Goal: Task Accomplishment & Management: Manage account settings

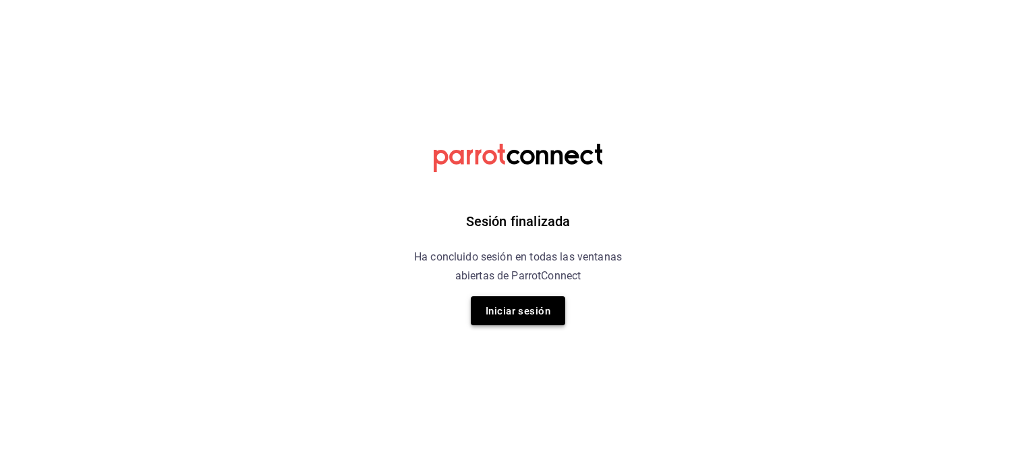
click at [508, 315] on font "Iniciar sesión" at bounding box center [518, 311] width 65 height 12
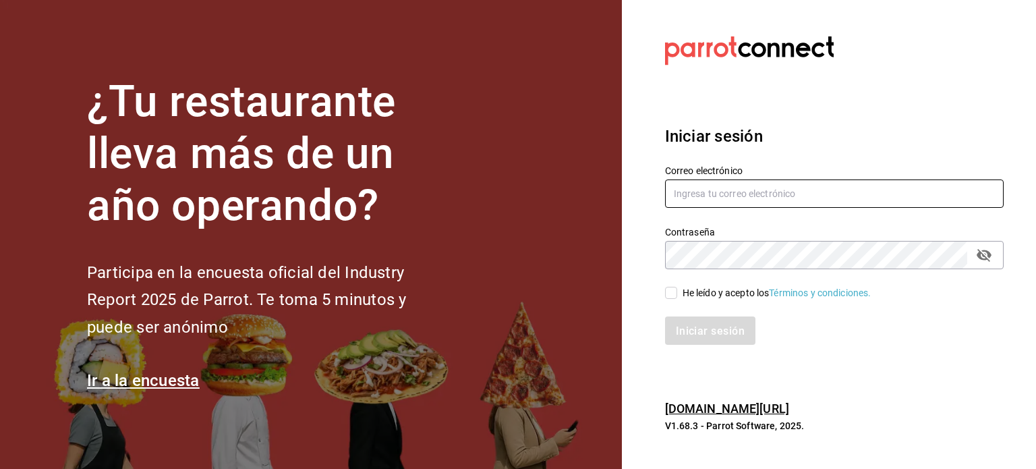
click at [723, 196] on input "text" at bounding box center [834, 193] width 339 height 28
type input "bbez2207@gmail.com"
click at [664, 295] on div "He leído y acepto los Términos y condiciones." at bounding box center [826, 284] width 355 height 31
click at [666, 294] on input "He leído y acepto los Términos y condiciones." at bounding box center [671, 293] width 12 height 12
checkbox input "true"
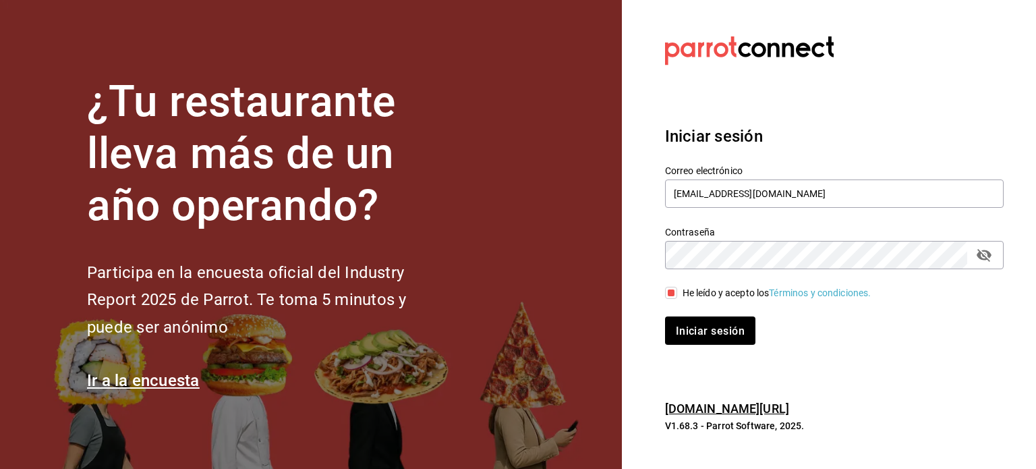
click at [707, 345] on div "Iniciar sesión Correo electrónico bbez2207@gmail.com Contraseña Contraseña He l…" at bounding box center [834, 234] width 339 height 253
click at [704, 326] on font "Iniciar sesión" at bounding box center [710, 330] width 69 height 13
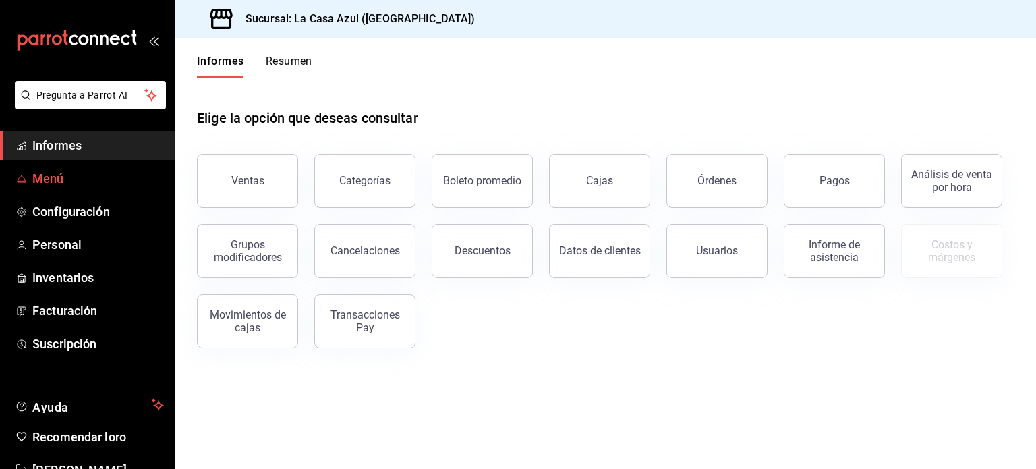
click at [75, 185] on span "Menú" at bounding box center [97, 178] width 131 height 18
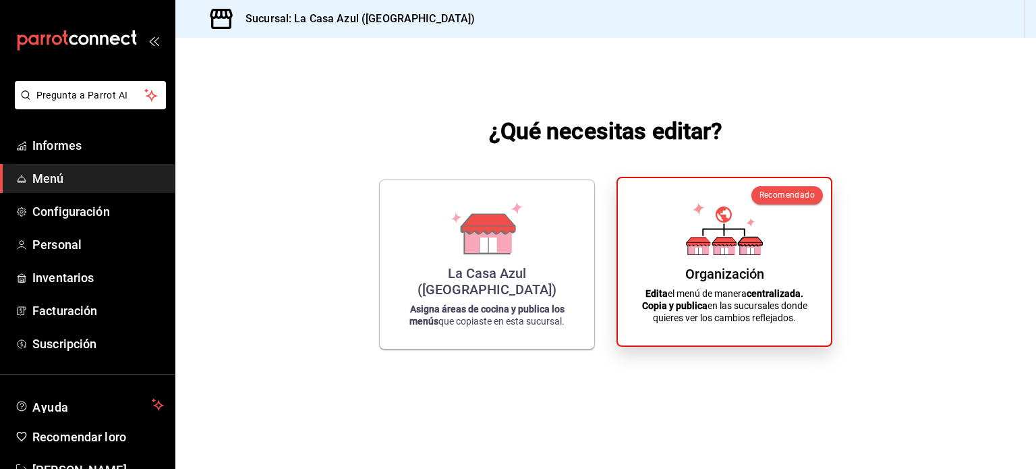
click at [814, 312] on p "Edita el menú de manera centralizada. Copia y publica en las sucursales donde q…" at bounding box center [724, 305] width 181 height 36
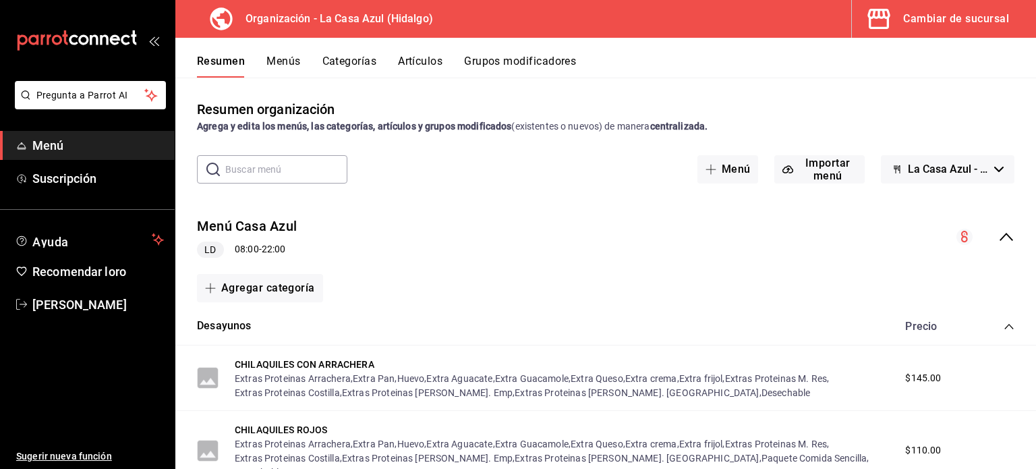
click at [534, 64] on font "Grupos modificadores" at bounding box center [520, 61] width 112 height 13
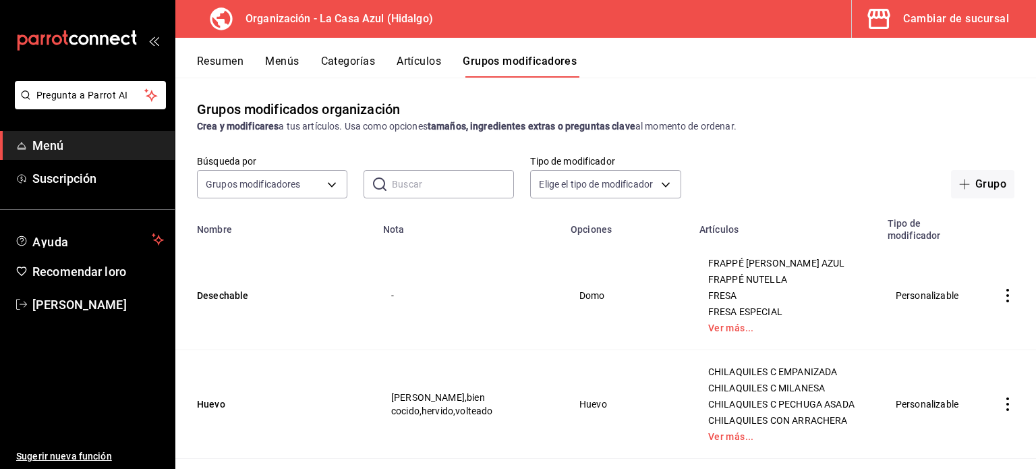
click at [1001, 299] on icon "actions" at bounding box center [1007, 295] width 13 height 13
click at [966, 376] on li "Eliminar" at bounding box center [944, 384] width 81 height 28
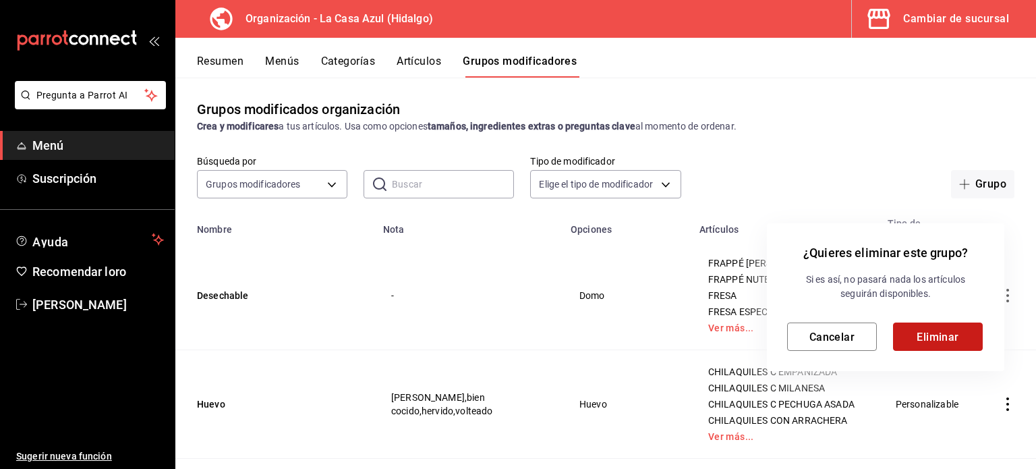
click at [964, 339] on button "Eliminar" at bounding box center [938, 336] width 90 height 28
click at [964, 339] on div "Cancelar Eliminar" at bounding box center [885, 336] width 197 height 28
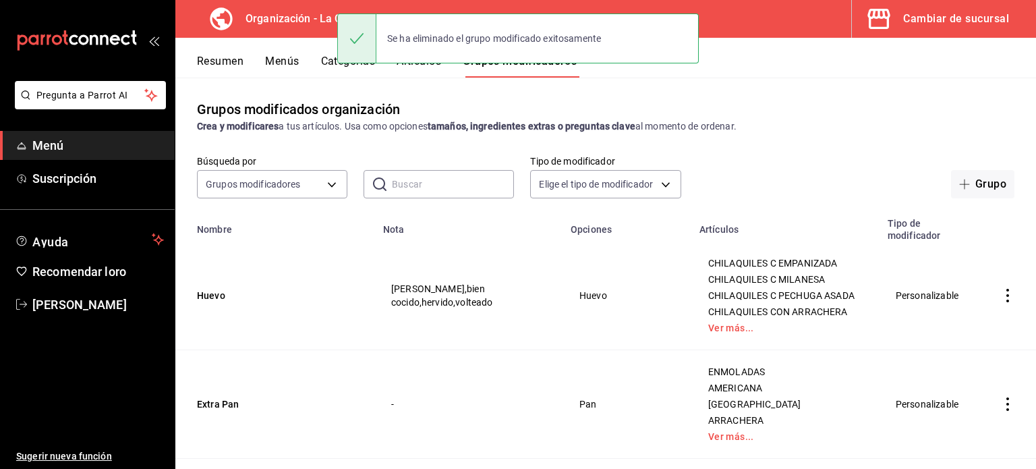
click at [1003, 301] on icon "actions" at bounding box center [1007, 295] width 13 height 13
click at [997, 307] on div at bounding box center [518, 234] width 1036 height 469
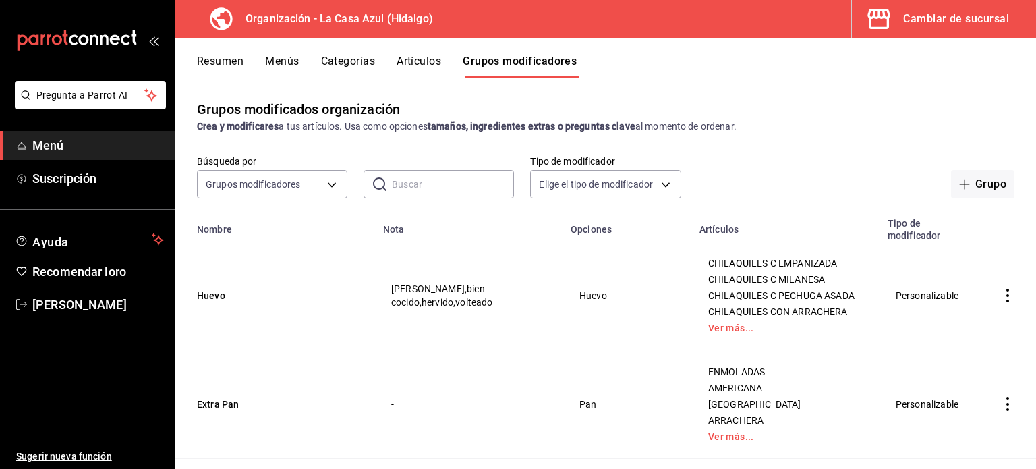
click at [1006, 301] on icon "actions" at bounding box center [1007, 295] width 3 height 13
click at [960, 391] on font "Eliminar" at bounding box center [956, 388] width 34 height 11
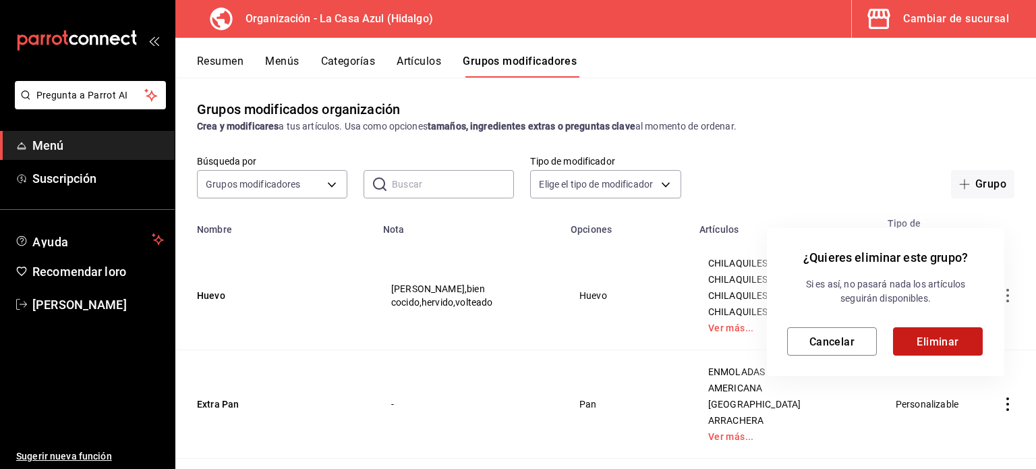
click at [963, 345] on button "Eliminar" at bounding box center [938, 341] width 90 height 28
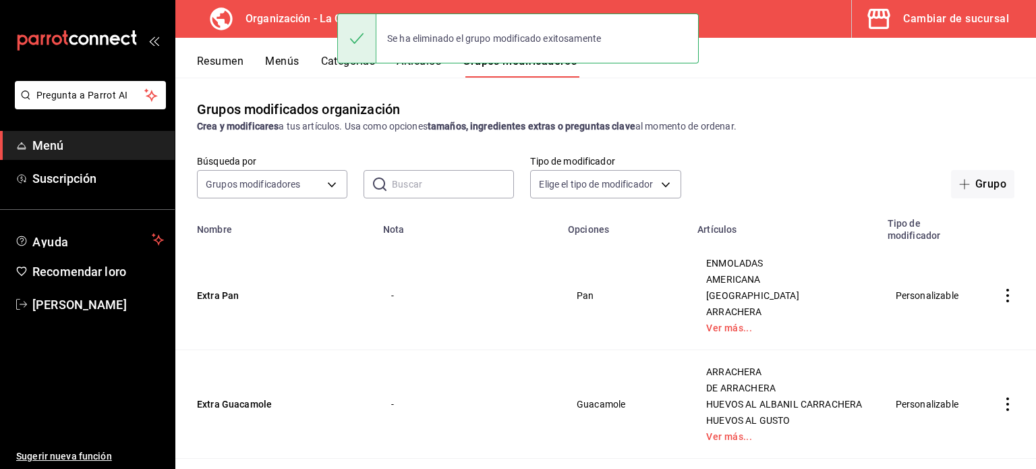
click at [1001, 294] on icon "actions" at bounding box center [1007, 295] width 13 height 13
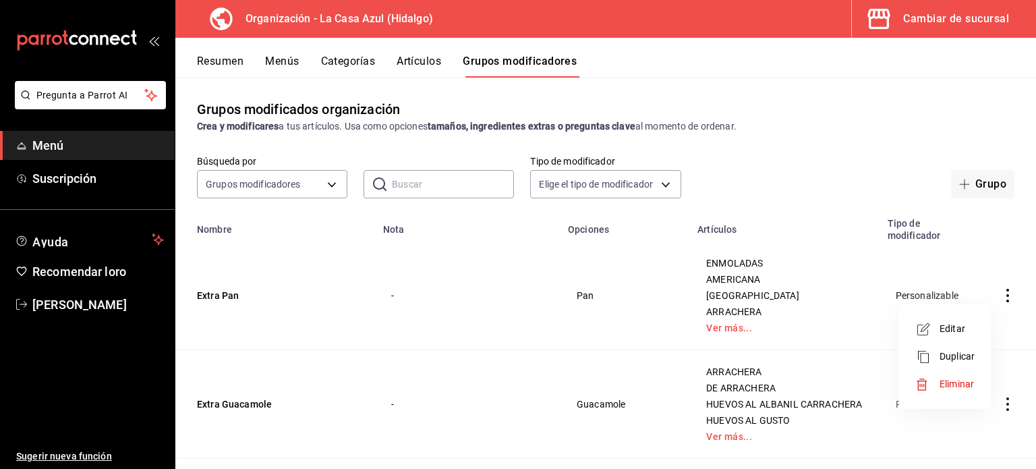
click at [949, 382] on font "Eliminar" at bounding box center [956, 383] width 34 height 11
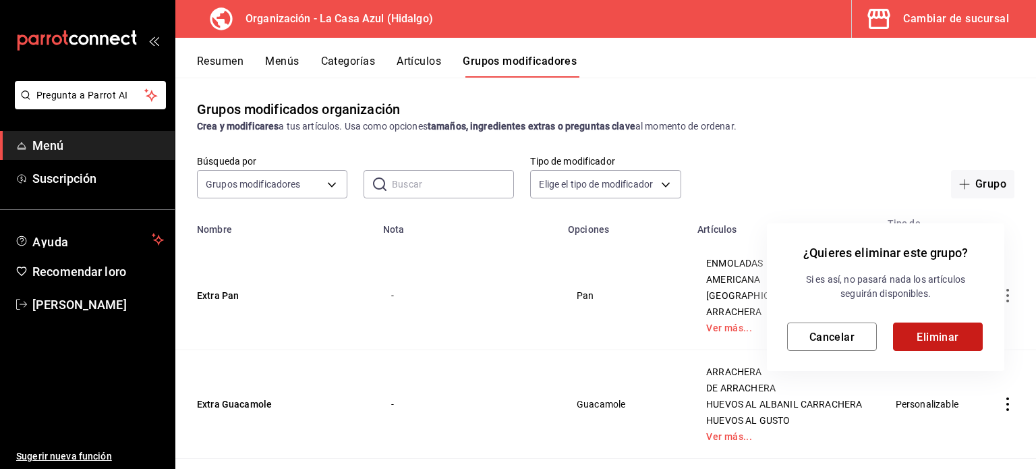
click at [918, 326] on button "Eliminar" at bounding box center [938, 336] width 90 height 28
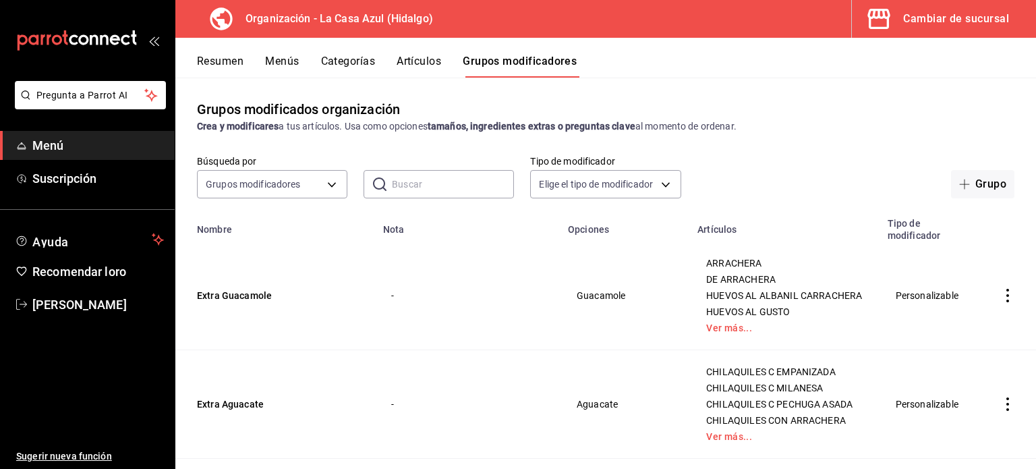
click at [1001, 299] on icon "actions" at bounding box center [1007, 295] width 13 height 13
click at [956, 394] on font "Eliminar" at bounding box center [956, 388] width 34 height 11
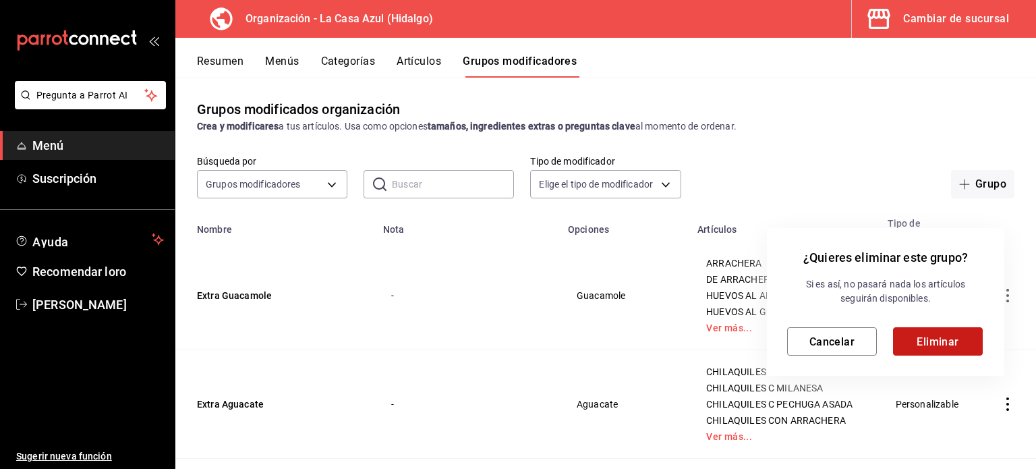
click at [954, 345] on font "Eliminar" at bounding box center [937, 340] width 42 height 13
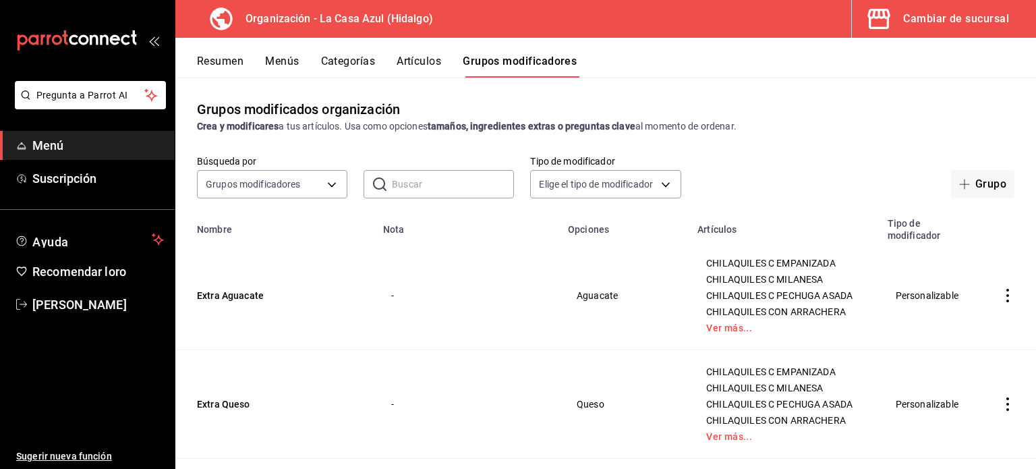
click at [1001, 297] on icon "actions" at bounding box center [1007, 295] width 13 height 13
click at [958, 394] on li "Eliminar" at bounding box center [944, 384] width 81 height 28
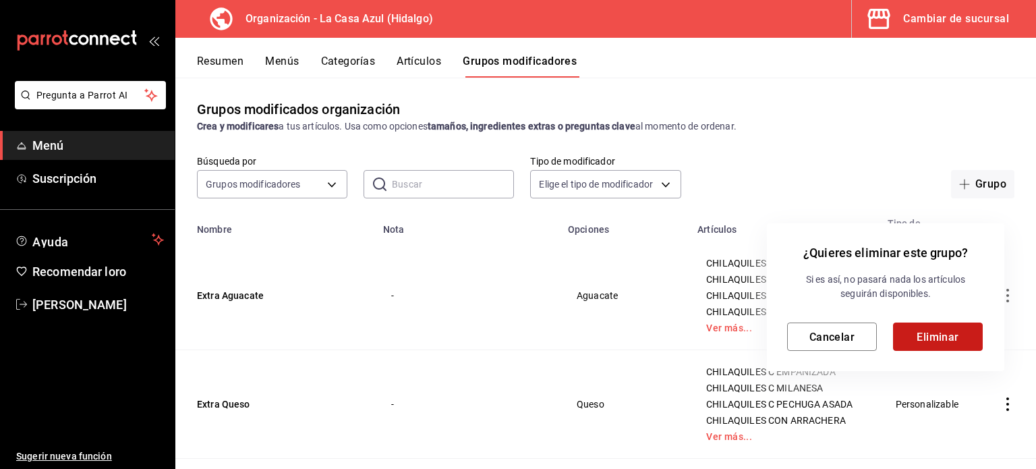
click at [940, 345] on button "Eliminar" at bounding box center [938, 336] width 90 height 28
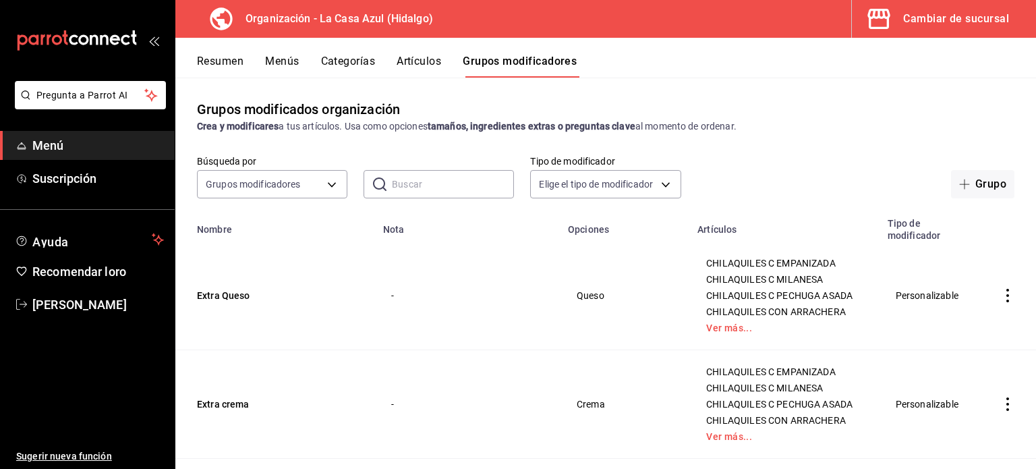
click at [1001, 295] on icon "actions" at bounding box center [1007, 295] width 13 height 13
click at [947, 381] on font "Eliminar" at bounding box center [956, 383] width 34 height 11
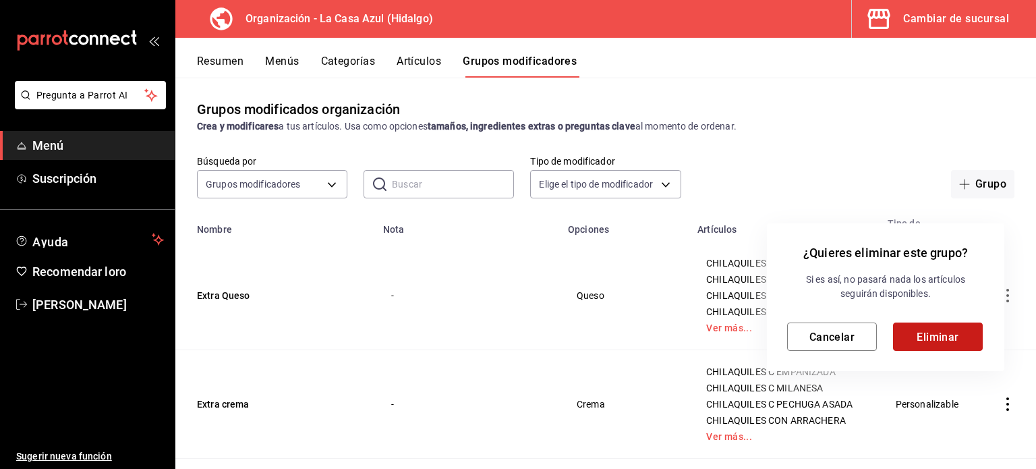
click at [941, 336] on font "Eliminar" at bounding box center [937, 336] width 42 height 13
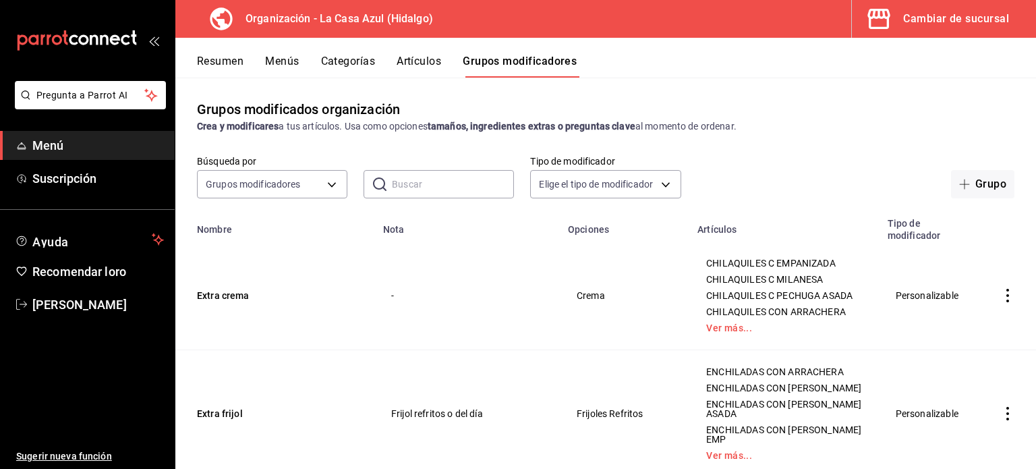
click at [1001, 299] on icon "actions" at bounding box center [1007, 295] width 13 height 13
click at [954, 375] on li "Eliminar" at bounding box center [944, 384] width 81 height 28
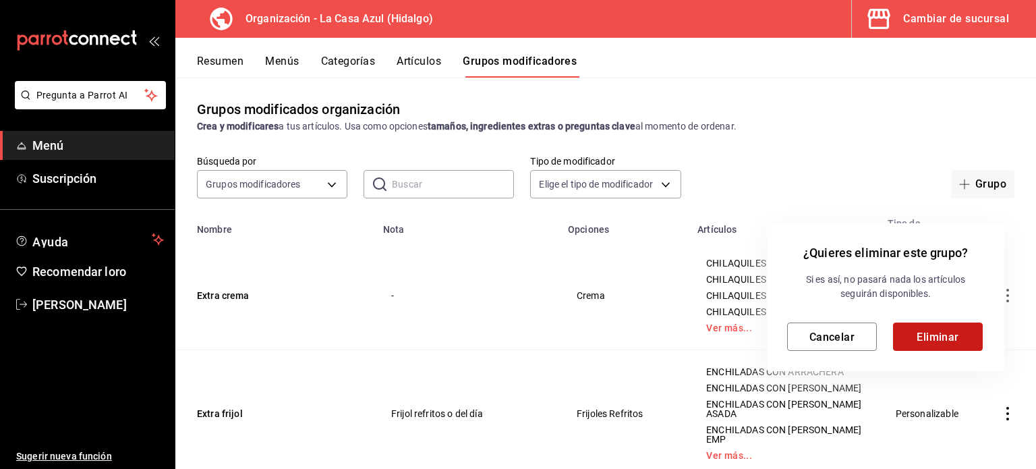
click at [935, 337] on font "Eliminar" at bounding box center [937, 336] width 42 height 13
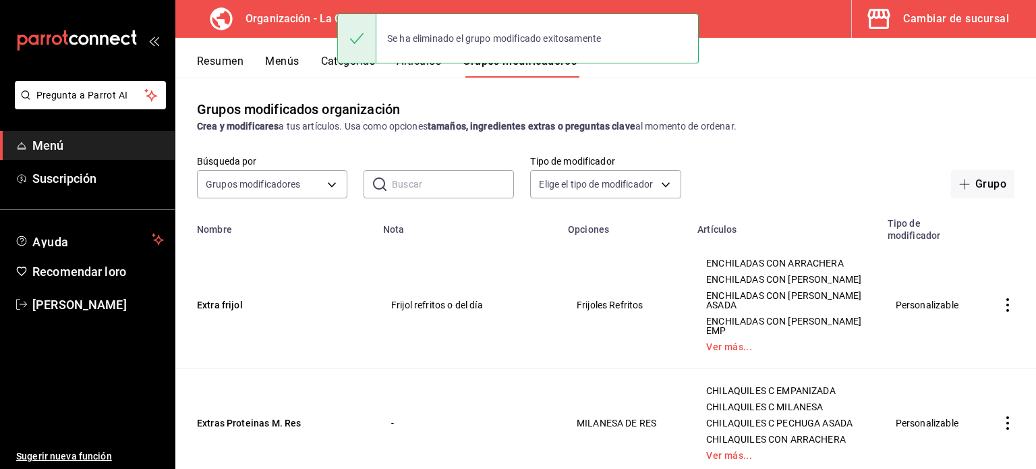
click at [1001, 298] on icon "actions" at bounding box center [1007, 304] width 13 height 13
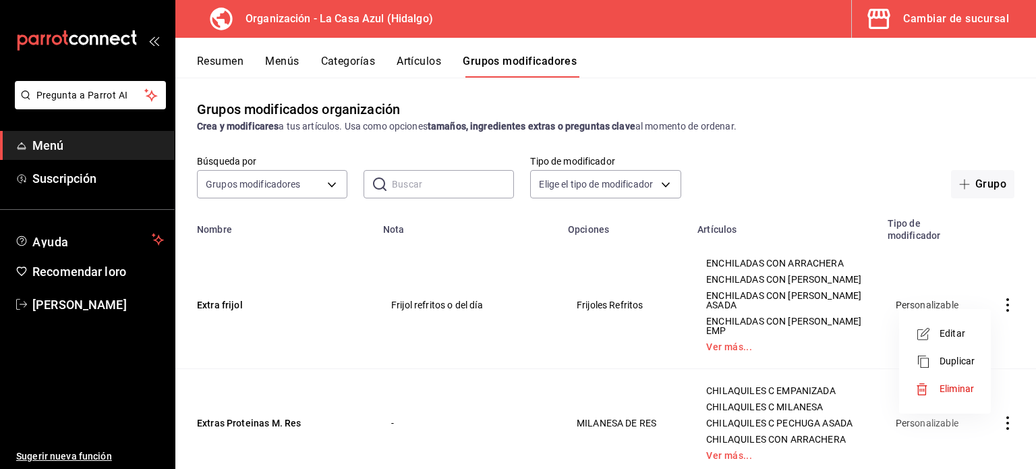
click at [966, 393] on font "Eliminar" at bounding box center [956, 388] width 34 height 11
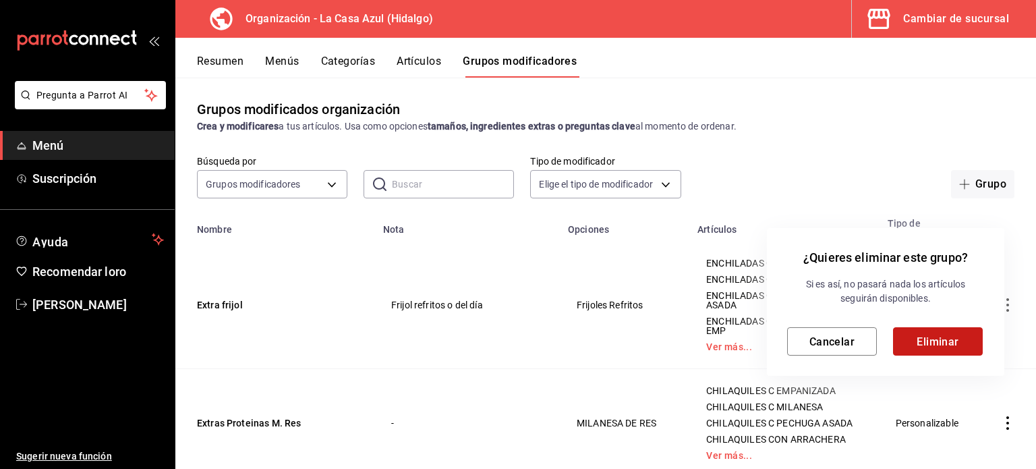
click at [958, 328] on button "Eliminar" at bounding box center [938, 341] width 90 height 28
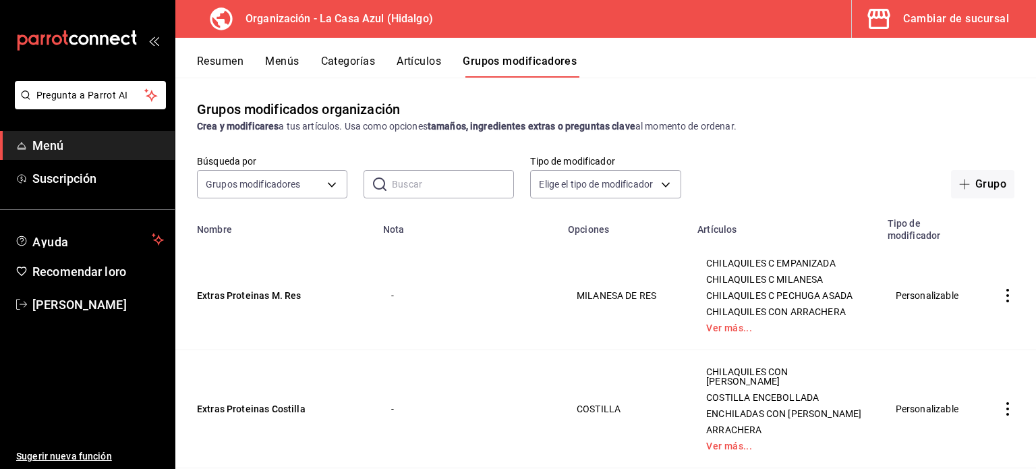
click at [1001, 297] on icon "actions" at bounding box center [1007, 295] width 13 height 13
click at [955, 388] on font "Eliminar" at bounding box center [956, 383] width 34 height 11
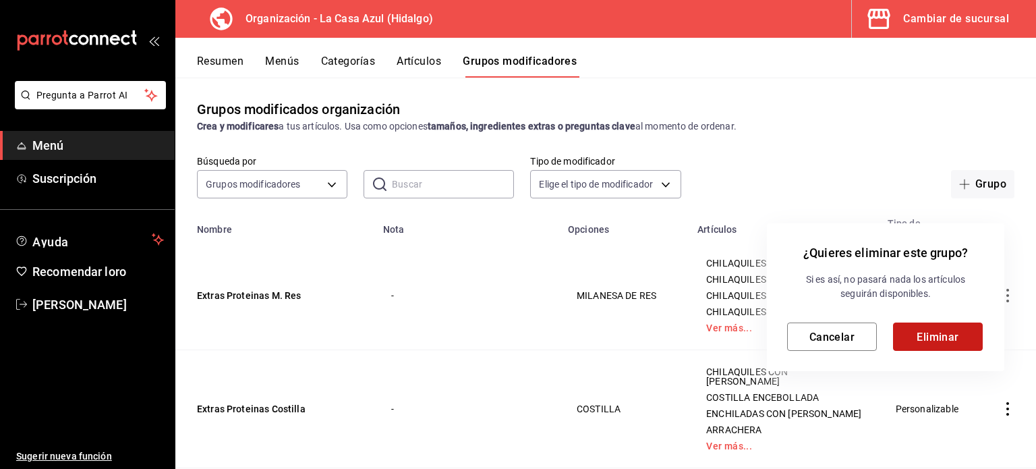
click at [945, 343] on button "Eliminar" at bounding box center [938, 336] width 90 height 28
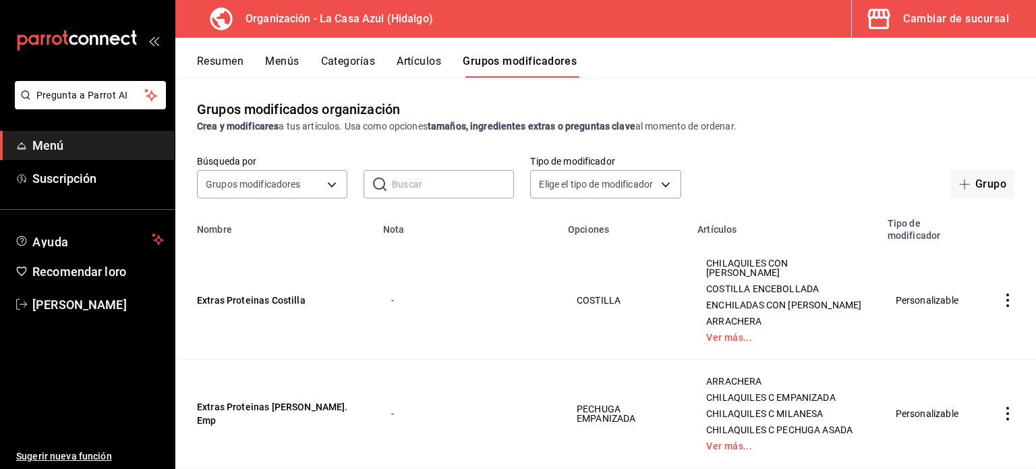
click at [1001, 307] on icon "actions" at bounding box center [1007, 299] width 13 height 13
click at [974, 394] on span "Eliminar" at bounding box center [956, 393] width 35 height 14
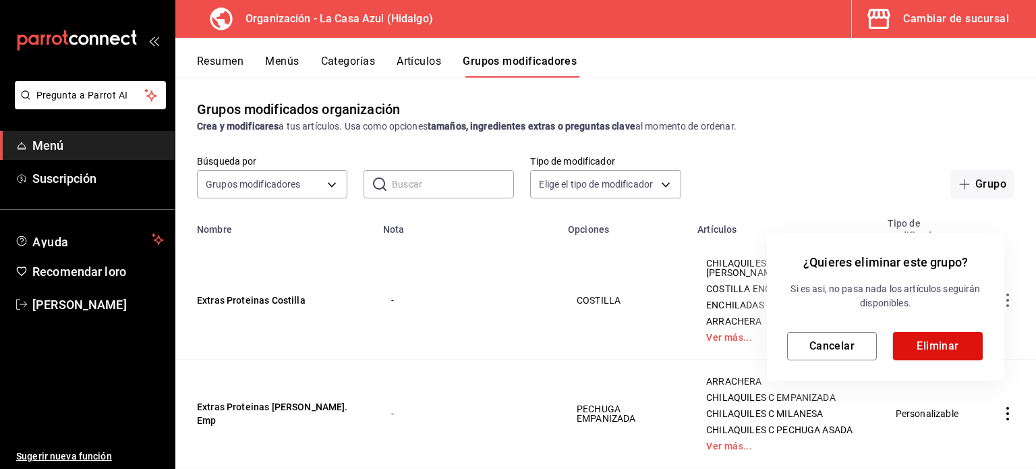
click at [974, 394] on div at bounding box center [518, 234] width 1036 height 469
click at [941, 318] on div "Si es así, no pasará nada los artículos seguirán disponibles. Cancelar Eliminar" at bounding box center [885, 321] width 197 height 78
click at [946, 342] on font "Eliminar" at bounding box center [937, 345] width 42 height 13
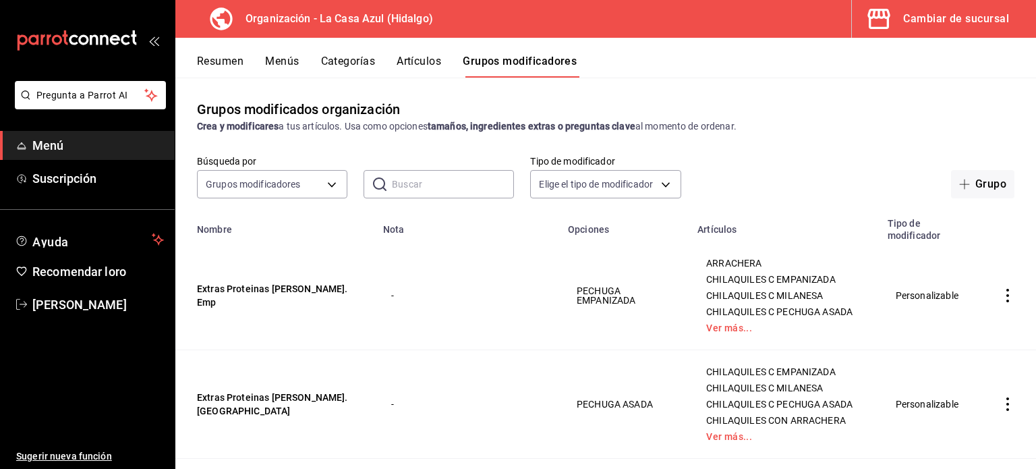
click at [1001, 298] on icon "actions" at bounding box center [1007, 295] width 13 height 13
click at [974, 397] on li "Eliminar" at bounding box center [944, 389] width 81 height 28
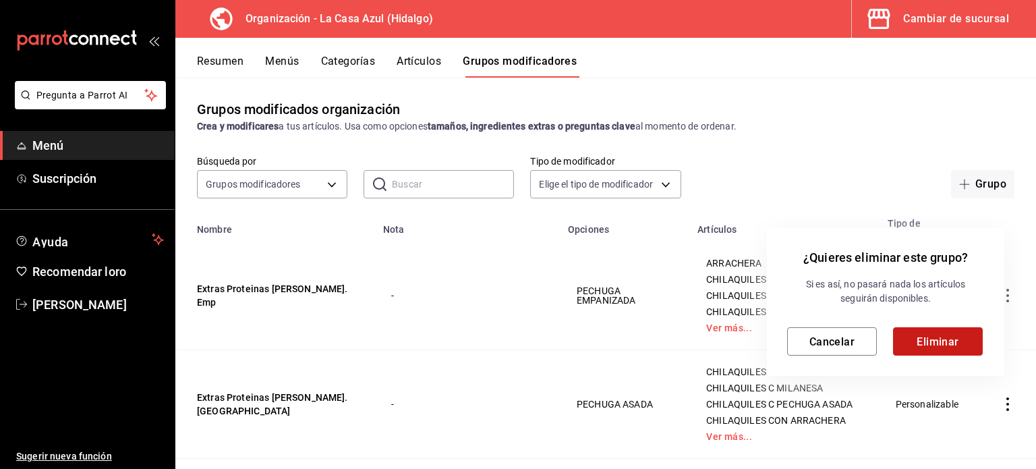
click at [941, 339] on font "Eliminar" at bounding box center [937, 340] width 42 height 13
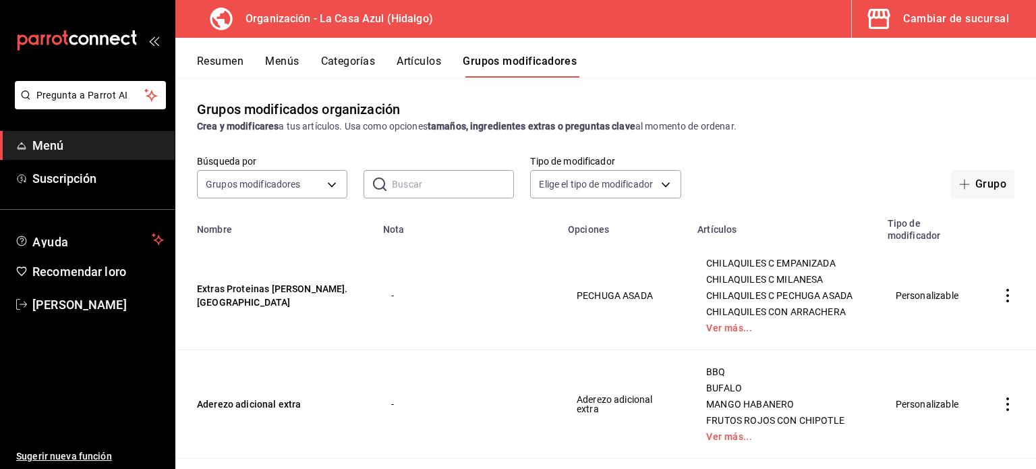
click at [1001, 302] on icon "actions" at bounding box center [1007, 295] width 13 height 13
click at [933, 394] on div at bounding box center [927, 388] width 24 height 13
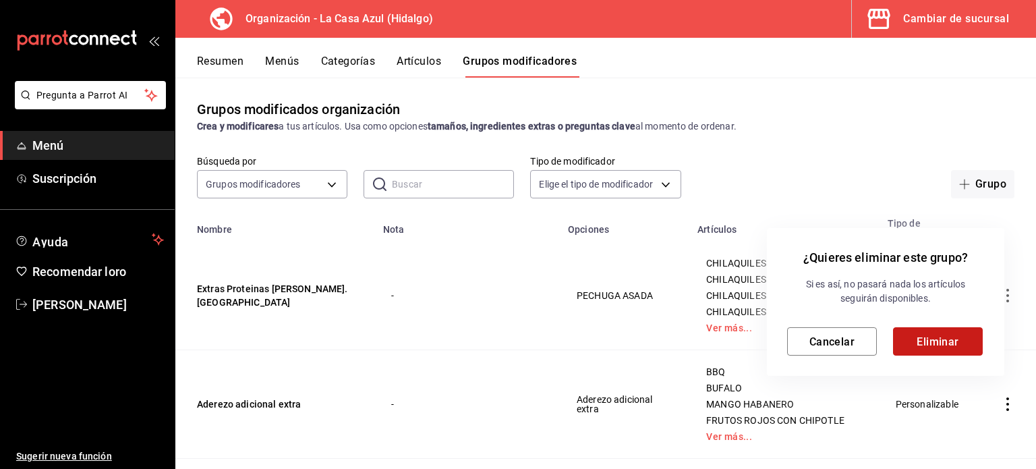
click at [933, 349] on button "Eliminar" at bounding box center [938, 341] width 90 height 28
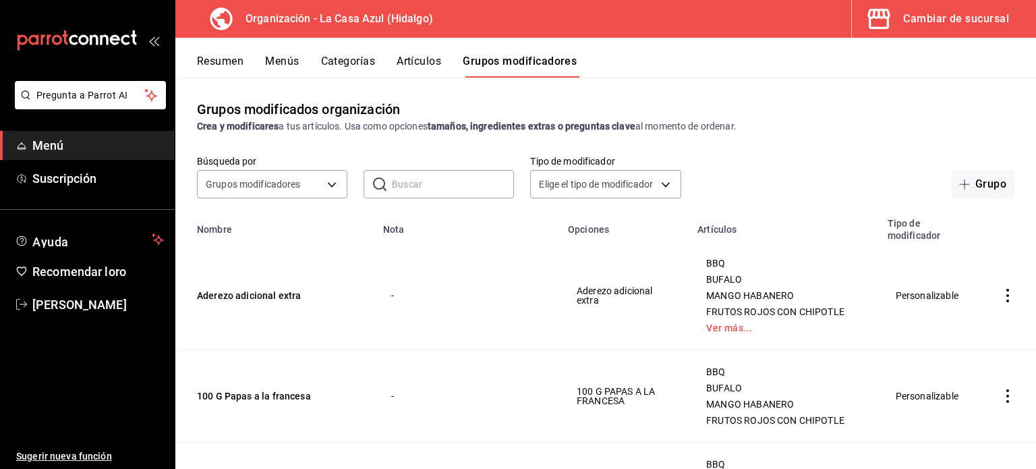
click at [979, 296] on td "mesa sencilla" at bounding box center [1007, 295] width 57 height 109
click at [1001, 299] on icon "actions" at bounding box center [1007, 295] width 13 height 13
click at [941, 392] on li "Eliminar" at bounding box center [944, 384] width 81 height 28
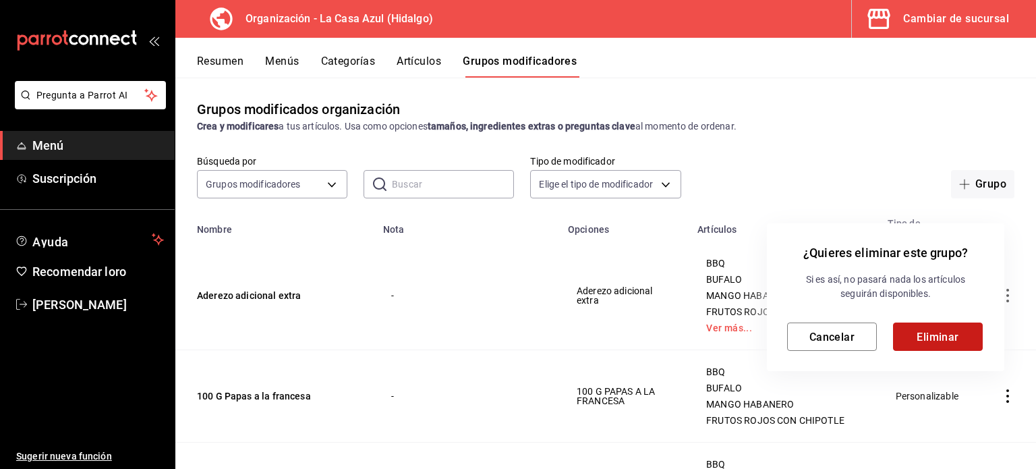
click at [947, 331] on font "Eliminar" at bounding box center [937, 336] width 42 height 13
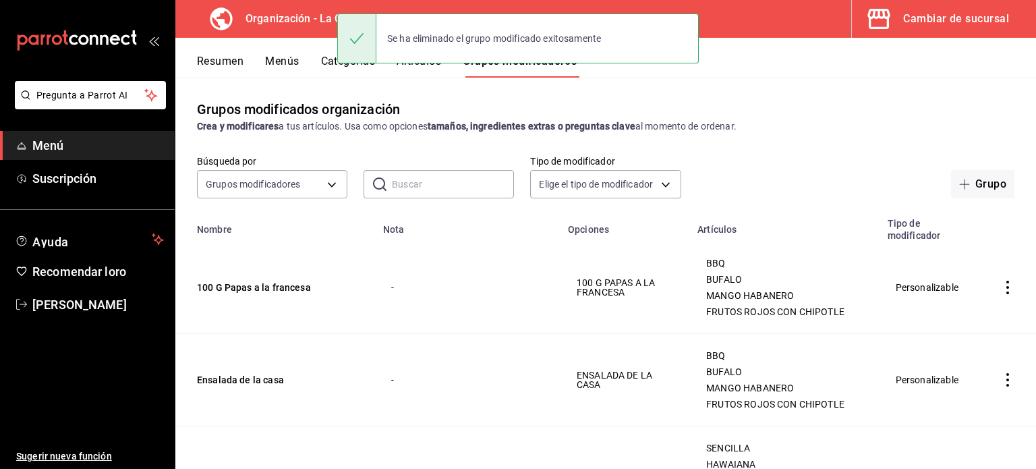
click at [1006, 290] on icon "actions" at bounding box center [1007, 287] width 3 height 13
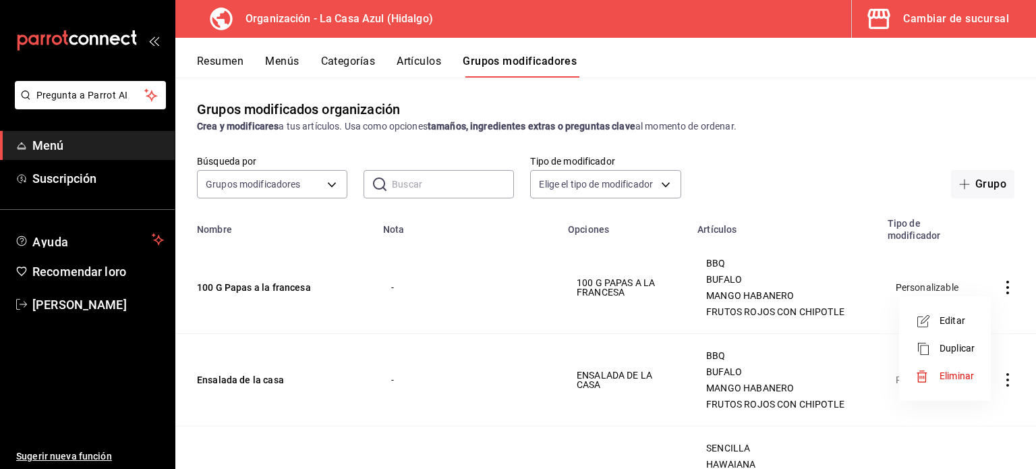
click at [963, 326] on span "Editar" at bounding box center [956, 321] width 35 height 14
click at [963, 326] on html "Pregunta a Parrot AI Menú Suscripción Ayuda Recomendar loro Berenice Bustos Sug…" at bounding box center [518, 234] width 1036 height 469
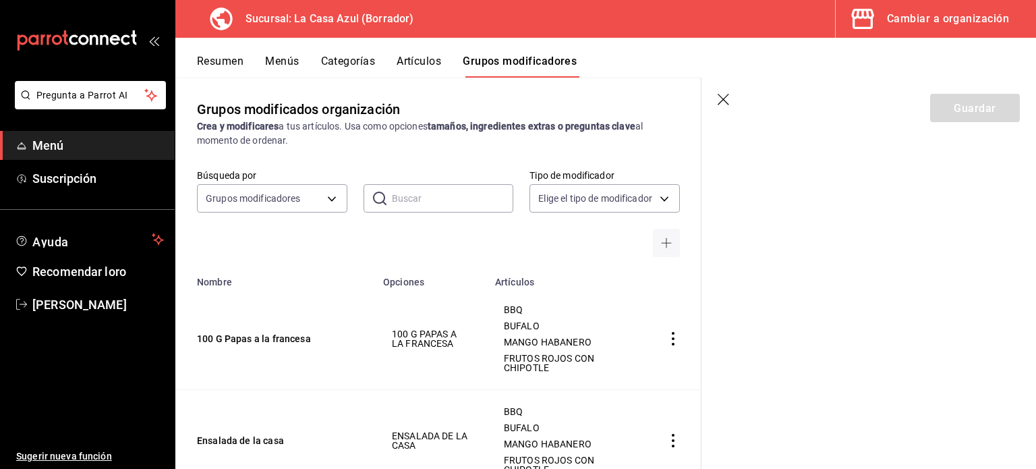
click at [793, 194] on section "Guardar" at bounding box center [868, 273] width 334 height 391
click at [723, 95] on icon "button" at bounding box center [724, 100] width 13 height 13
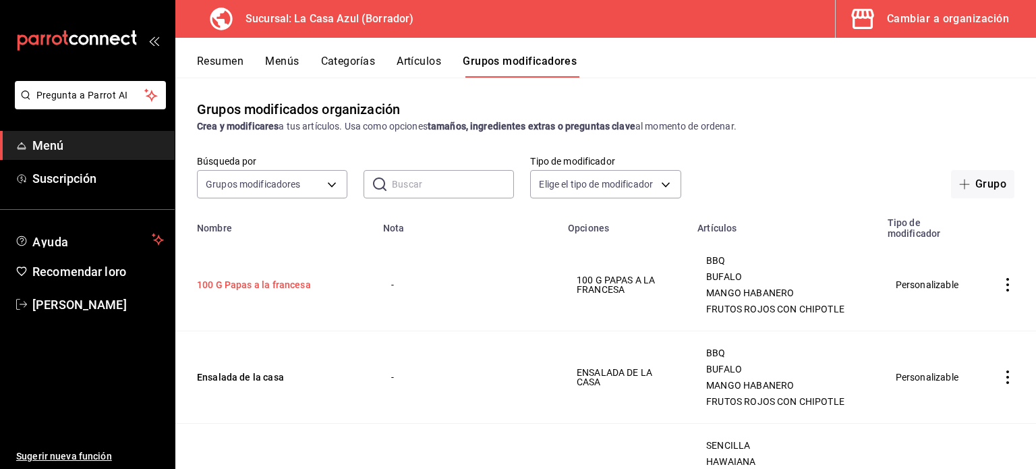
click at [286, 291] on button "100 G Papas a la francesa" at bounding box center [278, 284] width 162 height 13
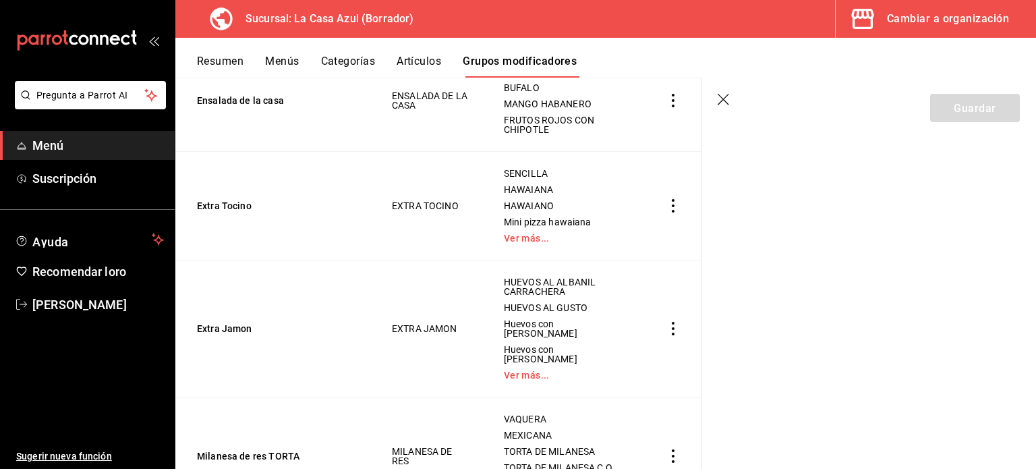
scroll to position [336, 0]
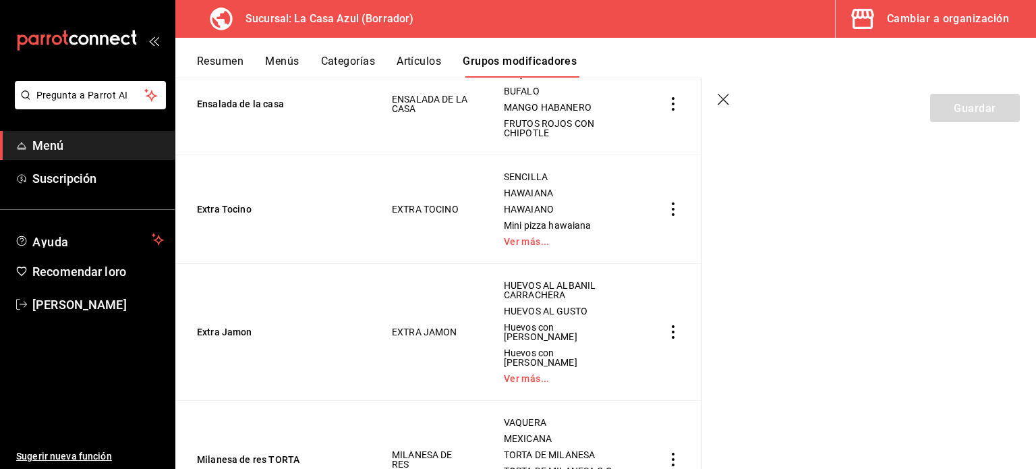
click at [666, 212] on icon "actions" at bounding box center [672, 208] width 13 height 13
click at [615, 301] on font "Eliminar" at bounding box center [622, 296] width 34 height 11
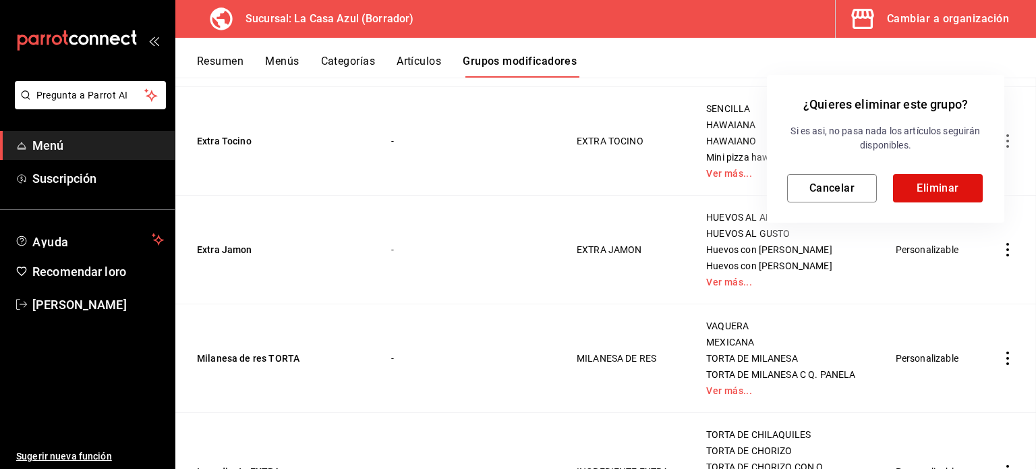
scroll to position [330, 0]
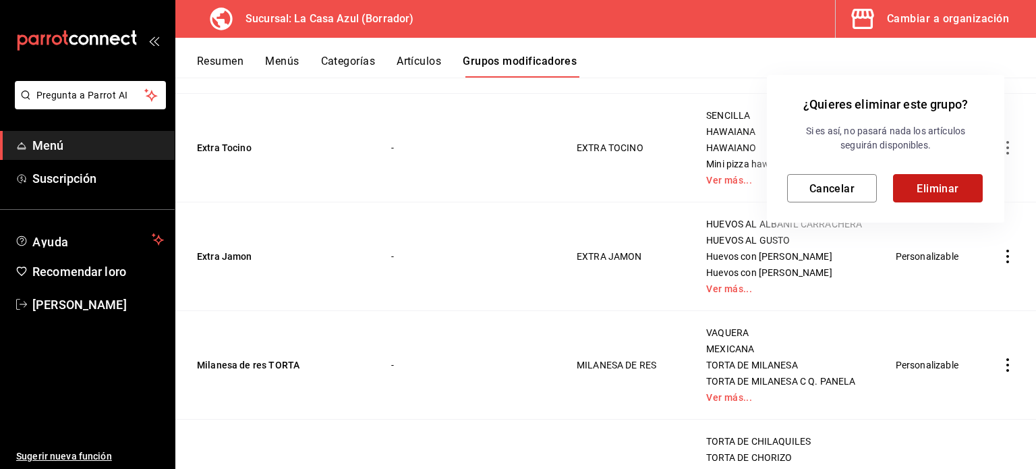
click at [917, 177] on button "Eliminar" at bounding box center [938, 188] width 90 height 28
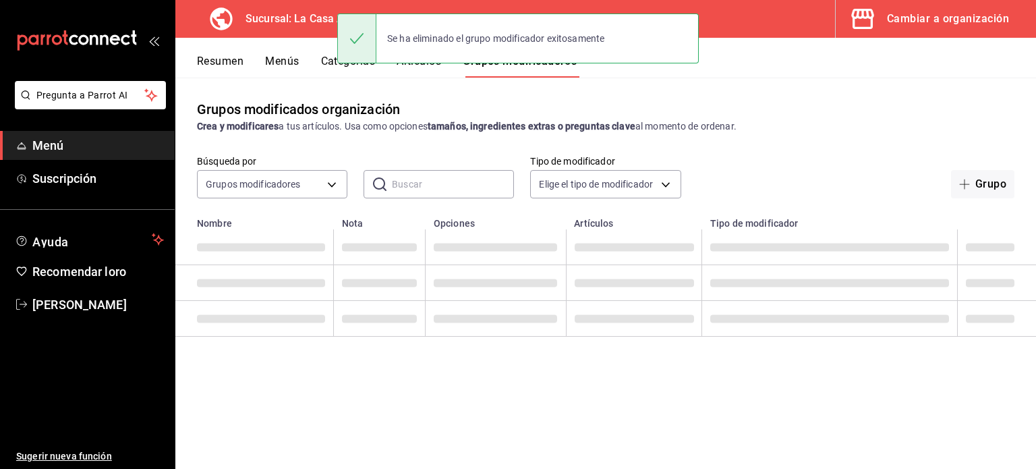
click at [939, 188] on div at bounding box center [518, 234] width 1036 height 469
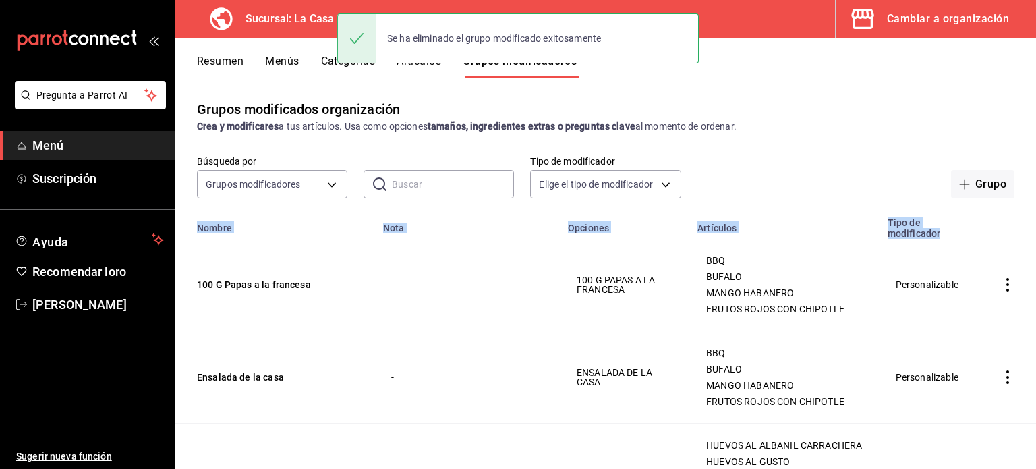
drag, startPoint x: 1024, startPoint y: 202, endPoint x: 1025, endPoint y: 238, distance: 35.8
click at [1025, 238] on div "Grupos modificados organización Crea y modificares a tus artículos. Usa como op…" at bounding box center [605, 273] width 860 height 391
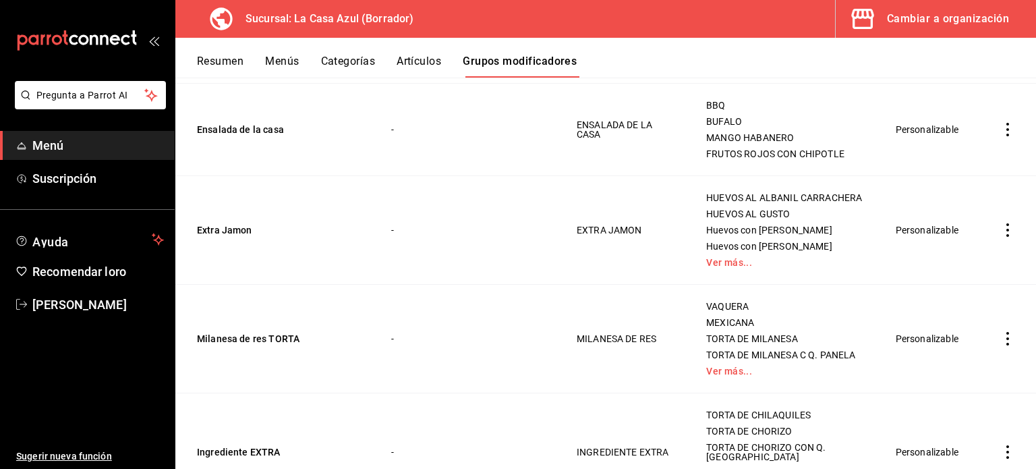
scroll to position [288, 0]
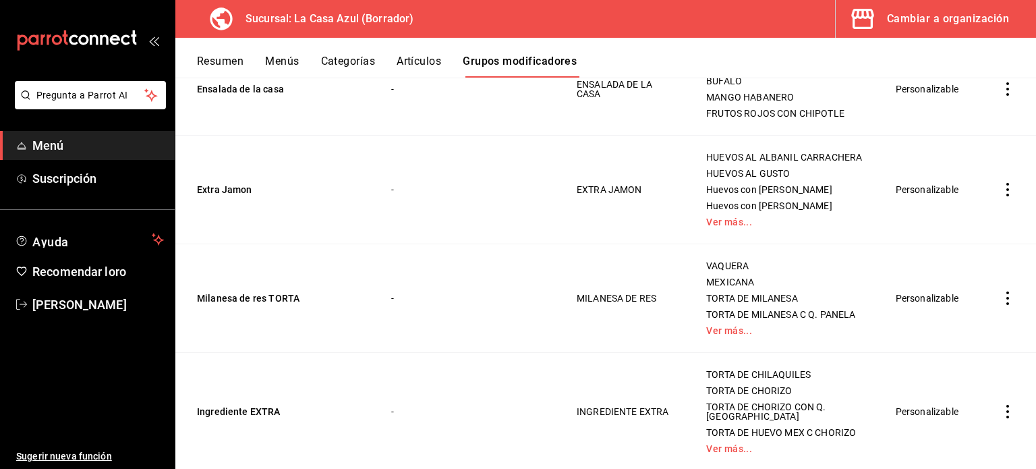
click at [1015, 276] on td "mesa sencilla" at bounding box center [1007, 297] width 57 height 109
click at [1006, 305] on icon "actions" at bounding box center [1007, 297] width 3 height 13
click at [931, 403] on div at bounding box center [927, 400] width 24 height 13
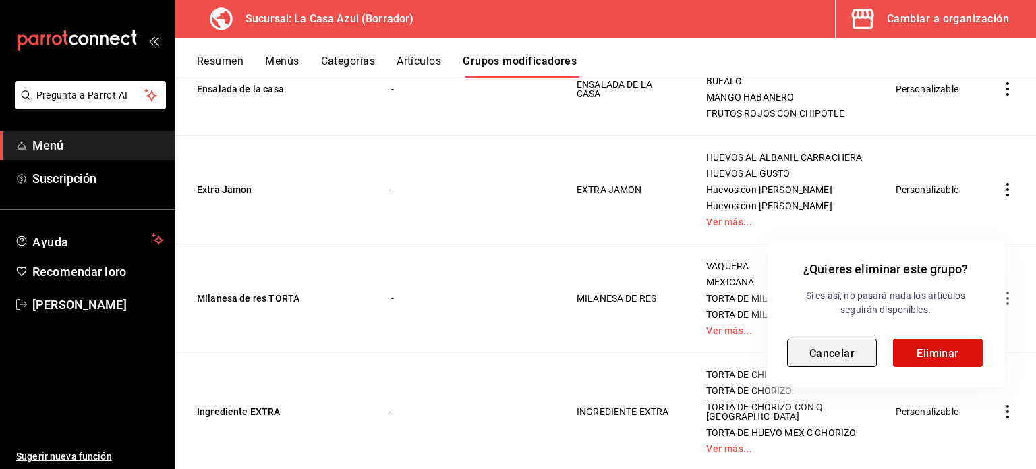
click at [829, 349] on font "Cancelar" at bounding box center [832, 352] width 46 height 13
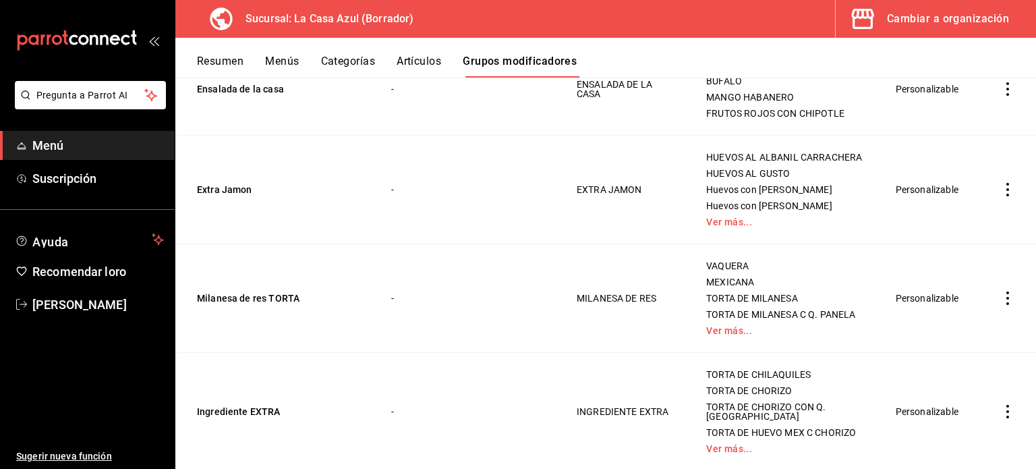
click at [1001, 305] on icon "actions" at bounding box center [1007, 297] width 13 height 13
click at [939, 403] on font "Eliminar" at bounding box center [956, 399] width 34 height 11
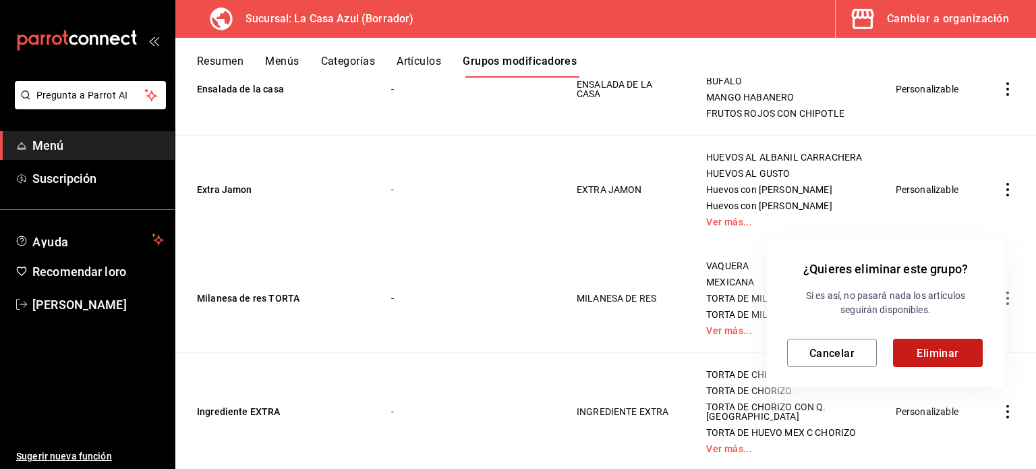
click at [931, 347] on font "Eliminar" at bounding box center [937, 352] width 42 height 13
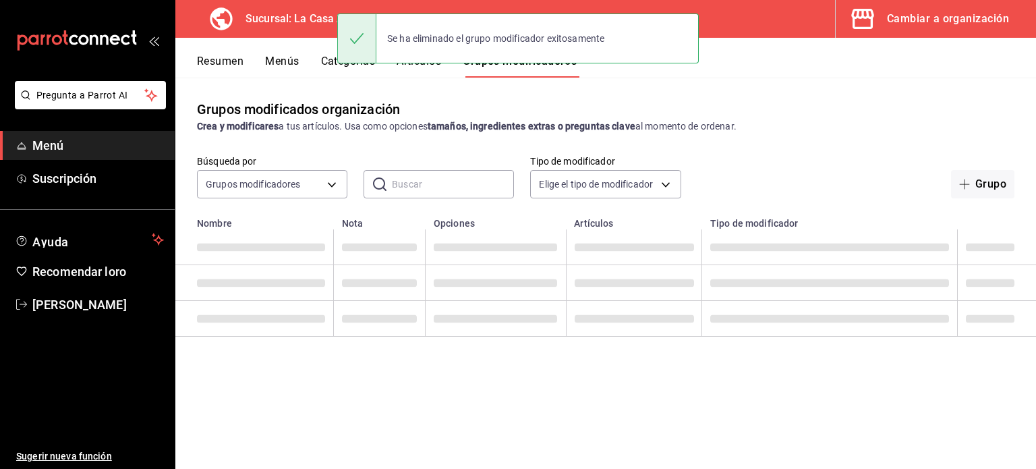
scroll to position [0, 0]
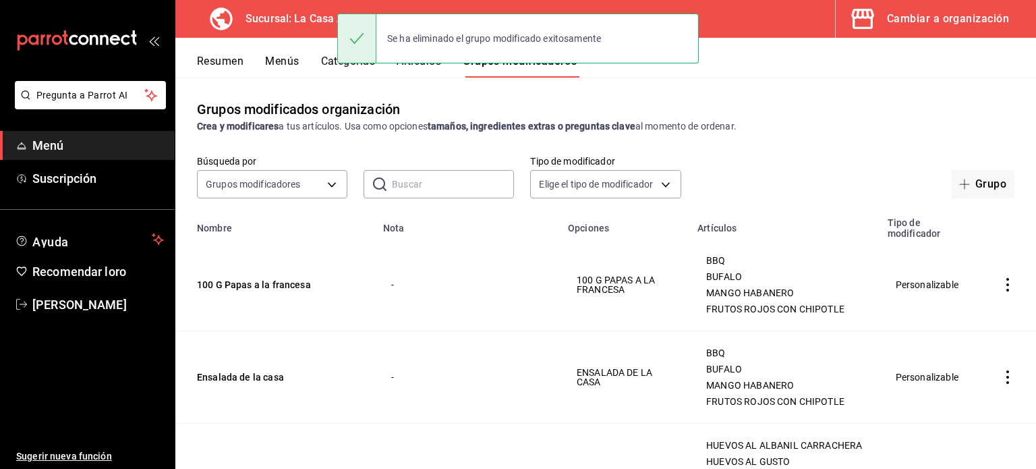
click at [1001, 285] on icon "actions" at bounding box center [1007, 284] width 13 height 13
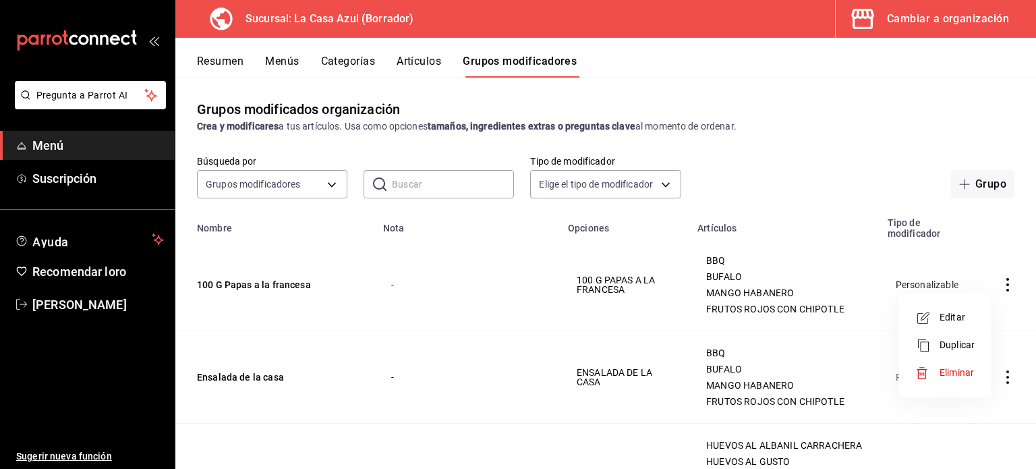
click at [958, 378] on font "Eliminar" at bounding box center [956, 372] width 34 height 11
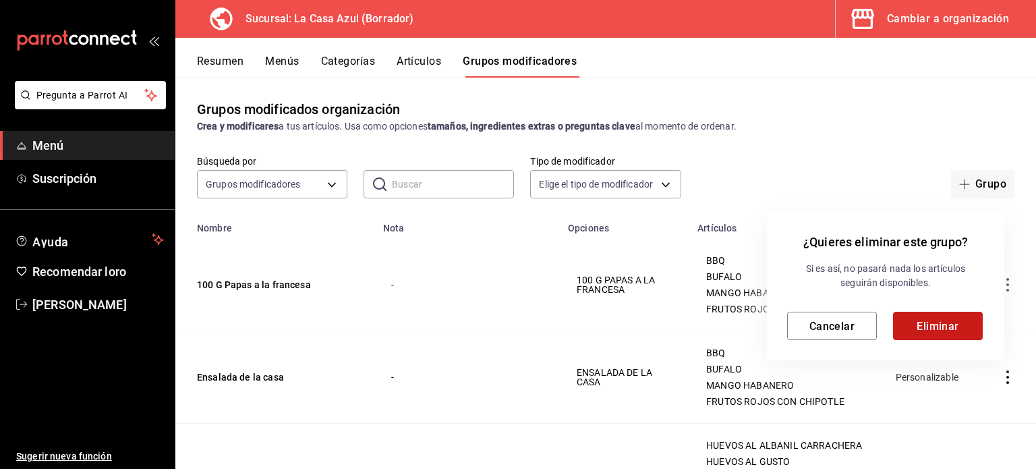
click at [937, 330] on font "Eliminar" at bounding box center [937, 325] width 42 height 13
click at [937, 330] on div "Cancelar Eliminar" at bounding box center [885, 326] width 197 height 28
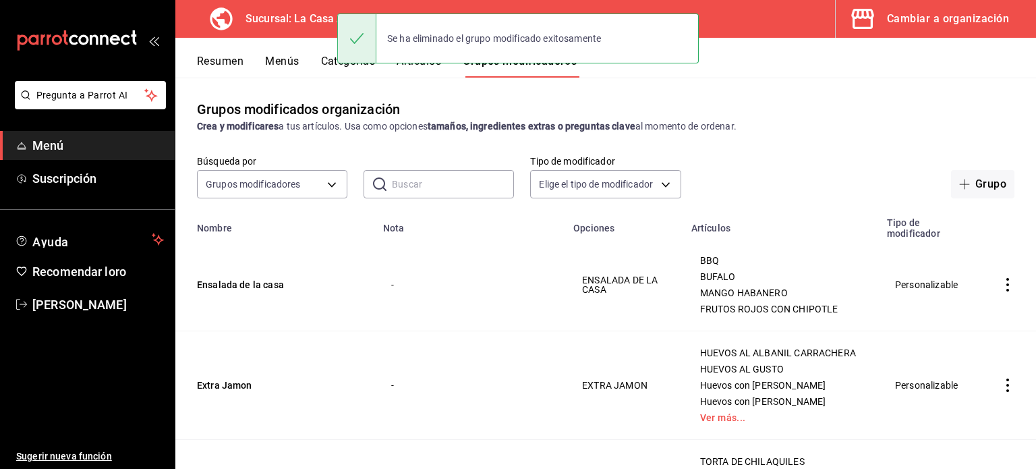
click at [1002, 284] on icon "actions" at bounding box center [1007, 284] width 13 height 13
click at [1002, 284] on div at bounding box center [518, 234] width 1036 height 469
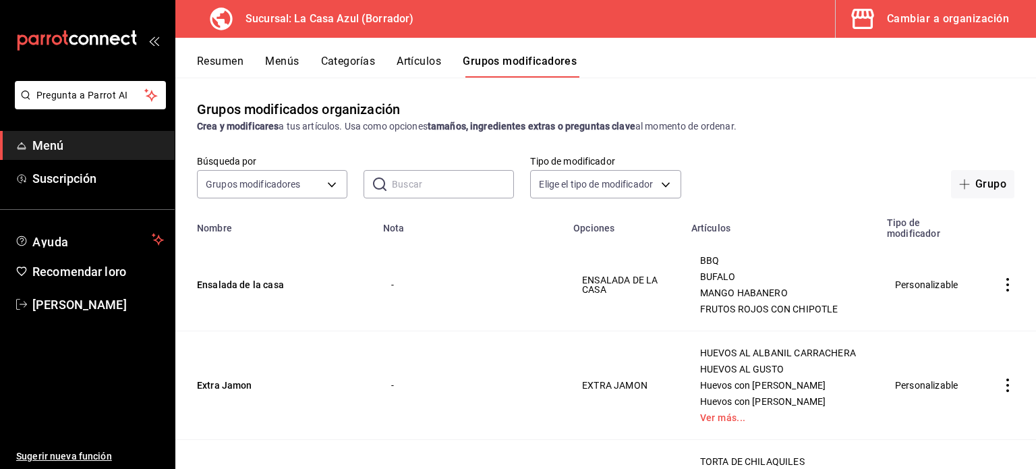
click at [1001, 285] on icon "actions" at bounding box center [1007, 284] width 13 height 13
click at [947, 372] on font "Eliminar" at bounding box center [956, 372] width 34 height 11
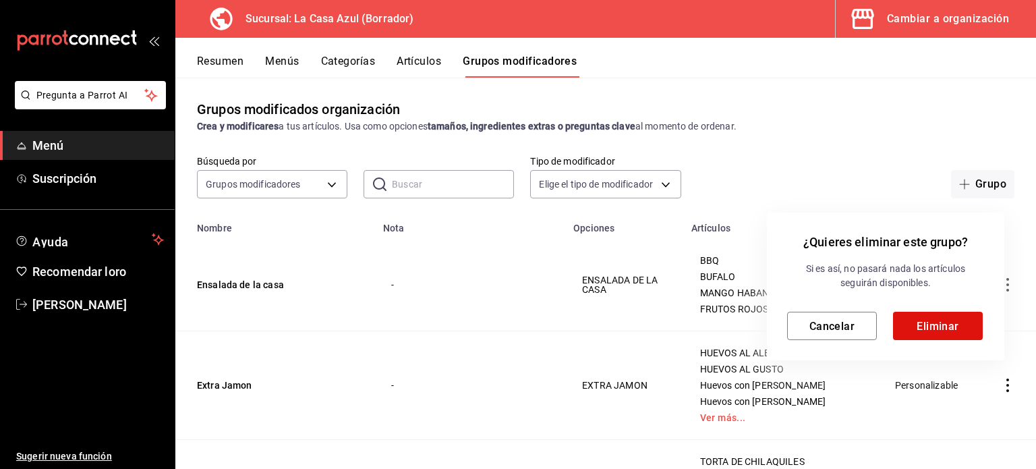
click at [933, 340] on div "¿Quieres eliminar este grupo? Si es así, no pasará nada los artículos seguirán …" at bounding box center [885, 286] width 237 height 148
click at [934, 337] on button "Eliminar" at bounding box center [938, 326] width 90 height 28
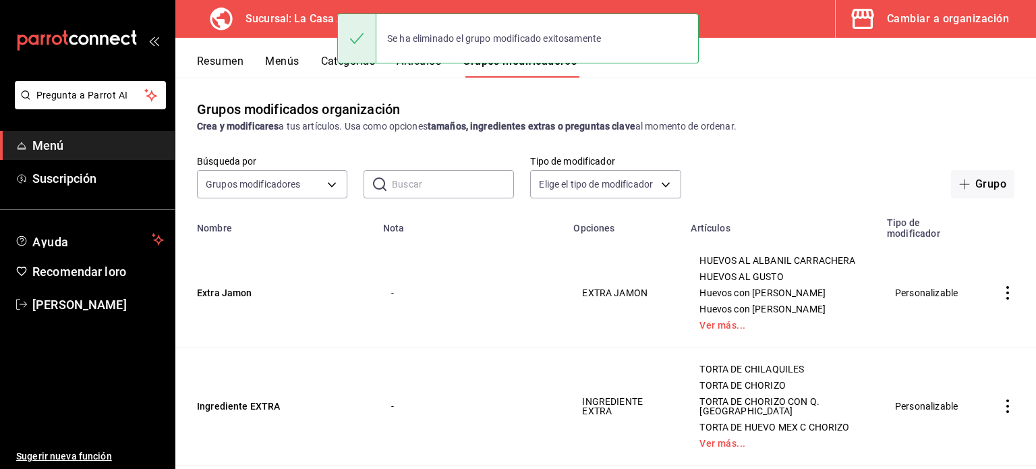
click at [1001, 295] on icon "actions" at bounding box center [1007, 292] width 13 height 13
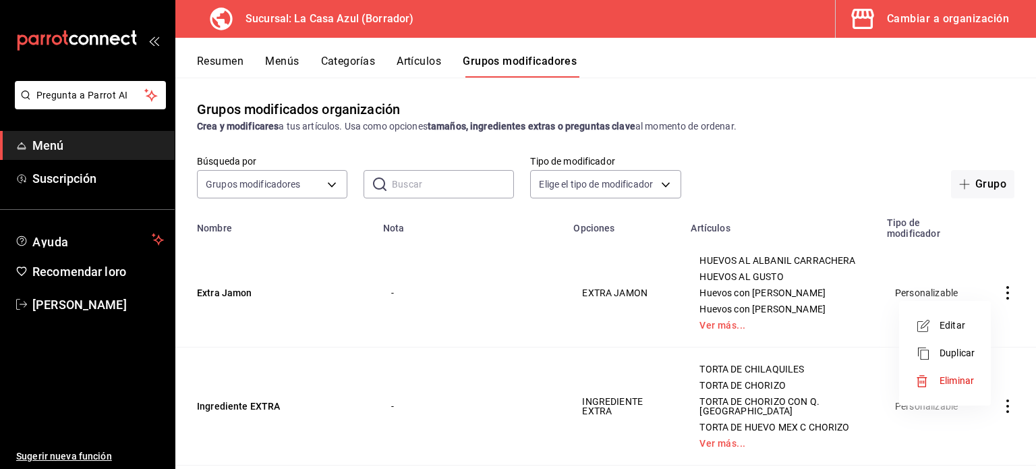
click at [956, 380] on font "Eliminar" at bounding box center [956, 380] width 34 height 11
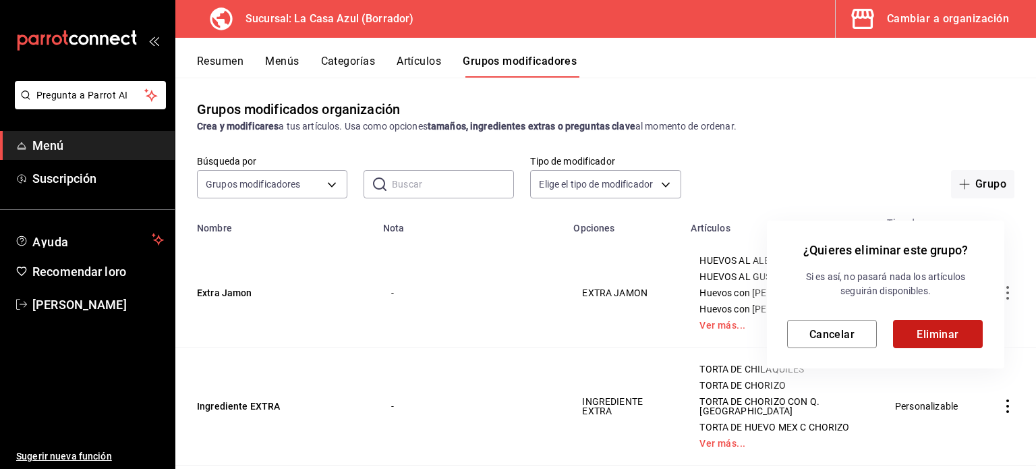
click at [948, 342] on button "Eliminar" at bounding box center [938, 334] width 90 height 28
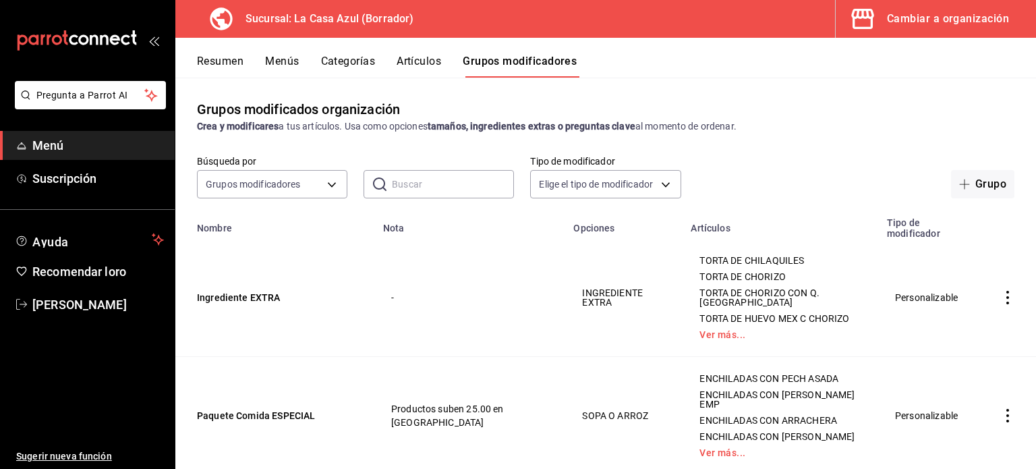
click at [1006, 299] on icon "actions" at bounding box center [1007, 297] width 3 height 13
click at [960, 394] on li "Eliminar" at bounding box center [944, 386] width 81 height 28
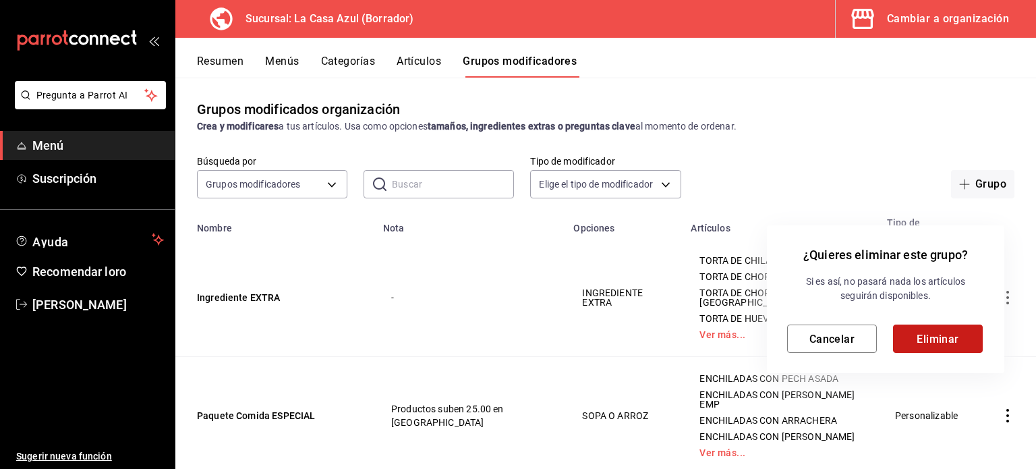
click at [948, 332] on font "Eliminar" at bounding box center [937, 338] width 42 height 13
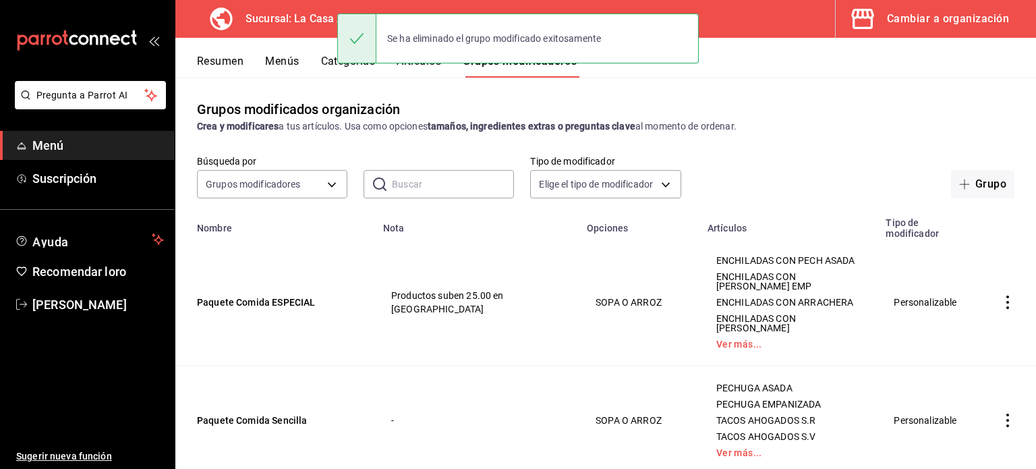
click at [1001, 296] on icon "actions" at bounding box center [1007, 301] width 13 height 13
click at [942, 382] on font "Eliminar" at bounding box center [956, 385] width 34 height 11
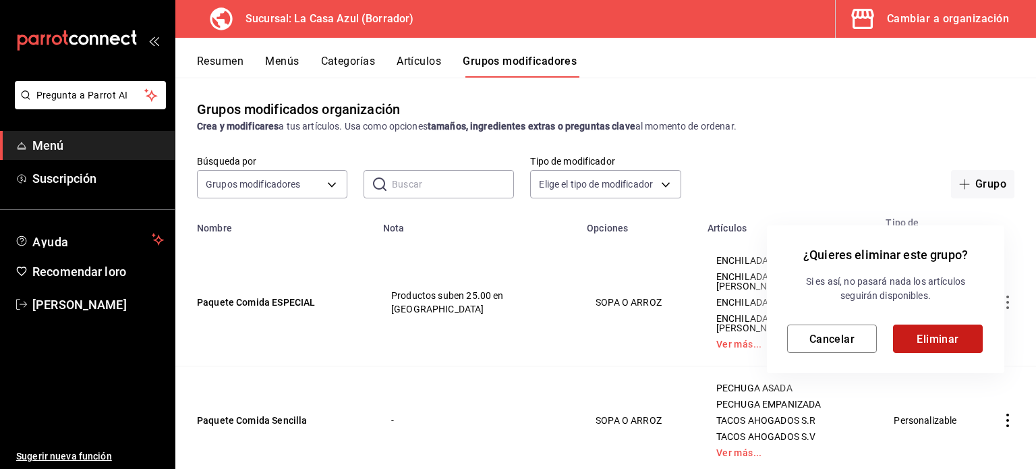
click at [947, 336] on font "Eliminar" at bounding box center [937, 338] width 42 height 13
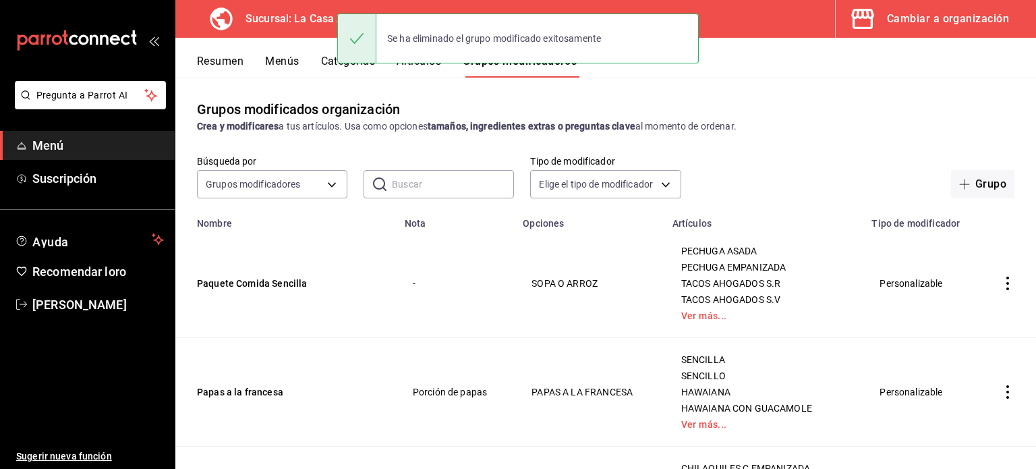
click at [1001, 283] on icon "actions" at bounding box center [1007, 282] width 13 height 13
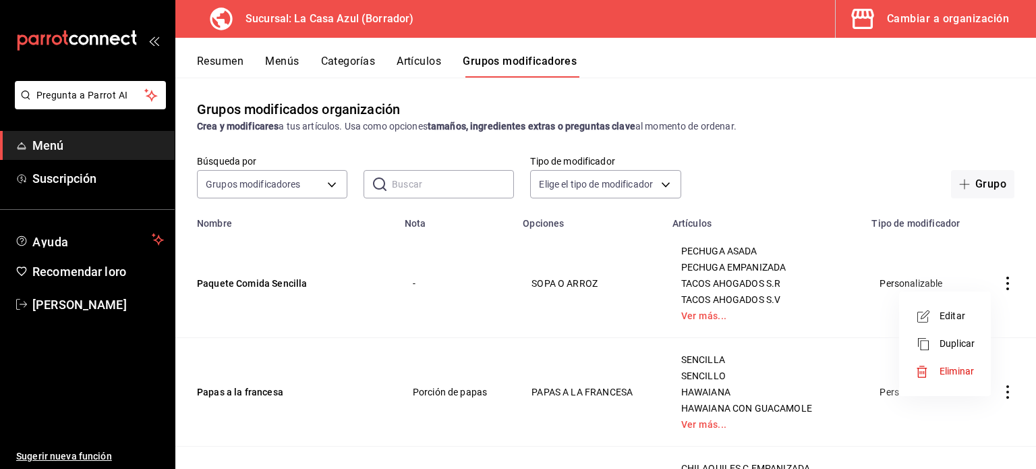
click at [935, 372] on div at bounding box center [927, 371] width 24 height 13
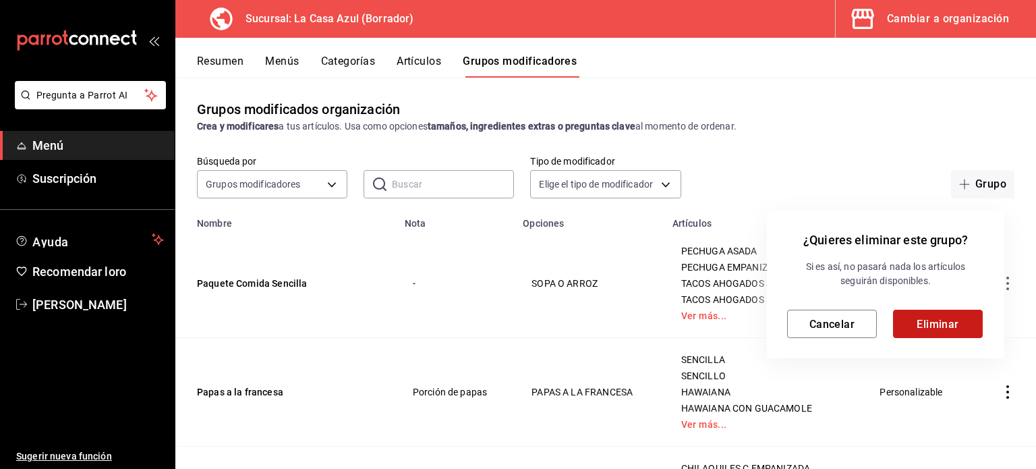
click at [923, 312] on button "Eliminar" at bounding box center [938, 324] width 90 height 28
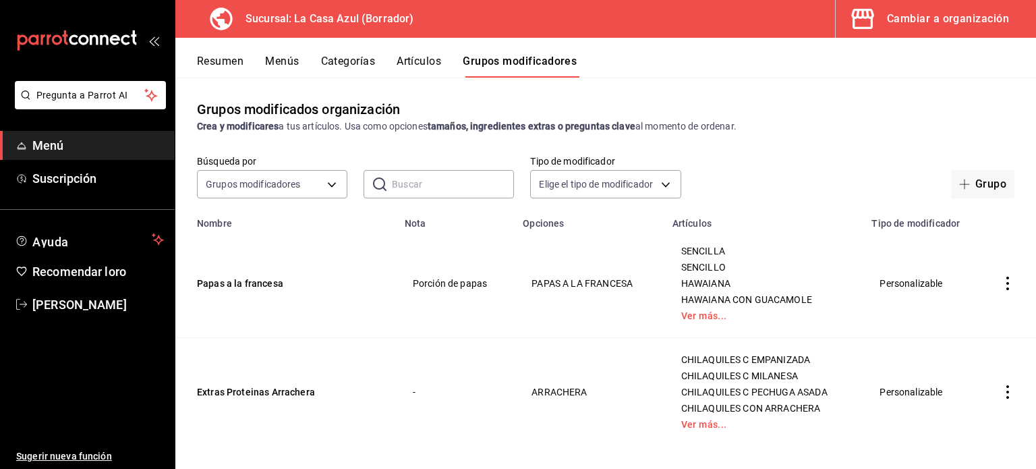
click at [1001, 288] on icon "actions" at bounding box center [1007, 282] width 13 height 13
click at [944, 378] on span "Eliminar" at bounding box center [956, 371] width 35 height 14
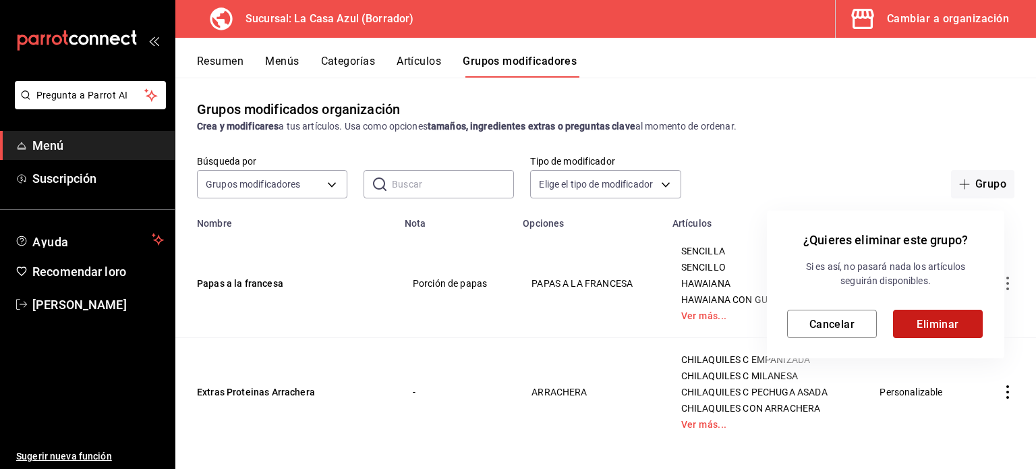
click at [922, 316] on button "Eliminar" at bounding box center [938, 324] width 90 height 28
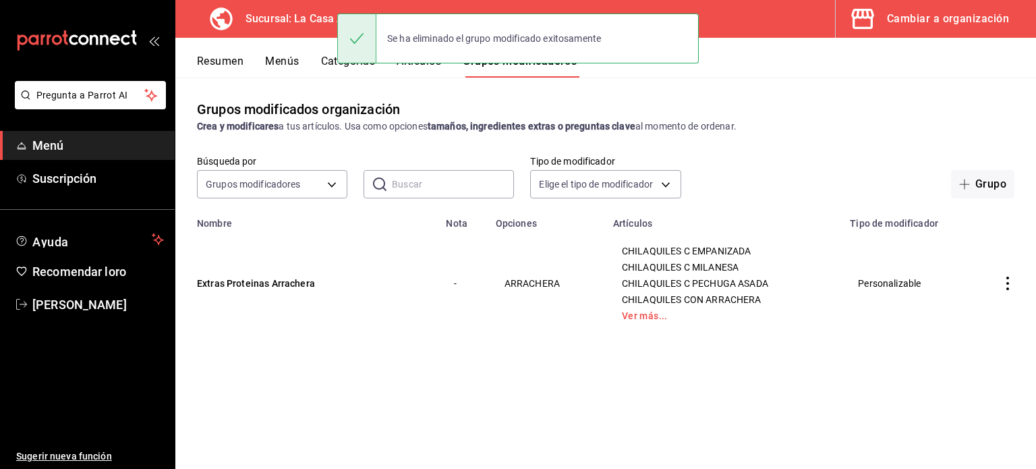
click at [1007, 285] on icon "actions" at bounding box center [1007, 282] width 13 height 13
click at [939, 373] on div at bounding box center [937, 371] width 24 height 13
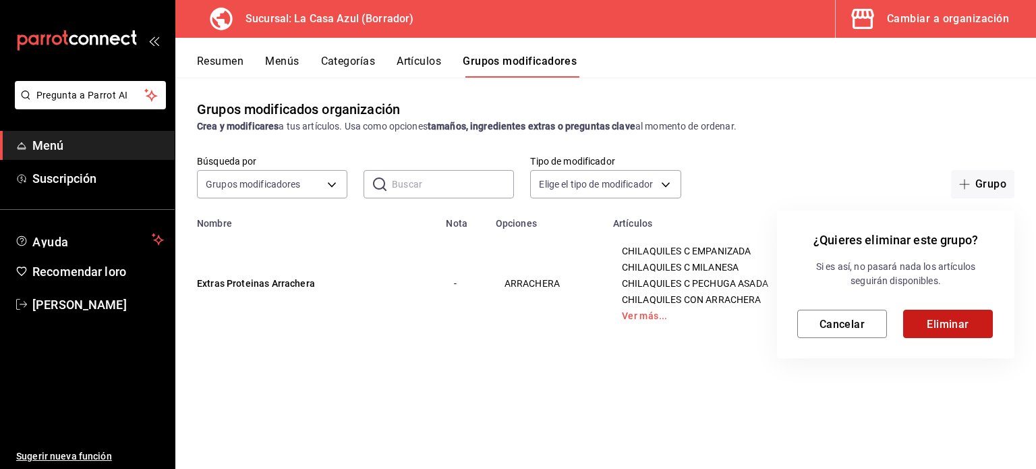
click at [927, 314] on button "Eliminar" at bounding box center [948, 324] width 90 height 28
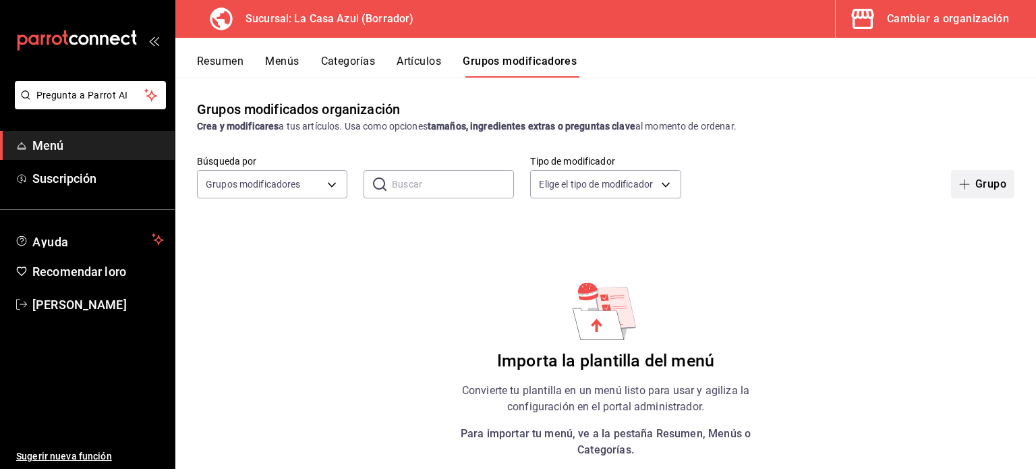
click at [1003, 183] on font "Grupo" at bounding box center [990, 183] width 31 height 13
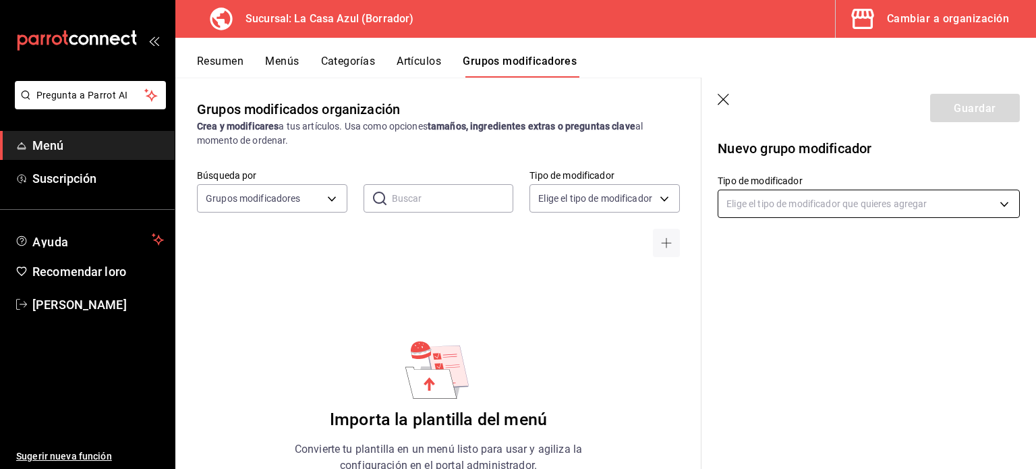
click at [1006, 205] on body "Pregunta a Parrot AI Menú Suscripción Ayuda Recomendar loro [PERSON_NAME] Suger…" at bounding box center [518, 234] width 1036 height 469
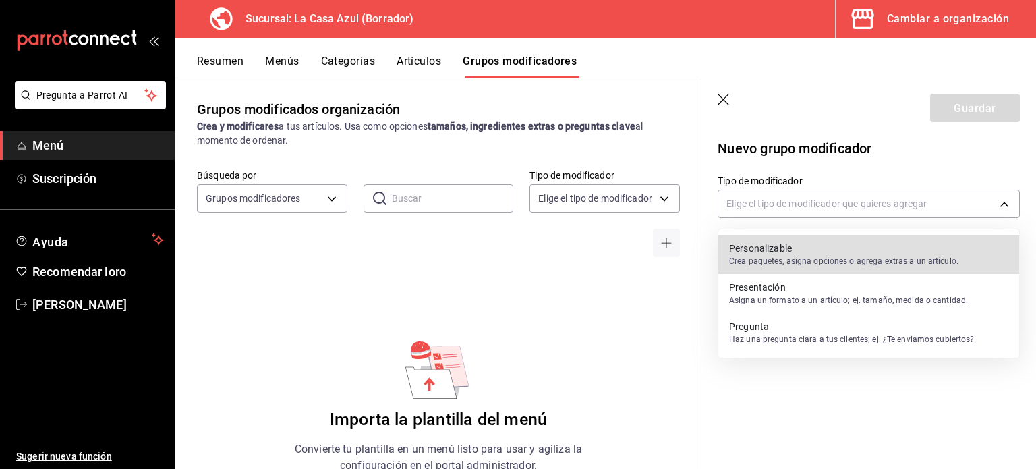
click at [829, 260] on p "Crea paquetes, asigna opciones o agrega extras a un artículo." at bounding box center [843, 261] width 229 height 12
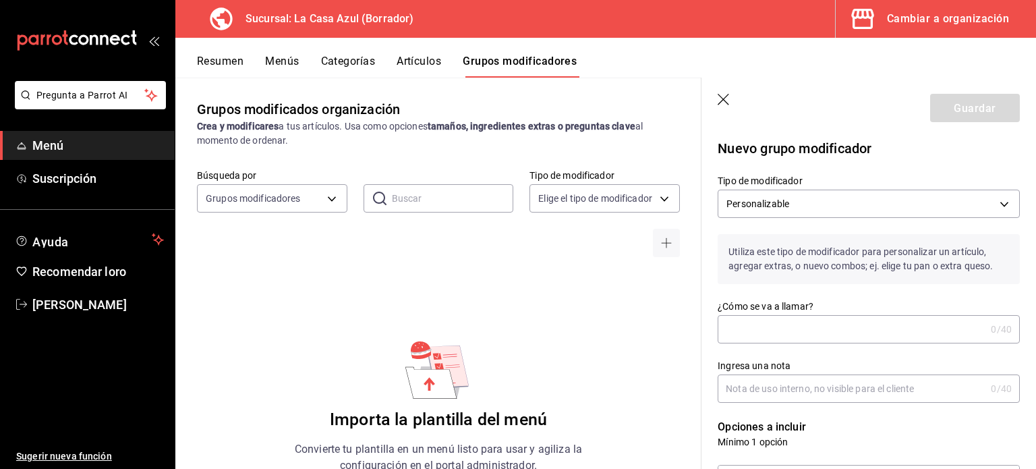
type input "CUSTOMIZABLE"
click at [750, 243] on p "Personalizable" at bounding box center [812, 239] width 172 height 7
click at [766, 322] on input "¿Cómo se va a llamar?" at bounding box center [852, 329] width 268 height 27
type input "Papas a la francesa"
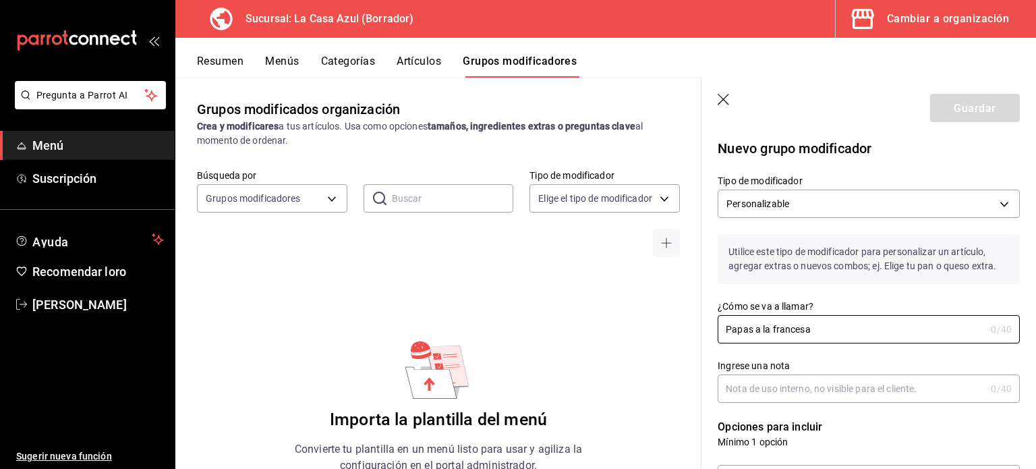
click at [769, 386] on input "Ingrese una nota" at bounding box center [852, 388] width 268 height 27
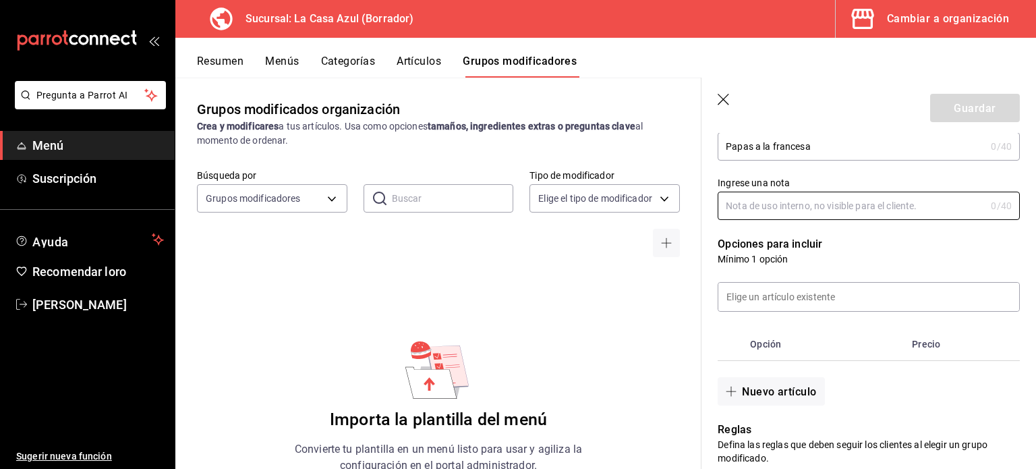
scroll to position [186, 0]
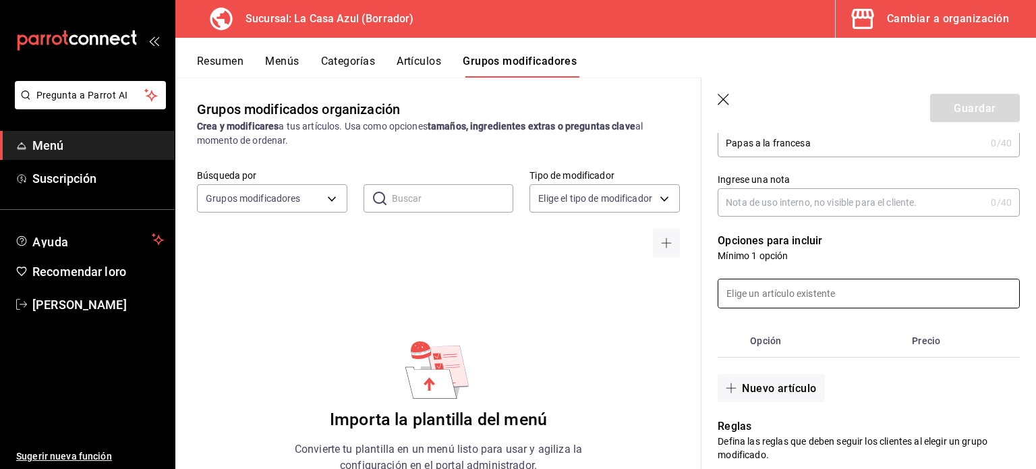
click at [878, 283] on input at bounding box center [868, 293] width 301 height 28
click at [763, 390] on font "Nuevo artículo" at bounding box center [779, 387] width 74 height 13
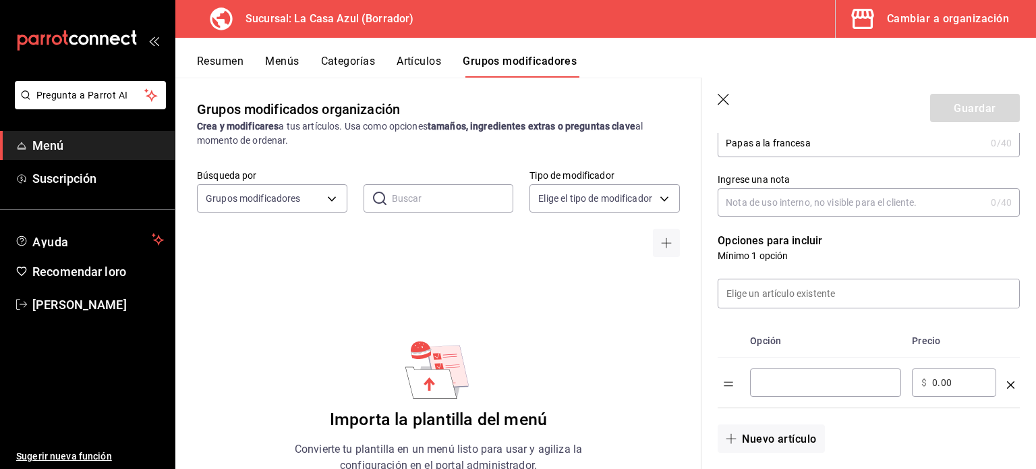
click at [792, 382] on input "Tabla de opciones" at bounding box center [825, 382] width 132 height 13
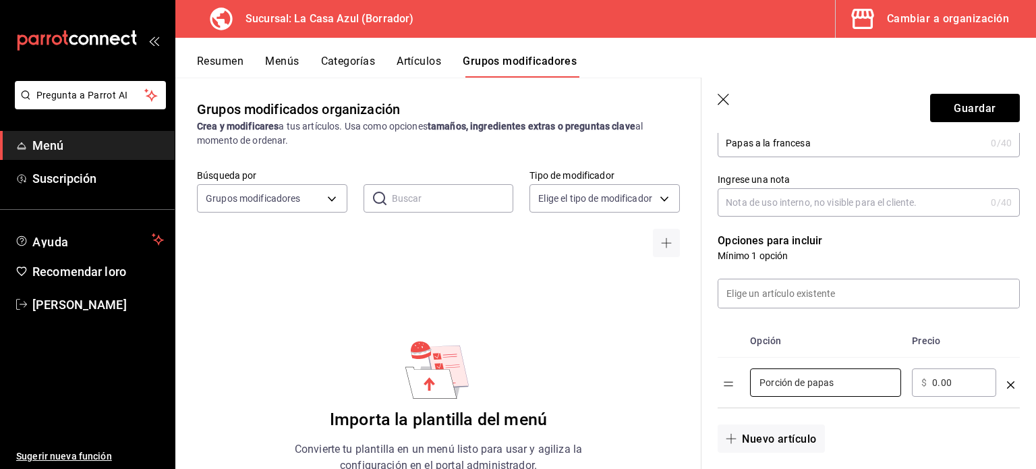
type input "Porción de papas"
click at [934, 382] on input "0.00" at bounding box center [959, 382] width 55 height 13
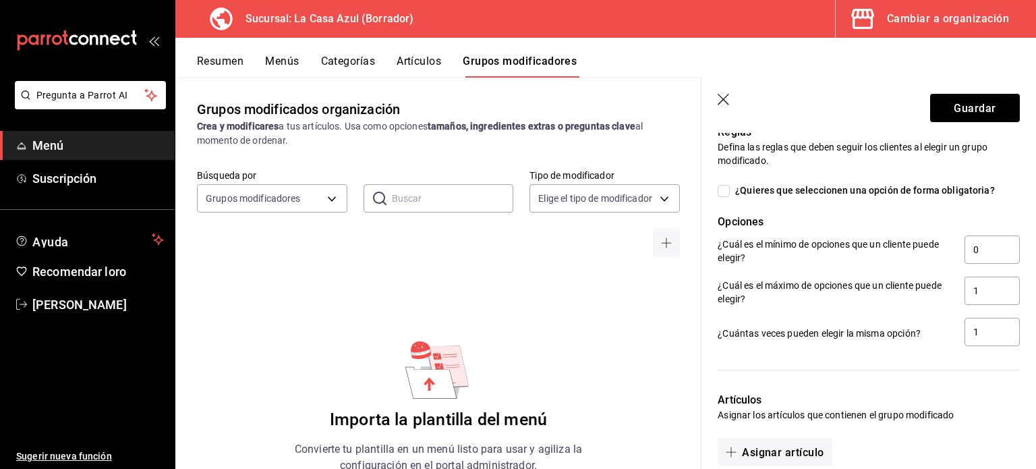
scroll to position [529, 0]
type input "20.00"
click at [983, 250] on input "0" at bounding box center [991, 251] width 55 height 28
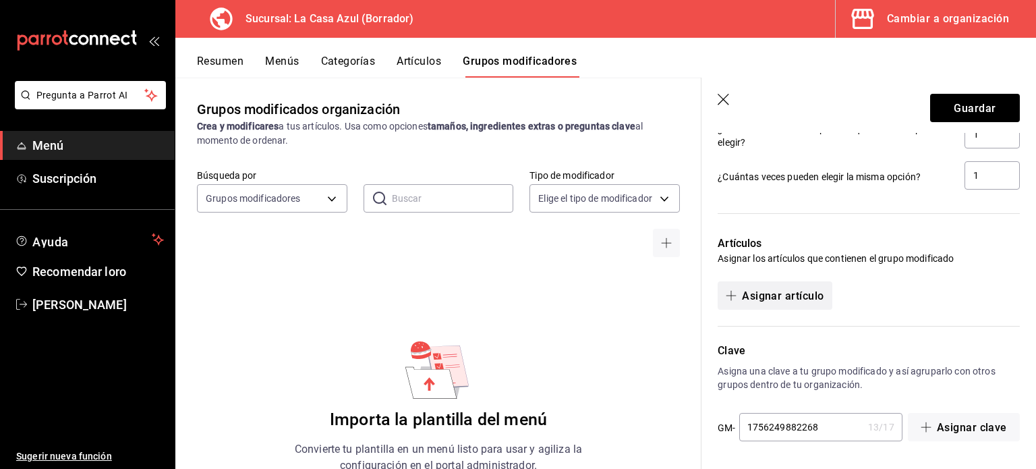
type input "1"
click at [784, 300] on font "Asignar artículo" at bounding box center [783, 295] width 82 height 13
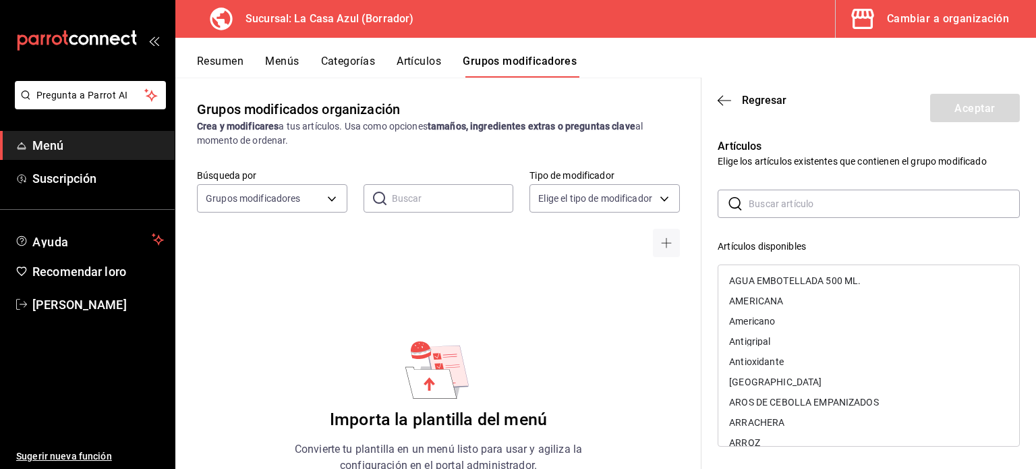
click at [768, 205] on input "text" at bounding box center [884, 203] width 271 height 27
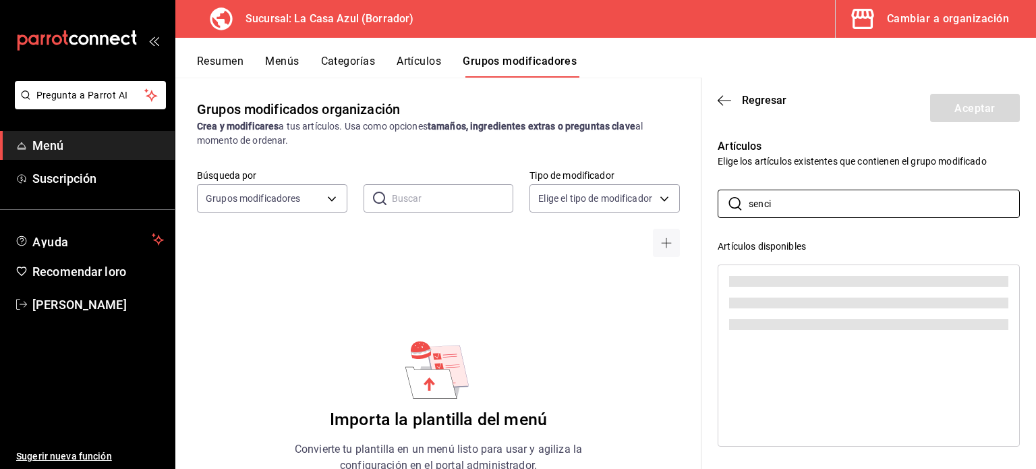
click at [782, 290] on li at bounding box center [868, 281] width 301 height 22
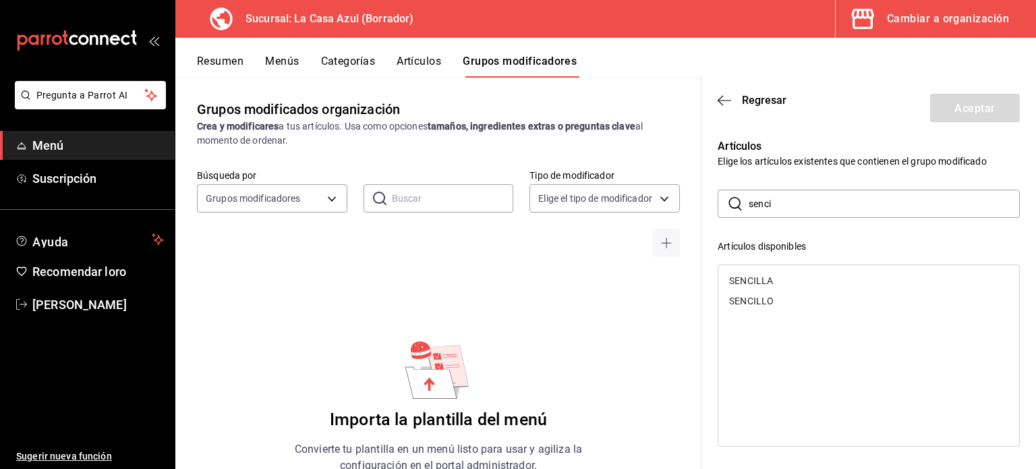
click at [782, 291] on div "SENCILLO" at bounding box center [868, 301] width 301 height 20
click at [782, 288] on div "SENCILLA" at bounding box center [868, 280] width 301 height 20
click at [802, 212] on input "senci" at bounding box center [884, 203] width 271 height 27
type input "s"
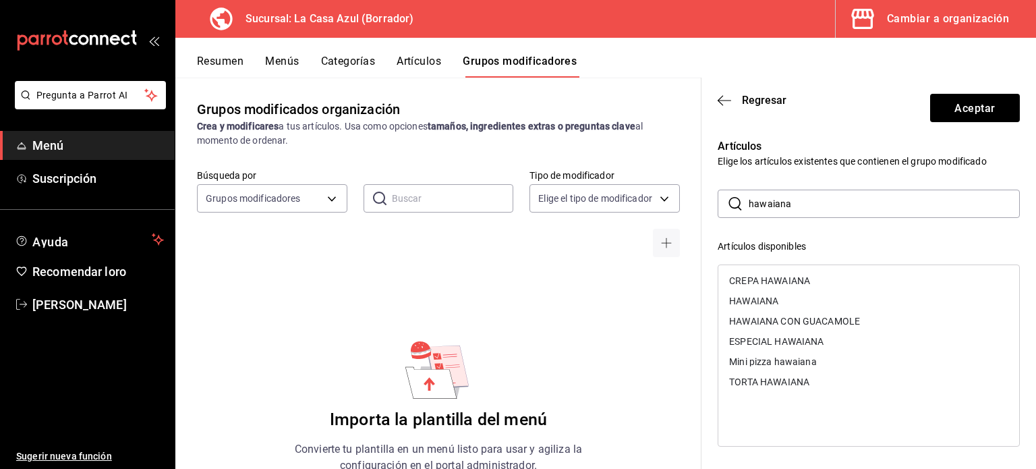
click at [772, 302] on font "HAWAIANA" at bounding box center [753, 300] width 49 height 11
click at [772, 301] on font "HAWAIANA CON GUACAMOLE" at bounding box center [794, 300] width 131 height 11
drag, startPoint x: 784, startPoint y: 342, endPoint x: 754, endPoint y: 442, distance: 104.1
click at [754, 442] on div "CREPA HAWAIANA ESPECIAL HAWAIANA Mini pizza hawaiana TORTA HAWAIANA" at bounding box center [869, 355] width 302 height 182
click at [801, 206] on input "hawaiana" at bounding box center [884, 203] width 271 height 27
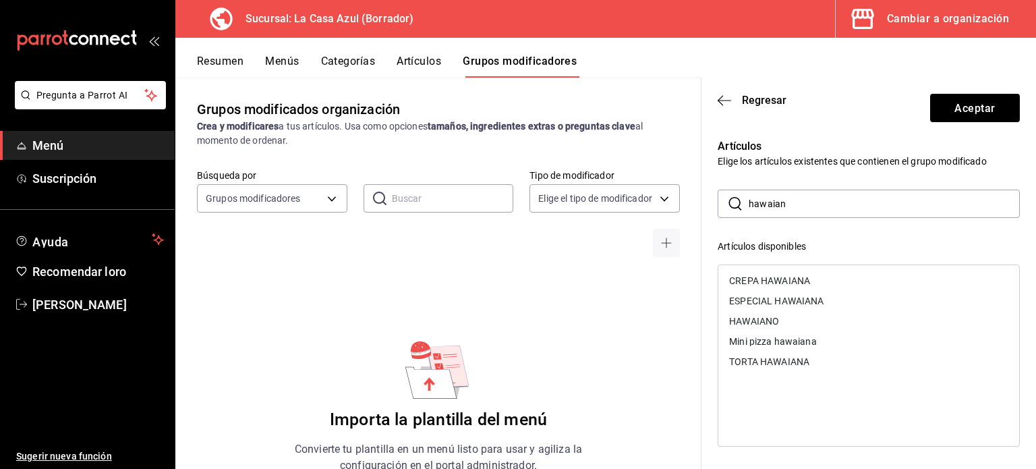
click at [754, 326] on div "HAWAIANO" at bounding box center [868, 321] width 301 height 20
click at [794, 202] on input "hawaian" at bounding box center [884, 203] width 271 height 27
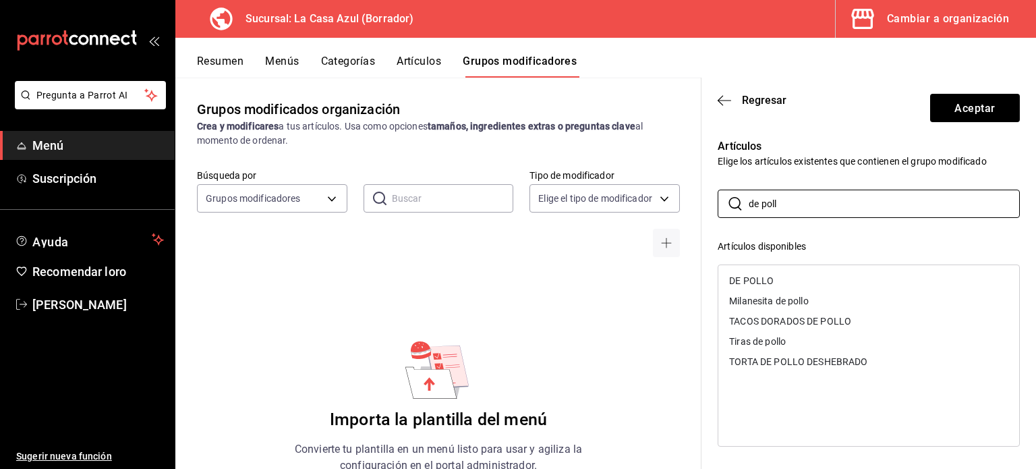
click at [767, 274] on div "DE POLLO" at bounding box center [868, 280] width 301 height 20
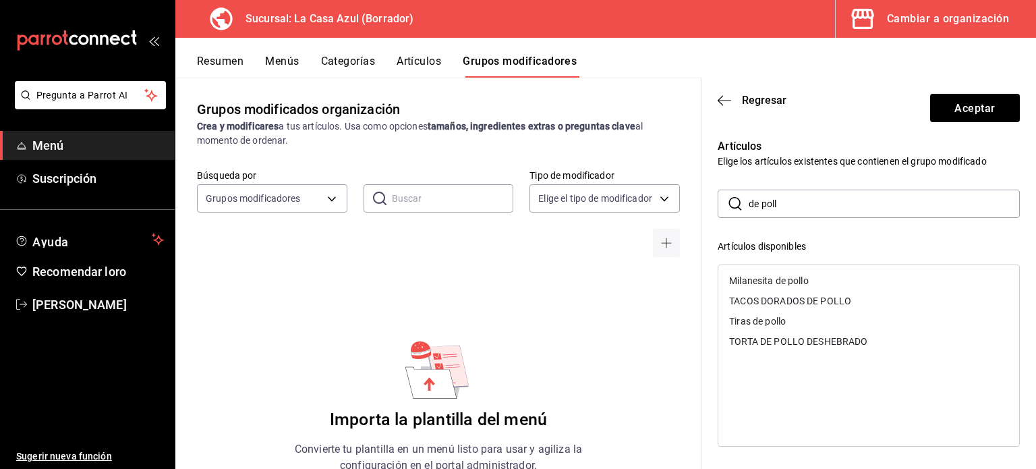
click at [794, 206] on input "de poll" at bounding box center [884, 203] width 271 height 27
type input "d"
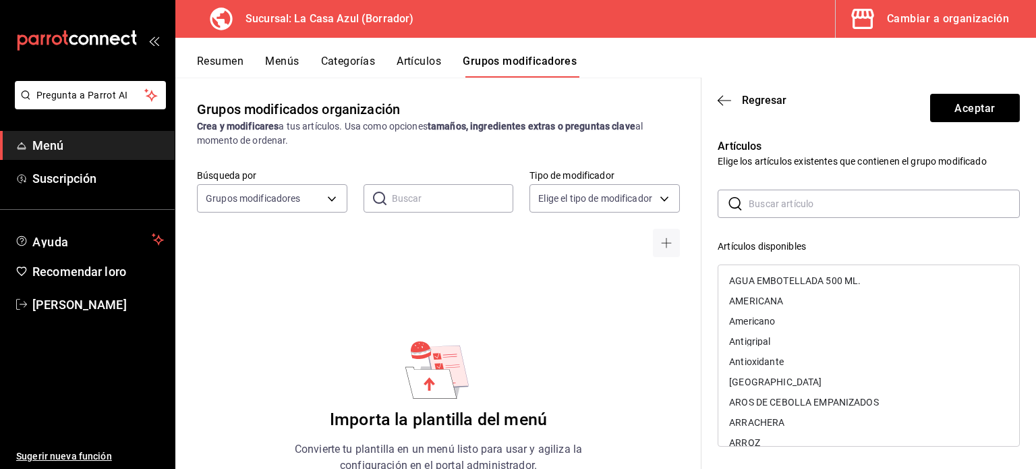
click at [794, 206] on input "text" at bounding box center [884, 203] width 271 height 27
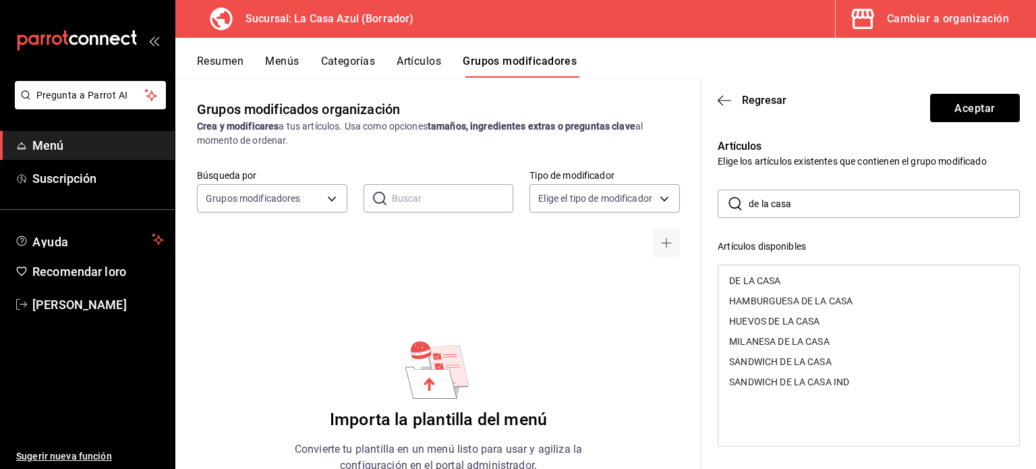
click at [760, 299] on font "HAMBURGUESA DE LA CASA" at bounding box center [790, 300] width 123 height 11
click at [828, 202] on input "de la casa" at bounding box center [884, 203] width 271 height 27
type input "d"
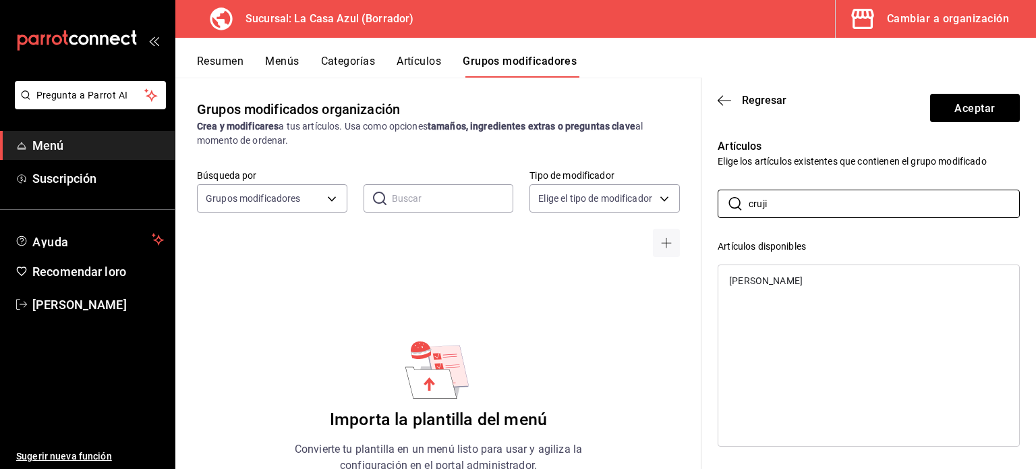
type input "cruji"
click at [775, 279] on div "Cruji Pollo" at bounding box center [868, 280] width 301 height 20
click at [775, 279] on div at bounding box center [869, 355] width 302 height 182
click at [792, 196] on input "cruji" at bounding box center [884, 203] width 271 height 27
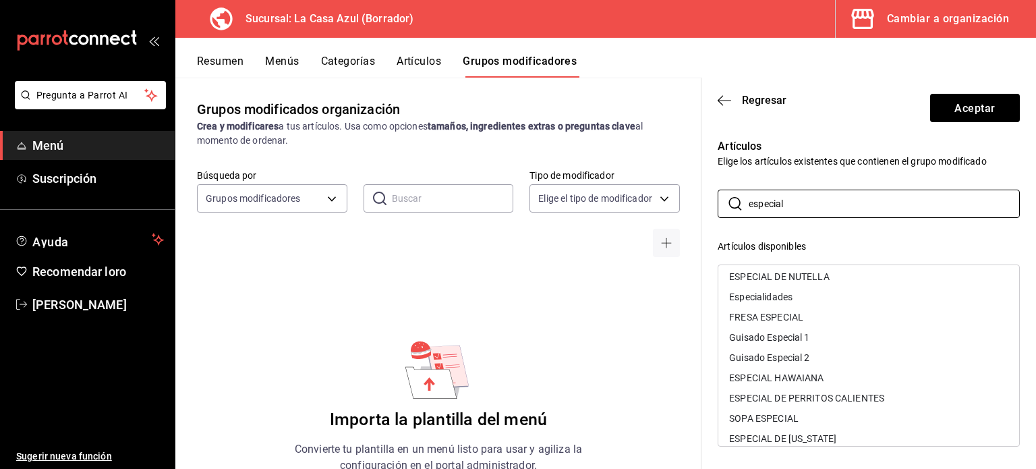
scroll to position [158, 0]
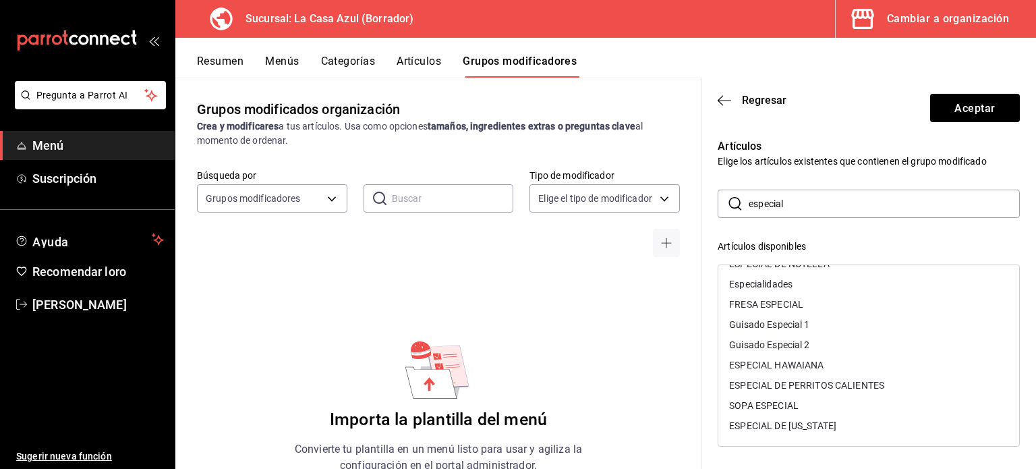
drag, startPoint x: 1011, startPoint y: 377, endPoint x: 1014, endPoint y: 331, distance: 45.9
click at [1014, 331] on div "Artículos Elige los artículos existentes que contienen el grupo modificado ​ es…" at bounding box center [868, 415] width 334 height 565
click at [777, 387] on div "HOT DOG ESPECIAL" at bounding box center [772, 384] width 86 height 9
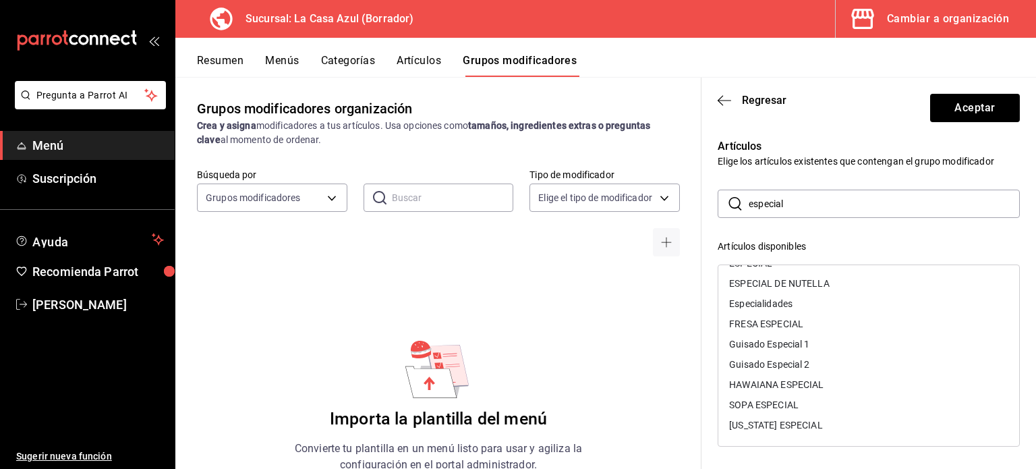
scroll to position [138, 0]
click at [790, 221] on div "​ especial ​ Artículos disponibles DESAYUNO ESPECIAL 1 DESAYUNO ESPECIAL 2 DESA…" at bounding box center [869, 429] width 302 height 481
click at [788, 202] on input "especial" at bounding box center [884, 203] width 271 height 27
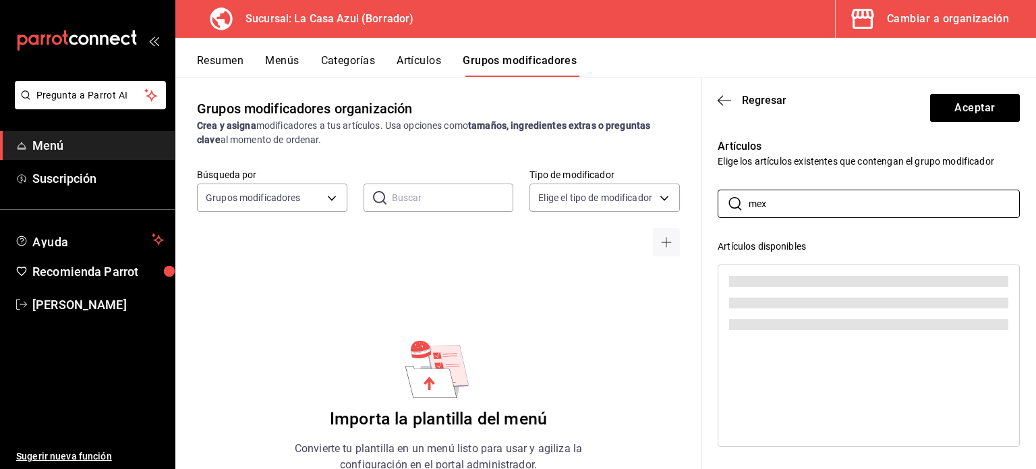
scroll to position [0, 0]
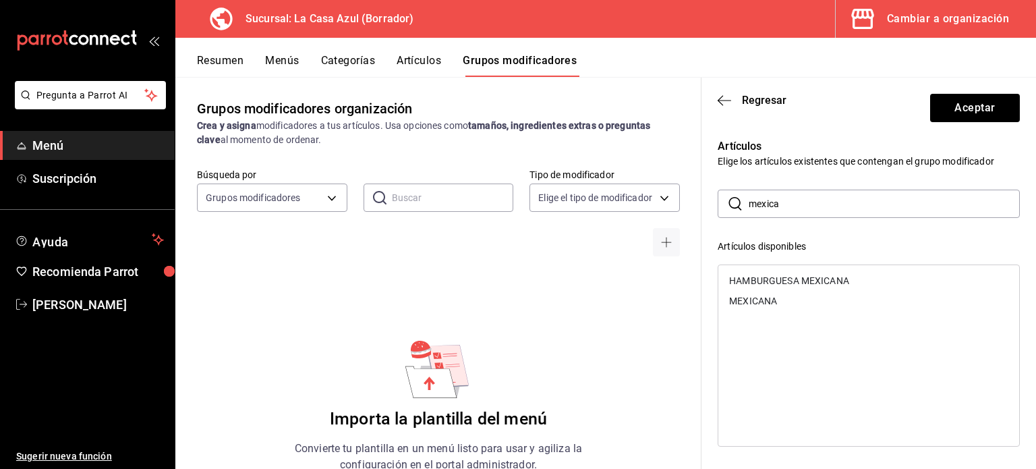
click at [841, 277] on div "HAMBURGUESA MEXICANA" at bounding box center [789, 280] width 120 height 9
click at [813, 210] on input "mexica" at bounding box center [884, 203] width 271 height 27
click at [813, 210] on input "texa" at bounding box center [884, 203] width 271 height 27
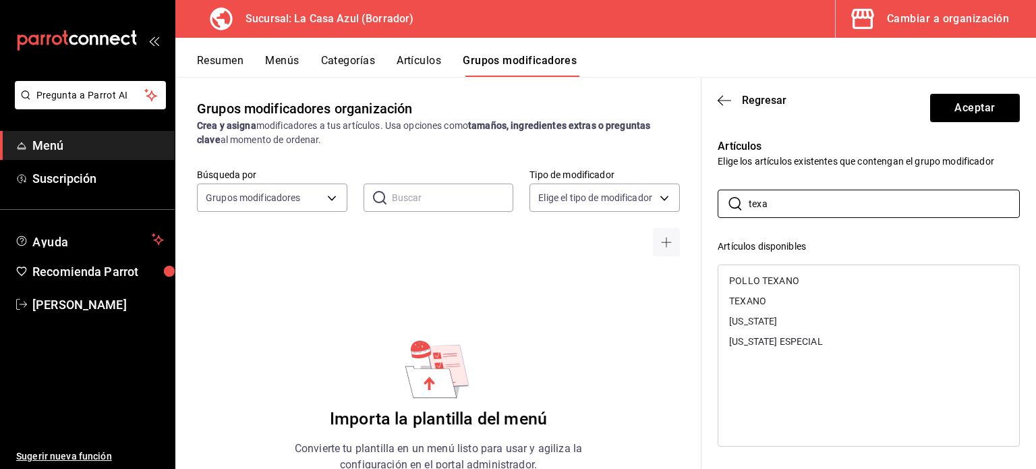
click at [773, 277] on div "POLLO TEXANO" at bounding box center [764, 280] width 70 height 9
click at [773, 277] on div "TEXANO" at bounding box center [868, 280] width 301 height 20
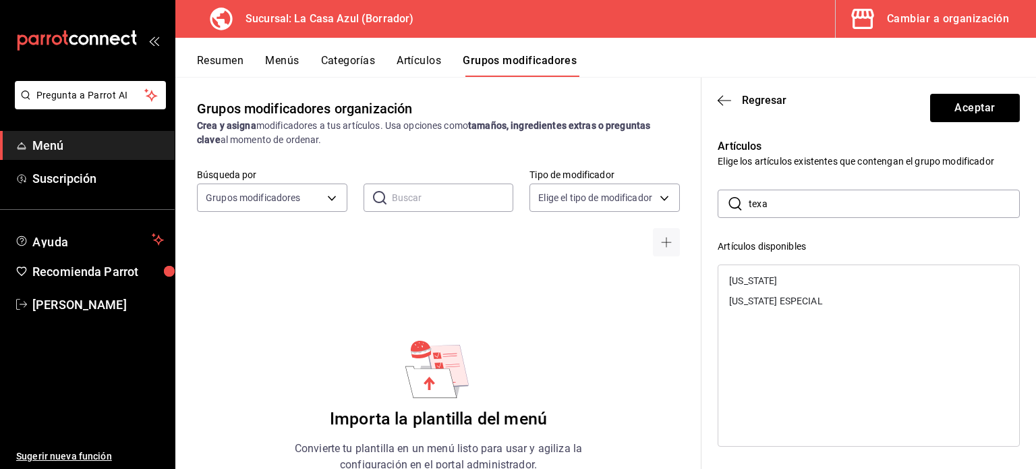
click at [773, 277] on div "TEXAS" at bounding box center [868, 280] width 301 height 20
click at [773, 277] on div "TEXAS ESPECIAL" at bounding box center [776, 280] width 94 height 9
click at [789, 199] on input "texa" at bounding box center [884, 203] width 271 height 27
type input "t"
type input "de arra"
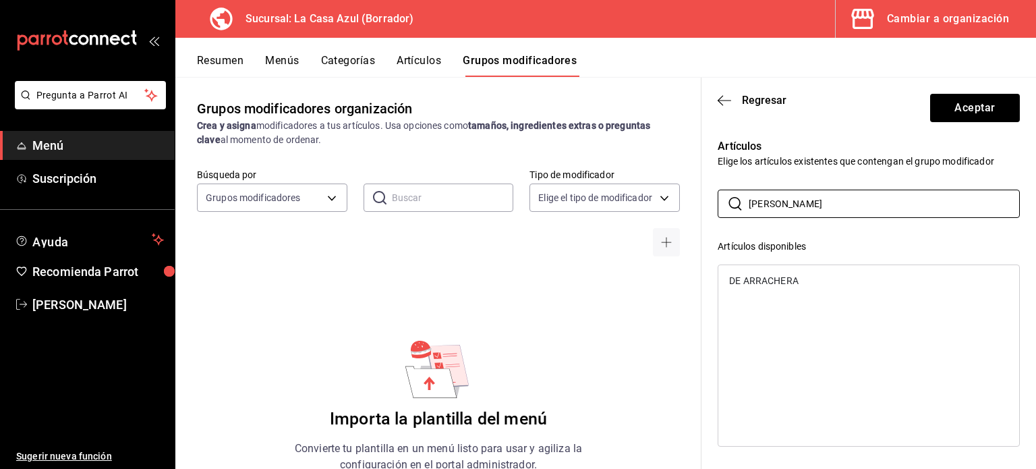
click at [765, 279] on div "DE ARRACHERA" at bounding box center [763, 280] width 69 height 9
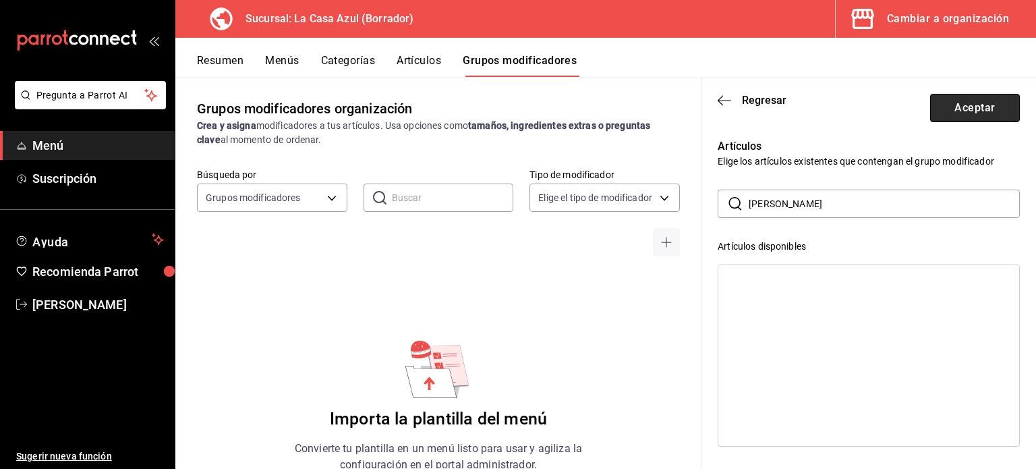
click at [963, 107] on button "Aceptar" at bounding box center [975, 108] width 90 height 28
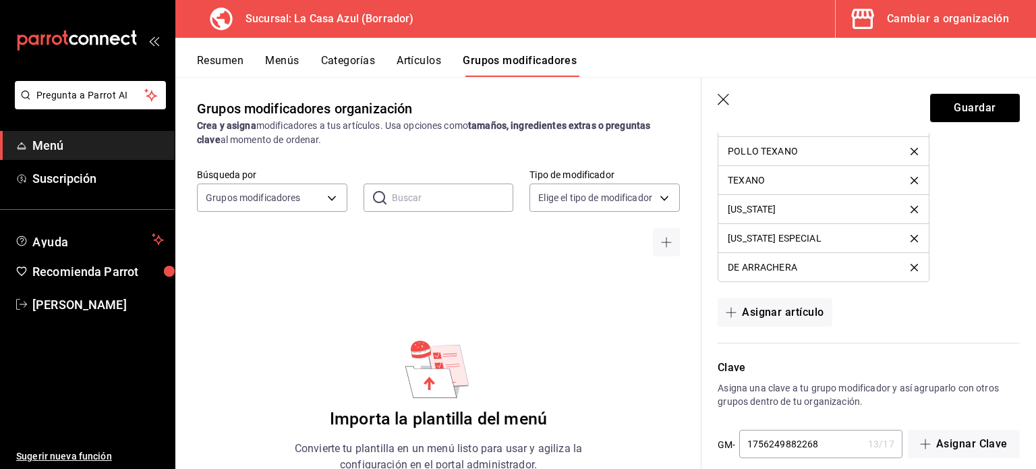
scroll to position [1137, 0]
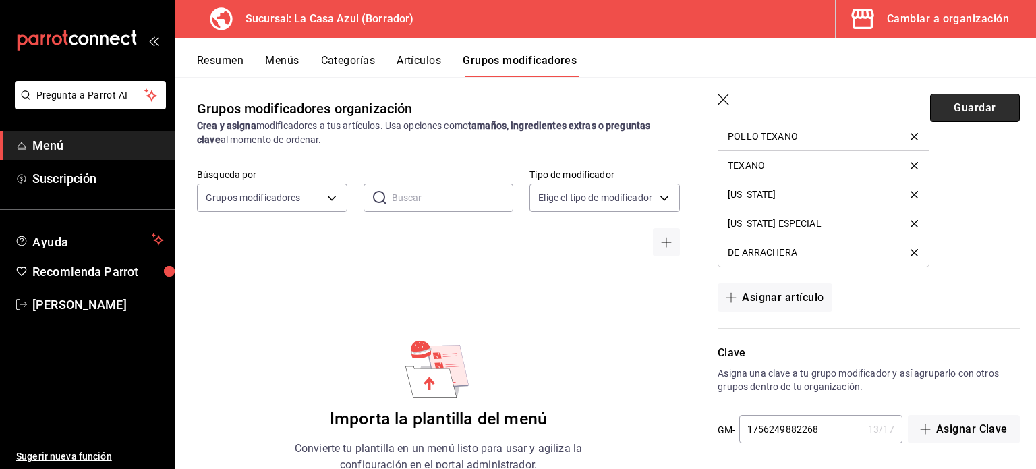
click at [957, 113] on button "Guardar" at bounding box center [975, 108] width 90 height 28
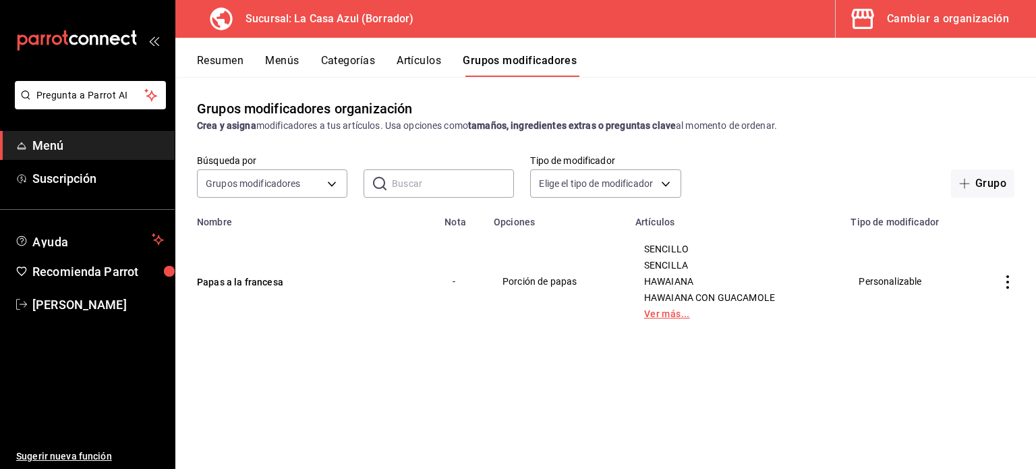
click at [664, 318] on link "Ver más..." at bounding box center [735, 313] width 182 height 9
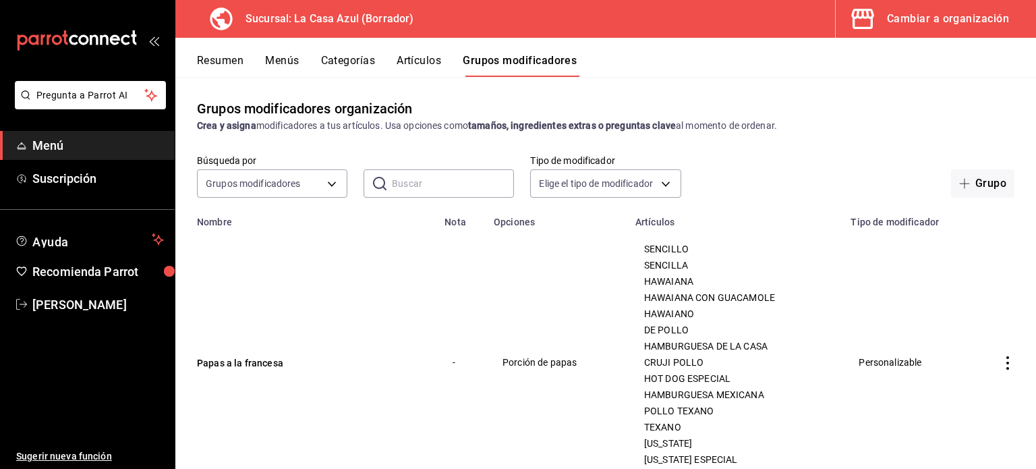
scroll to position [61, 0]
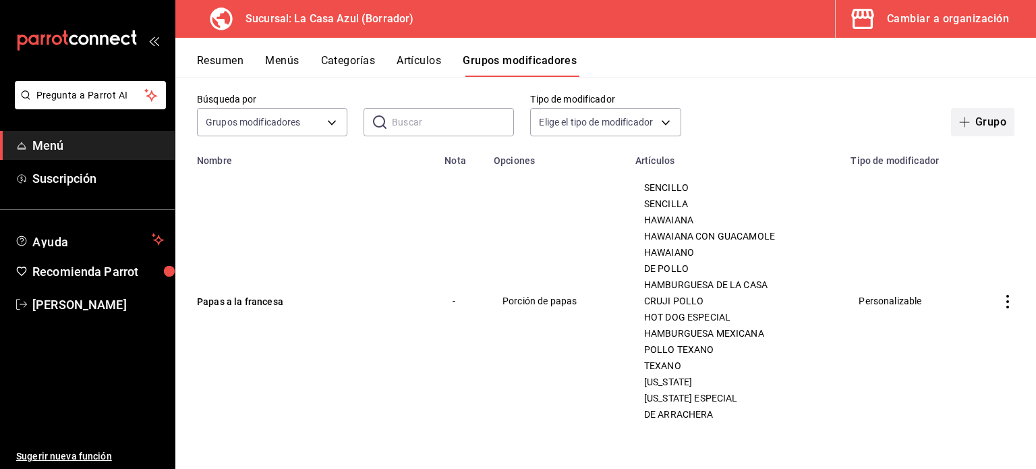
click at [974, 126] on button "Grupo" at bounding box center [982, 122] width 63 height 28
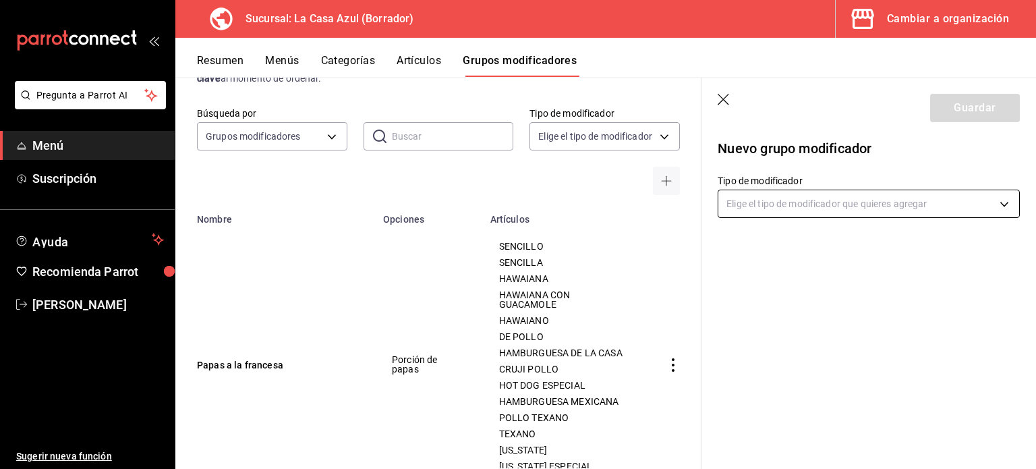
click at [907, 202] on body "Pregunta a Parrot AI Menú Suscripción Ayuda Recomienda Parrot Berenice Bustos S…" at bounding box center [518, 234] width 1036 height 469
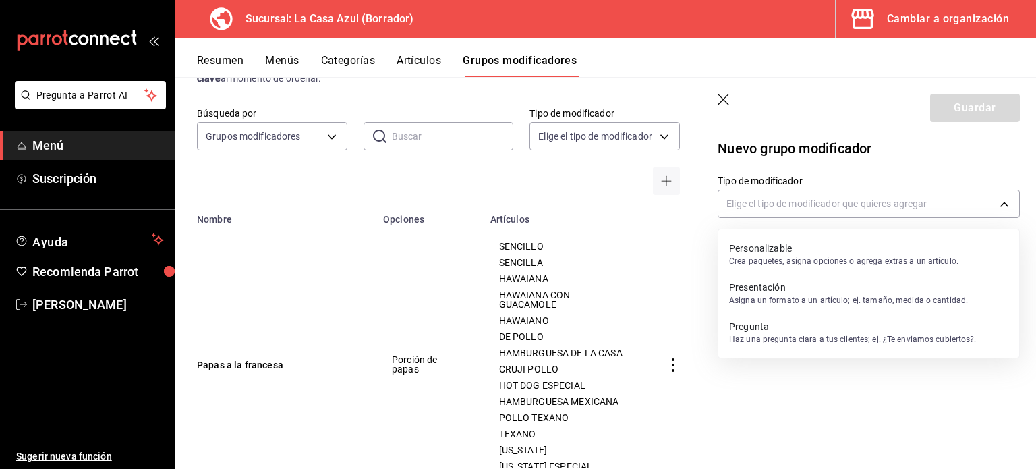
click at [872, 256] on p "Crea paquetes, asigna opciones o agrega extras a un artículo." at bounding box center [843, 261] width 229 height 12
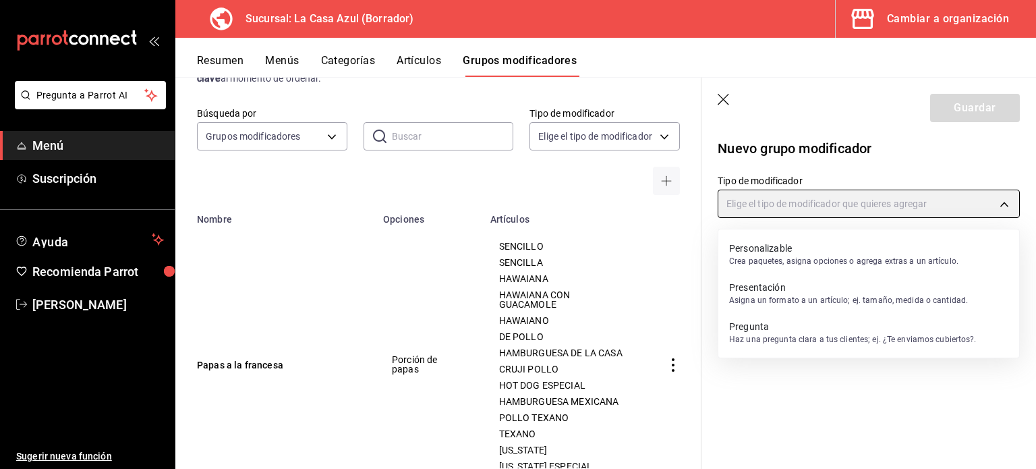
type input "CUSTOMIZABLE"
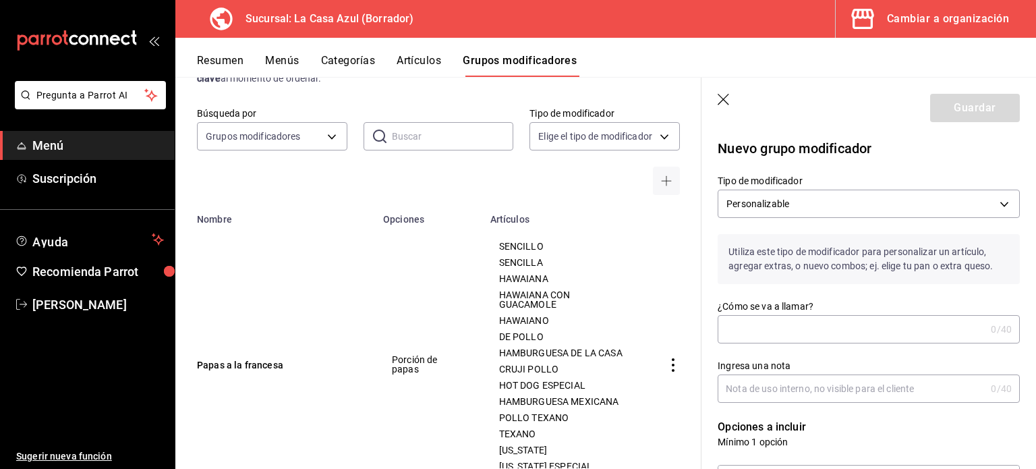
click at [754, 328] on input "¿Cómo se va a llamar?" at bounding box center [852, 329] width 268 height 27
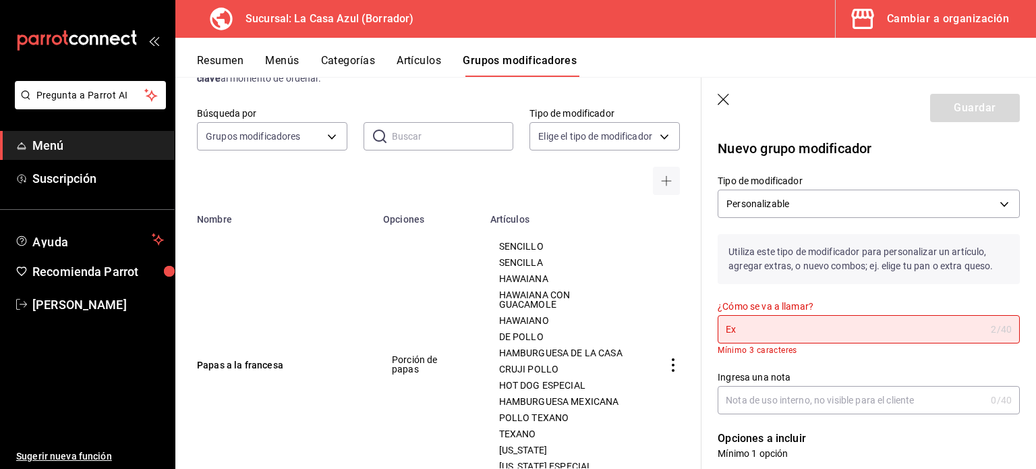
type input "E"
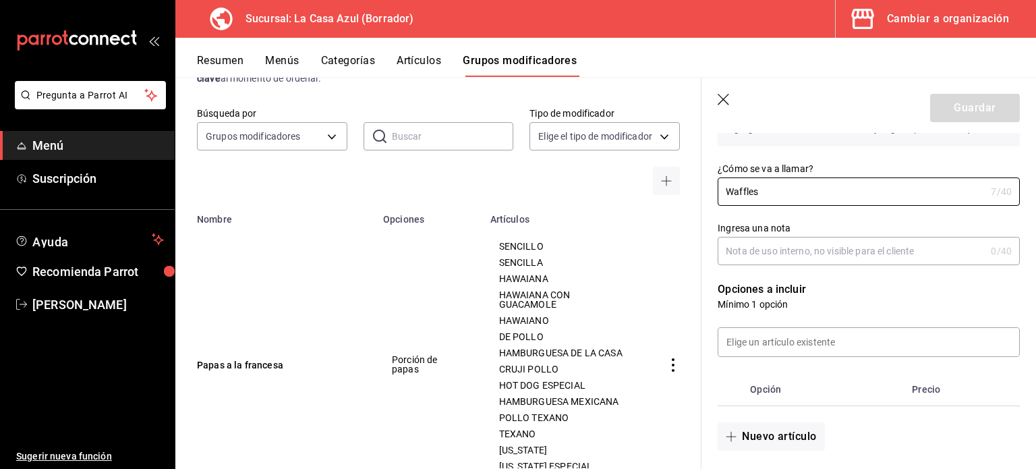
scroll to position [157, 0]
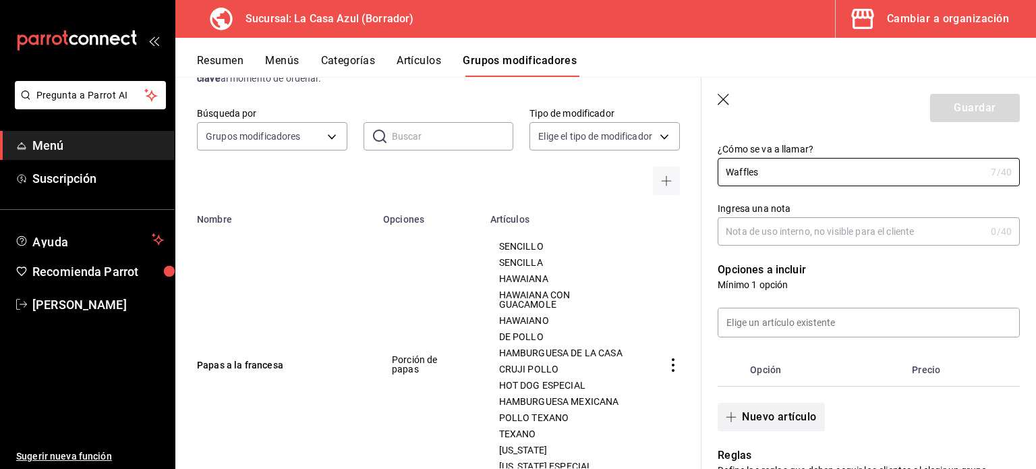
type input "Waffles"
click at [750, 425] on button "Nuevo artículo" at bounding box center [771, 417] width 107 height 28
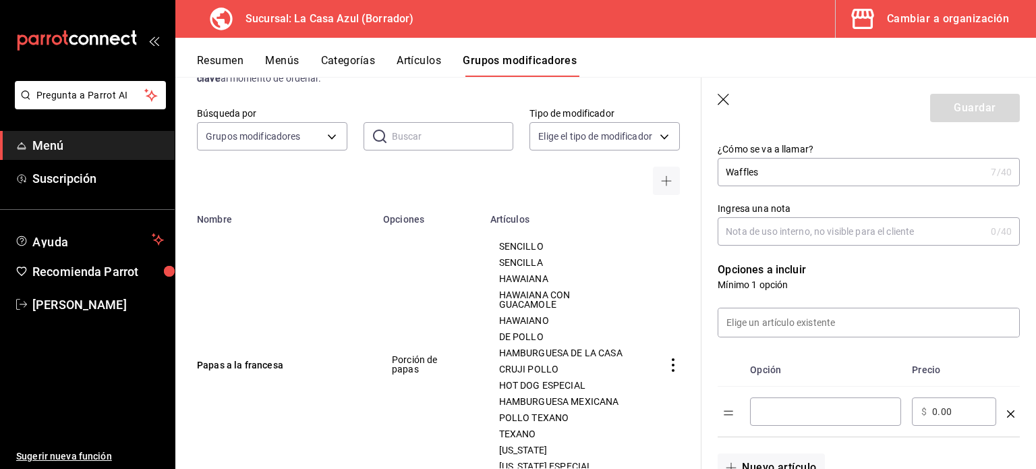
click at [790, 407] on input "optionsTable" at bounding box center [825, 411] width 132 height 13
type input "Maple"
click at [983, 358] on th "Precio" at bounding box center [953, 369] width 95 height 33
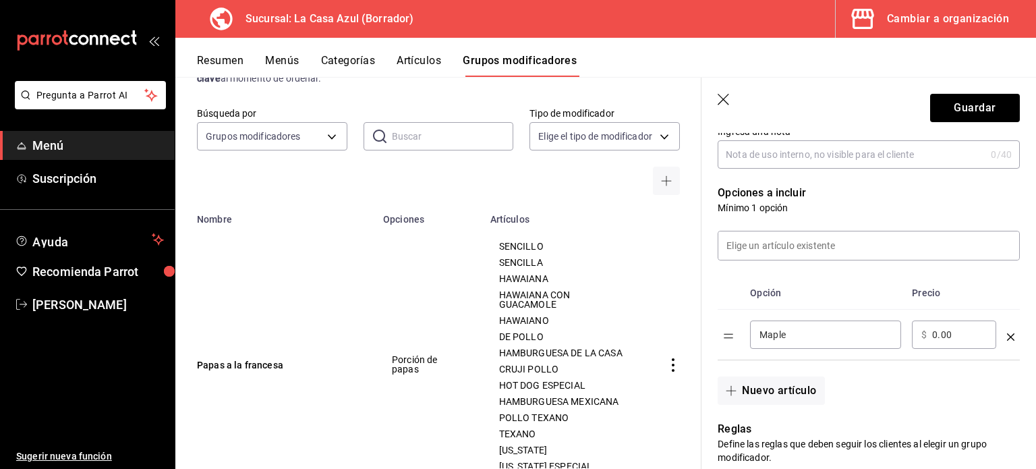
scroll to position [239, 0]
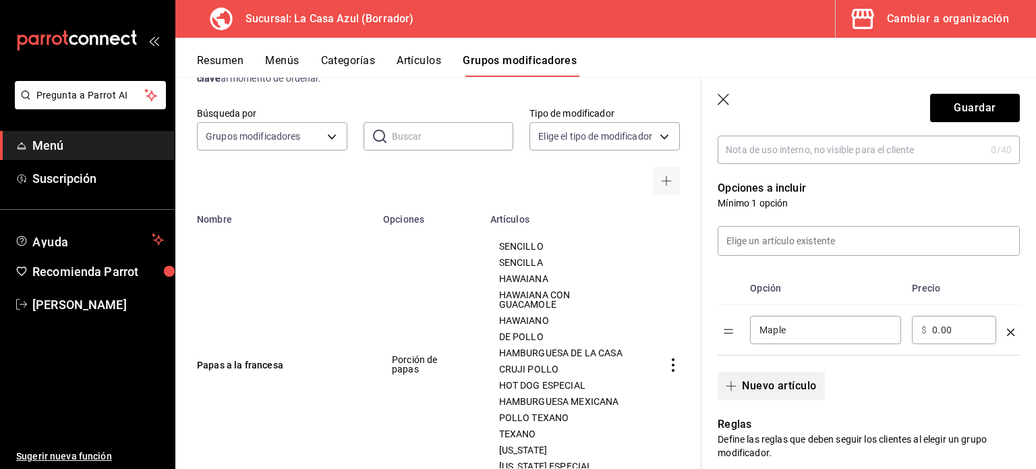
click at [797, 381] on button "Nuevo artículo" at bounding box center [771, 386] width 107 height 28
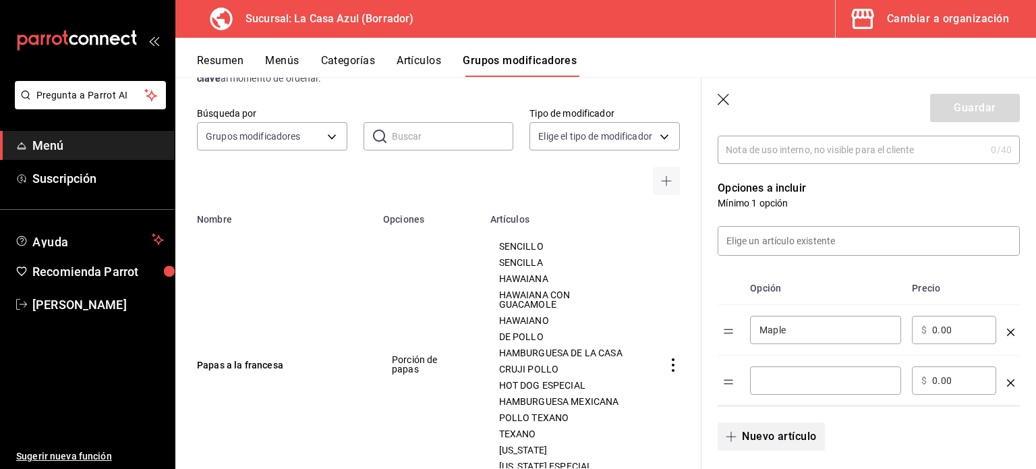
click at [797, 381] on input "optionsTable" at bounding box center [825, 380] width 132 height 13
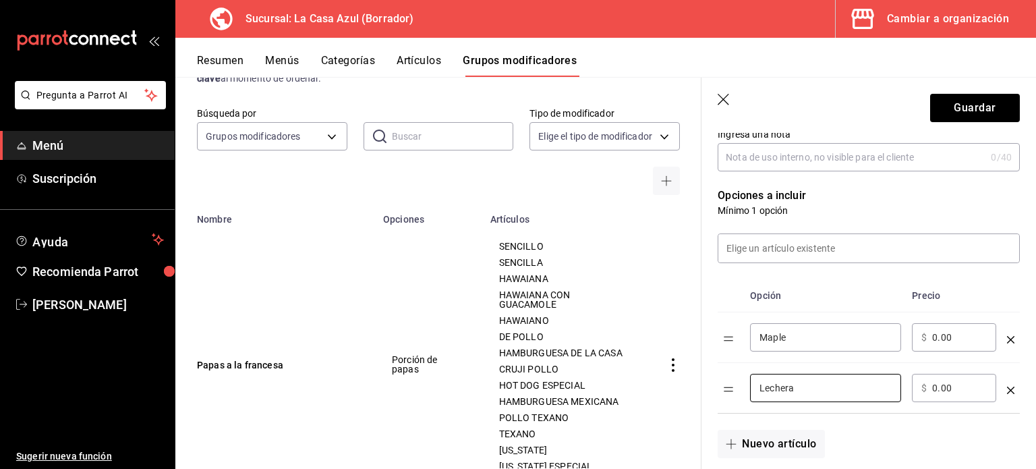
scroll to position [283, 0]
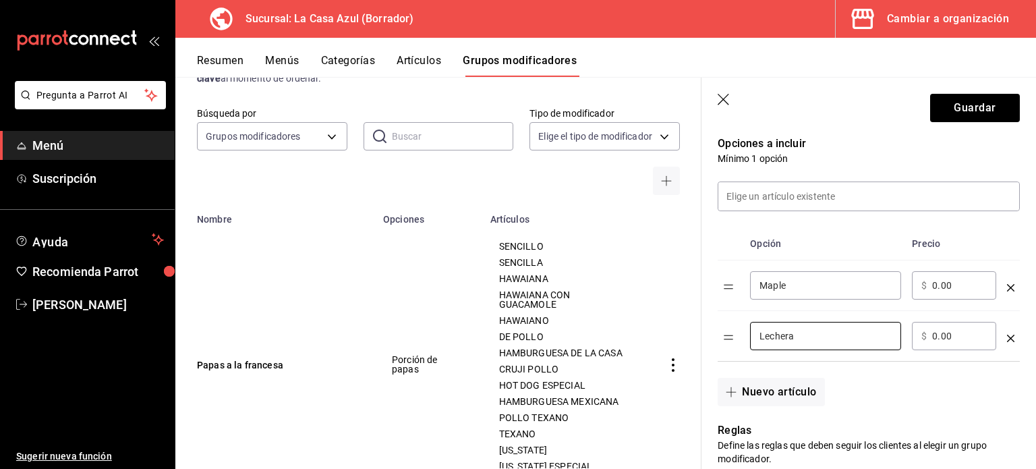
type input "Lechera"
click at [1007, 311] on td "optionsTable" at bounding box center [1010, 336] width 18 height 51
click at [798, 390] on button "Nuevo artículo" at bounding box center [771, 392] width 107 height 28
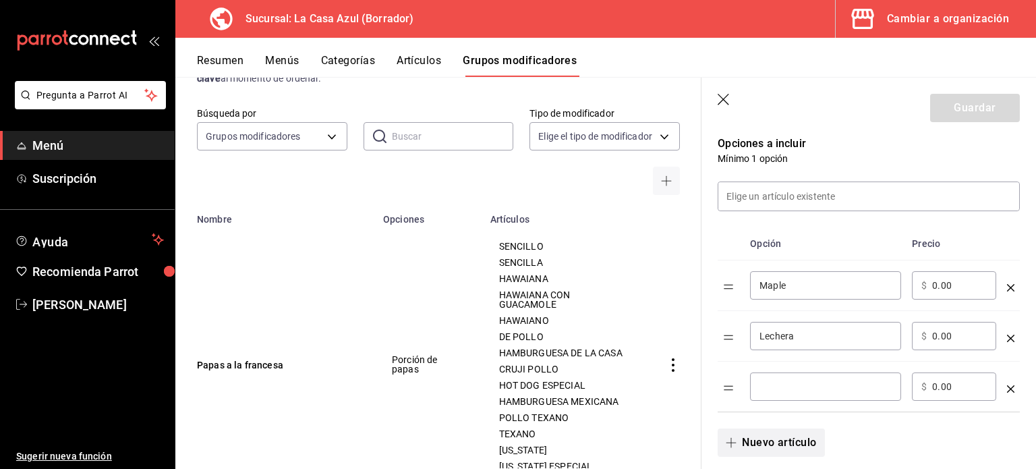
click at [798, 390] on input "optionsTable" at bounding box center [825, 386] width 132 height 13
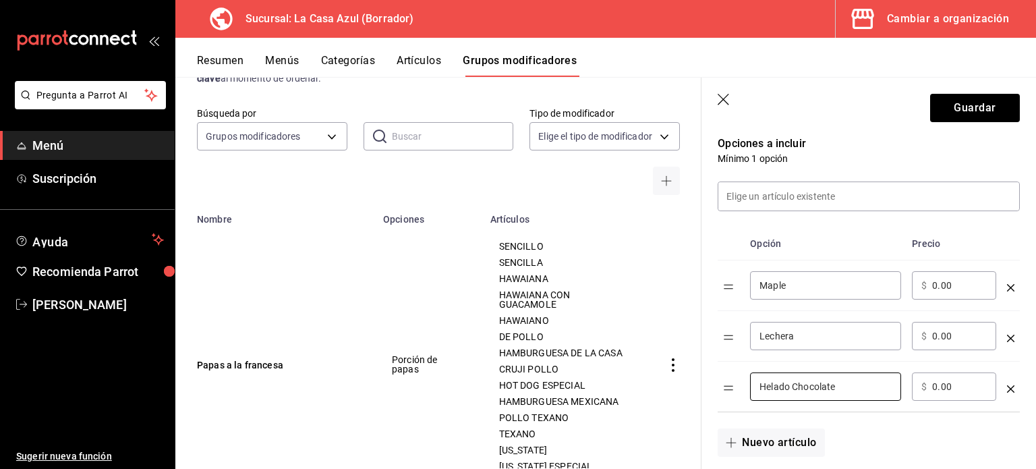
scroll to position [320, 0]
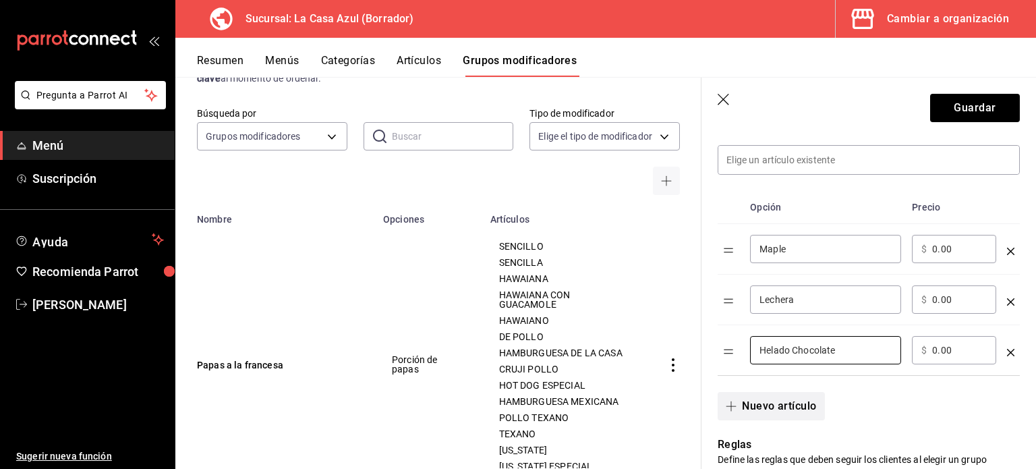
type input "Helado Chocolate"
click at [774, 409] on button "Nuevo artículo" at bounding box center [771, 406] width 107 height 28
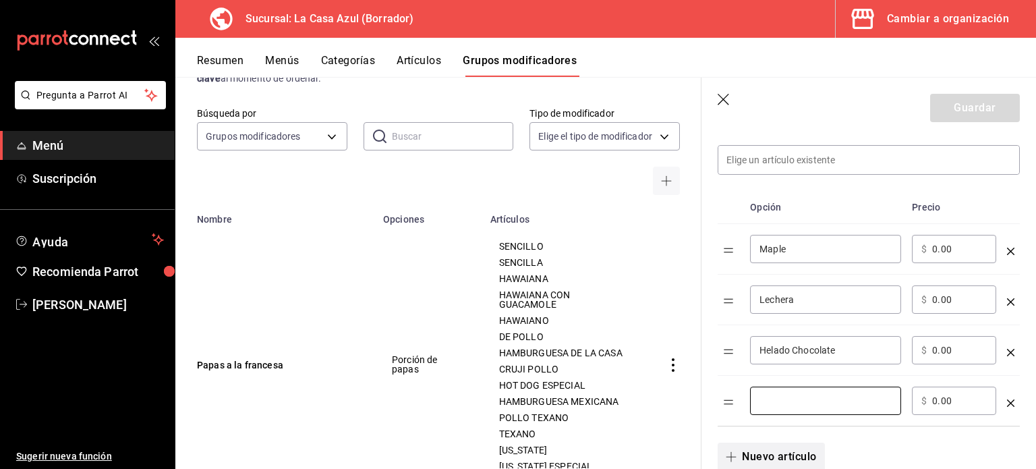
click at [774, 402] on input "optionsTable" at bounding box center [825, 400] width 132 height 13
type input "[PERSON_NAME]"
click at [763, 453] on button "Nuevo artículo" at bounding box center [771, 456] width 107 height 28
click at [763, 453] on input "optionsTable" at bounding box center [825, 450] width 132 height 13
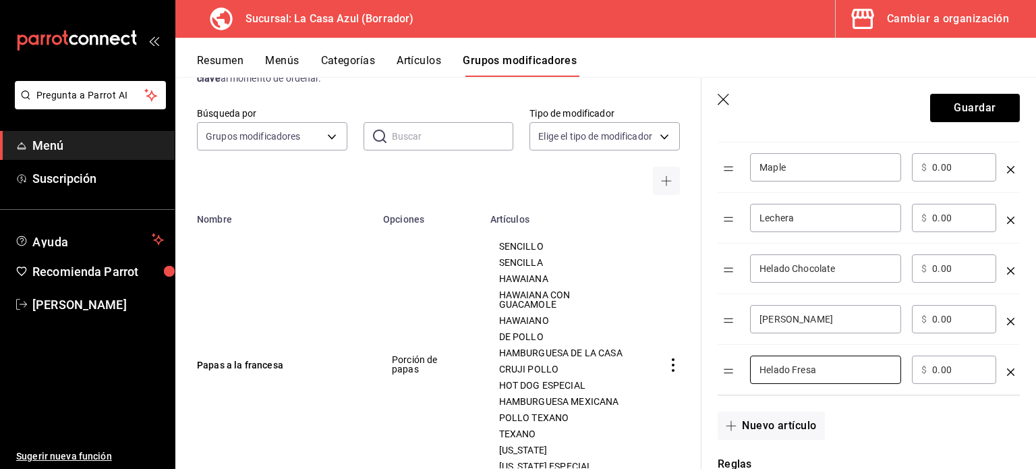
scroll to position [407, 0]
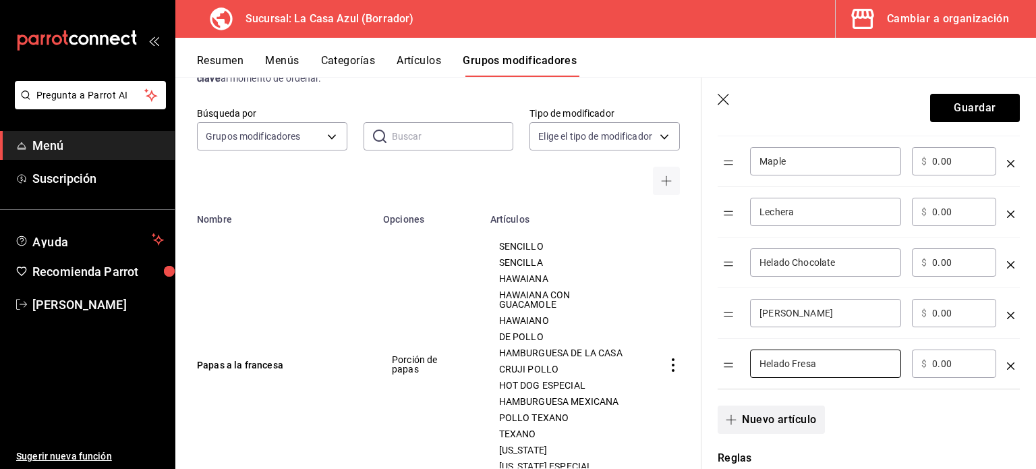
type input "Helado Fresa"
click at [795, 423] on button "Nuevo artículo" at bounding box center [771, 419] width 107 height 28
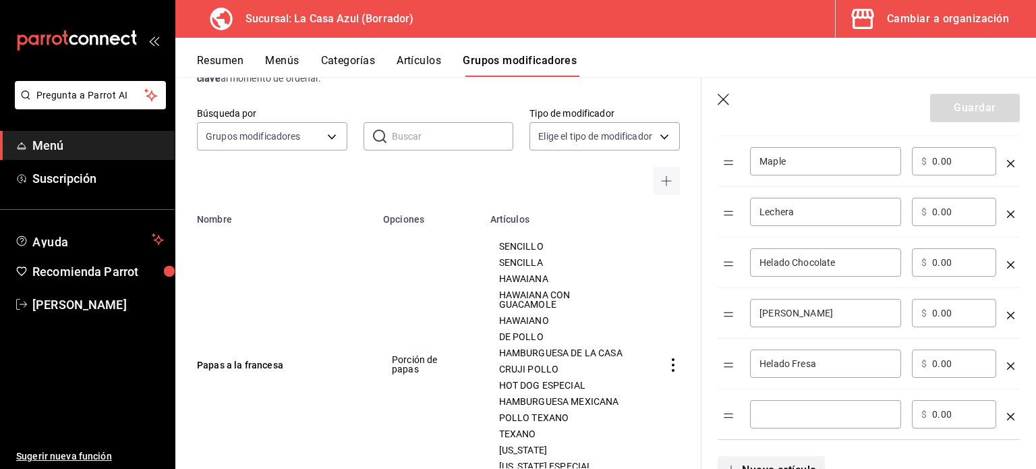
click at [795, 423] on div "​" at bounding box center [825, 414] width 151 height 28
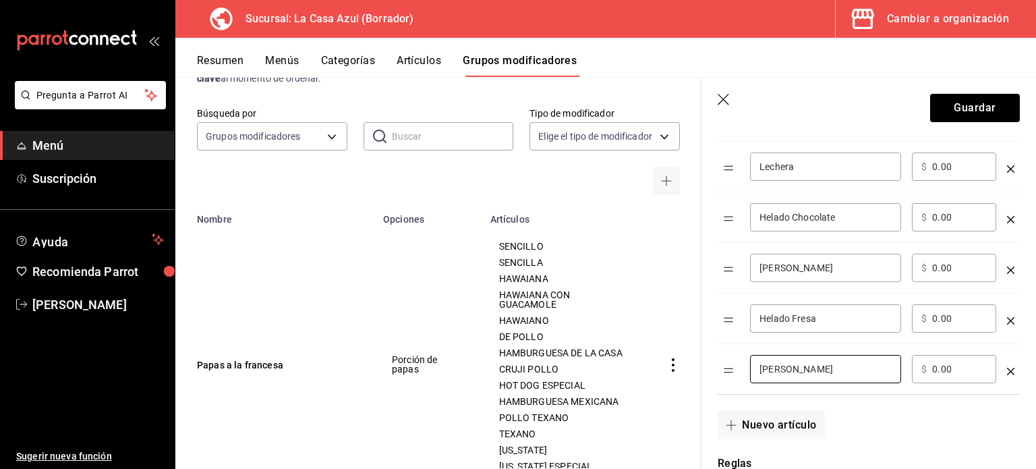
scroll to position [451, 0]
type input "[PERSON_NAME]"
click at [801, 421] on button "Nuevo artículo" at bounding box center [771, 426] width 107 height 28
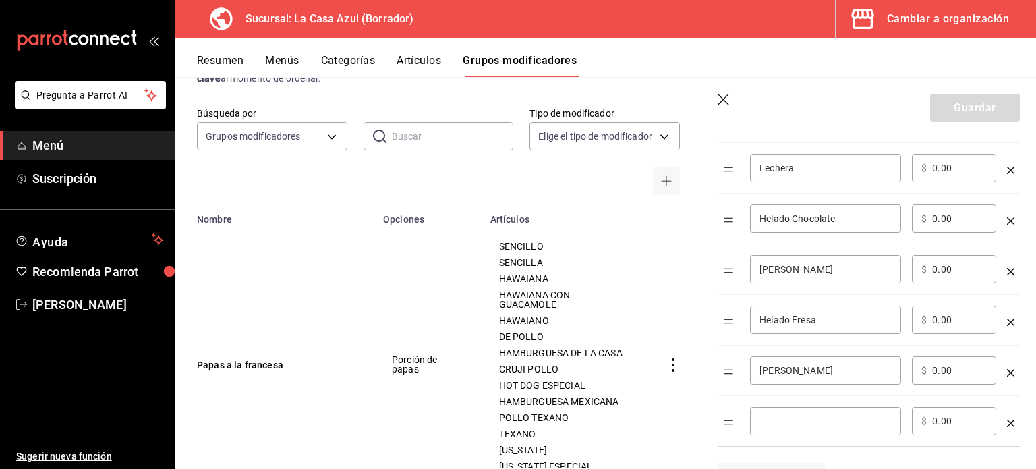
click at [812, 414] on input "optionsTable" at bounding box center [825, 420] width 132 height 13
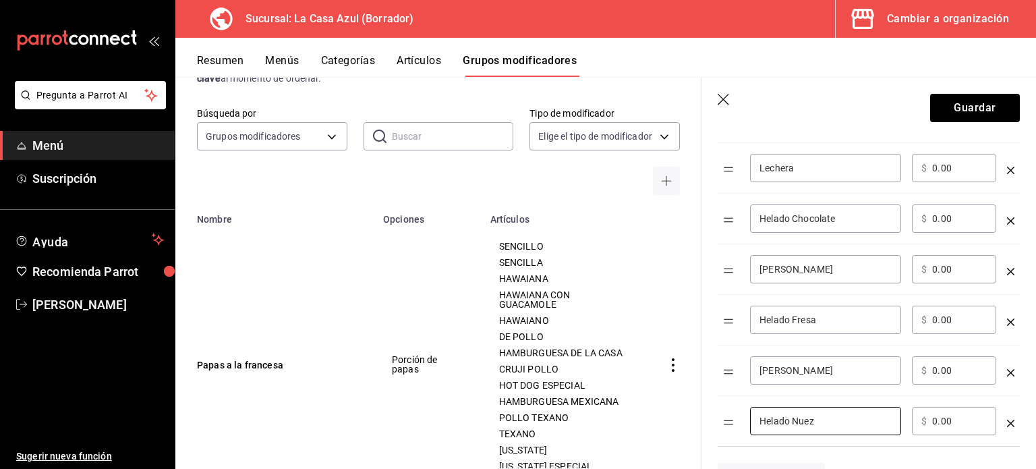
type input "Helado Nuez"
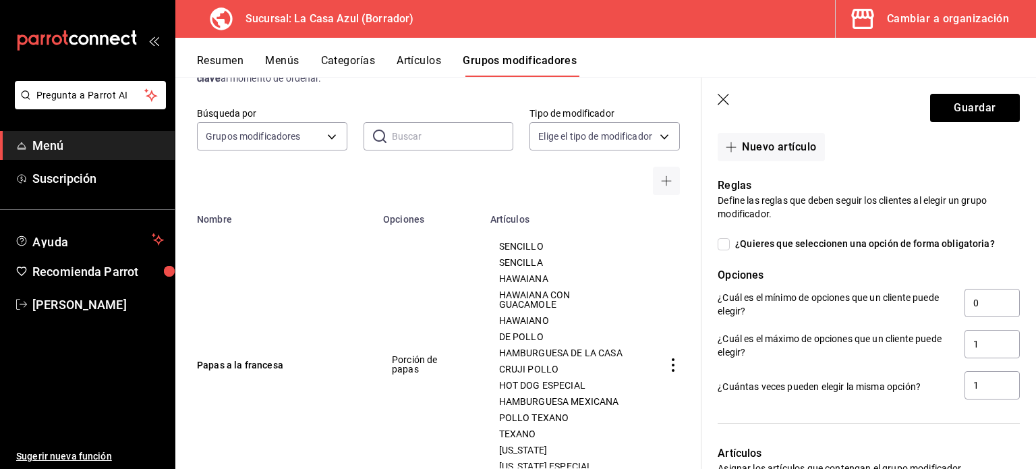
scroll to position [780, 0]
click at [971, 308] on input "0" at bounding box center [991, 304] width 55 height 28
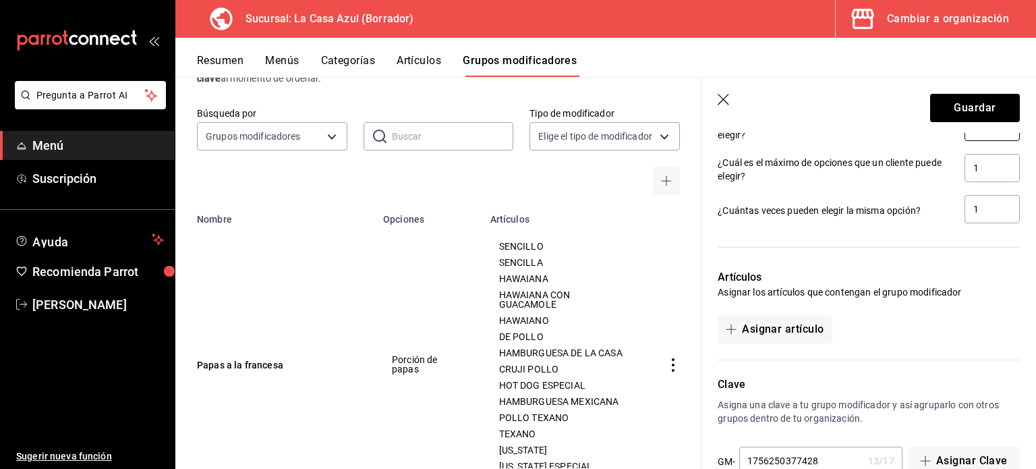
scroll to position [990, 0]
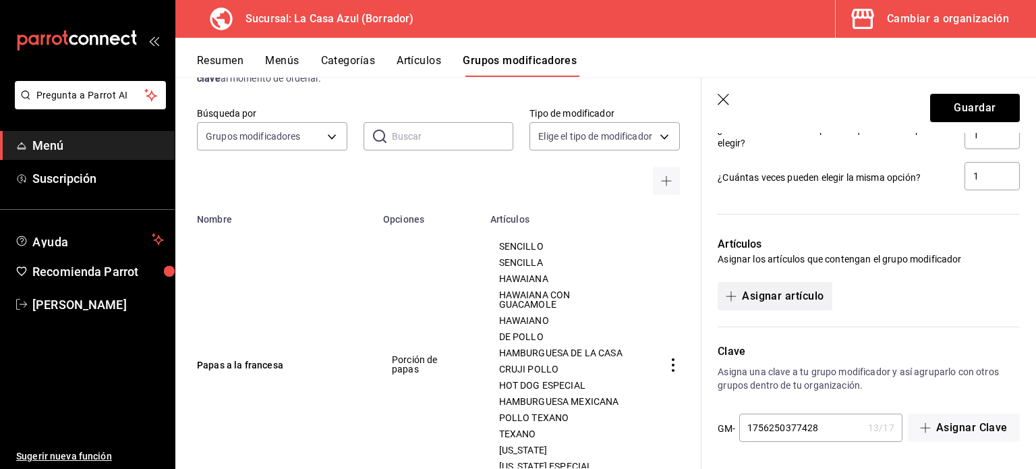
type input "1"
click at [809, 304] on button "Asignar artículo" at bounding box center [775, 296] width 114 height 28
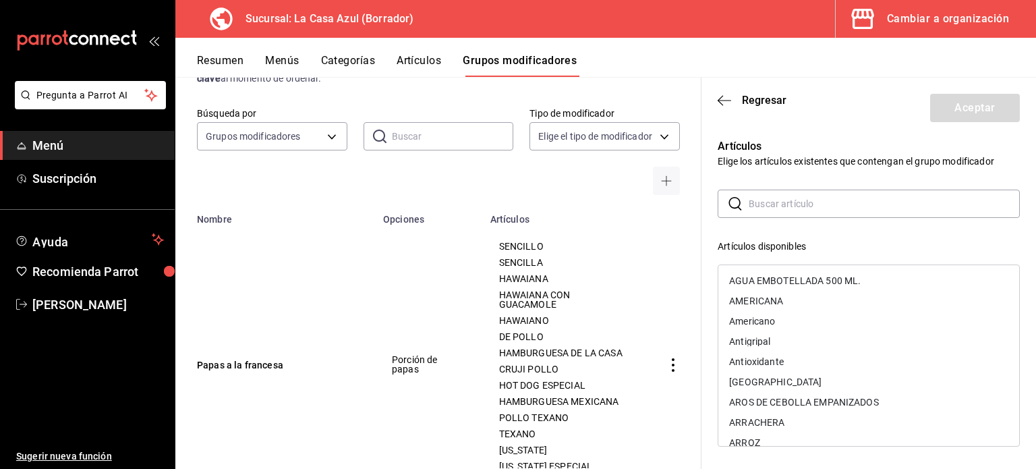
click at [828, 210] on input "text" at bounding box center [884, 203] width 271 height 27
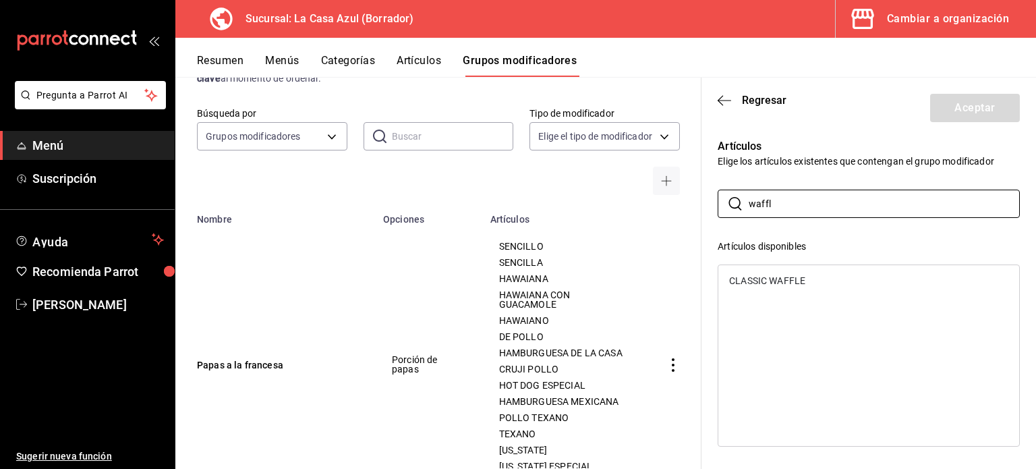
type input "waffl"
click at [771, 282] on div "CLASSIC WAFFLE" at bounding box center [767, 280] width 76 height 9
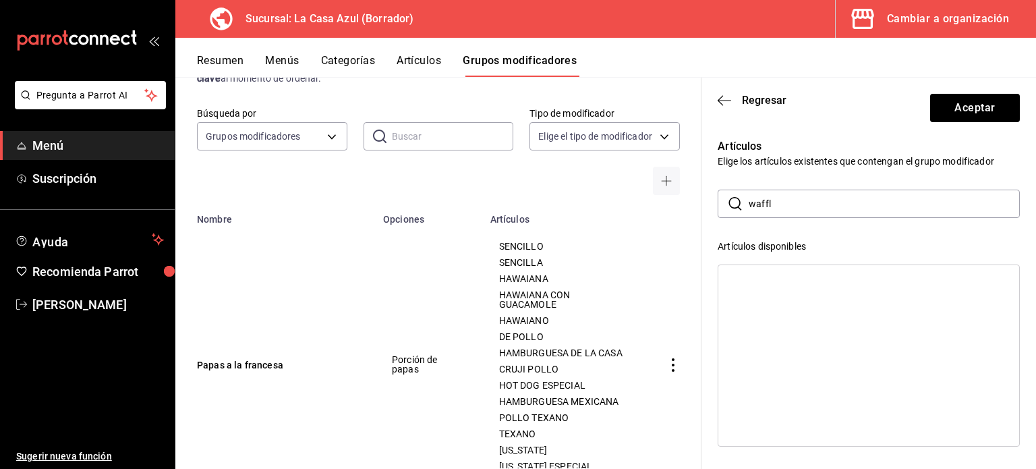
click at [785, 197] on input "waffl" at bounding box center [884, 203] width 271 height 27
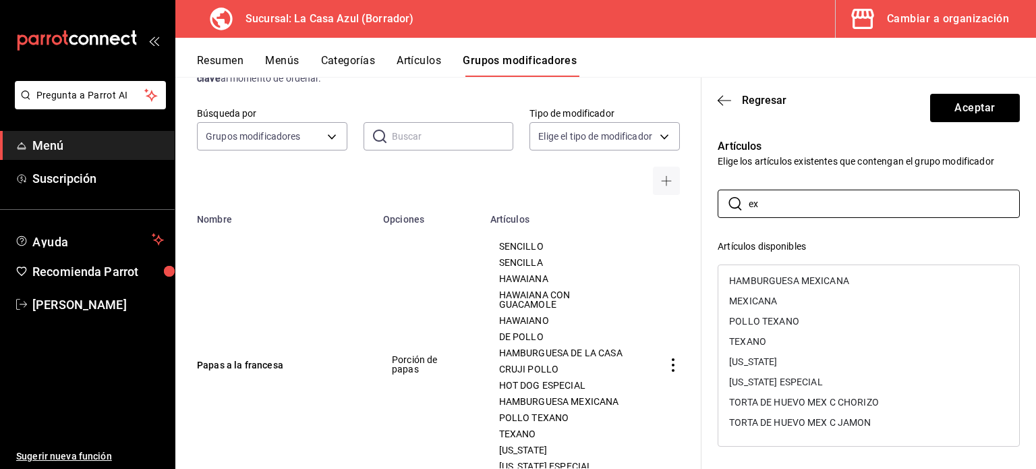
type input "e"
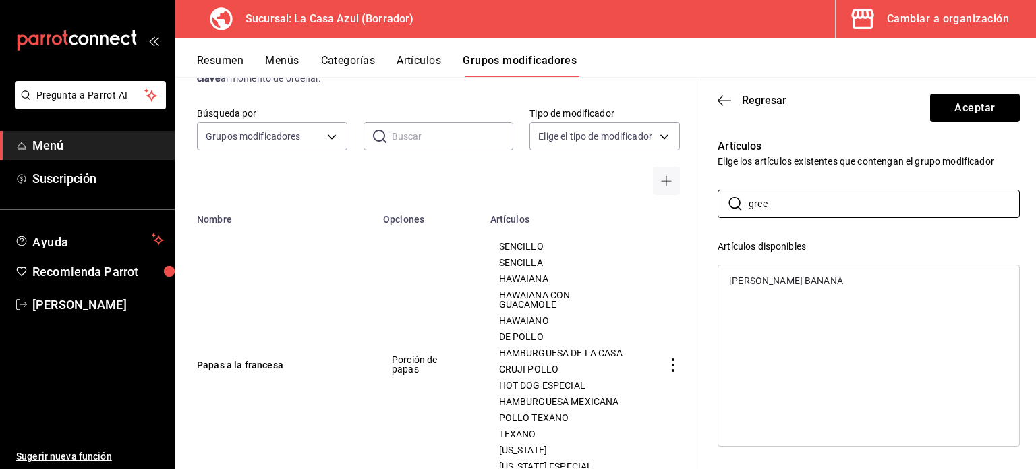
drag, startPoint x: 708, startPoint y: 237, endPoint x: 788, endPoint y: 279, distance: 90.2
click at [788, 279] on div "GREEN BANANA" at bounding box center [786, 280] width 114 height 9
click at [788, 279] on div at bounding box center [869, 355] width 302 height 182
click at [788, 212] on input "gree" at bounding box center [884, 203] width 271 height 27
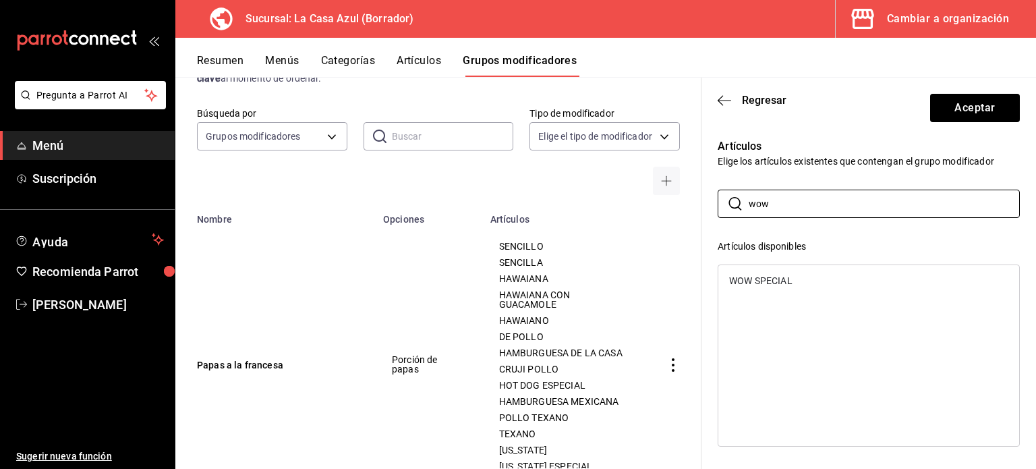
type input "wow"
click at [751, 271] on div "WOW SPECIAL" at bounding box center [868, 280] width 301 height 20
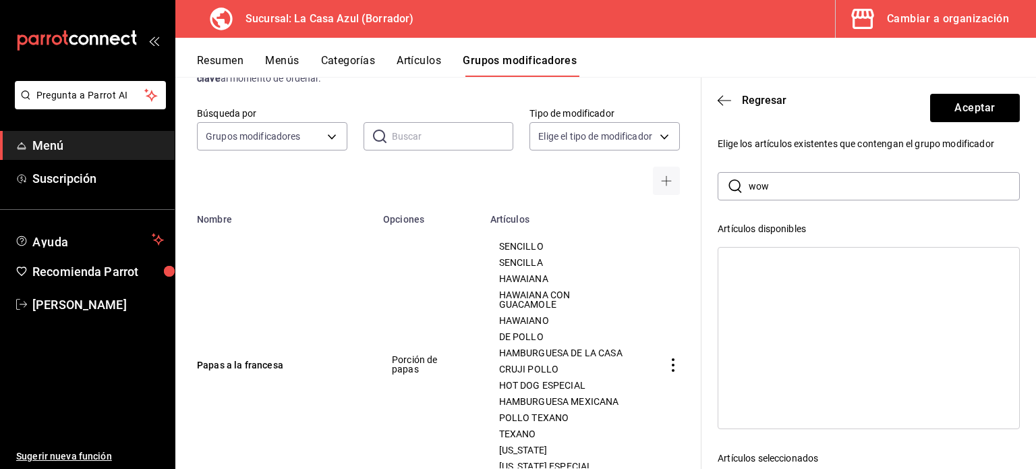
scroll to position [0, 0]
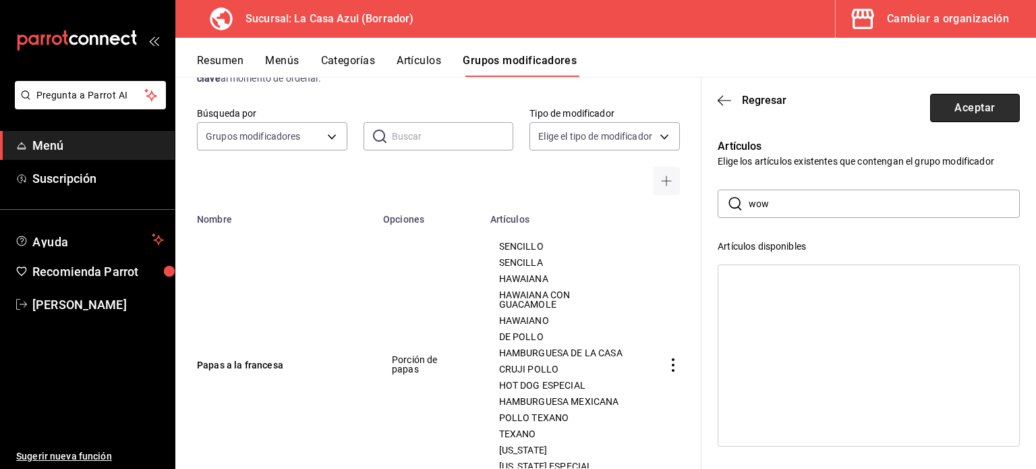
click at [968, 111] on button "Aceptar" at bounding box center [975, 108] width 90 height 28
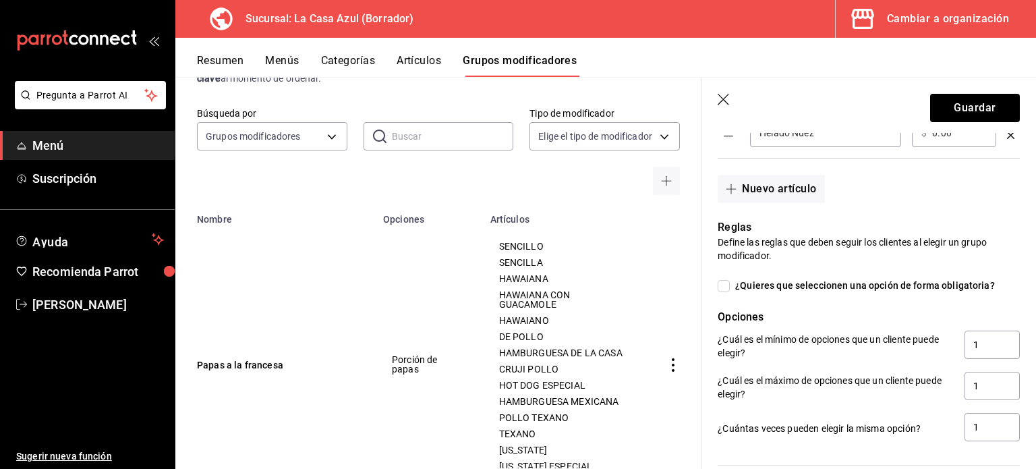
scroll to position [693, 0]
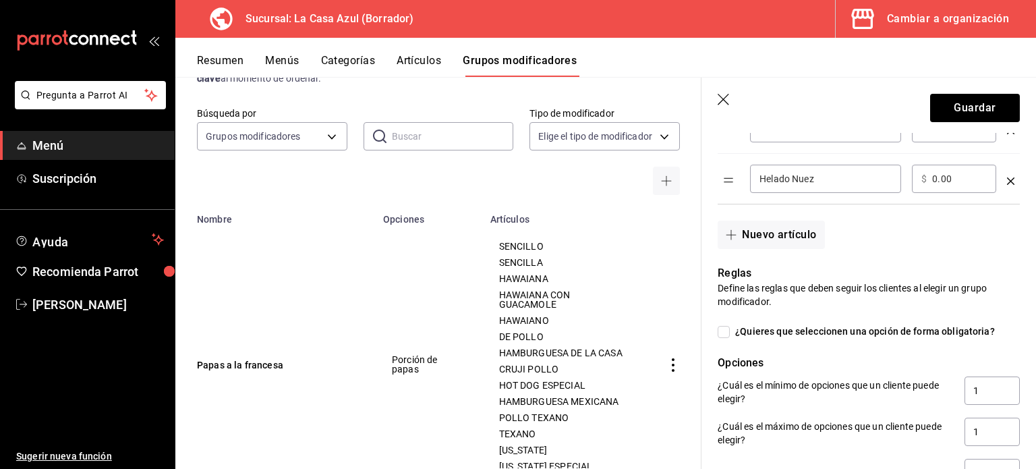
click at [1015, 296] on div "Nuevo grupo modificador Tipo de modificador Personalizable CUSTOMIZABLE Utiliza…" at bounding box center [868, 155] width 334 height 1431
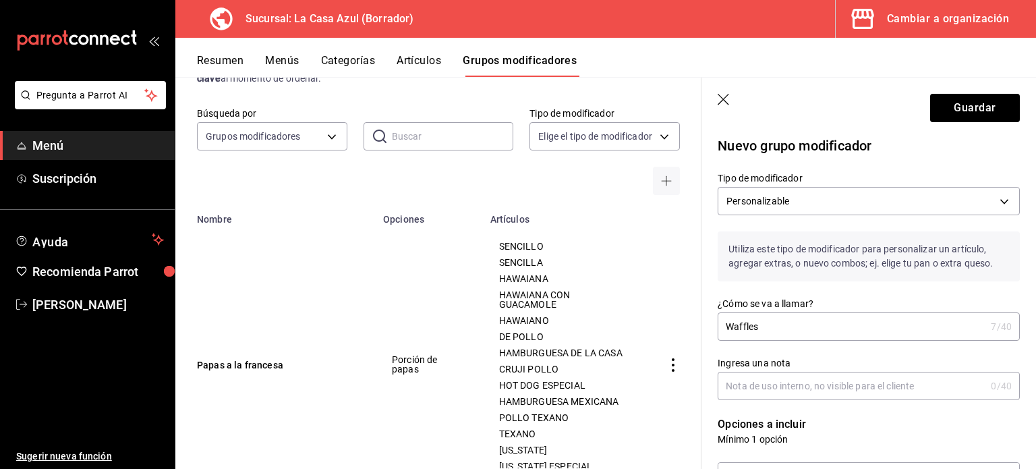
scroll to position [0, 0]
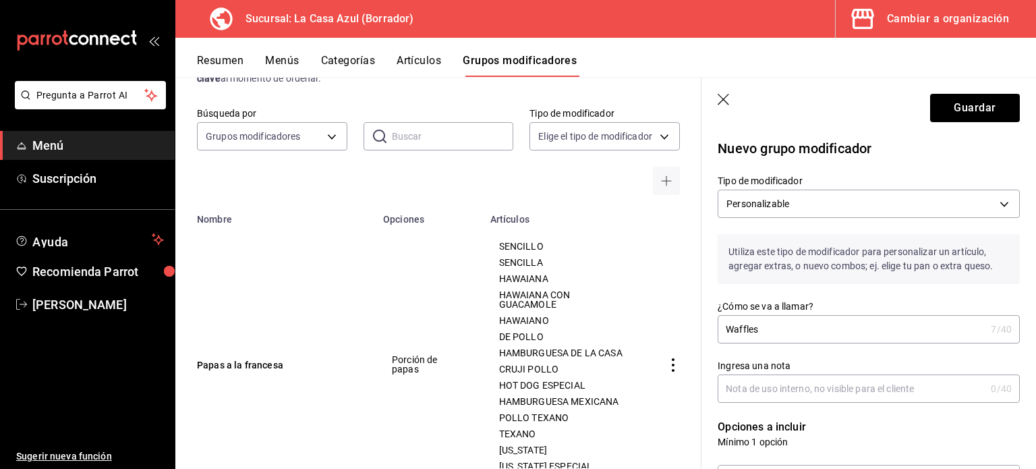
click at [773, 345] on div "Ingresa una nota 0 /40 Ingresa una nota" at bounding box center [860, 372] width 318 height 59
click at [722, 326] on input "Waffles" at bounding box center [852, 329] width 268 height 27
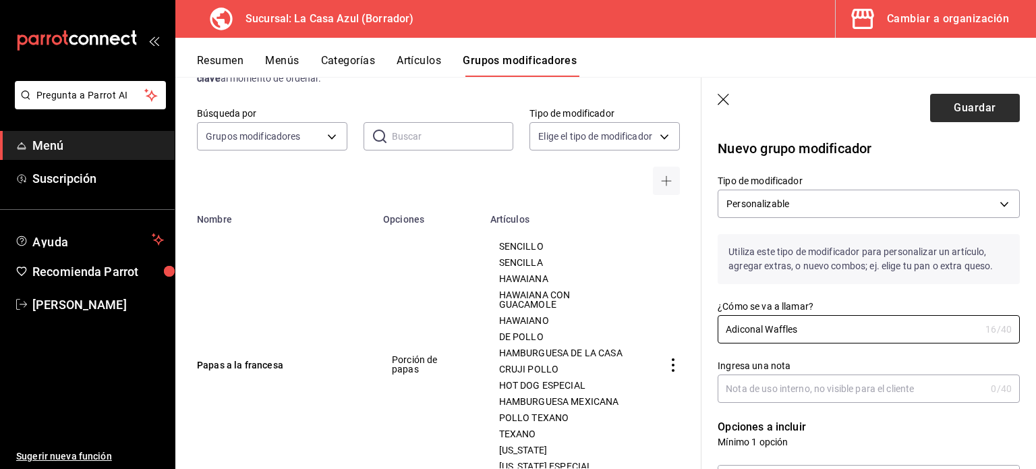
type input "Adiconal Waffles"
click at [971, 111] on button "Guardar" at bounding box center [975, 108] width 90 height 28
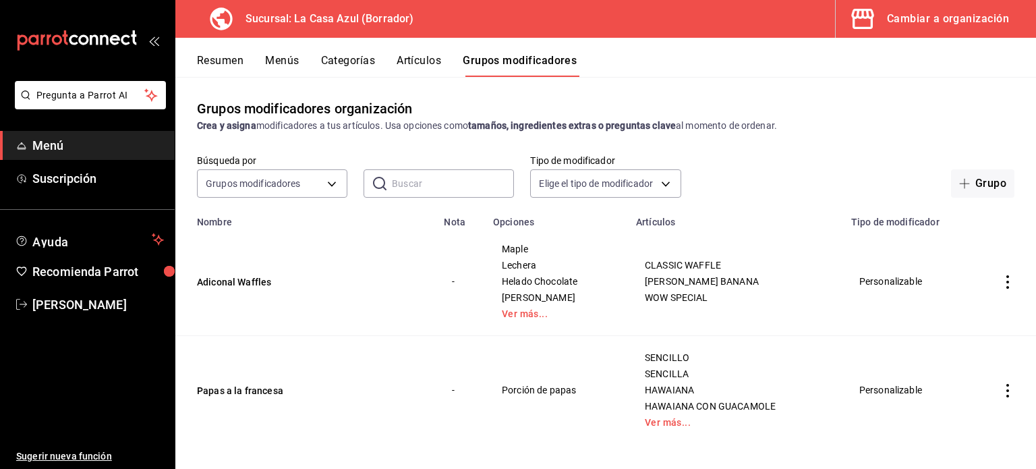
click at [334, 62] on button "Categorías" at bounding box center [348, 65] width 55 height 23
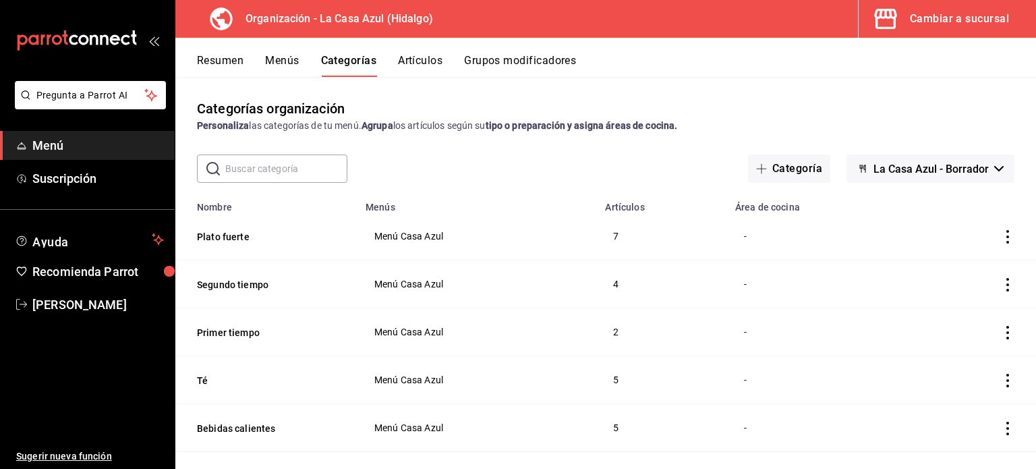
click at [245, 175] on input "text" at bounding box center [286, 168] width 122 height 27
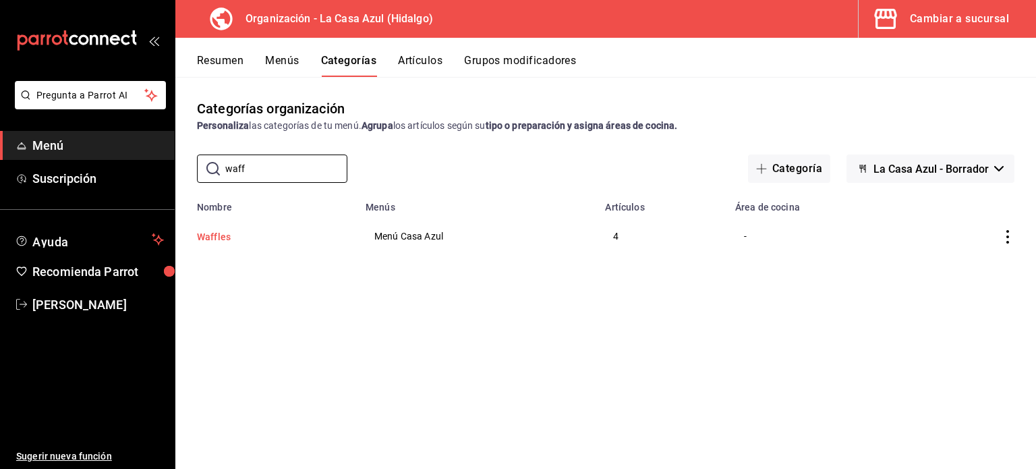
type input "waff"
click at [239, 231] on button "Waffles" at bounding box center [264, 236] width 135 height 13
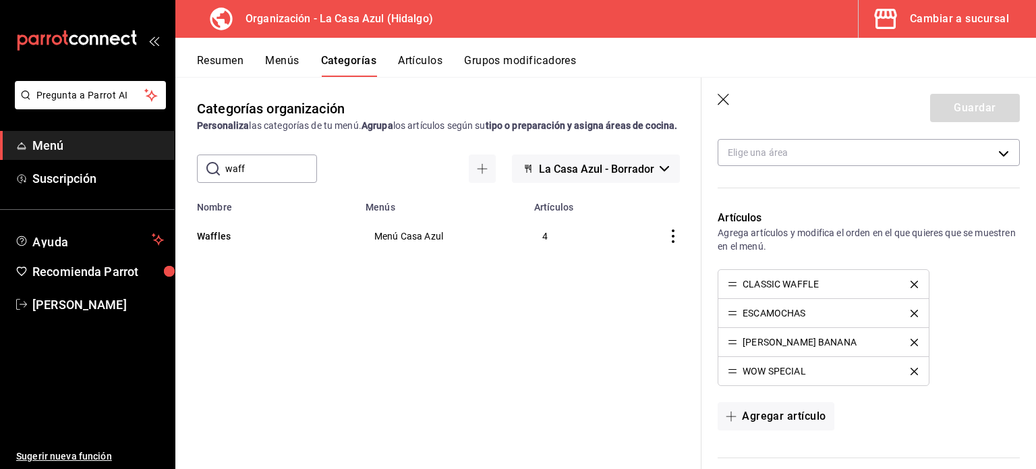
scroll to position [267, 0]
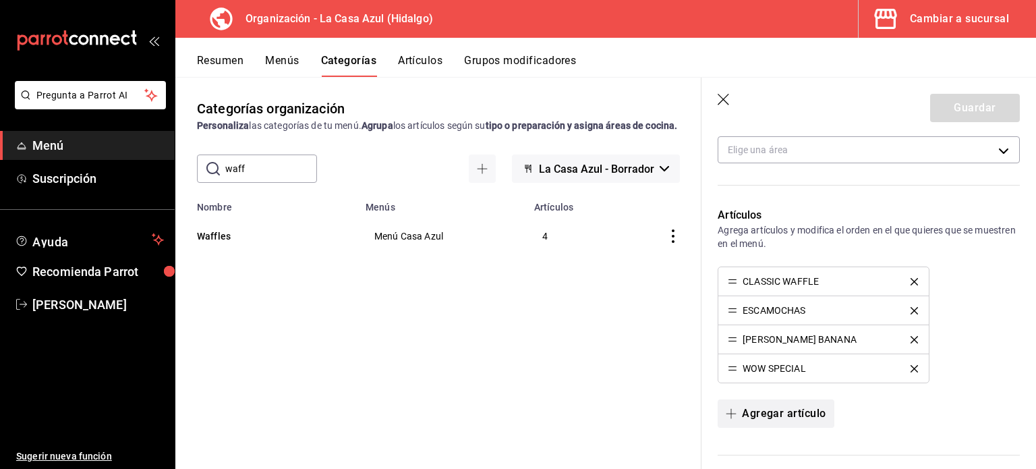
click at [746, 401] on button "Agregar artículo" at bounding box center [776, 413] width 116 height 28
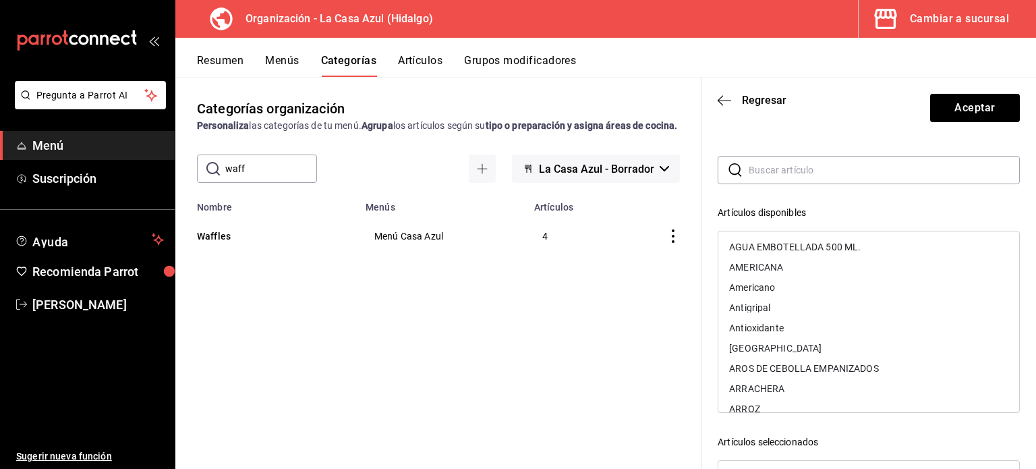
scroll to position [0, 0]
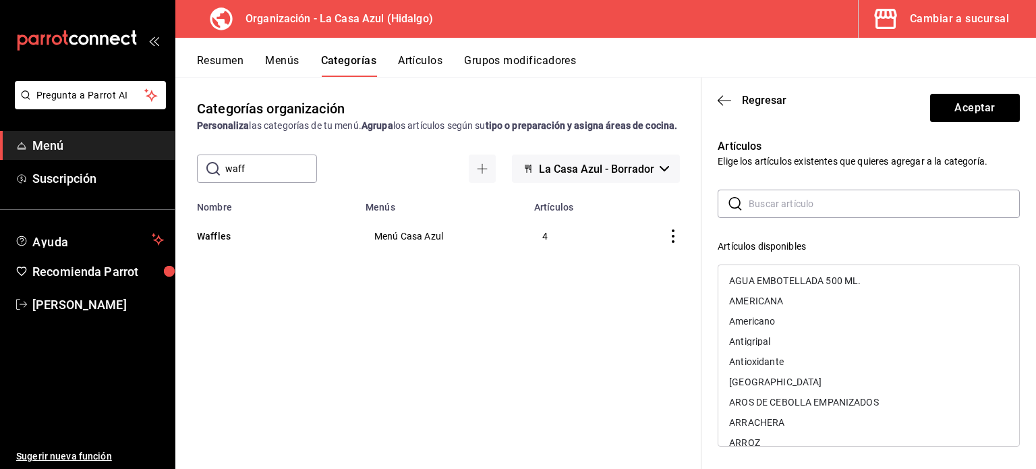
click at [719, 93] on header "Regresar Aceptar" at bounding box center [868, 105] width 334 height 55
click at [754, 96] on span "Regresar" at bounding box center [764, 100] width 45 height 13
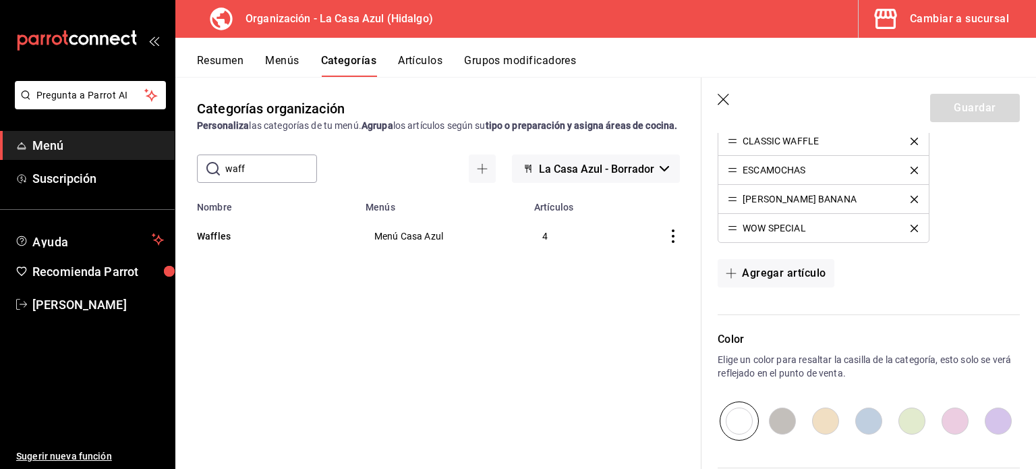
scroll to position [450, 0]
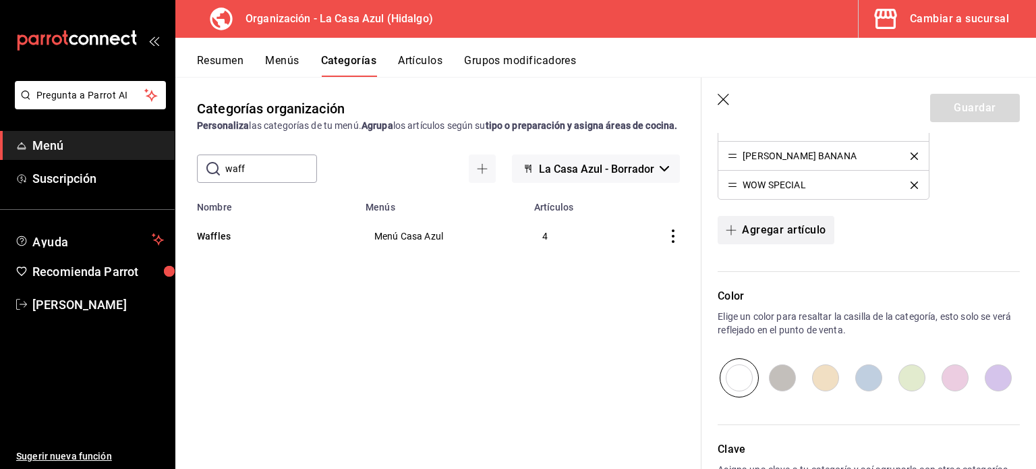
click at [790, 229] on button "Agregar artículo" at bounding box center [776, 230] width 116 height 28
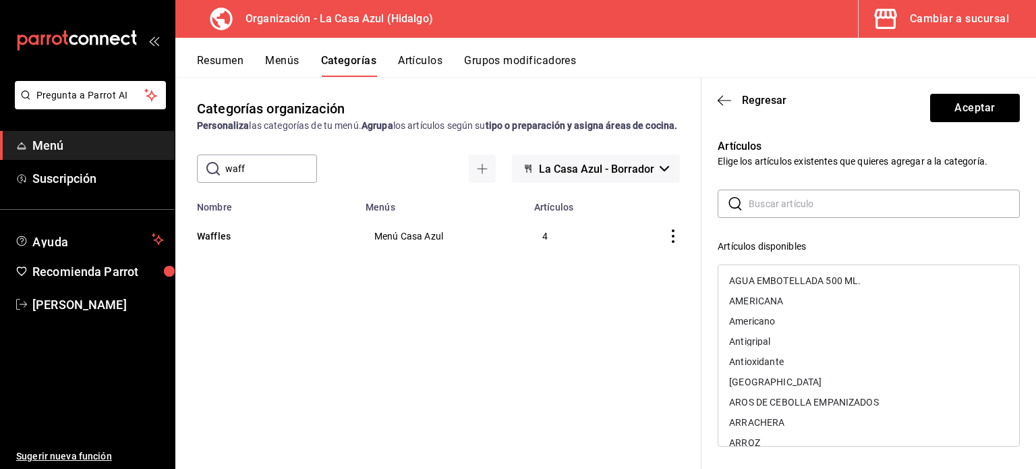
click at [793, 203] on input "text" at bounding box center [884, 203] width 271 height 27
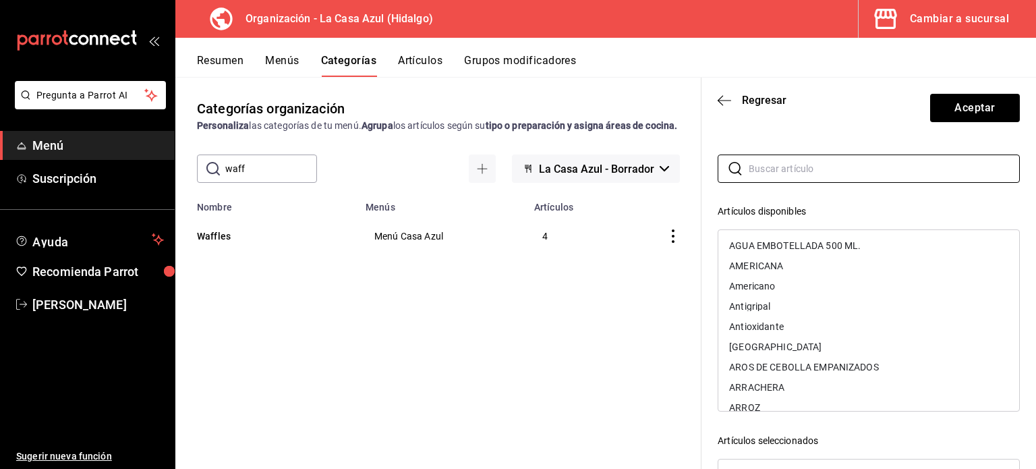
scroll to position [32, 0]
click at [422, 67] on button "Artículos" at bounding box center [420, 65] width 45 height 23
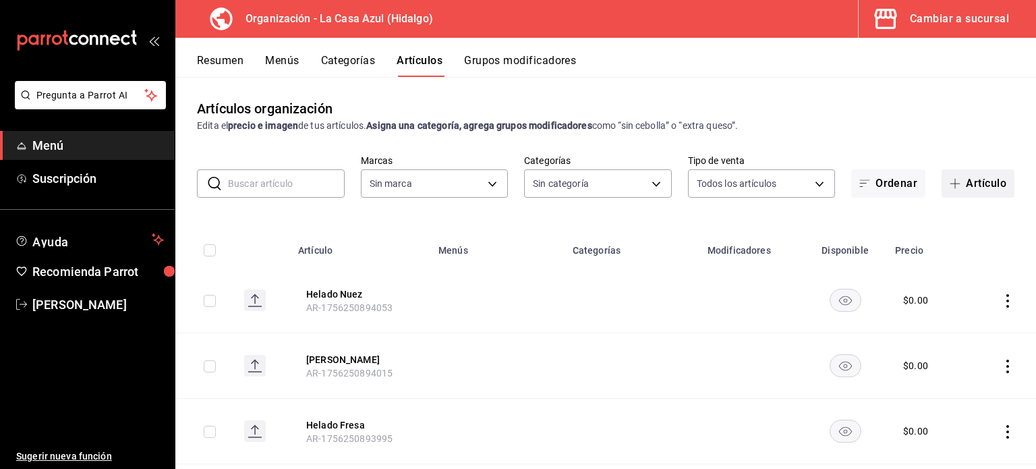
click at [954, 184] on span "button" at bounding box center [957, 183] width 16 height 11
type input "dbb159b3-5420-434e-b45b-ebac01c6c2c8"
type input "1b874211-3df7-4573-9b34-6937a91ccf4f,abebd783-52af-4864-a57a-781f6a1e1b74,321a3…"
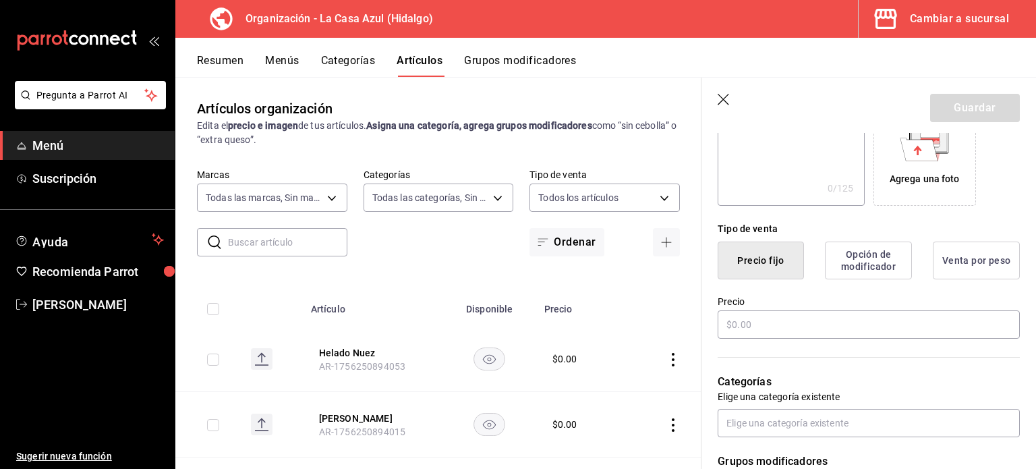
scroll to position [243, 0]
type input "Exotico"
click at [815, 316] on input "text" at bounding box center [869, 326] width 302 height 28
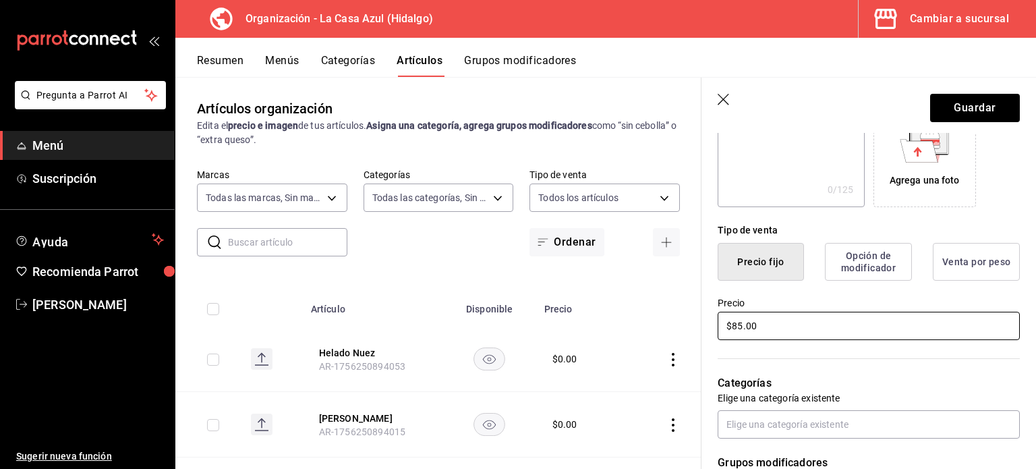
type input "$85.00"
click at [852, 262] on button "Opción de modificador" at bounding box center [868, 262] width 87 height 38
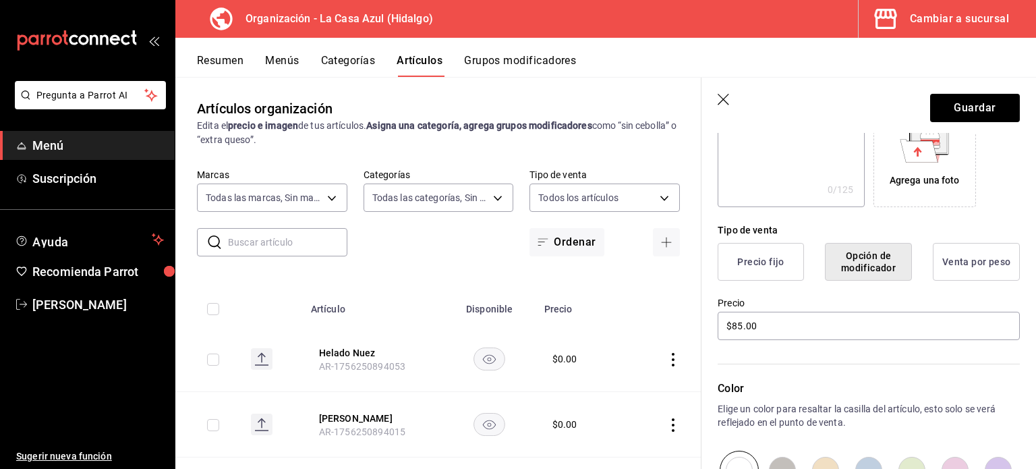
click at [755, 254] on button "Precio fijo" at bounding box center [761, 262] width 86 height 38
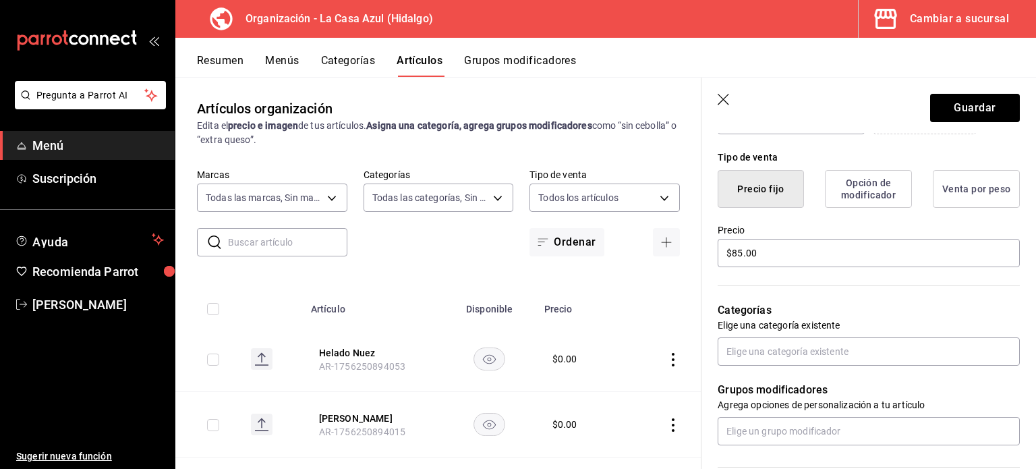
scroll to position [356, 0]
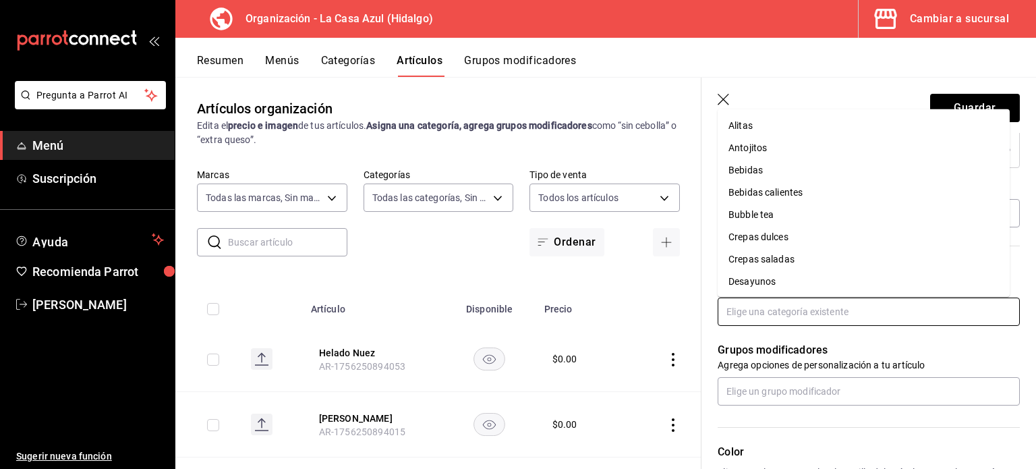
click at [877, 308] on input "text" at bounding box center [869, 311] width 302 height 28
type input "w"
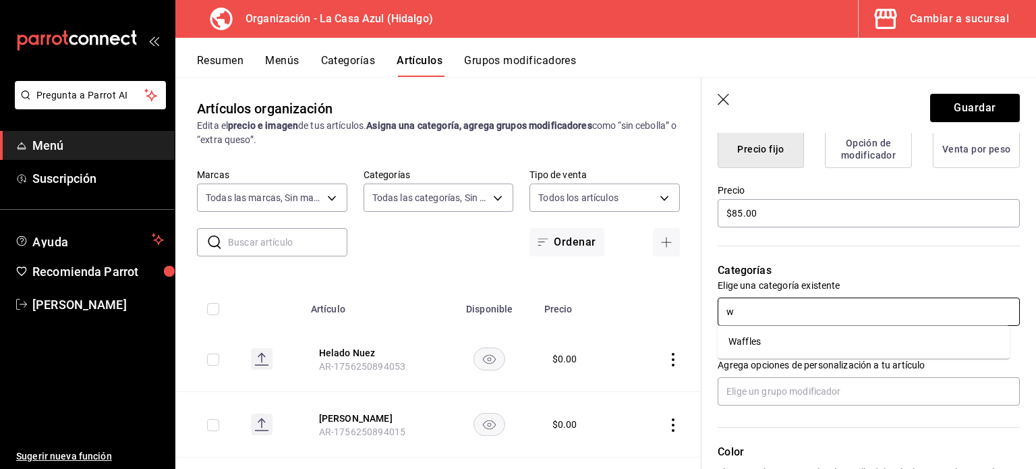
click at [809, 345] on li "Waffles" at bounding box center [864, 341] width 292 height 22
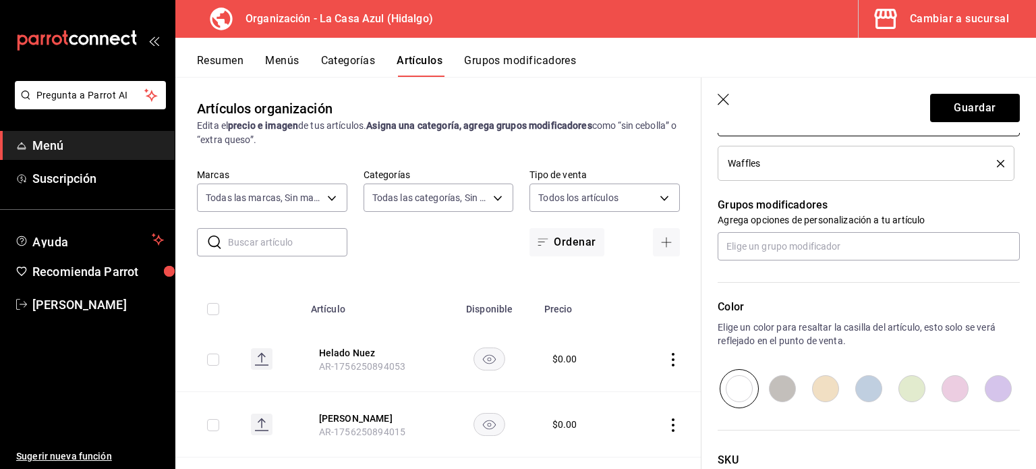
scroll to position [544, 0]
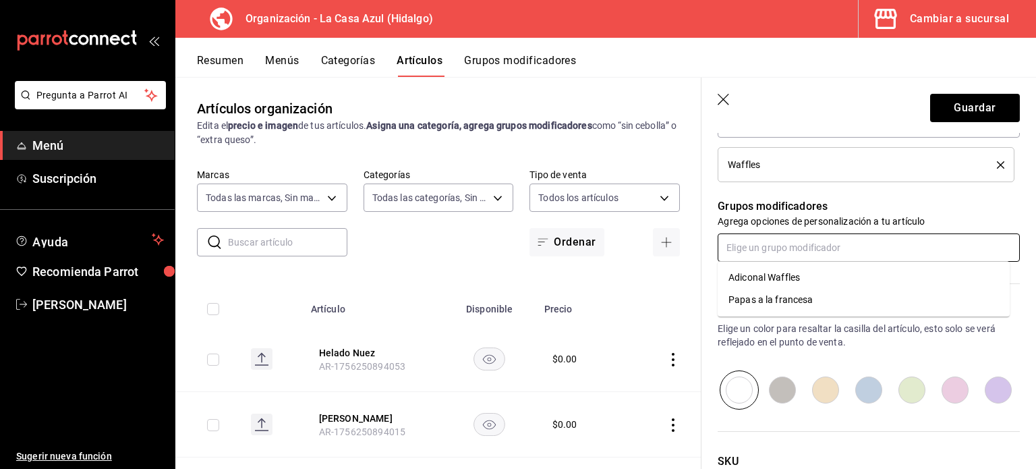
click at [844, 258] on input "text" at bounding box center [869, 247] width 302 height 28
click at [790, 275] on div "Adiconal Waffles" at bounding box center [763, 277] width 71 height 14
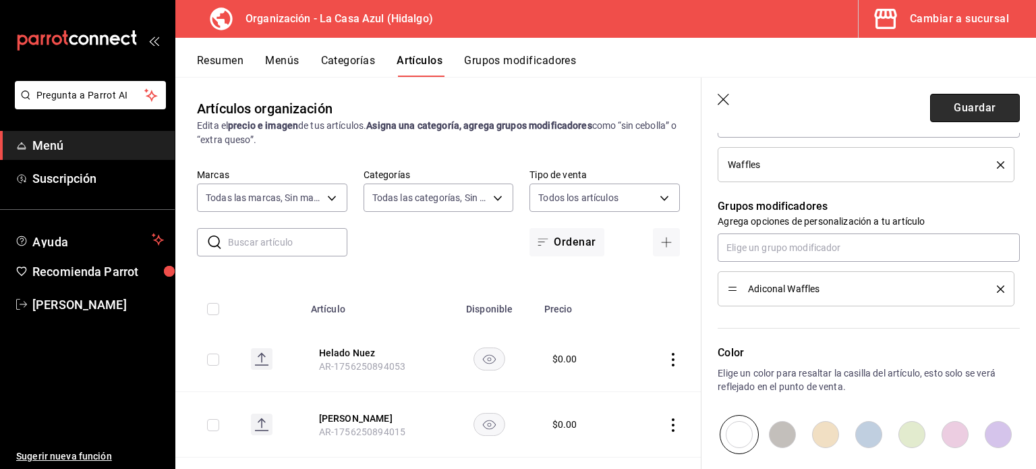
click at [978, 110] on button "Guardar" at bounding box center [975, 108] width 90 height 28
click at [978, 110] on div "Guardar" at bounding box center [975, 108] width 90 height 28
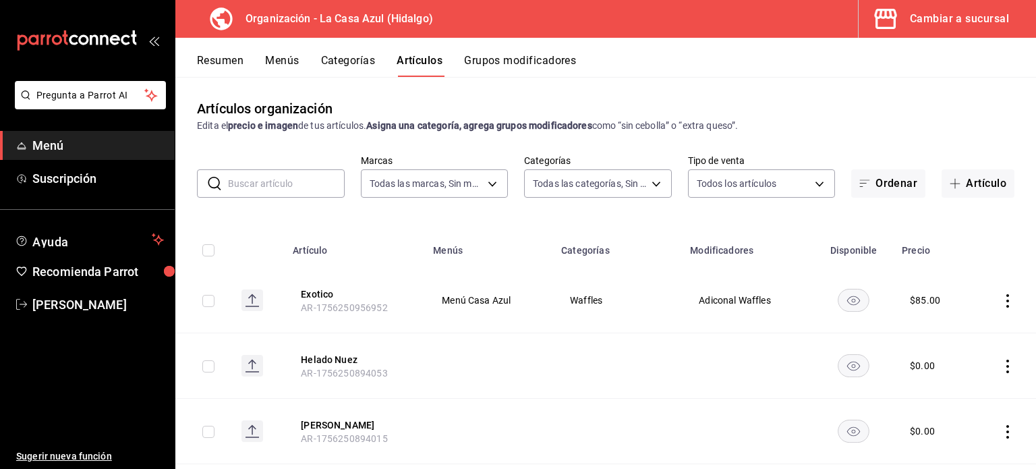
click at [1006, 299] on icon "actions" at bounding box center [1007, 300] width 3 height 13
click at [481, 57] on div at bounding box center [518, 234] width 1036 height 469
click at [503, 71] on button "Grupos modificadores" at bounding box center [520, 65] width 112 height 23
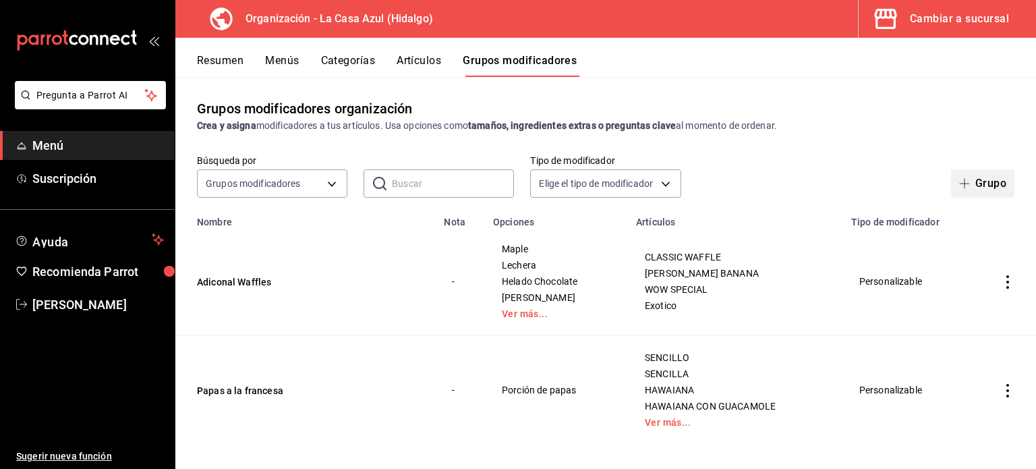
click at [973, 185] on button "Grupo" at bounding box center [982, 183] width 63 height 28
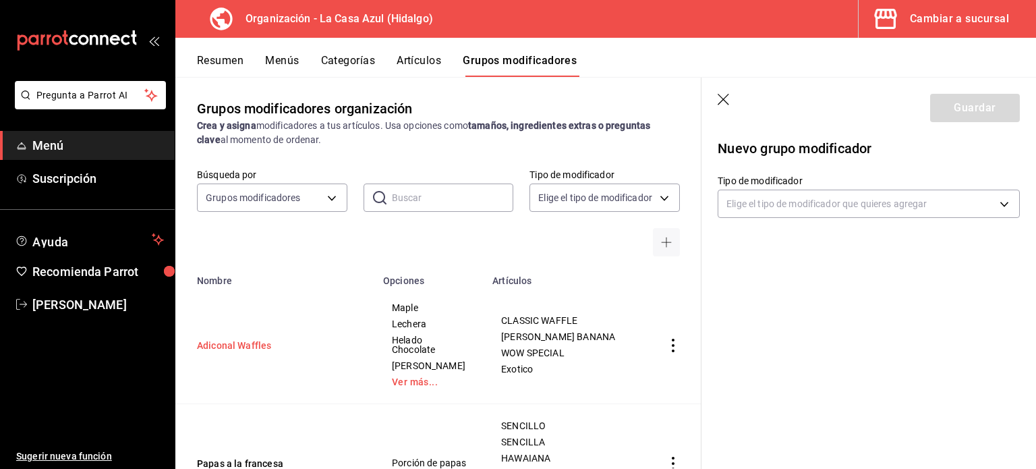
click at [252, 351] on button "Adiconal Waffles" at bounding box center [278, 345] width 162 height 13
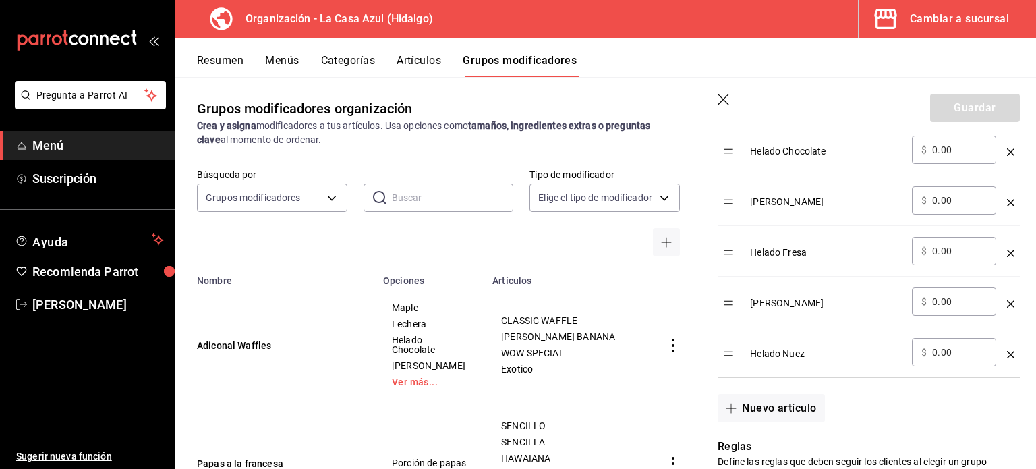
scroll to position [621, 0]
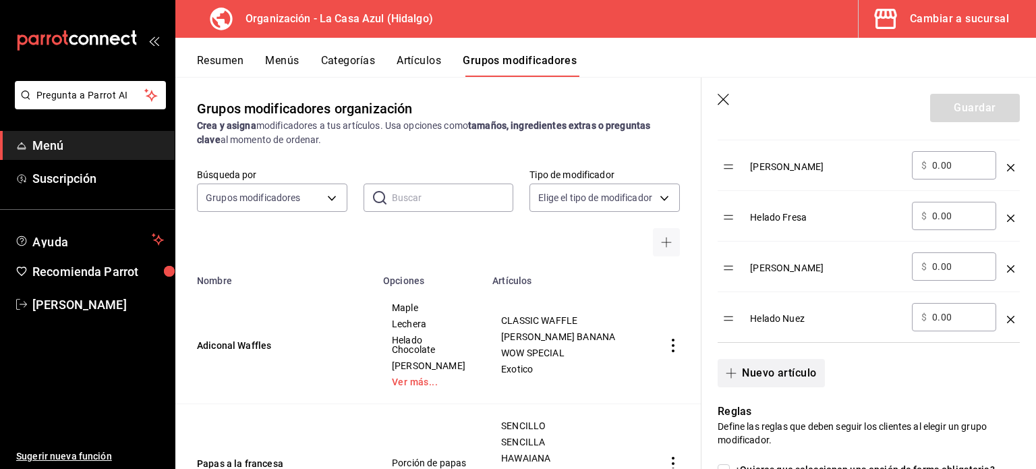
click at [739, 371] on span "button" at bounding box center [734, 373] width 16 height 11
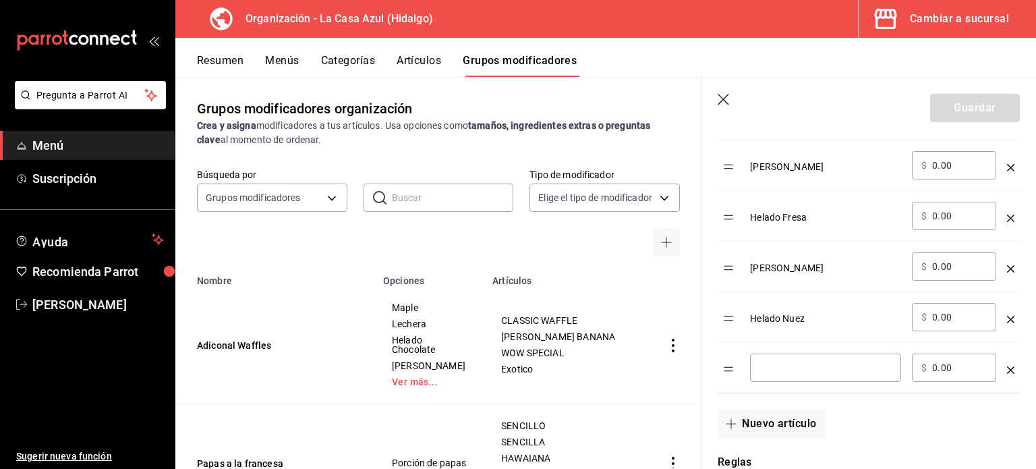
click at [763, 358] on div "​" at bounding box center [825, 367] width 151 height 28
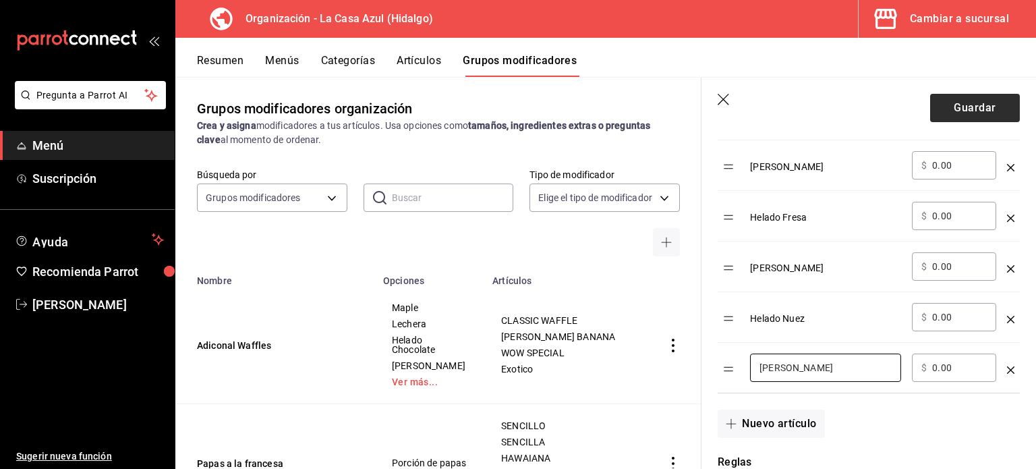
type input "[PERSON_NAME]"
click at [955, 110] on button "Guardar" at bounding box center [975, 108] width 90 height 28
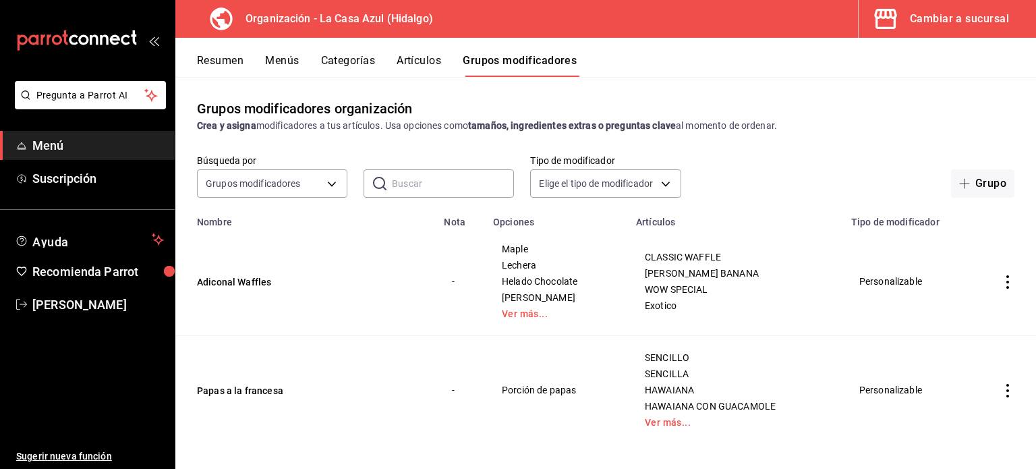
click at [340, 57] on button "Categorías" at bounding box center [348, 65] width 55 height 23
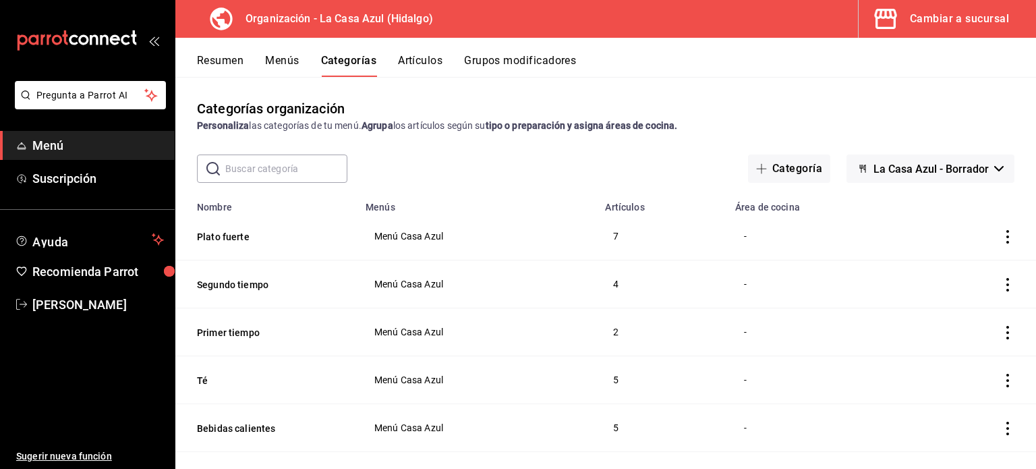
click at [203, 160] on div "​ ​" at bounding box center [272, 168] width 150 height 28
type input "r"
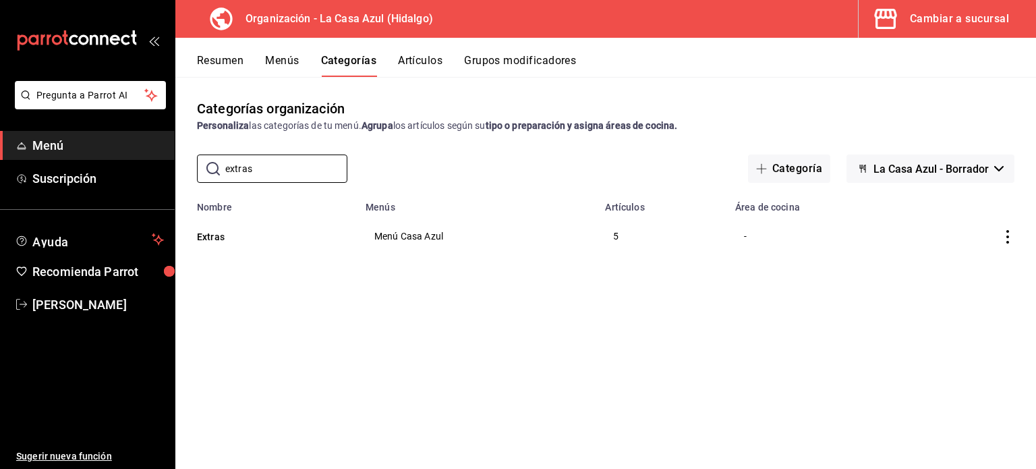
type input "extras"
click at [227, 247] on th "Extras" at bounding box center [266, 235] width 182 height 47
click at [221, 241] on button "Extras" at bounding box center [264, 236] width 135 height 13
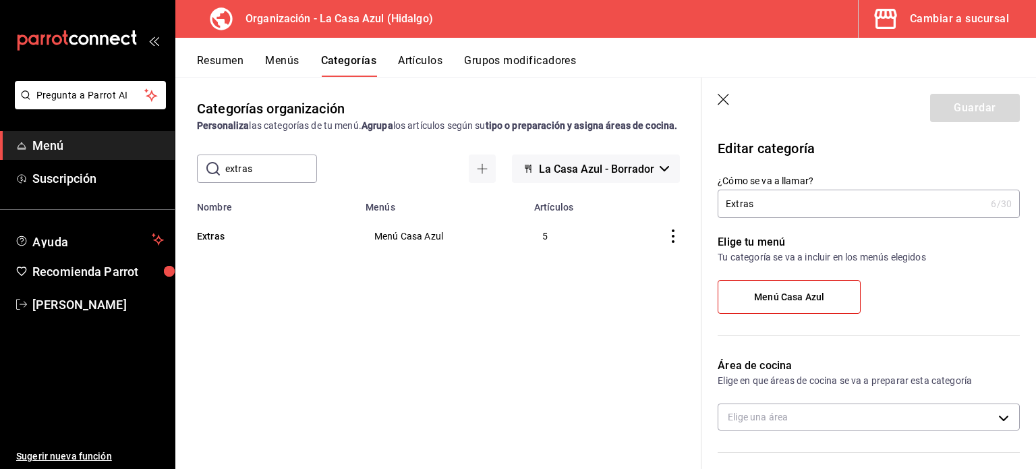
click at [771, 201] on input "Extras" at bounding box center [852, 203] width 268 height 27
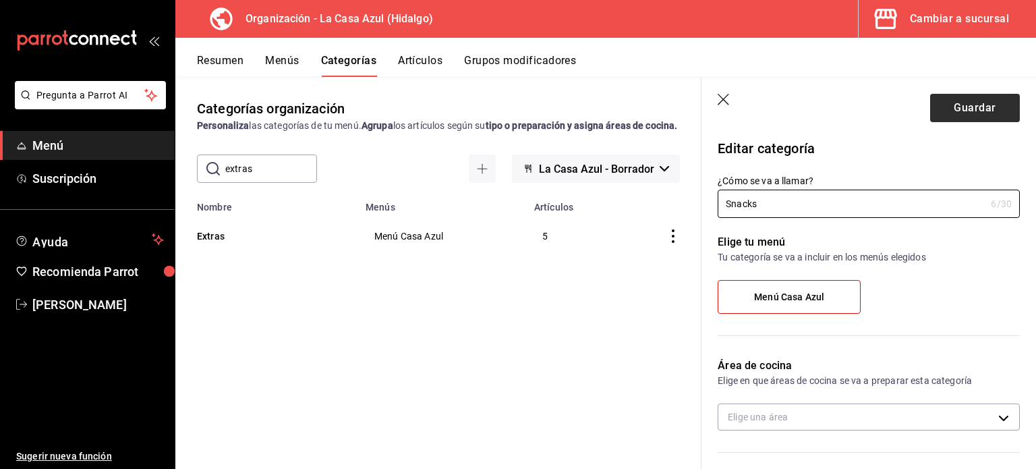
type input "Snacks"
click at [974, 121] on button "Guardar" at bounding box center [975, 108] width 90 height 28
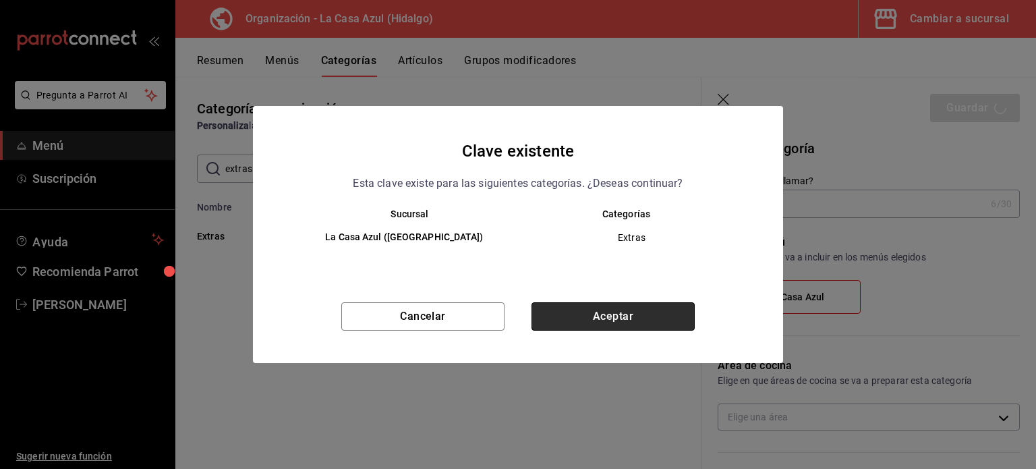
click at [635, 323] on button "Aceptar" at bounding box center [612, 316] width 163 height 28
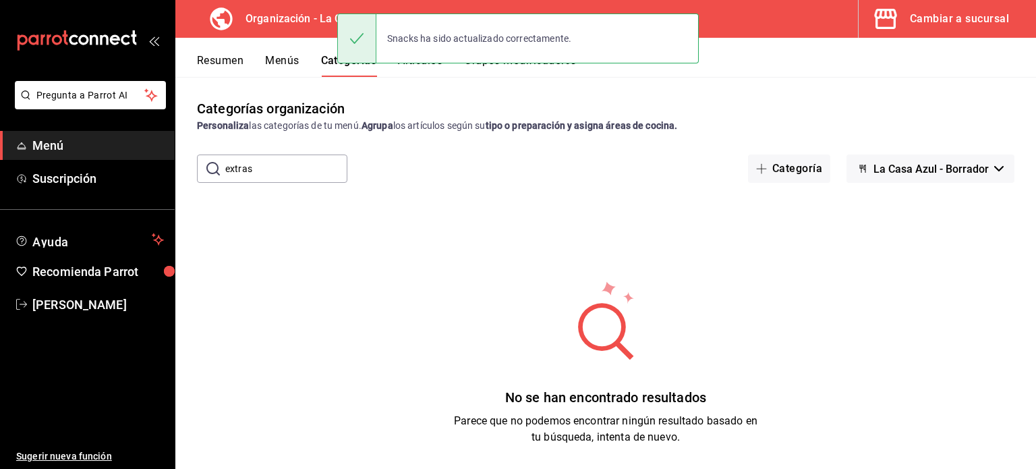
click at [310, 167] on input "extras" at bounding box center [286, 168] width 122 height 27
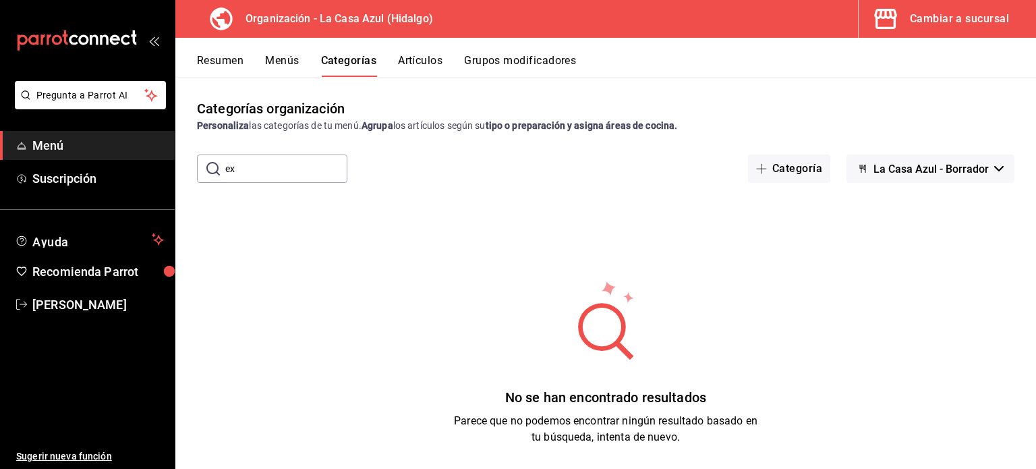
type input "e"
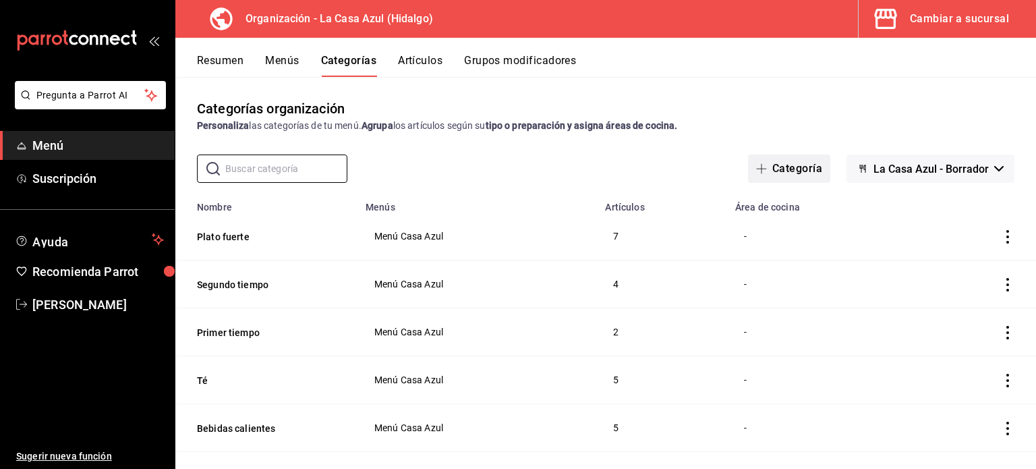
click at [790, 167] on button "Categoría" at bounding box center [789, 168] width 82 height 28
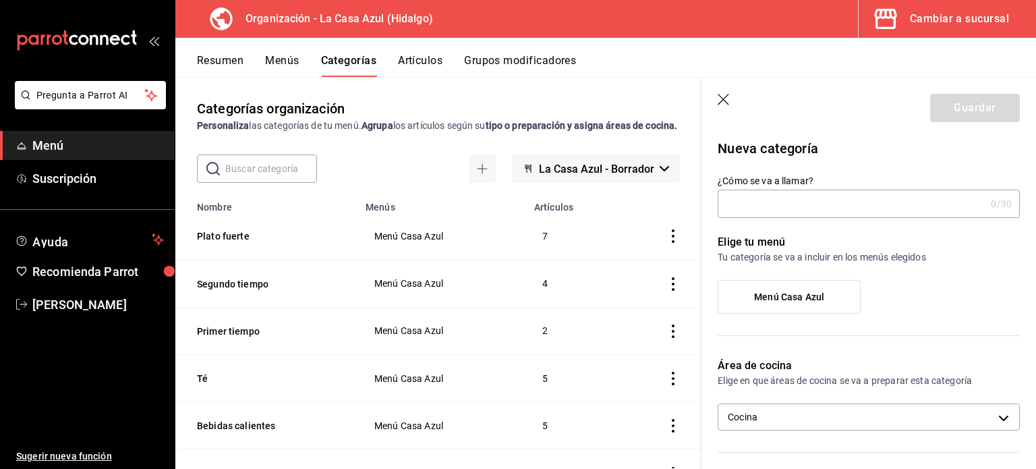
click at [796, 215] on input "¿Cómo se va a llamar?" at bounding box center [852, 203] width 268 height 27
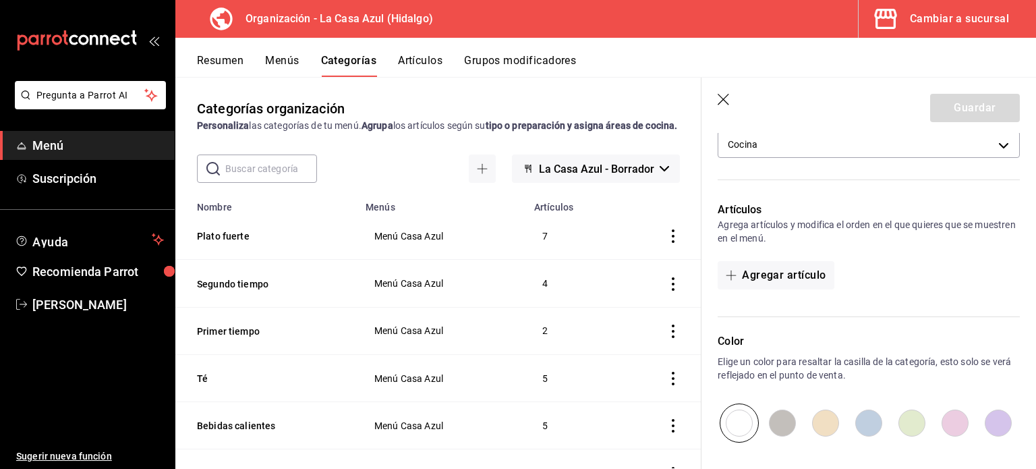
scroll to position [286, 0]
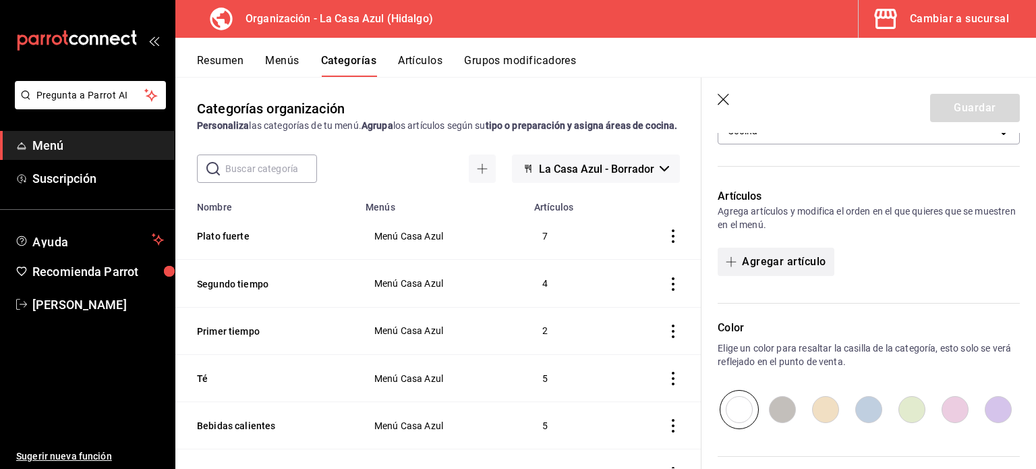
type input "Extras"
click at [761, 253] on button "Agregar artículo" at bounding box center [776, 261] width 116 height 28
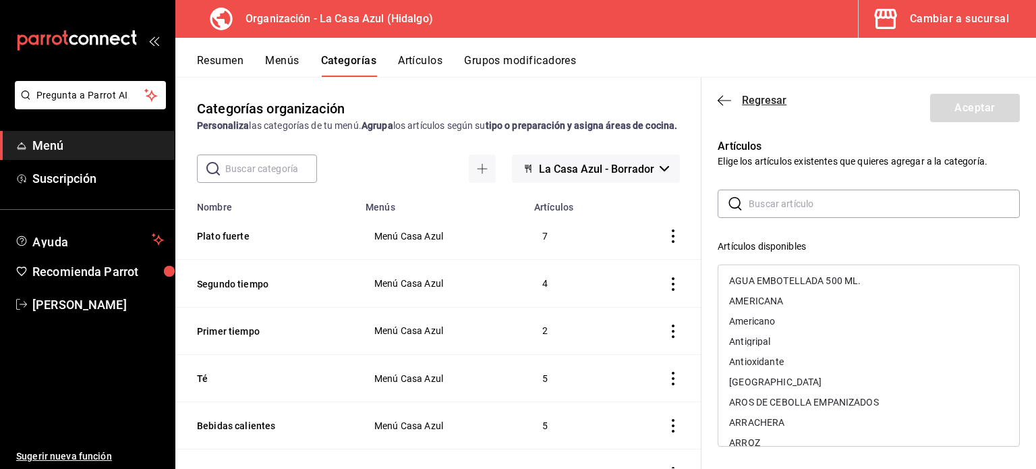
click at [739, 100] on span "Regresar" at bounding box center [752, 100] width 69 height 13
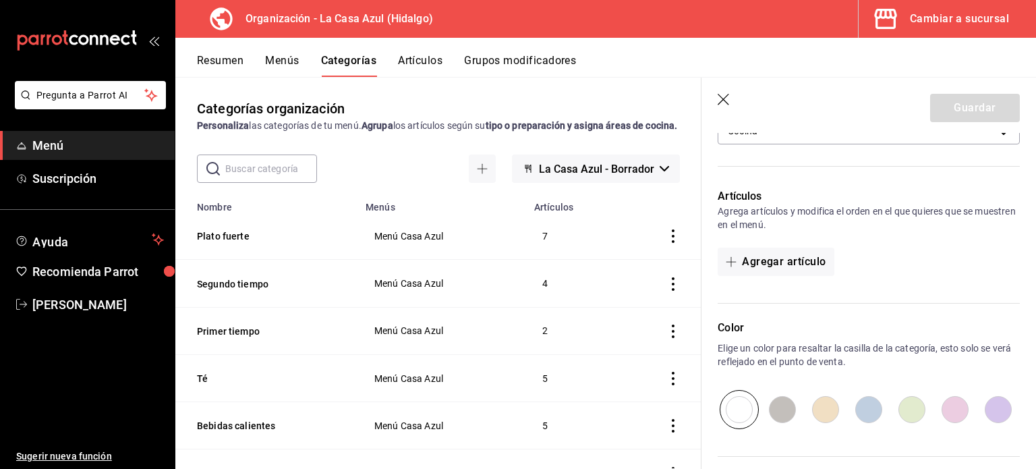
click at [717, 96] on header "Guardar" at bounding box center [868, 105] width 334 height 55
click at [724, 103] on icon "button" at bounding box center [724, 100] width 13 height 13
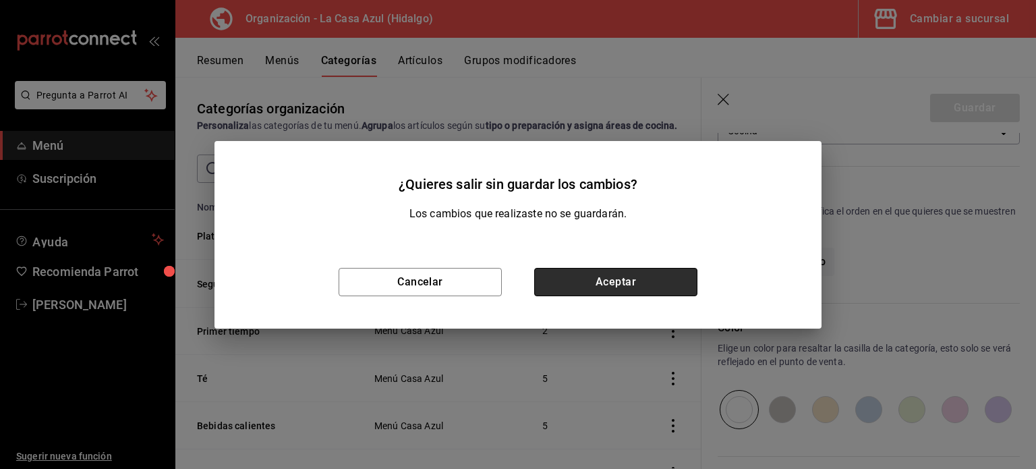
click at [609, 283] on button "Aceptar" at bounding box center [615, 282] width 163 height 28
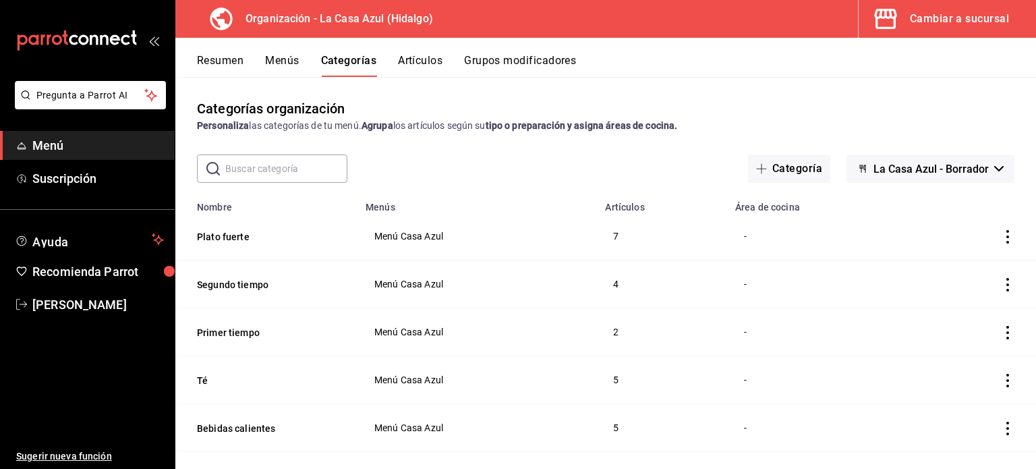
click at [287, 65] on button "Menús" at bounding box center [282, 65] width 34 height 23
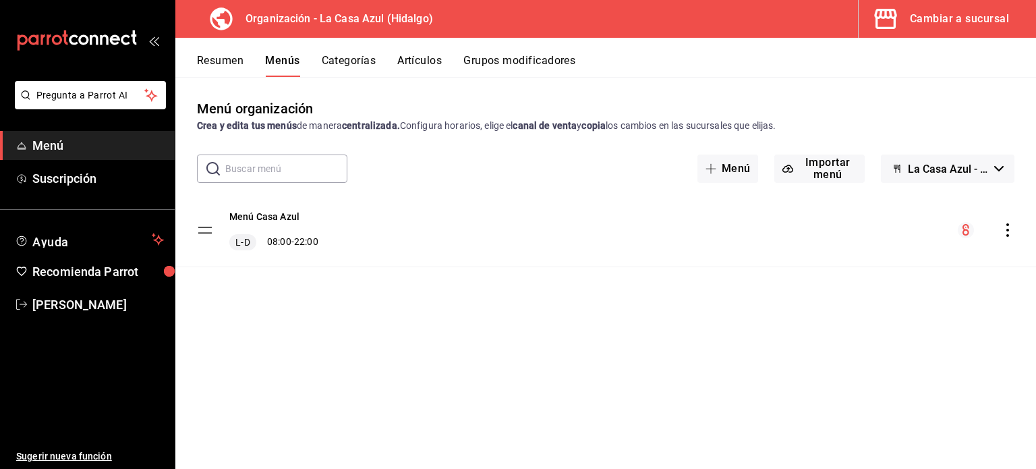
click at [512, 61] on button "Grupos modificadores" at bounding box center [519, 65] width 112 height 23
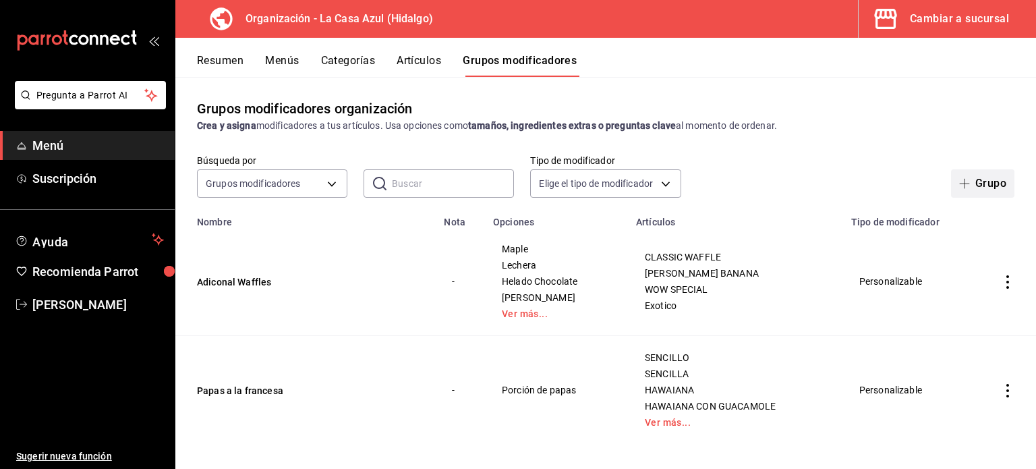
click at [960, 187] on span "button" at bounding box center [967, 183] width 16 height 11
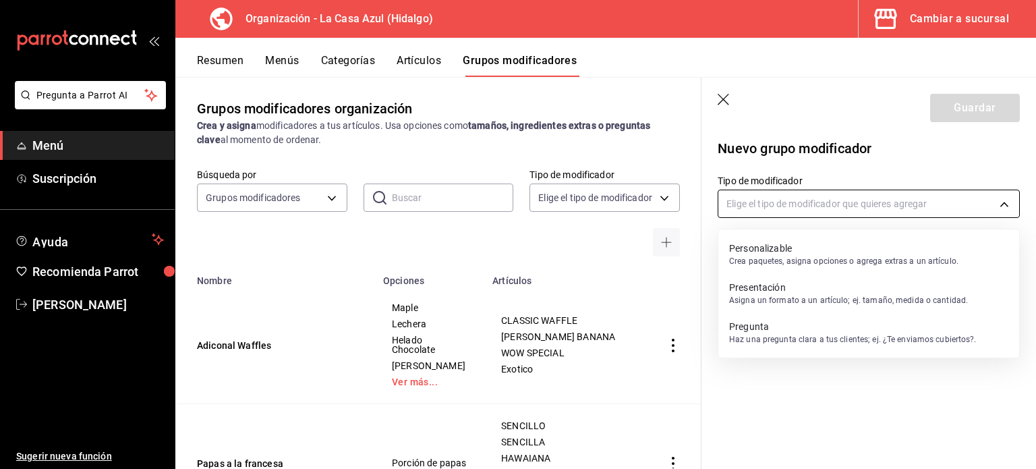
click at [918, 202] on body "Pregunta a Parrot AI Menú Suscripción Ayuda Recomienda Parrot Berenice Bustos S…" at bounding box center [518, 234] width 1036 height 469
click at [782, 247] on p "Personalizable" at bounding box center [843, 247] width 229 height 13
type input "CUSTOMIZABLE"
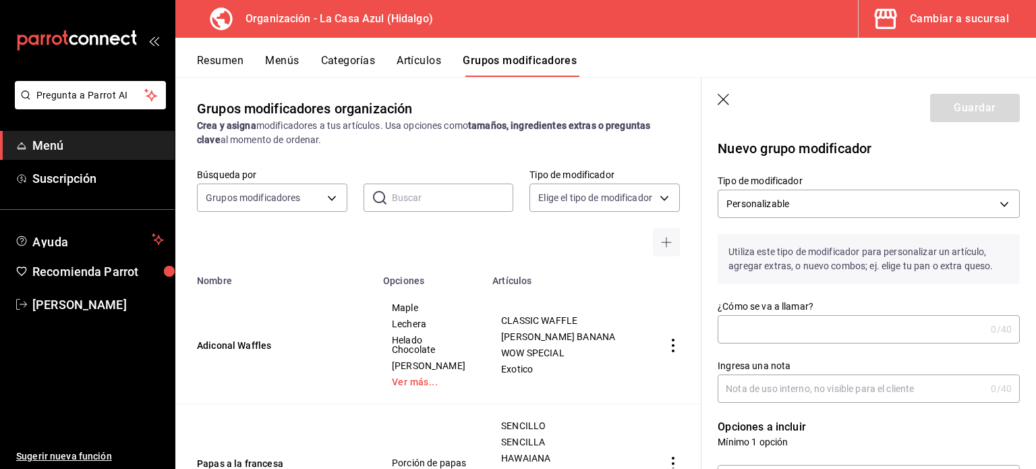
click at [767, 331] on input "¿Cómo se va a llamar?" at bounding box center [852, 329] width 268 height 27
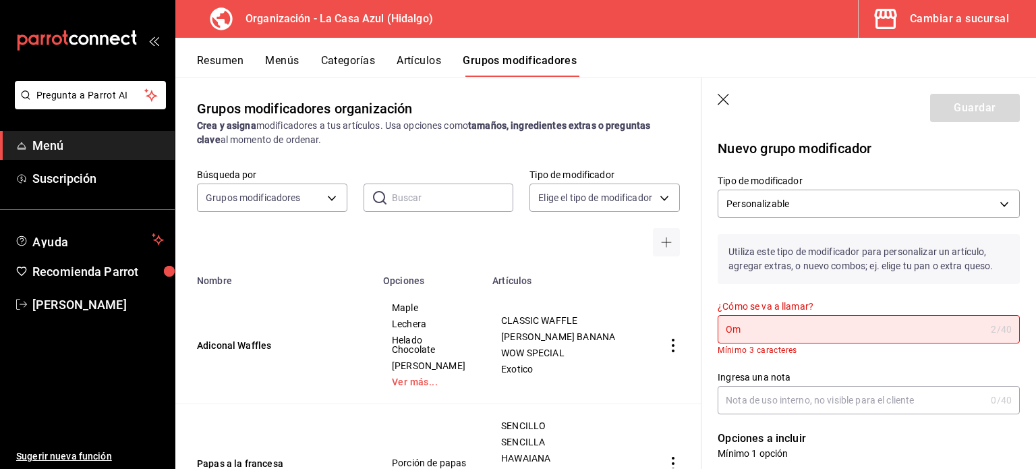
type input "O"
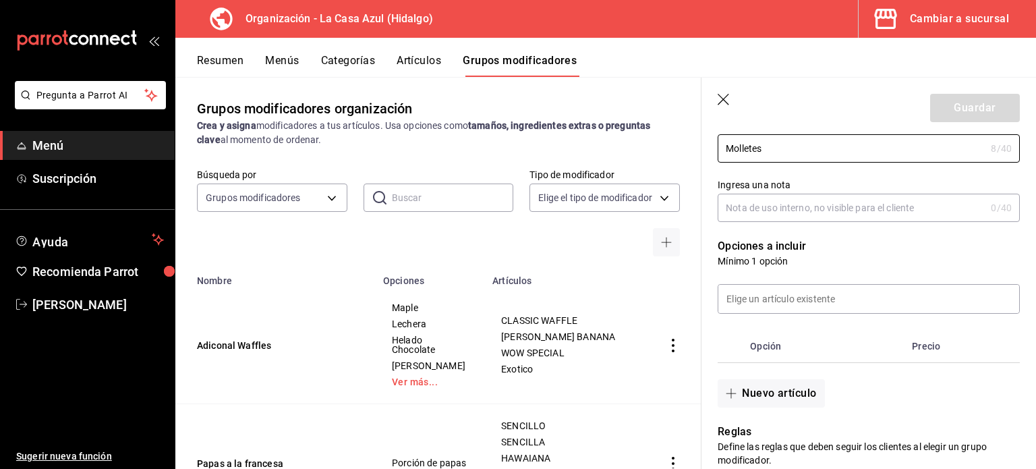
scroll to position [236, 0]
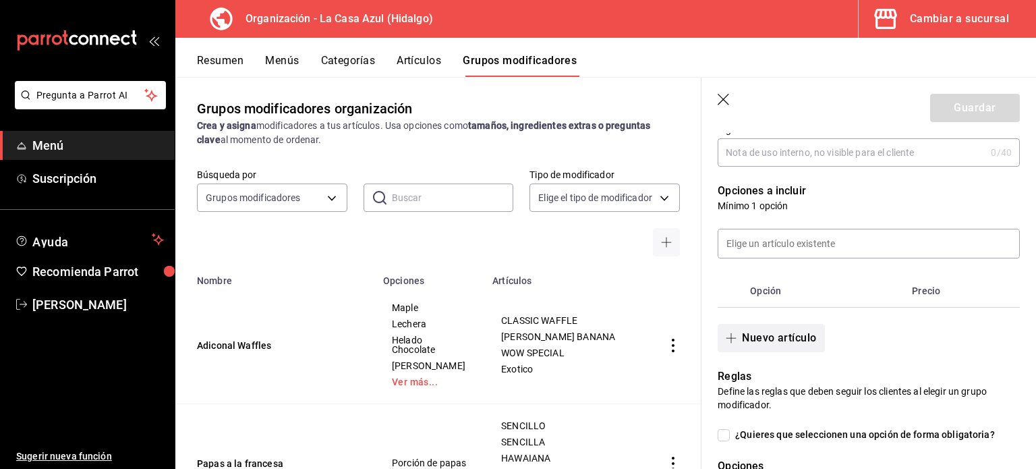
type input "Molletes"
click at [790, 325] on button "Nuevo artículo" at bounding box center [771, 338] width 107 height 28
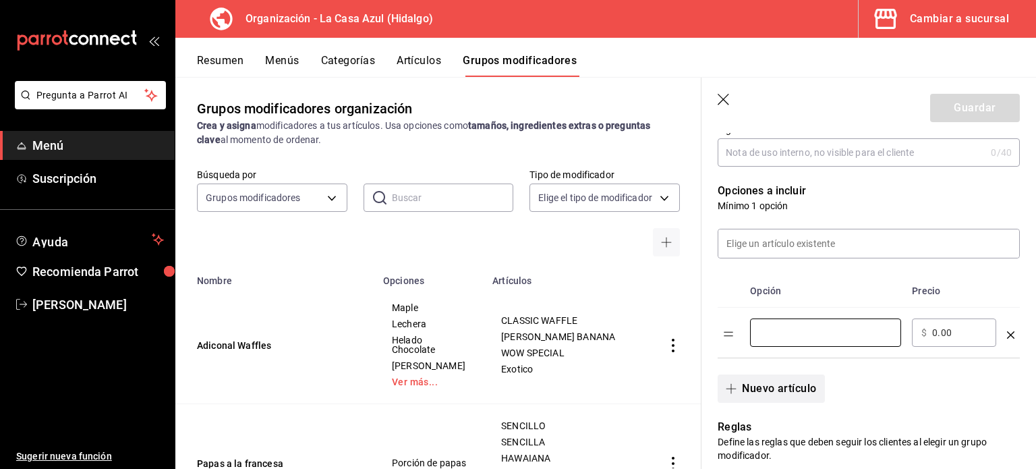
click at [790, 326] on input "optionsTable" at bounding box center [825, 332] width 132 height 13
type input "j"
type input "Jamon"
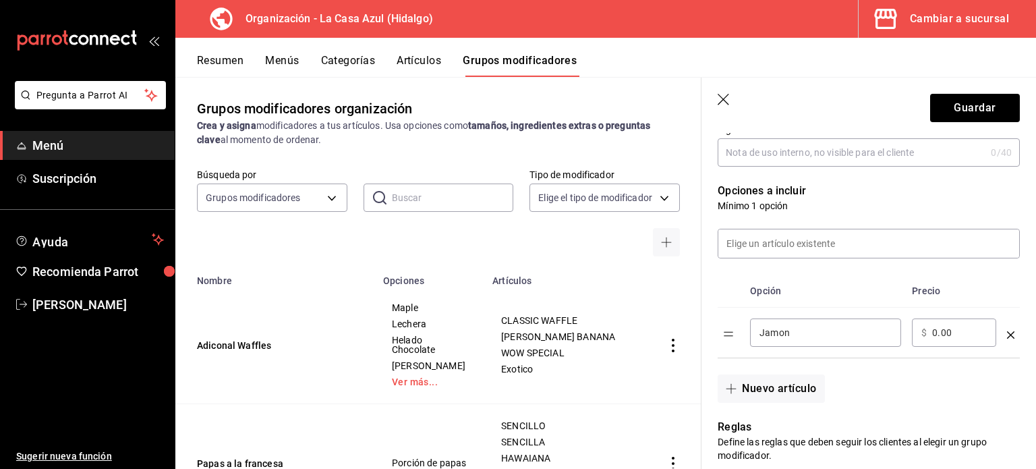
click at [932, 336] on input "0.00" at bounding box center [959, 332] width 55 height 13
click at [935, 334] on input "0.00" at bounding box center [959, 332] width 55 height 13
type input "15.00"
click at [734, 385] on icon "button" at bounding box center [731, 388] width 11 height 11
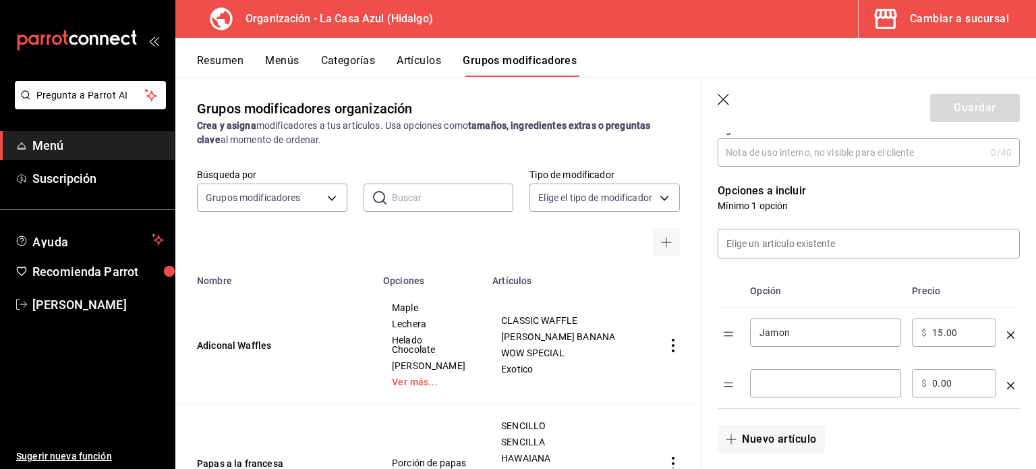
click at [826, 367] on td "​" at bounding box center [825, 383] width 162 height 51
click at [817, 378] on input "optionsTable" at bounding box center [825, 382] width 132 height 13
type input "Tocino"
click at [937, 386] on input "0.00" at bounding box center [959, 382] width 55 height 13
type input "15.00"
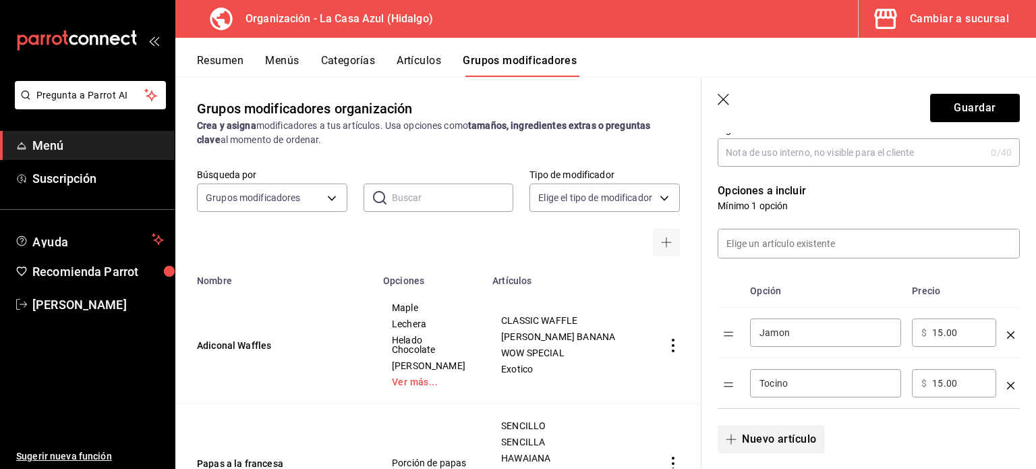
click at [756, 430] on button "Nuevo artículo" at bounding box center [771, 439] width 107 height 28
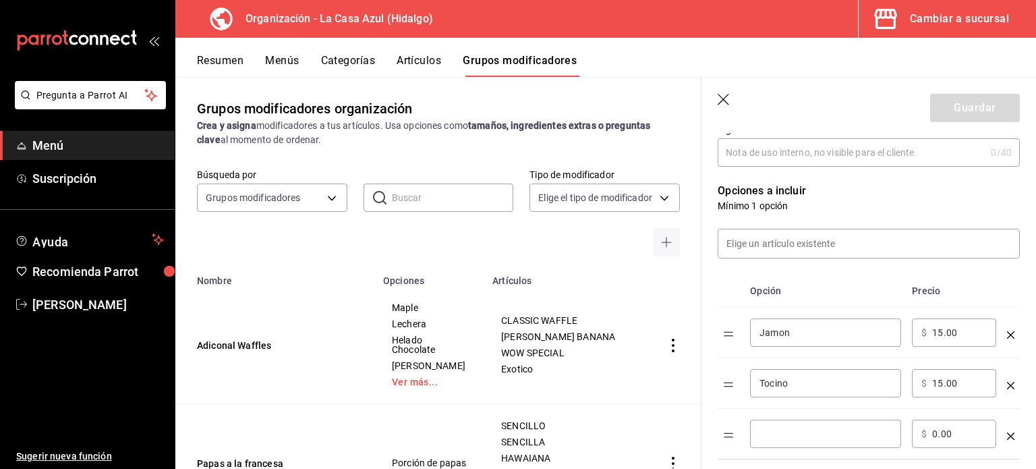
click at [756, 430] on div "​" at bounding box center [825, 433] width 151 height 28
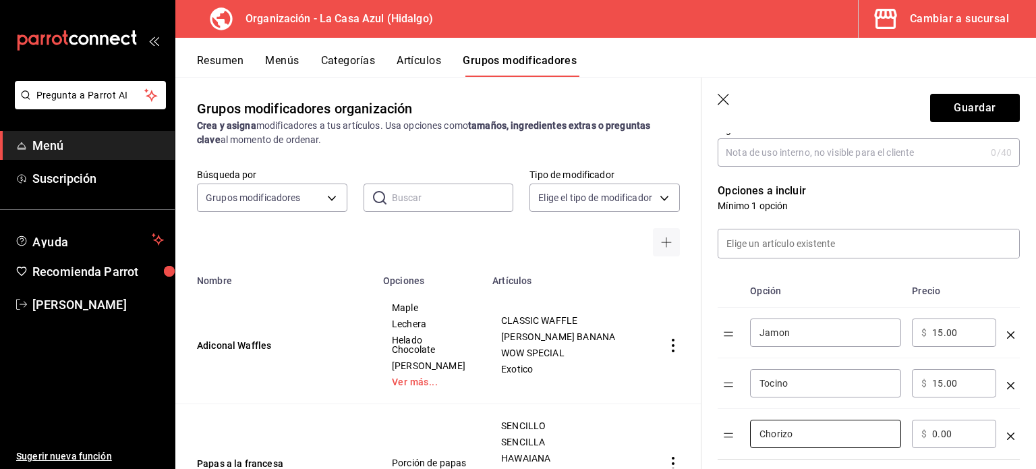
type input "Chorizo"
click at [939, 436] on input "0.00" at bounding box center [959, 433] width 55 height 13
click at [937, 434] on input "0.00" at bounding box center [959, 433] width 55 height 13
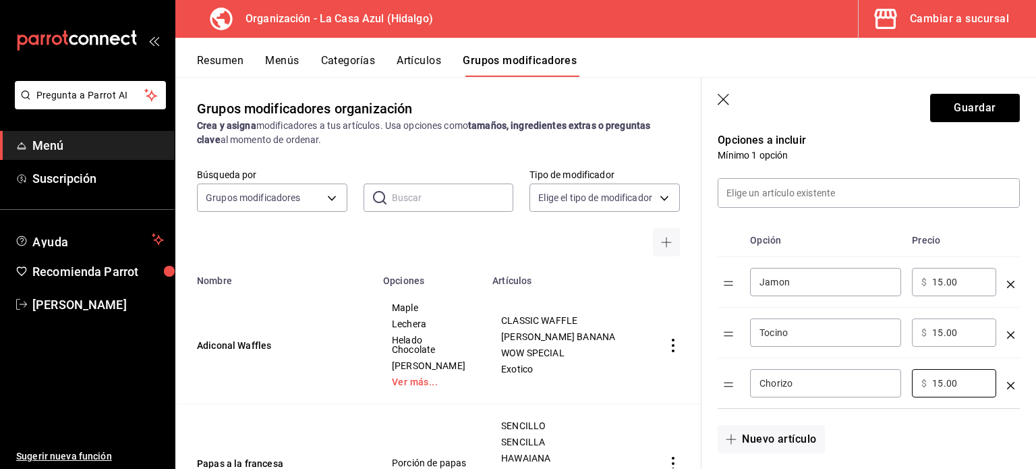
scroll to position [306, 0]
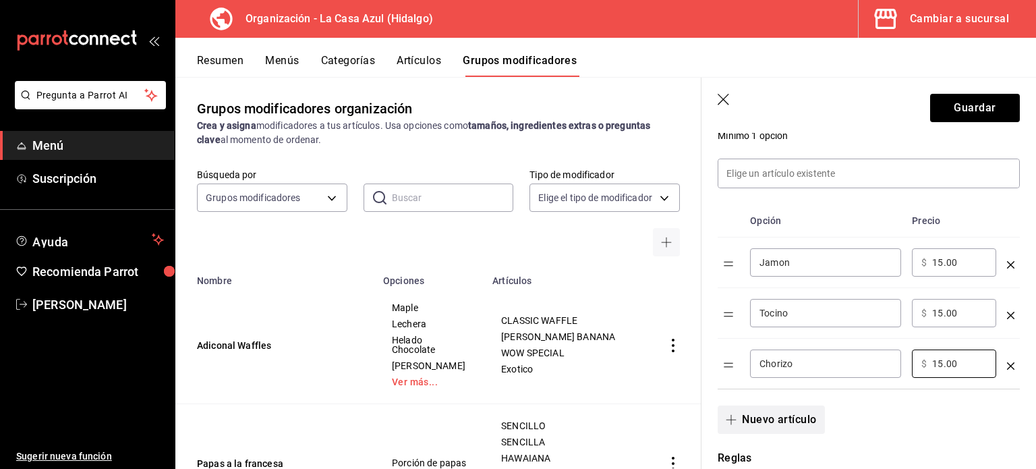
type input "15.00"
click at [805, 421] on button "Nuevo artículo" at bounding box center [771, 419] width 107 height 28
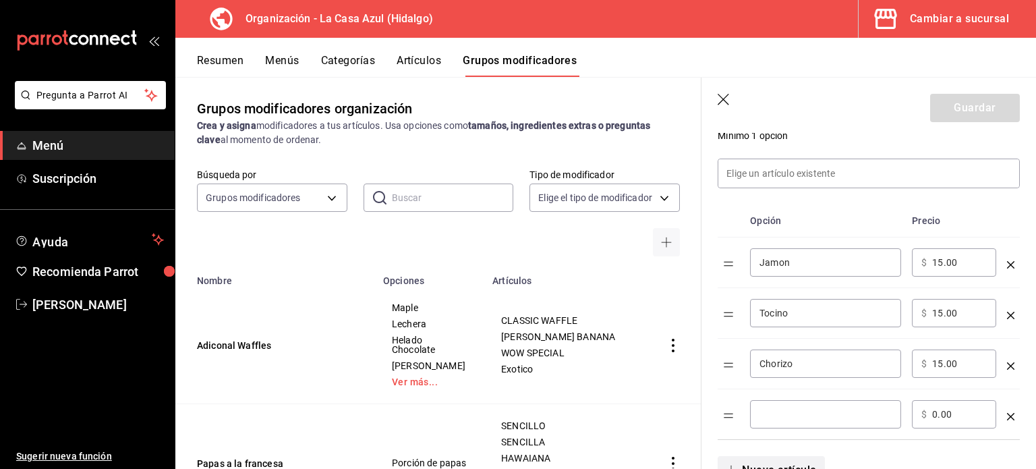
click at [805, 421] on div "​" at bounding box center [825, 414] width 151 height 28
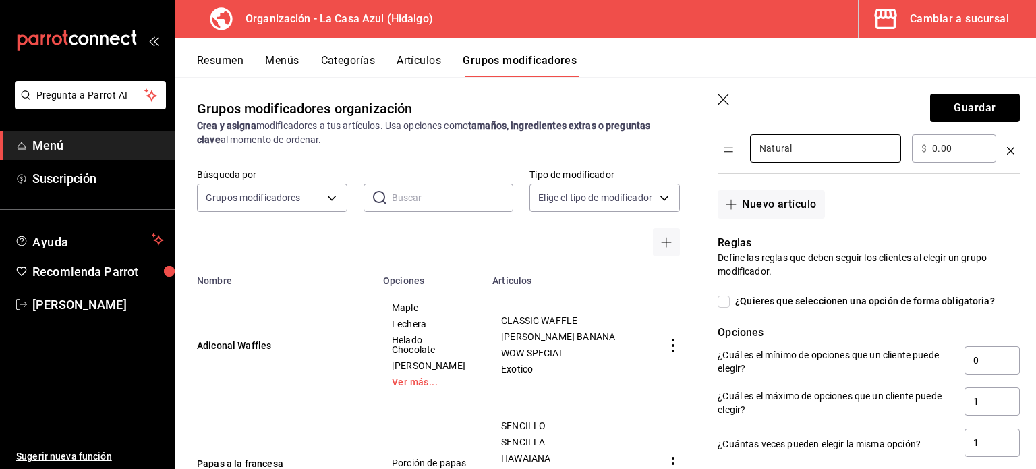
scroll to position [642, 0]
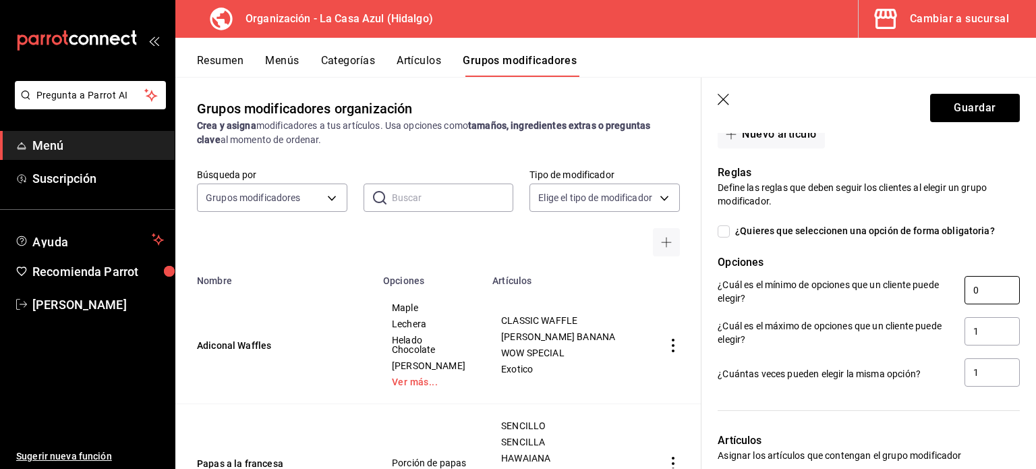
type input "Natural"
click at [978, 287] on input "0" at bounding box center [991, 290] width 55 height 28
click at [976, 339] on input "1" at bounding box center [991, 331] width 55 height 28
type input "4"
click at [978, 366] on input "1" at bounding box center [991, 372] width 55 height 28
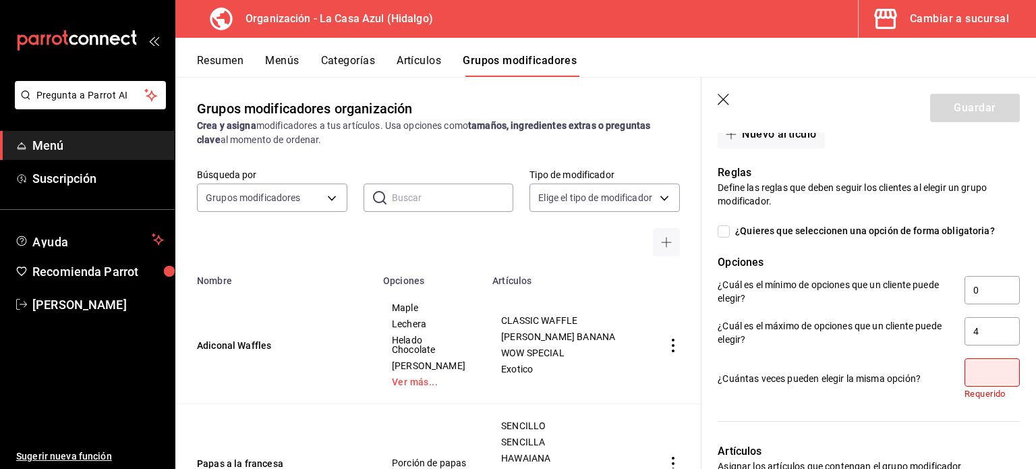
type input "1"
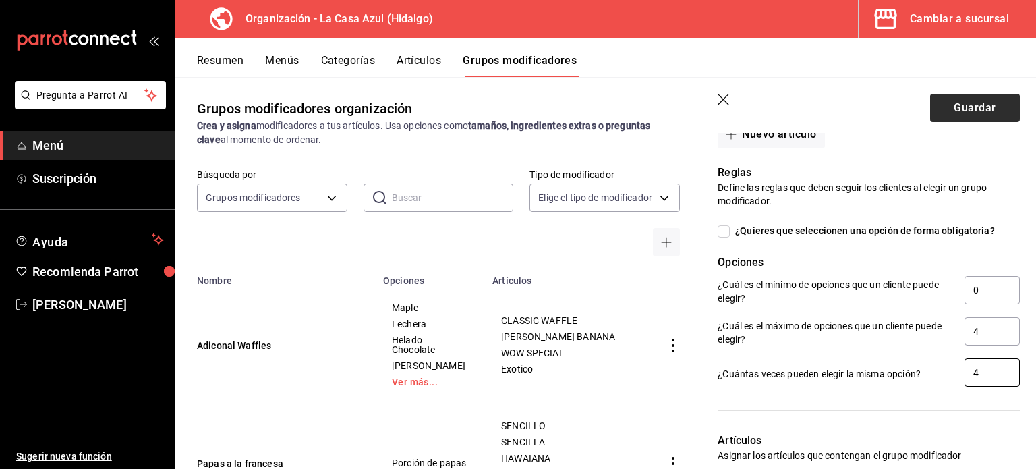
type input "4"
click at [987, 108] on button "Guardar" at bounding box center [975, 108] width 90 height 28
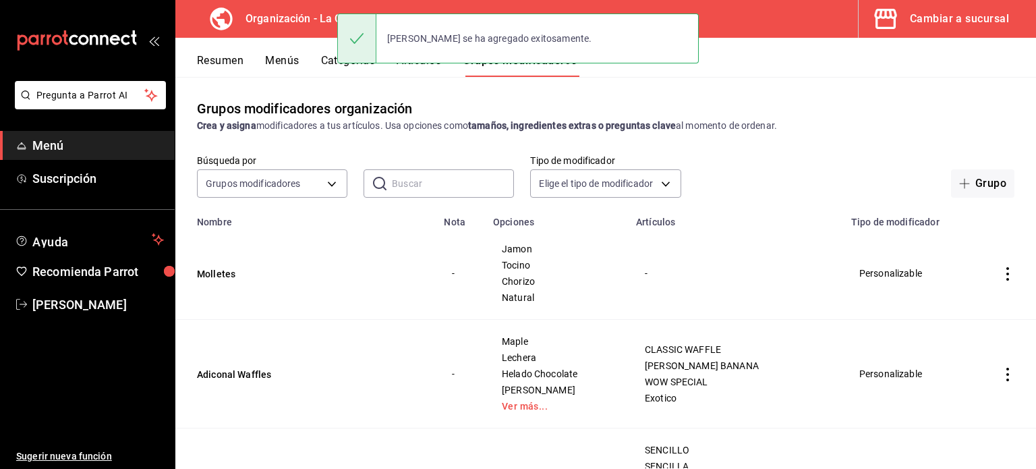
click at [1002, 374] on icon "actions" at bounding box center [1007, 374] width 13 height 13
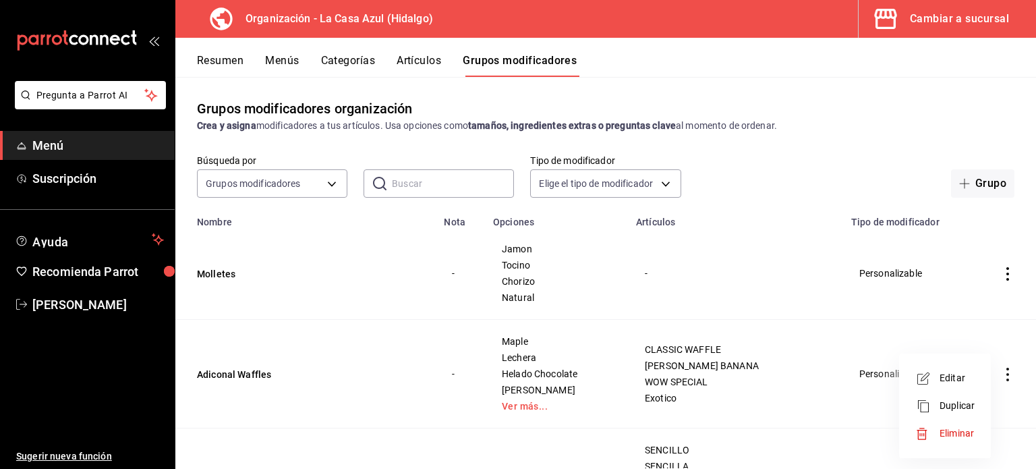
click at [960, 376] on span "Editar" at bounding box center [956, 378] width 35 height 14
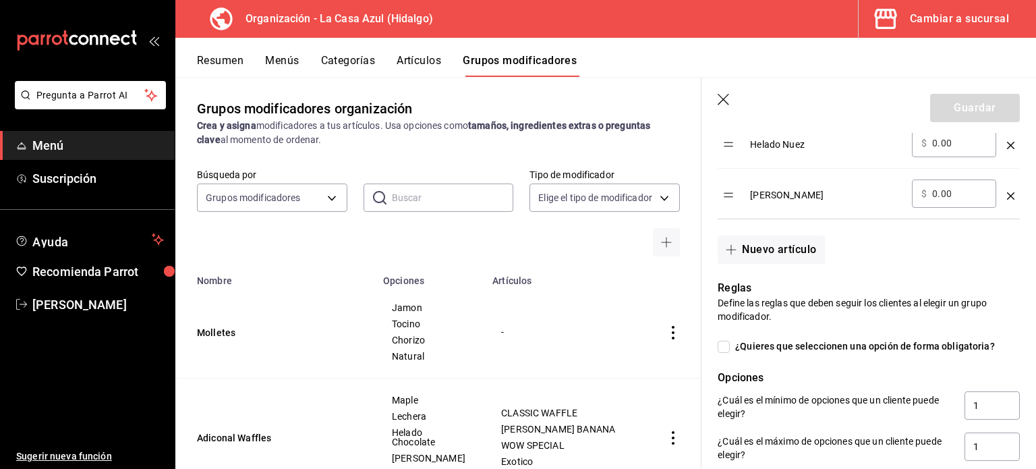
scroll to position [797, 0]
click at [976, 409] on input "1" at bounding box center [991, 403] width 55 height 28
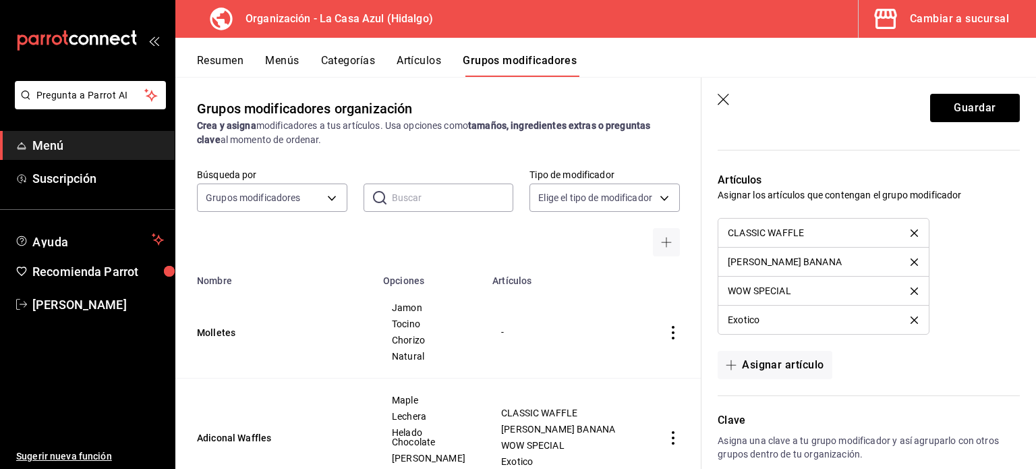
scroll to position [1238, 0]
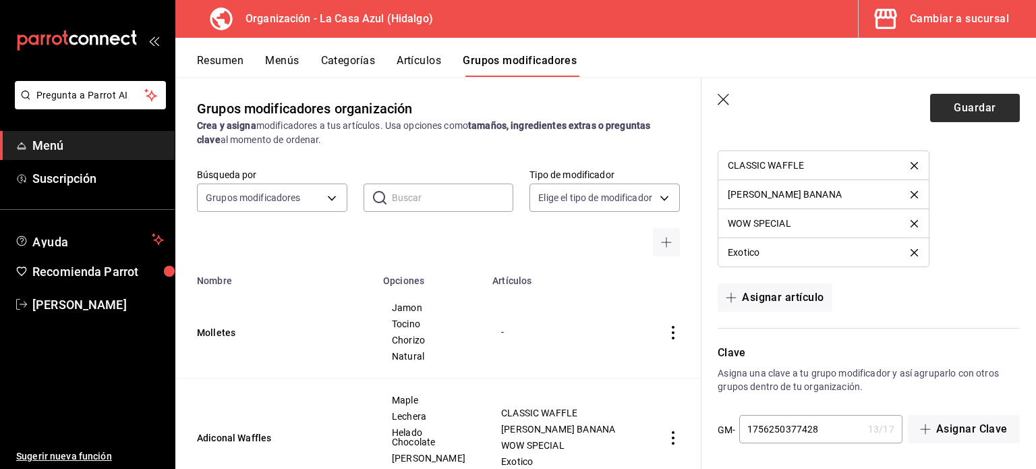
type input "0"
click at [954, 107] on button "Guardar" at bounding box center [975, 108] width 90 height 28
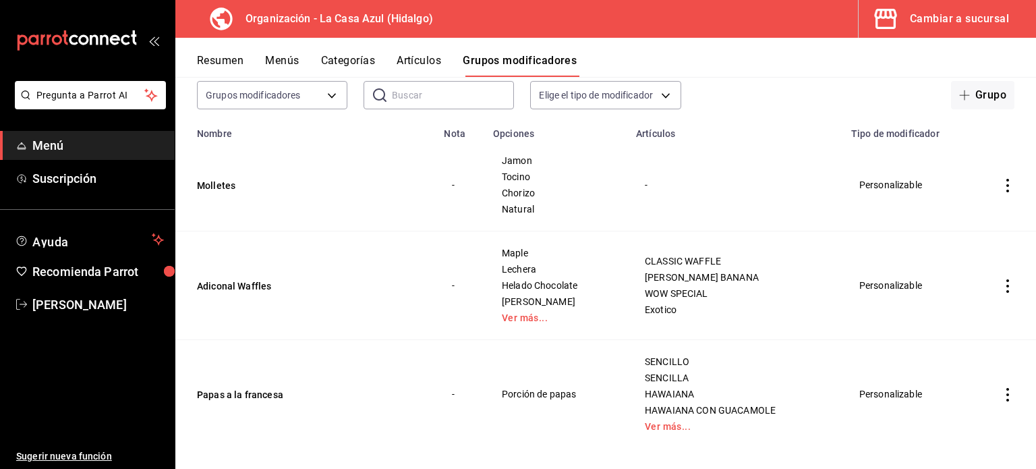
scroll to position [100, 0]
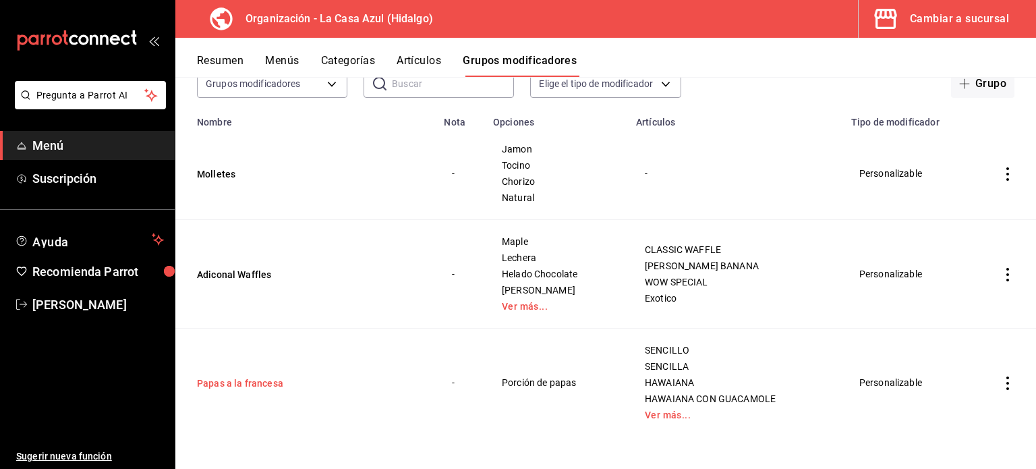
click at [289, 378] on button "Papas a la francesa" at bounding box center [278, 382] width 162 height 13
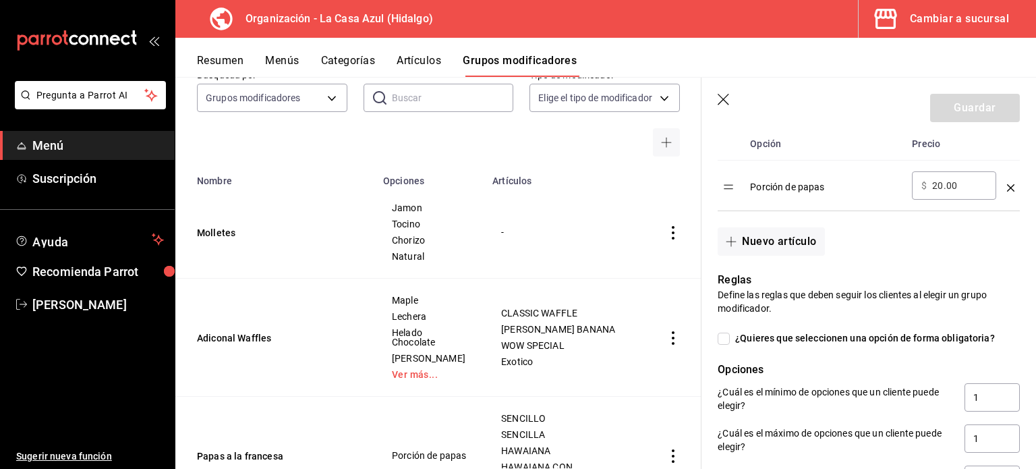
scroll to position [520, 0]
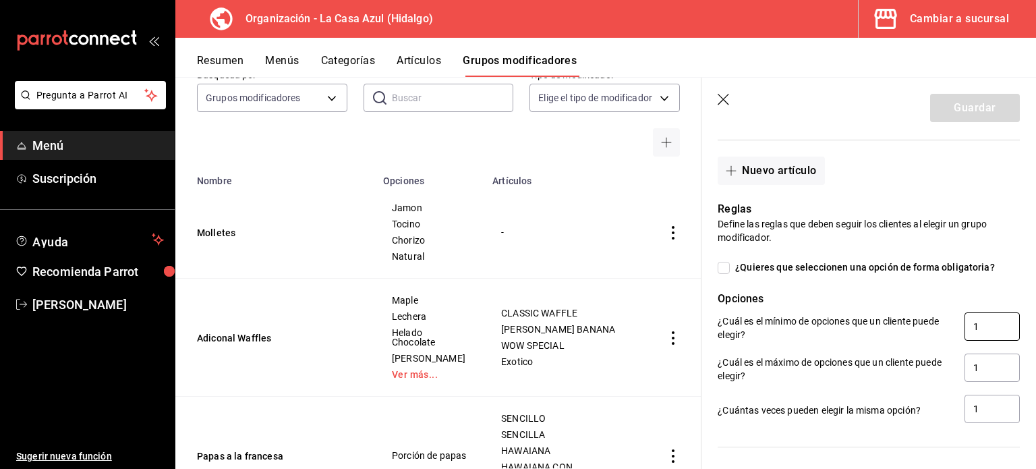
click at [990, 330] on input "1" at bounding box center [991, 326] width 55 height 28
type input "0"
click at [948, 110] on button "Guardar" at bounding box center [975, 108] width 90 height 28
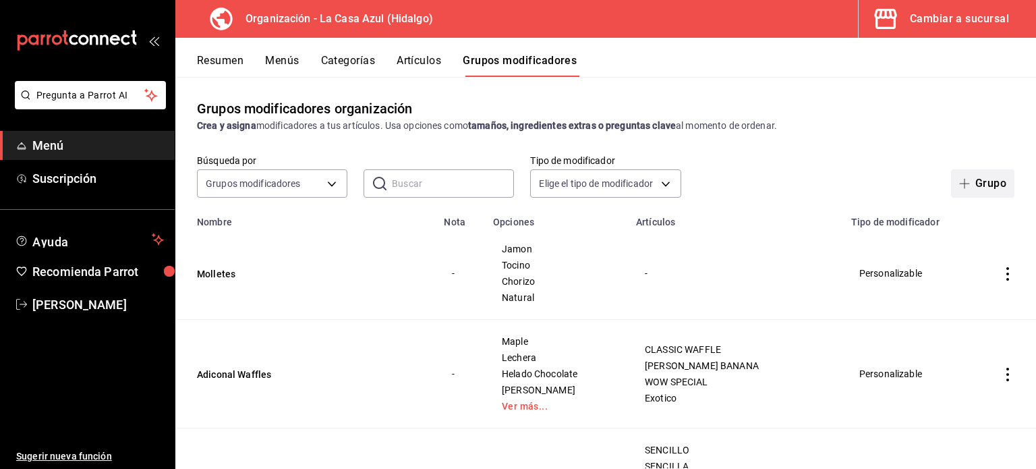
click at [960, 182] on span "button" at bounding box center [967, 183] width 16 height 11
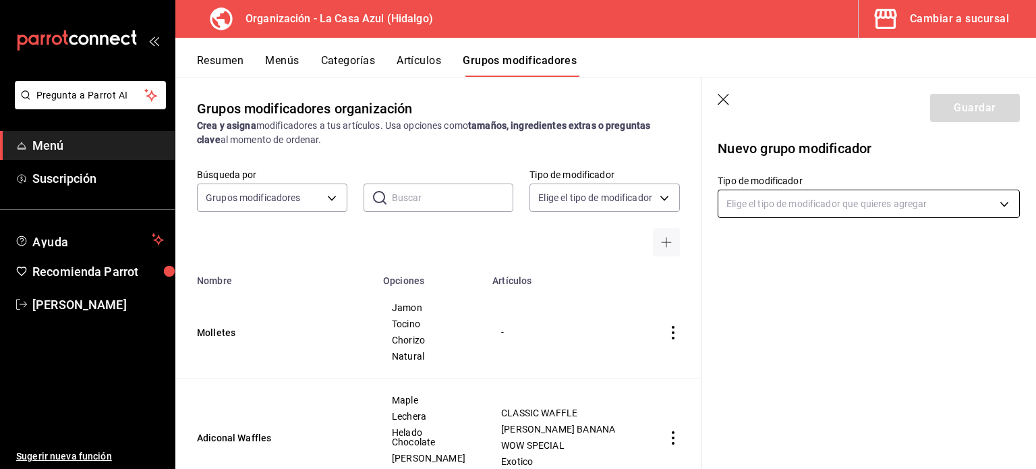
click at [944, 199] on body "Pregunta a Parrot AI Menú Suscripción Ayuda Recomienda Parrot Berenice Bustos S…" at bounding box center [518, 234] width 1036 height 469
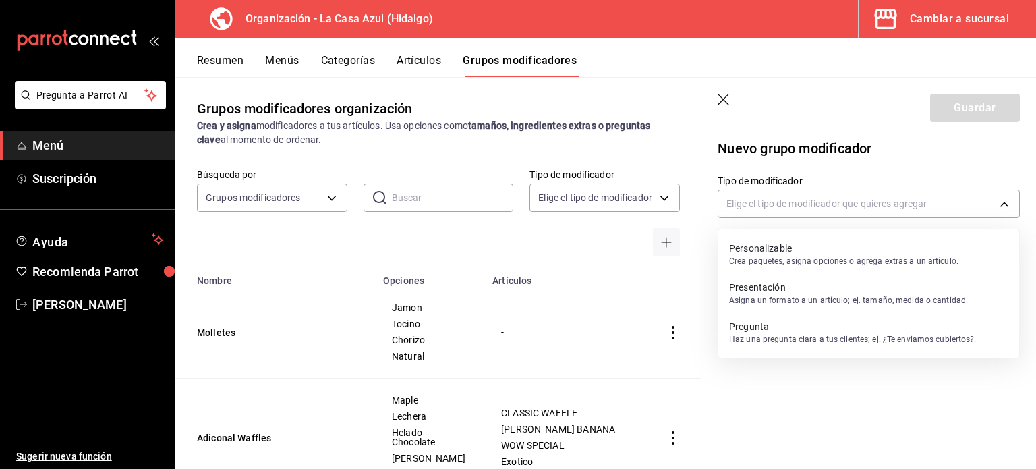
click at [881, 247] on p "Personalizable" at bounding box center [843, 247] width 229 height 13
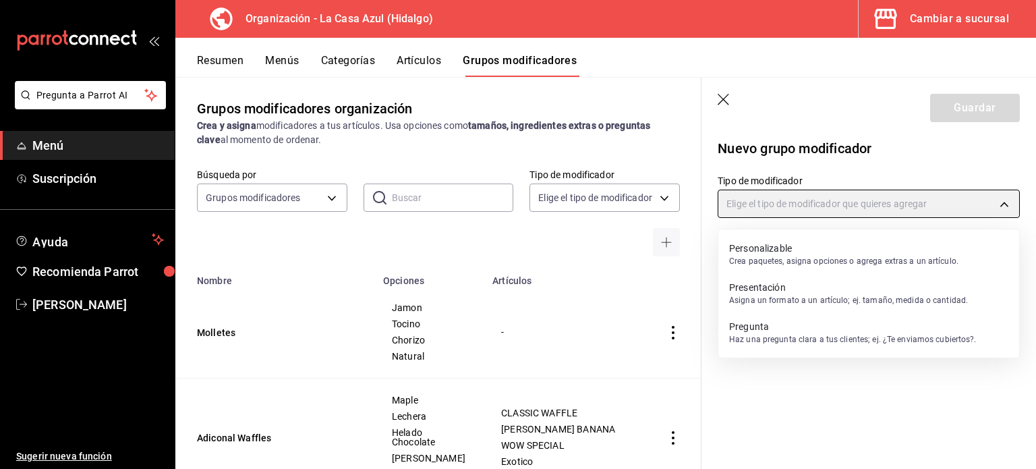
type input "CUSTOMIZABLE"
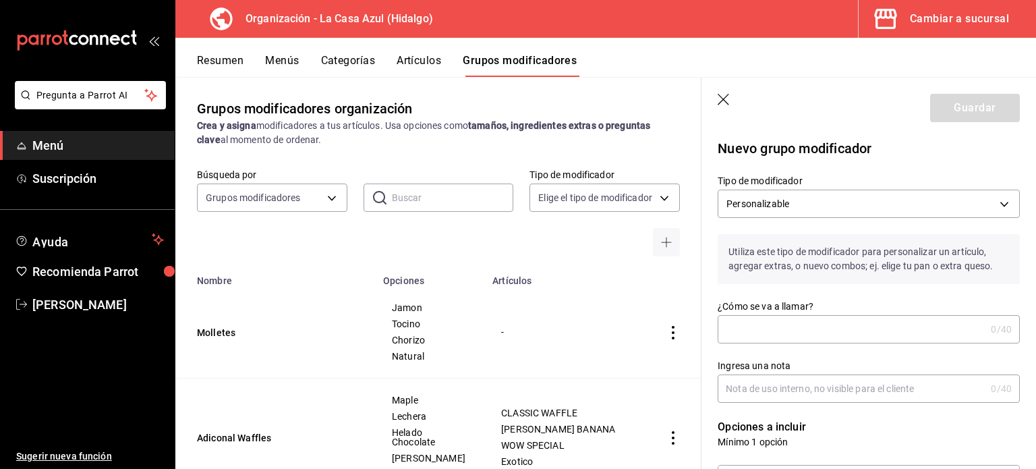
click at [782, 335] on input "¿Cómo se va a llamar?" at bounding box center [852, 329] width 268 height 27
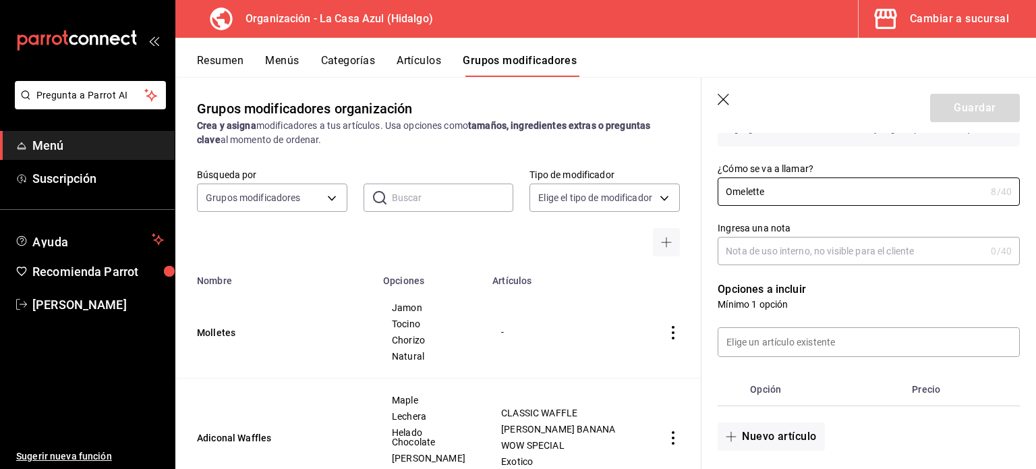
scroll to position [136, 0]
type input "Omelette"
click at [765, 436] on button "Nuevo artículo" at bounding box center [771, 437] width 107 height 28
click at [765, 436] on input "optionsTable" at bounding box center [825, 432] width 132 height 13
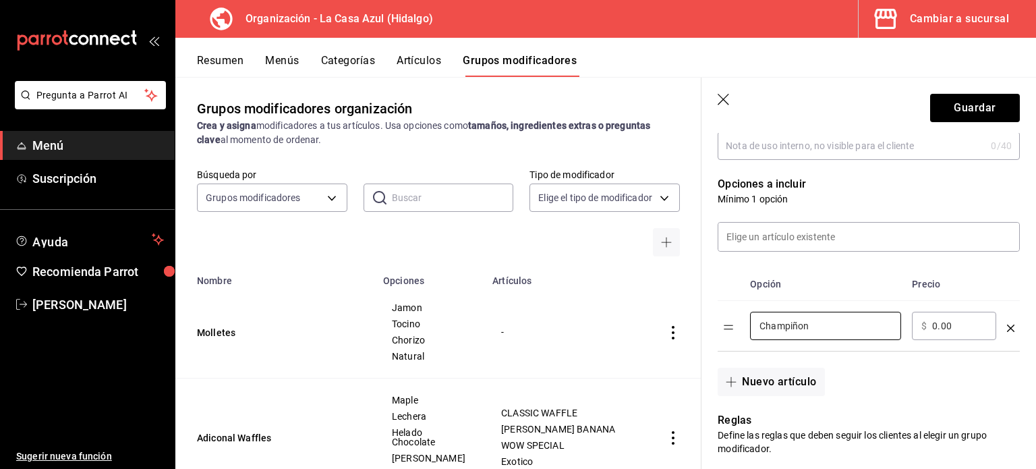
scroll to position [245, 0]
type input "Champiñon"
click at [722, 390] on button "Nuevo artículo" at bounding box center [771, 379] width 107 height 28
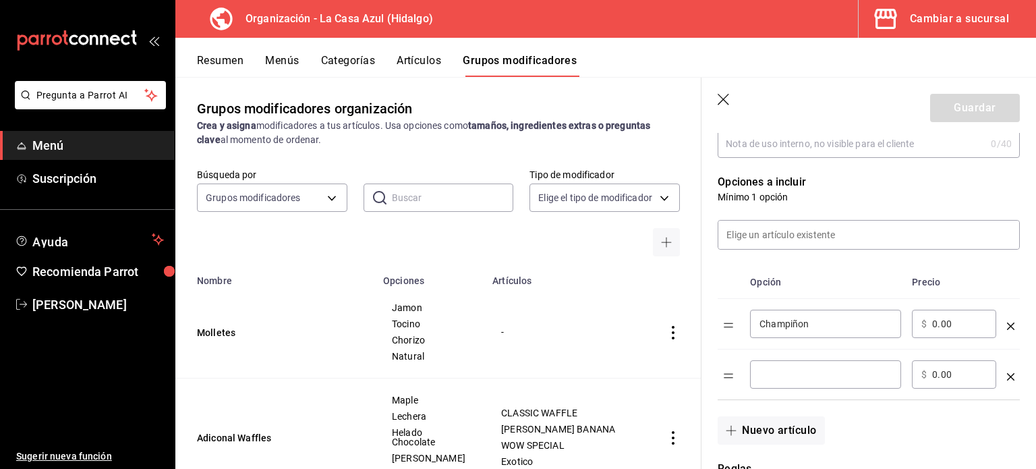
click at [726, 389] on td "optionsTable" at bounding box center [731, 374] width 27 height 51
click at [784, 376] on input "optionsTable" at bounding box center [825, 374] width 132 height 13
type input "Pimiento"
click at [773, 428] on button "Nuevo artículo" at bounding box center [771, 430] width 107 height 28
click at [773, 428] on input "optionsTable" at bounding box center [825, 424] width 132 height 13
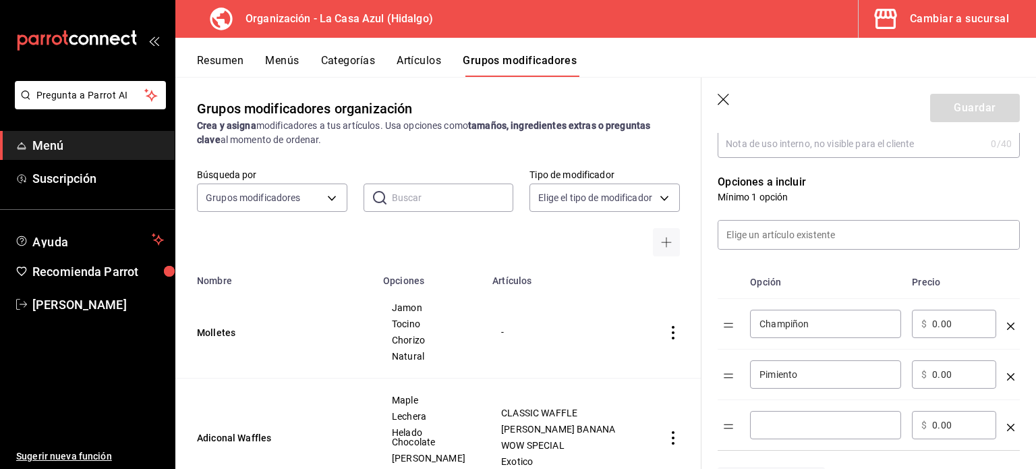
type input "h"
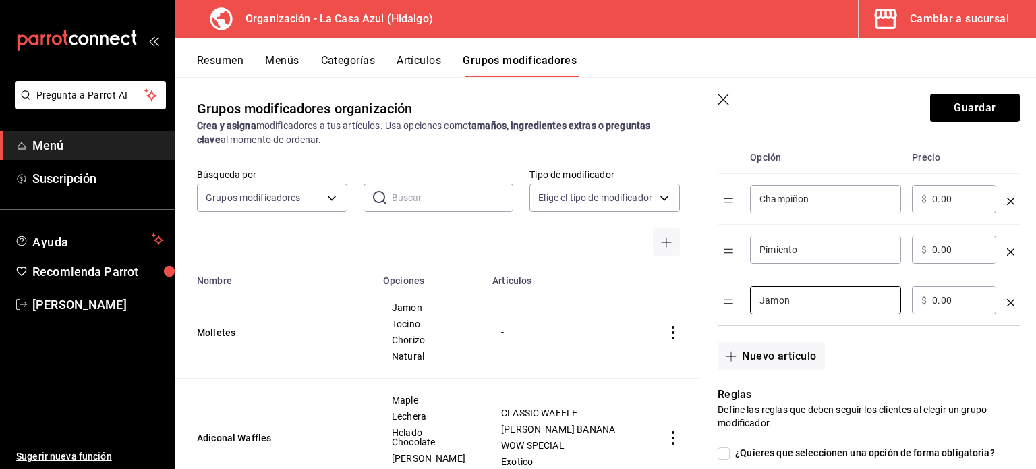
scroll to position [428, 0]
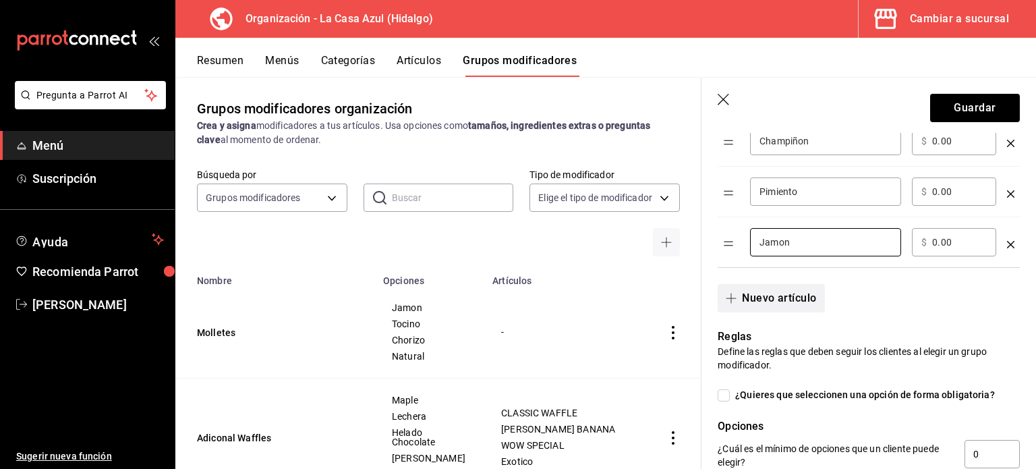
type input "Jamon"
click at [758, 296] on button "Nuevo artículo" at bounding box center [771, 298] width 107 height 28
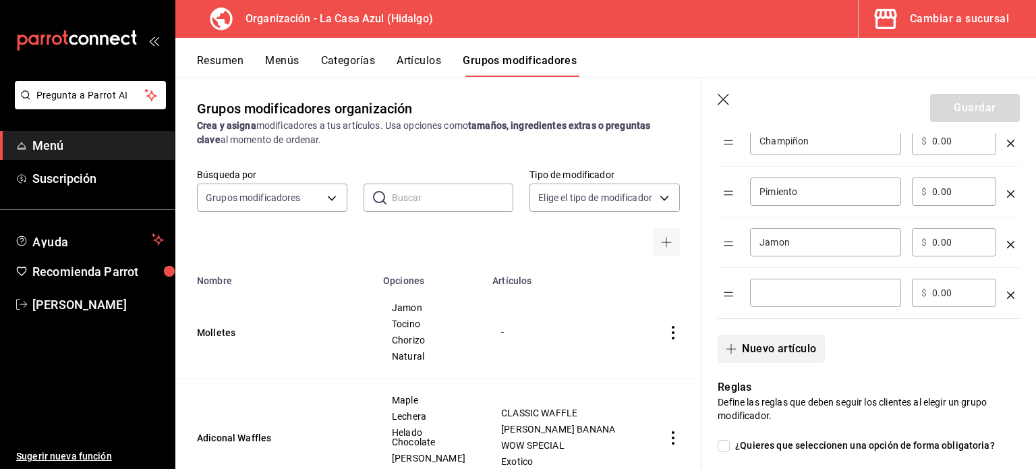
click at [758, 296] on div "​" at bounding box center [825, 293] width 151 height 28
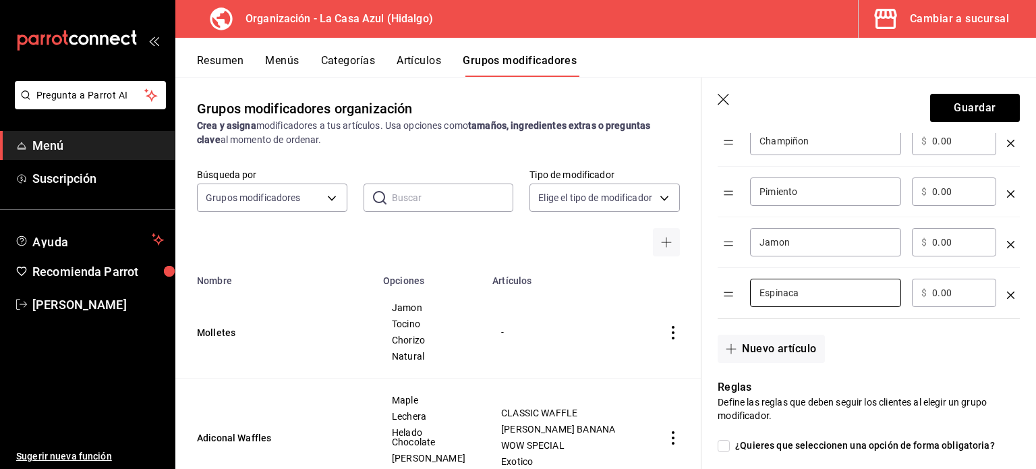
type input "Espinaca"
click at [769, 329] on div "Nuevo artículo" at bounding box center [860, 340] width 318 height 45
click at [772, 354] on button "Nuevo artículo" at bounding box center [771, 348] width 107 height 28
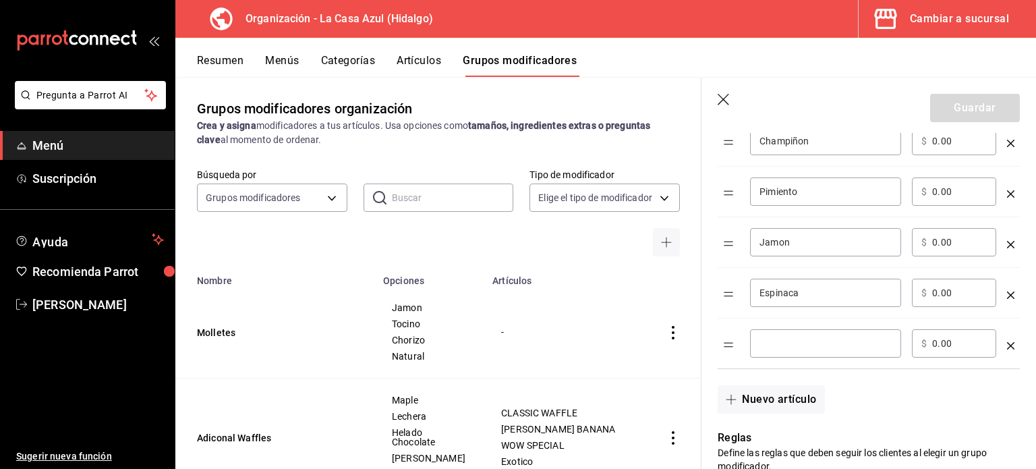
click at [787, 334] on div "​" at bounding box center [825, 343] width 151 height 28
type input "W"
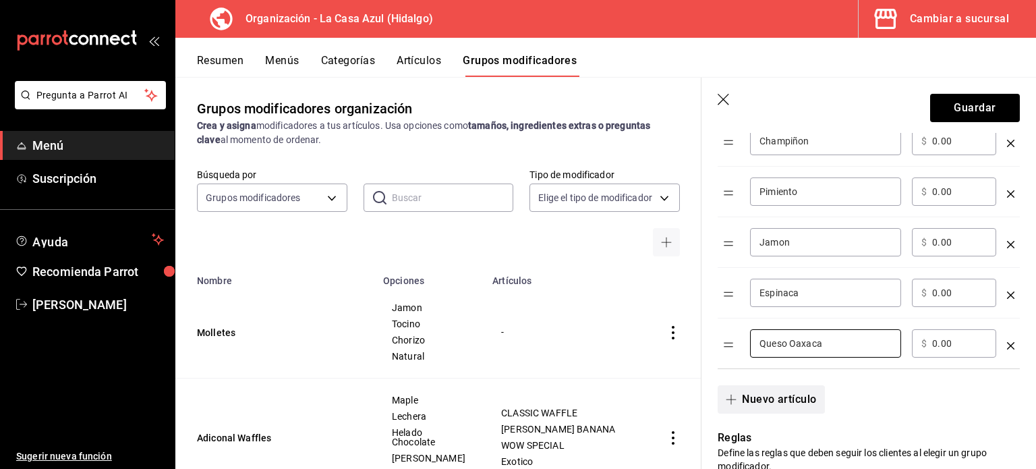
type input "Queso Oaxaca"
click at [782, 401] on button "Nuevo artículo" at bounding box center [771, 399] width 107 height 28
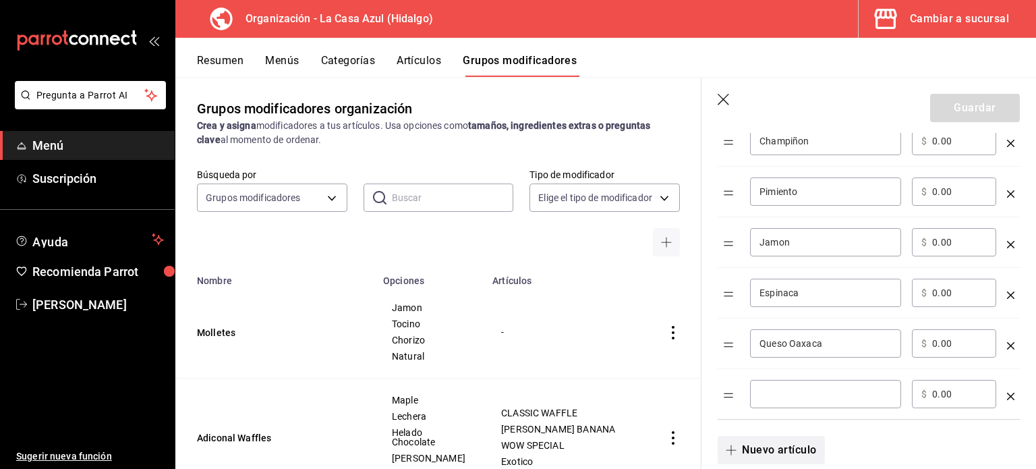
click at [782, 401] on div "​" at bounding box center [825, 394] width 151 height 28
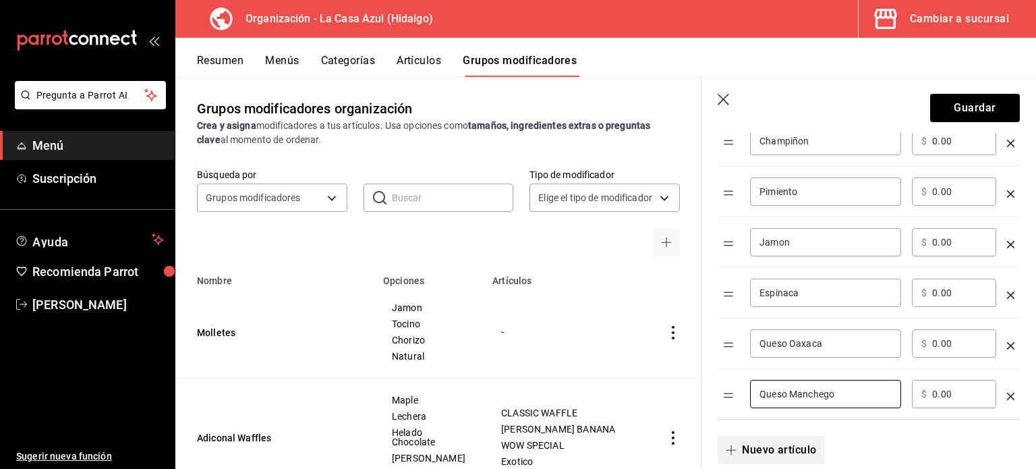
type input "Queso Manchego"
click at [790, 447] on button "Nuevo artículo" at bounding box center [771, 450] width 107 height 28
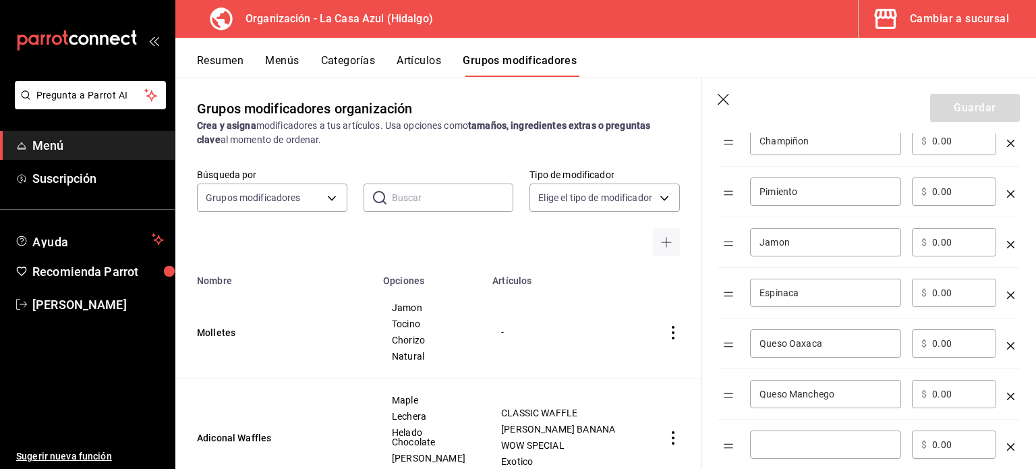
click at [790, 447] on input "optionsTable" at bounding box center [825, 444] width 132 height 13
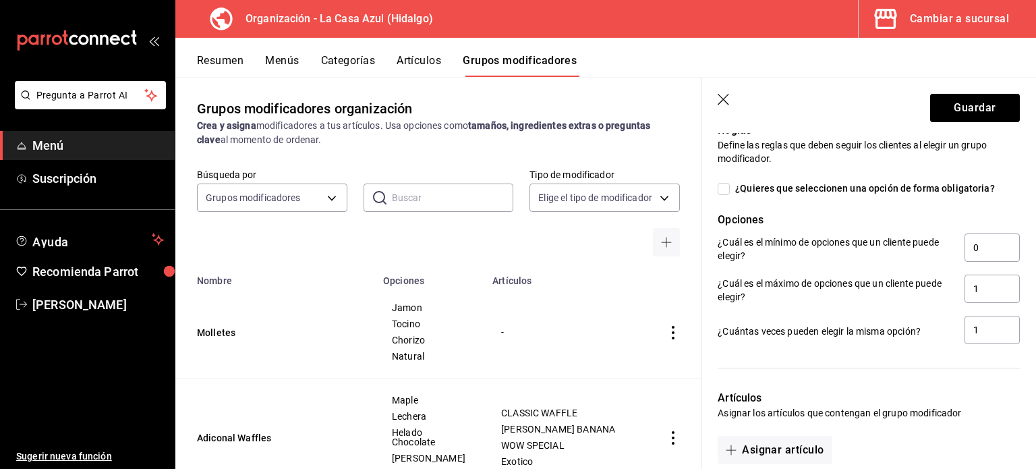
scroll to position [832, 0]
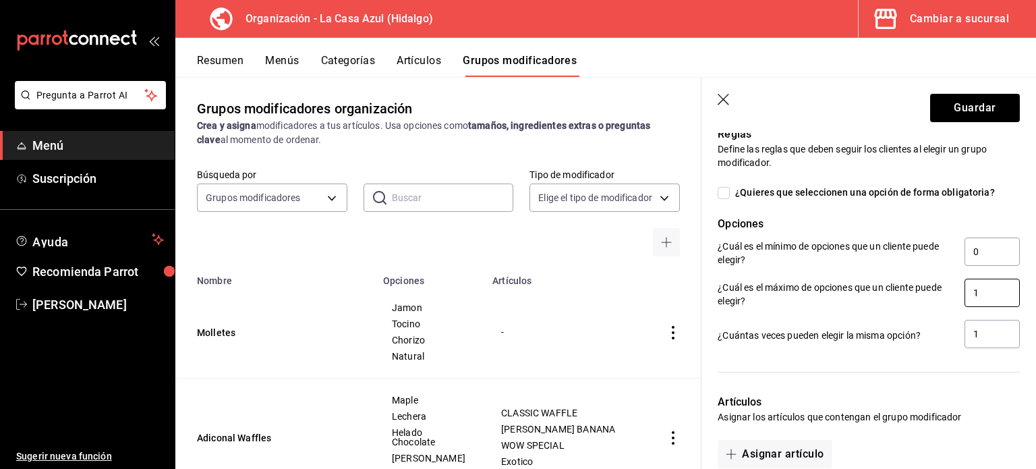
type input "Queso Panela"
click at [983, 296] on input "1" at bounding box center [991, 293] width 55 height 28
type input "3"
click at [983, 334] on input "1" at bounding box center [991, 334] width 55 height 28
type input "3"
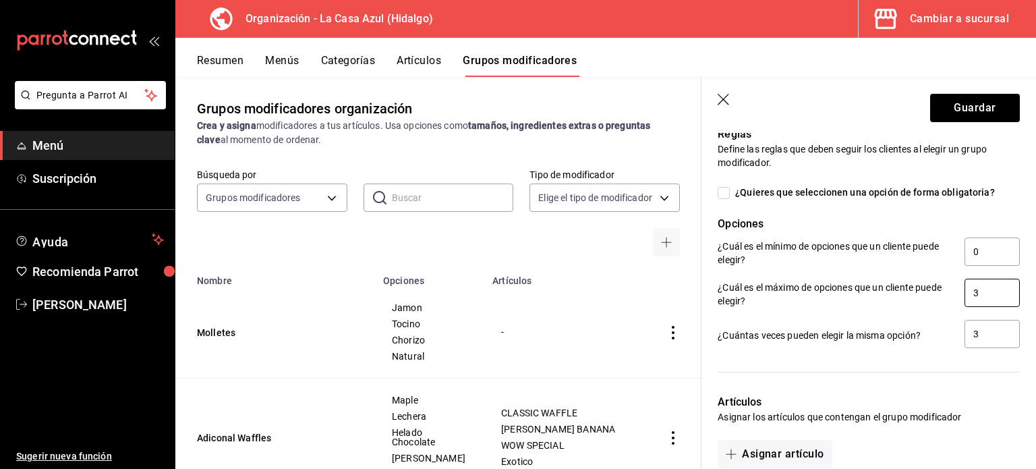
click at [975, 303] on input "3" at bounding box center [991, 293] width 55 height 28
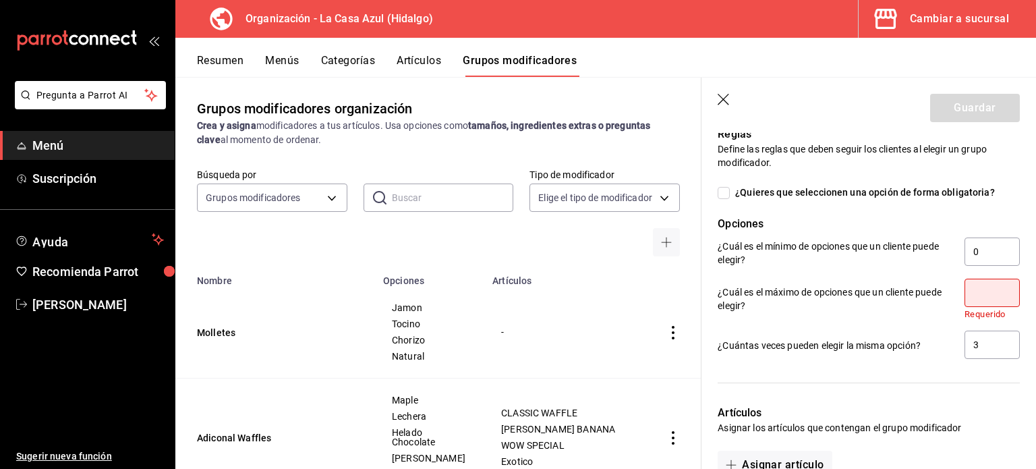
type input "3"
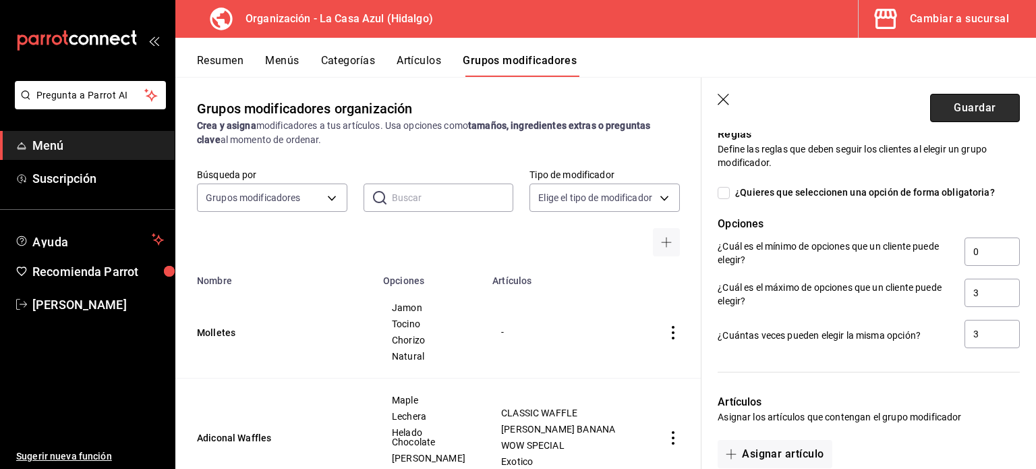
click at [962, 103] on button "Guardar" at bounding box center [975, 108] width 90 height 28
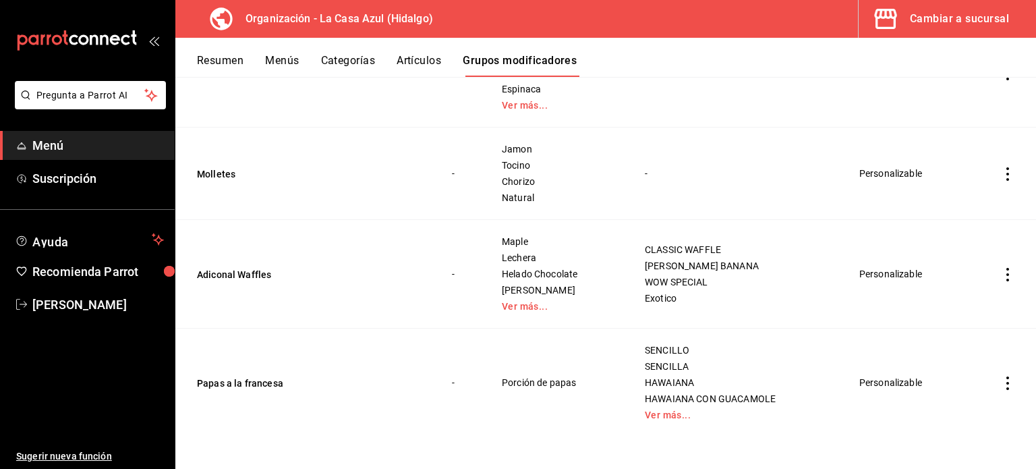
scroll to position [78, 0]
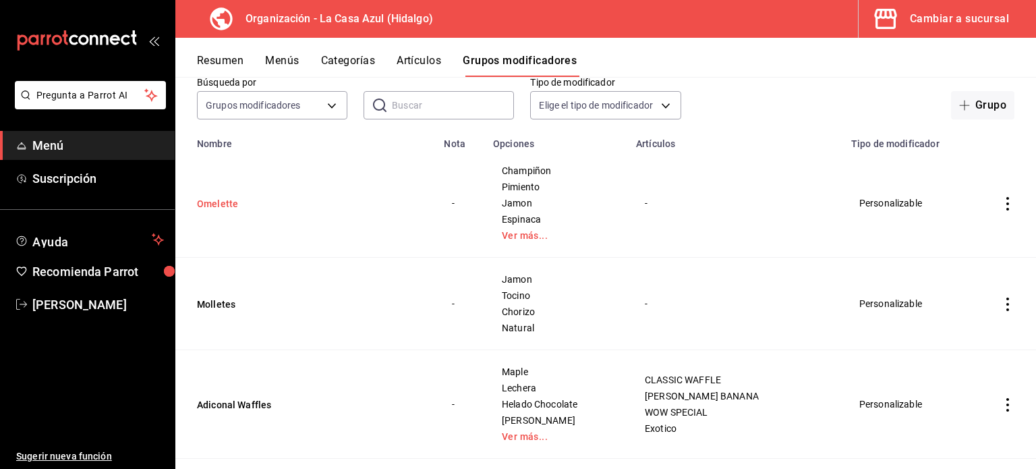
click at [227, 205] on button "Omelette" at bounding box center [278, 203] width 162 height 13
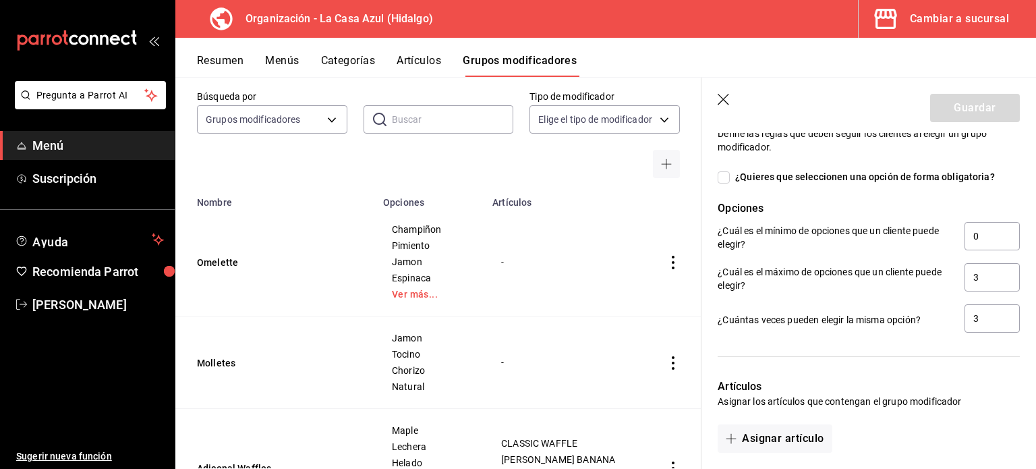
scroll to position [1041, 0]
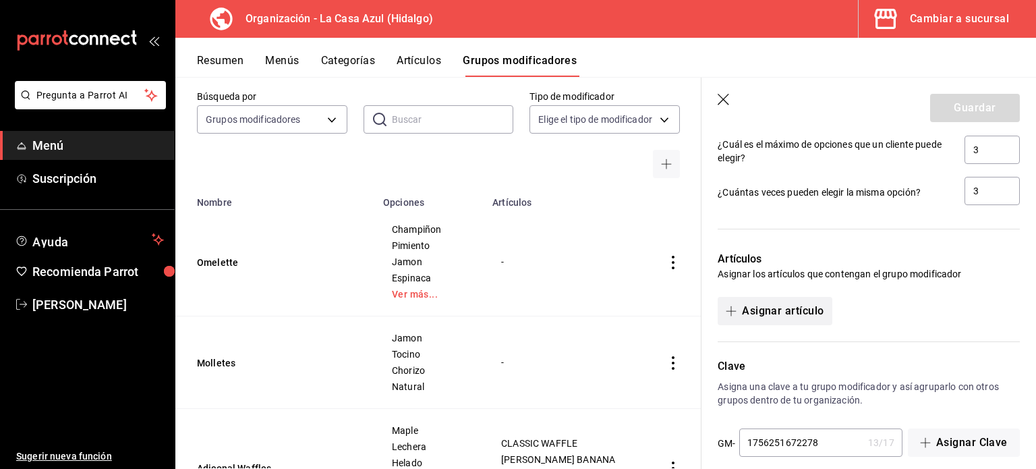
click at [734, 305] on icon "button" at bounding box center [731, 310] width 11 height 11
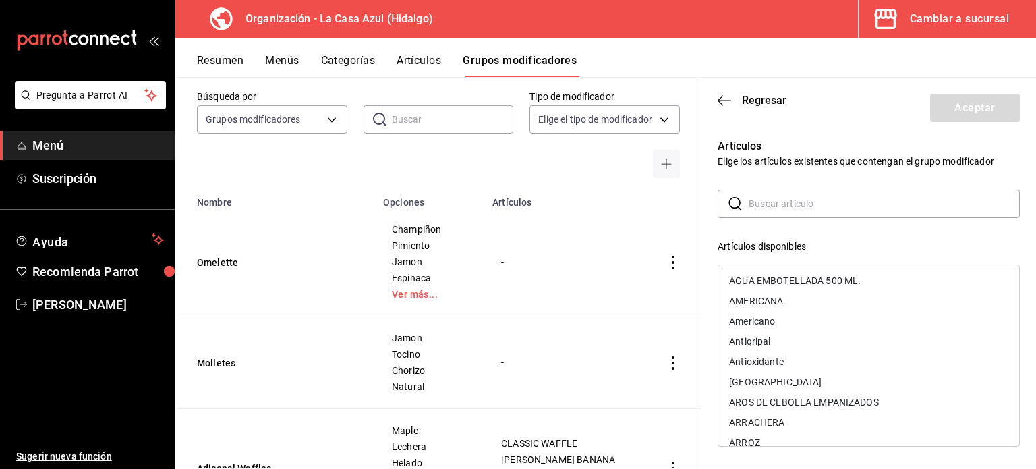
click at [788, 207] on input "text" at bounding box center [884, 203] width 271 height 27
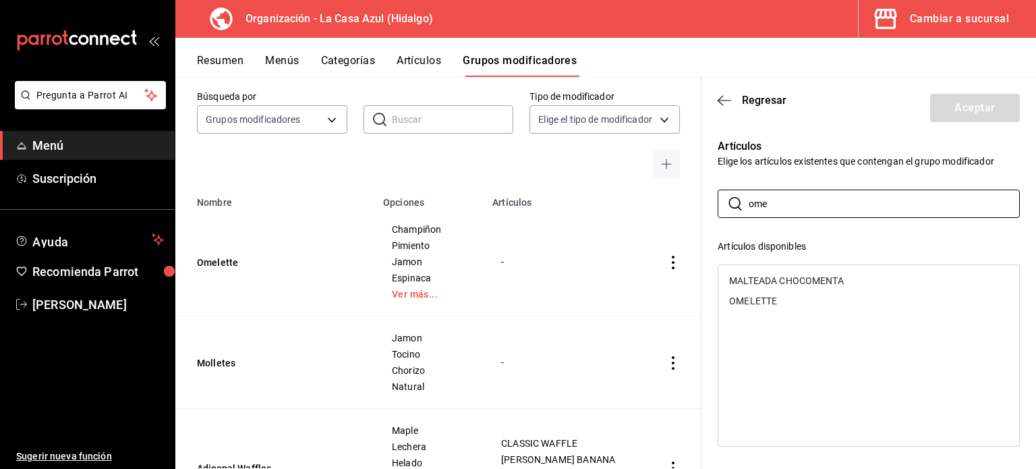
type input "ome"
click at [767, 310] on div "OMELETTE" at bounding box center [868, 301] width 301 height 20
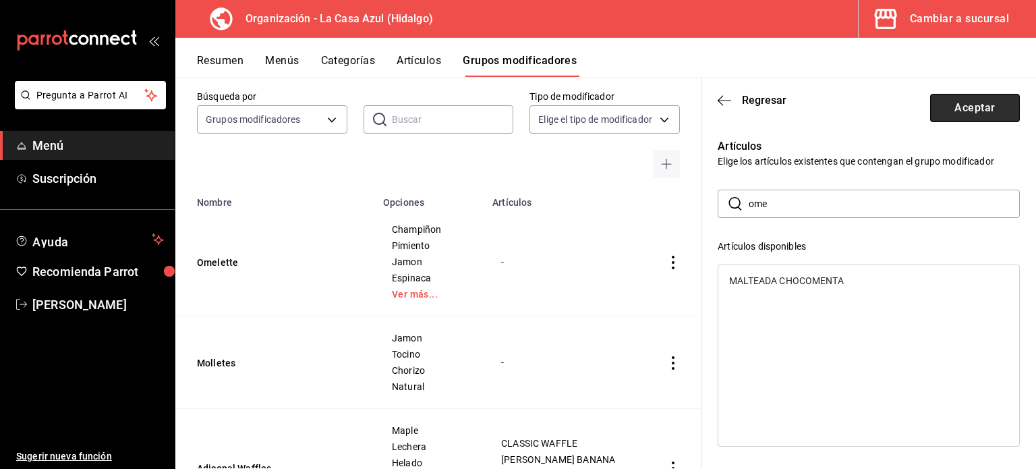
click at [988, 116] on button "Aceptar" at bounding box center [975, 108] width 90 height 28
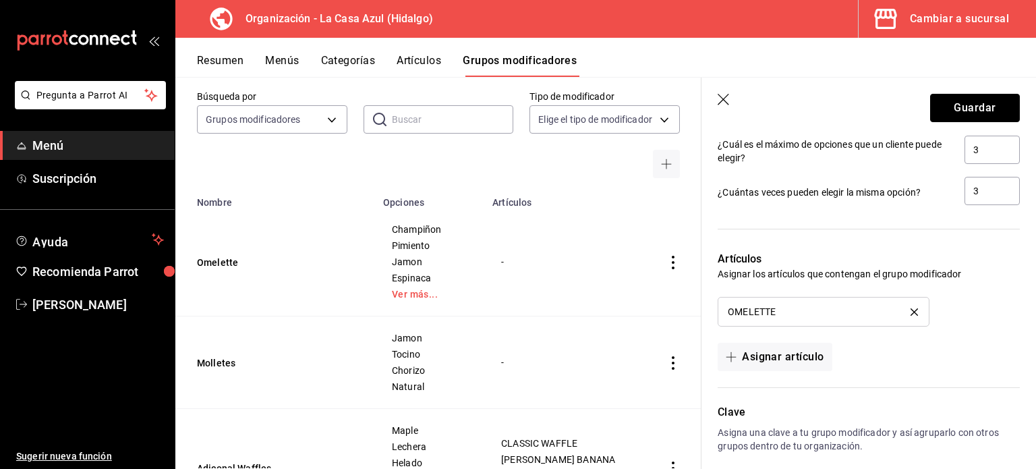
drag, startPoint x: 958, startPoint y: 117, endPoint x: 887, endPoint y: 208, distance: 115.5
click at [887, 208] on section "Guardar Editar grupo modificador Los cambios realizados en este grupo modificad…" at bounding box center [868, 273] width 334 height 391
click at [958, 111] on button "Guardar" at bounding box center [975, 108] width 90 height 28
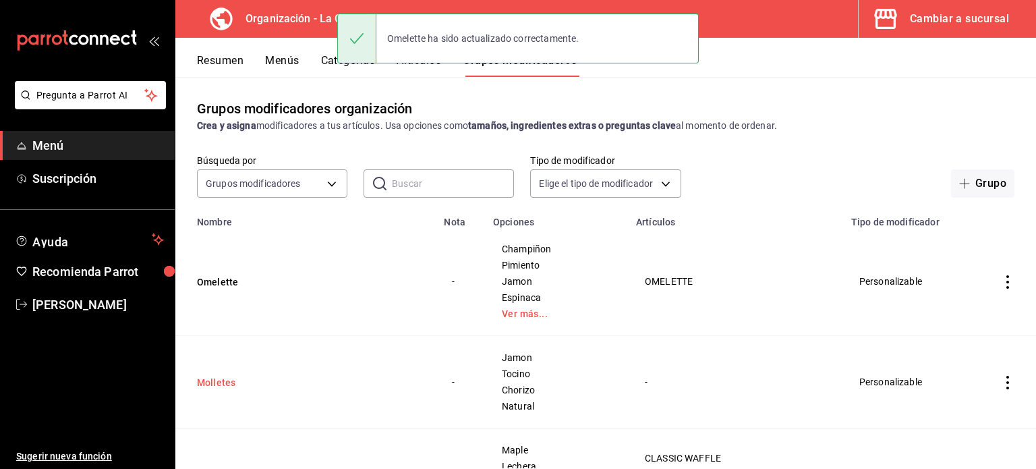
click at [231, 382] on button "Molletes" at bounding box center [278, 382] width 162 height 13
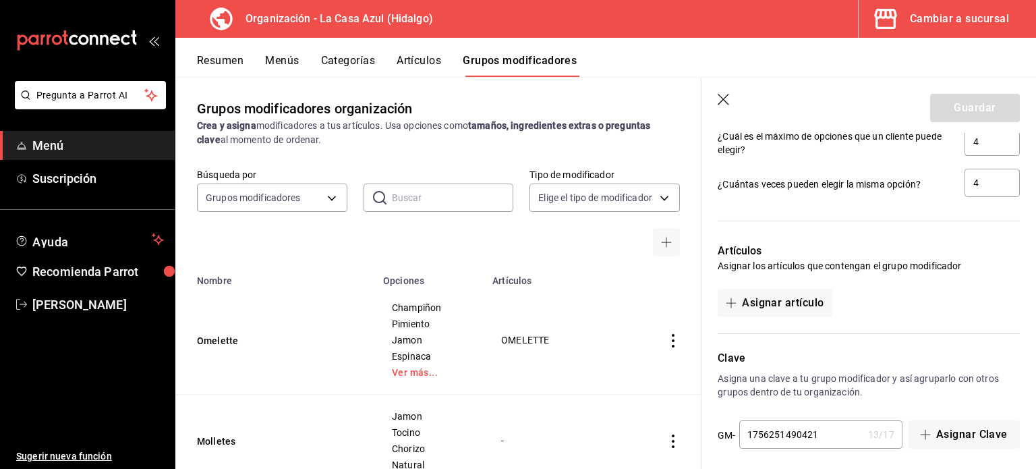
scroll to position [904, 0]
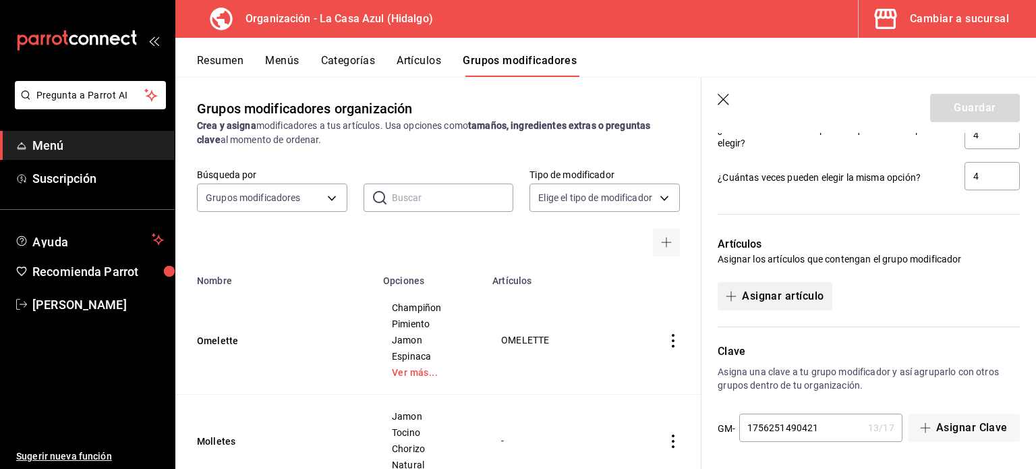
click at [813, 282] on button "Asignar artículo" at bounding box center [775, 296] width 114 height 28
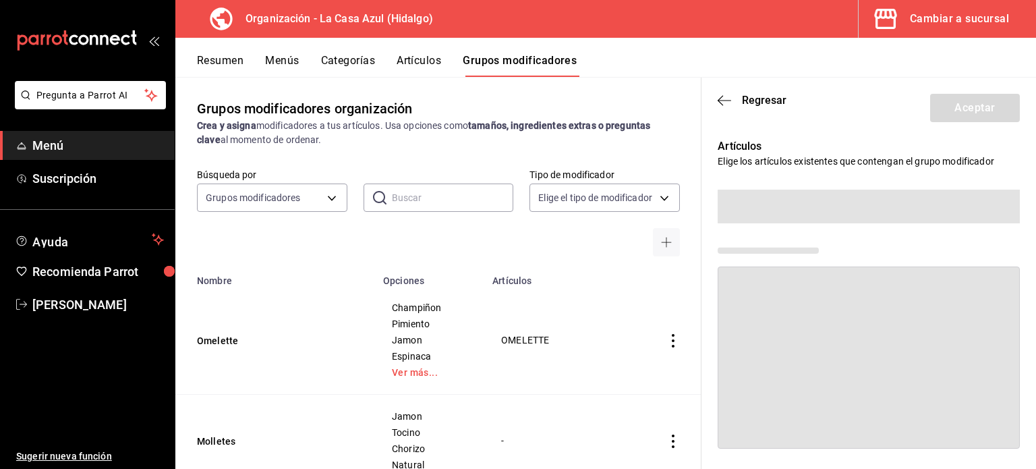
click at [813, 293] on span at bounding box center [869, 357] width 302 height 182
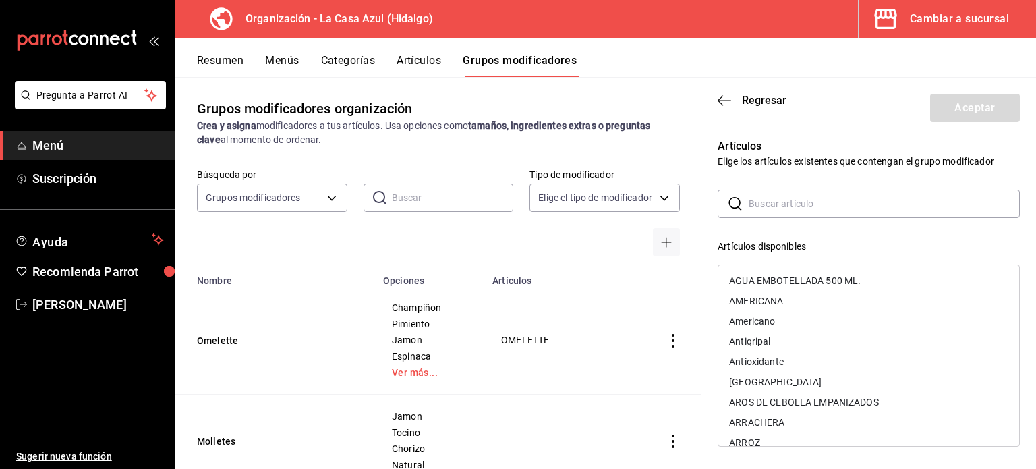
click at [823, 187] on div "Artículos Elige los artículos existentes que contengan el grupo modificador ​ ​…" at bounding box center [860, 396] width 318 height 549
click at [819, 205] on input "text" at bounding box center [884, 203] width 271 height 27
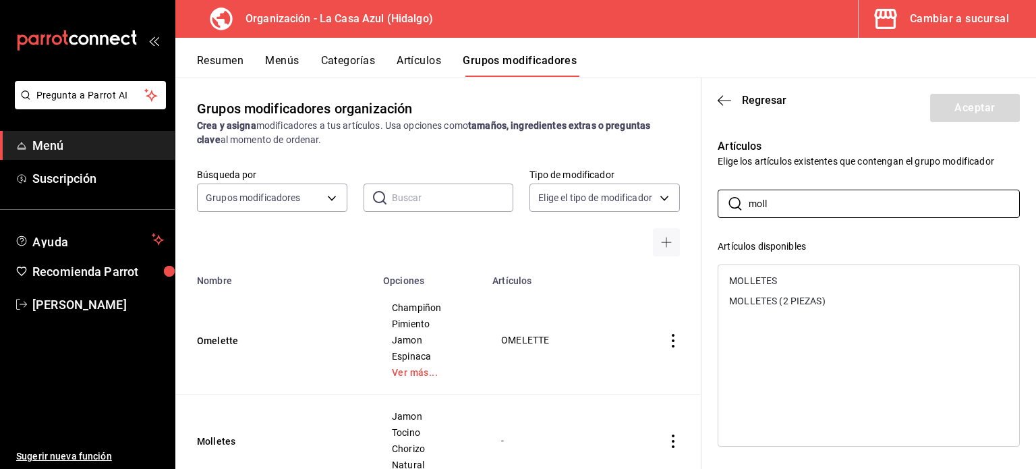
type input "moll"
click at [785, 273] on div "MOLLETES" at bounding box center [868, 280] width 301 height 20
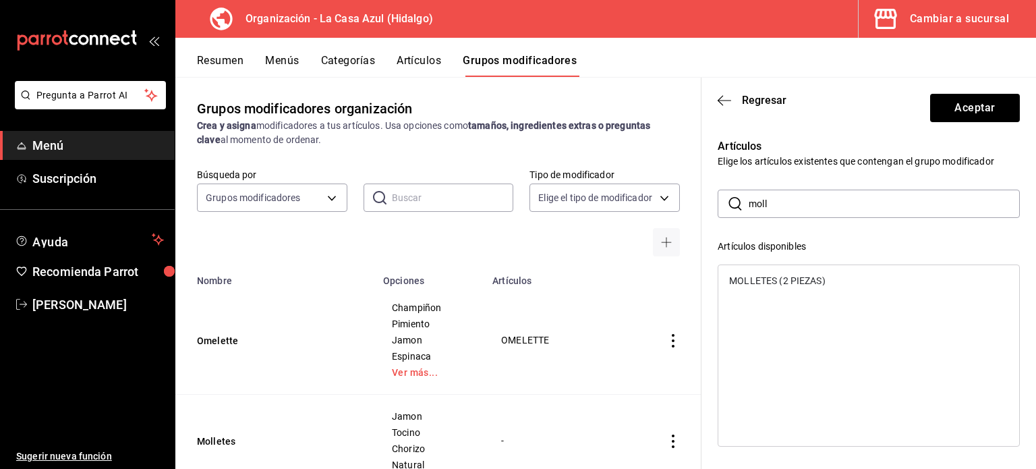
click at [787, 291] on ul "MOLLETES (2 PIEZAS)" at bounding box center [868, 280] width 301 height 31
click at [787, 285] on div "MOLLETES (2 PIEZAS)" at bounding box center [868, 280] width 301 height 20
click at [954, 103] on button "Aceptar" at bounding box center [975, 108] width 90 height 28
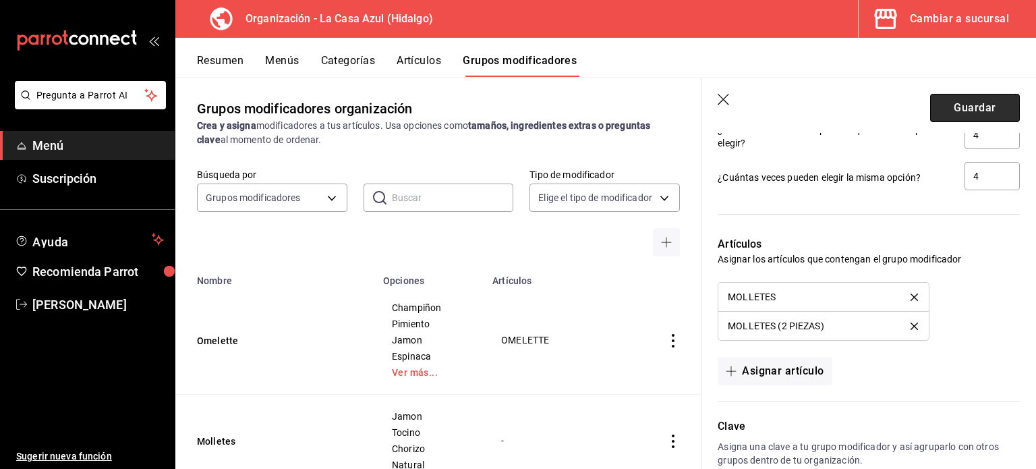
click at [966, 110] on button "Guardar" at bounding box center [975, 108] width 90 height 28
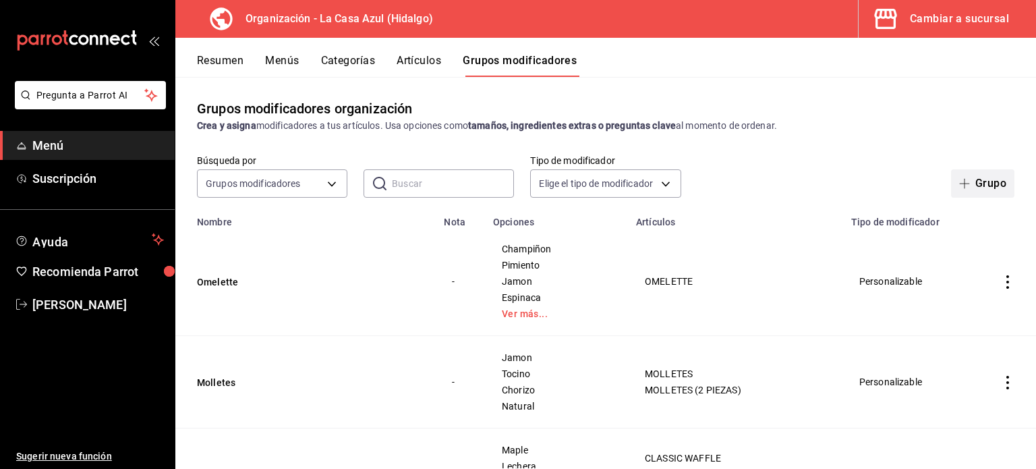
click at [982, 183] on button "Grupo" at bounding box center [982, 183] width 63 height 28
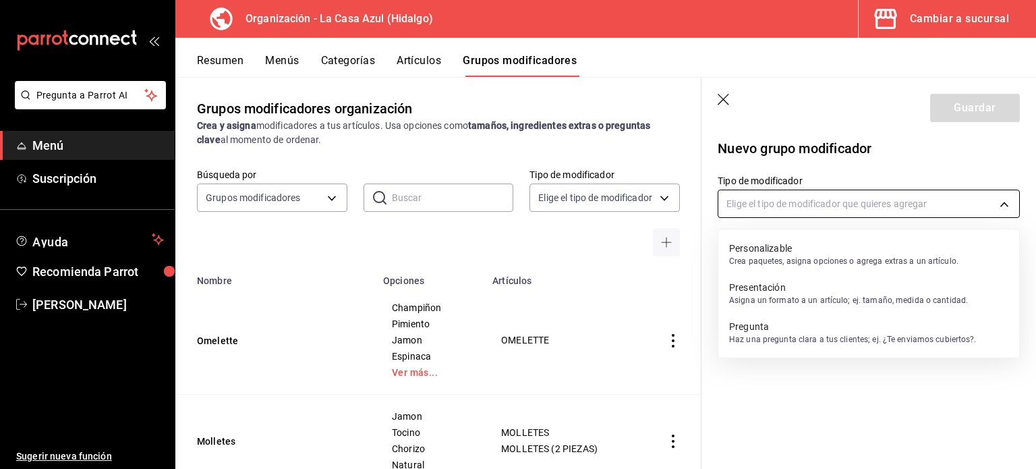
click at [851, 203] on body "Pregunta a Parrot AI Menú Suscripción Ayuda Recomienda Parrot Berenice Bustos S…" at bounding box center [518, 234] width 1036 height 469
click at [833, 250] on p "Personalizable" at bounding box center [843, 247] width 229 height 13
type input "CUSTOMIZABLE"
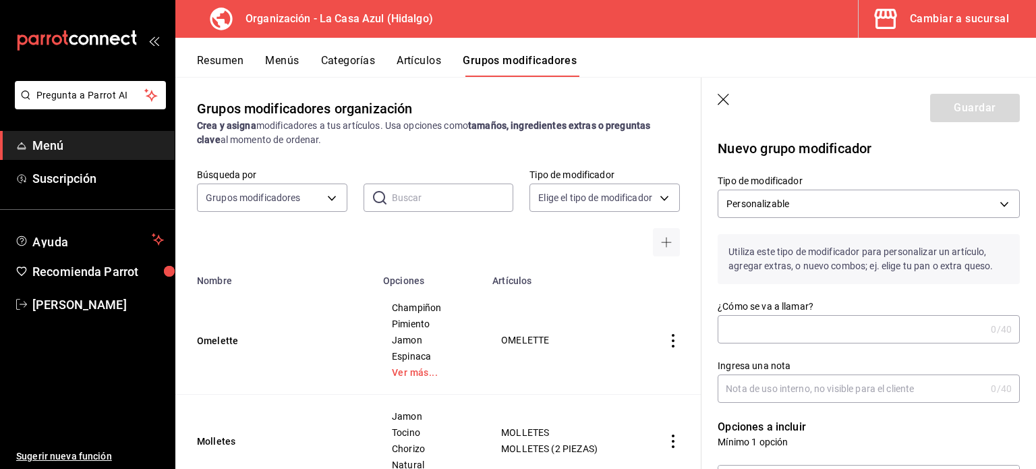
click at [794, 329] on input "¿Cómo se va a llamar?" at bounding box center [852, 329] width 268 height 27
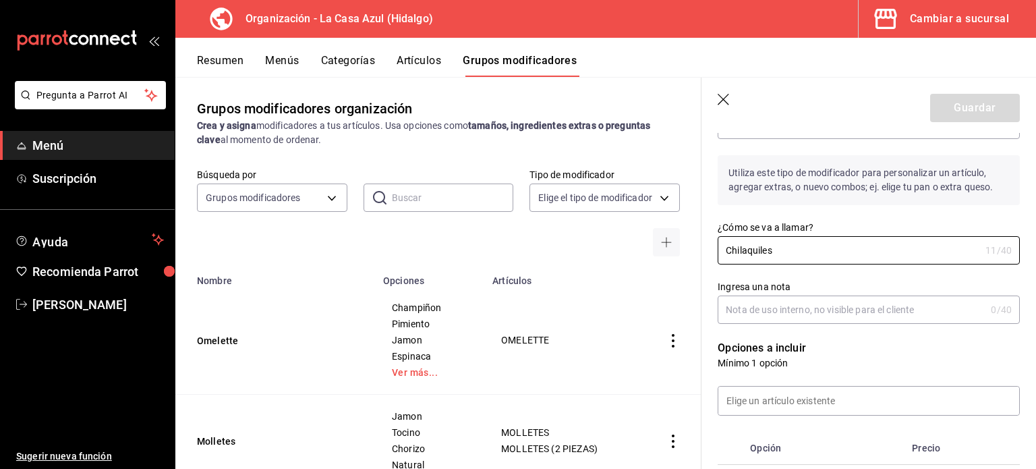
scroll to position [78, 0]
click at [743, 253] on input "Chilaquiles" at bounding box center [849, 251] width 262 height 27
type input "Chilaquiles"
click at [795, 394] on input at bounding box center [868, 402] width 301 height 28
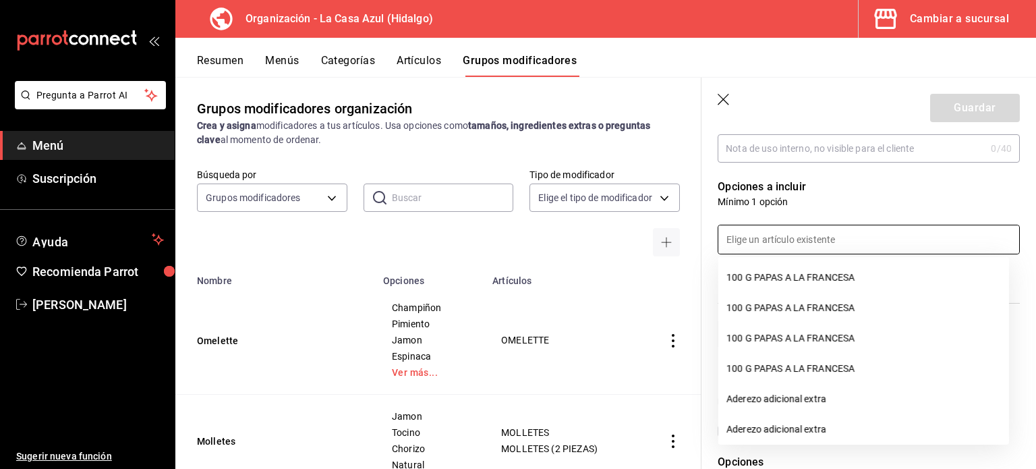
scroll to position [243, 0]
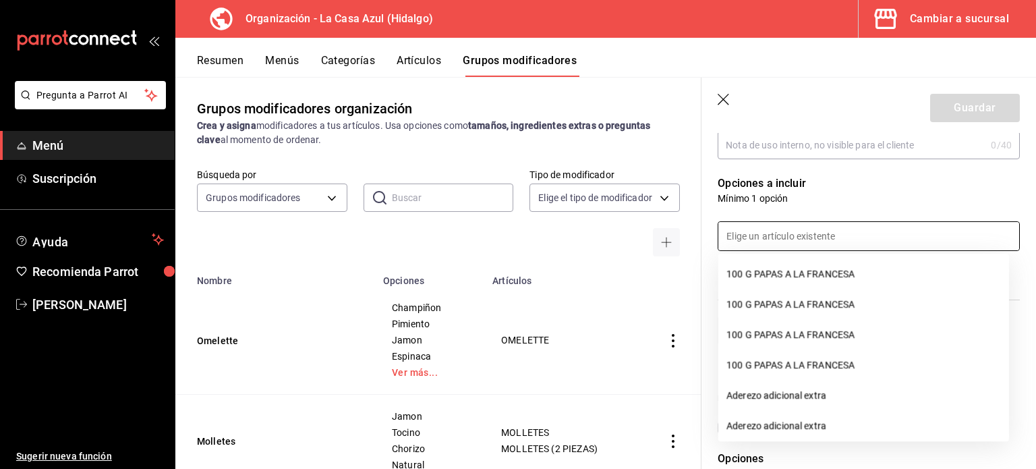
click at [987, 179] on p "Opciones a incluir" at bounding box center [869, 183] width 302 height 16
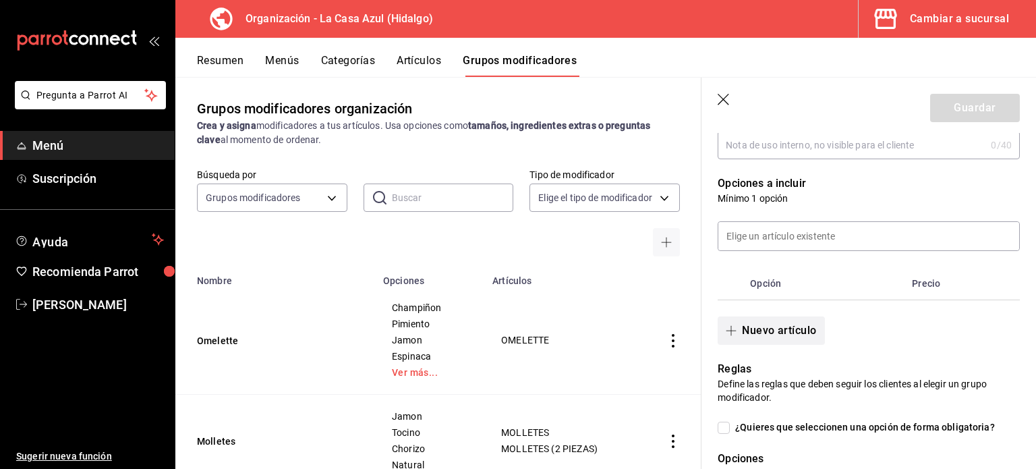
click at [759, 334] on button "Nuevo artículo" at bounding box center [771, 330] width 107 height 28
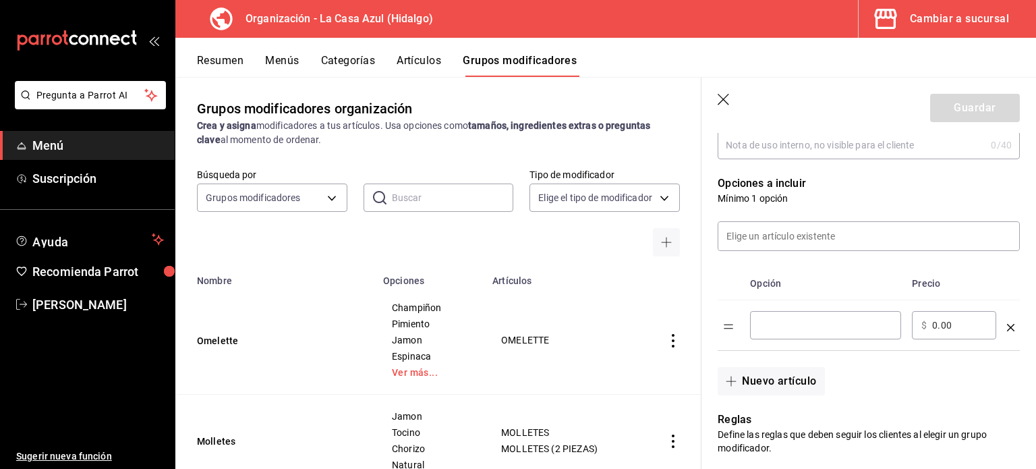
click at [769, 322] on input "optionsTable" at bounding box center [825, 324] width 132 height 13
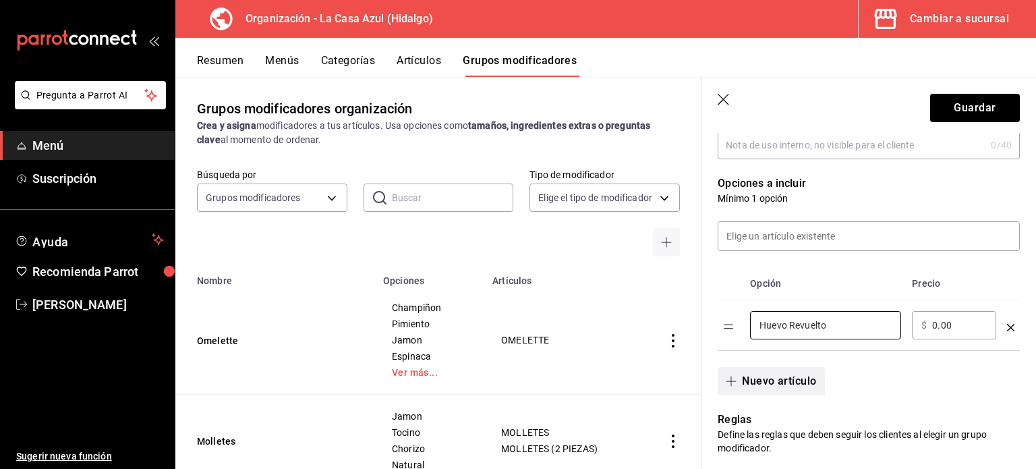
type input "Huevo Revuelto"
click at [737, 392] on button "Nuevo artículo" at bounding box center [771, 381] width 107 height 28
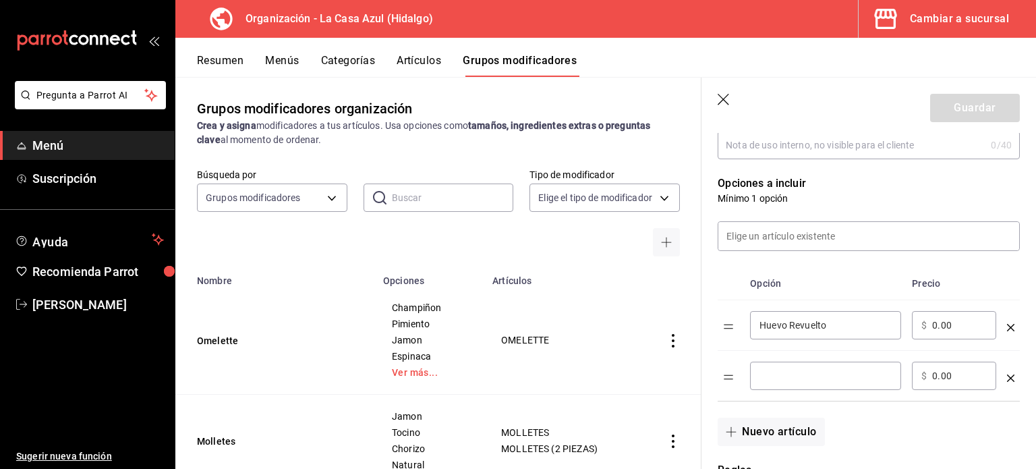
click at [822, 373] on input "optionsTable" at bounding box center [825, 375] width 132 height 13
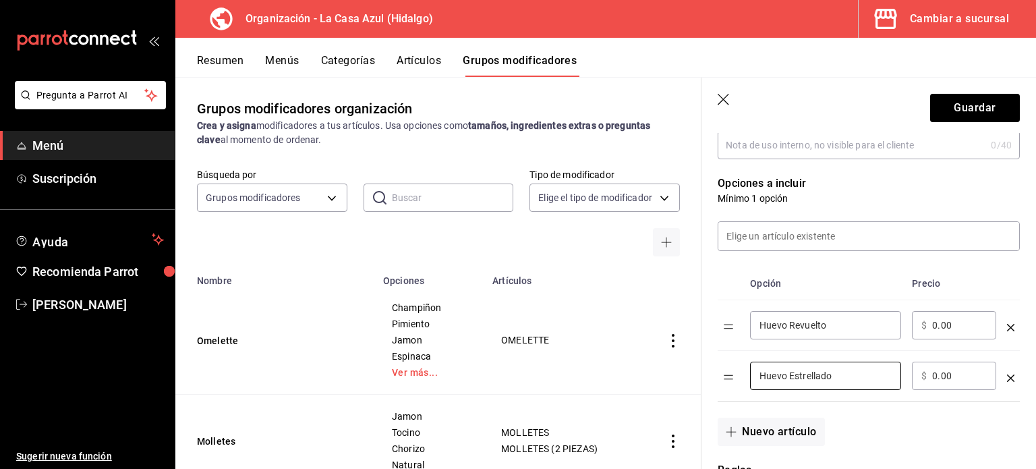
type input "Huevo Estrellado"
click at [935, 93] on header "Guardar" at bounding box center [868, 105] width 334 height 55
click at [730, 430] on icon "button" at bounding box center [731, 431] width 11 height 11
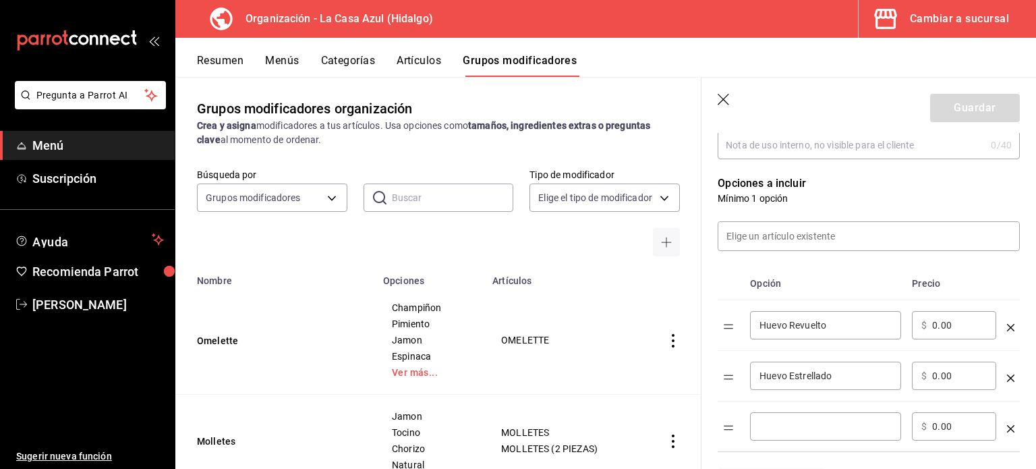
click at [795, 426] on input "optionsTable" at bounding box center [825, 425] width 132 height 13
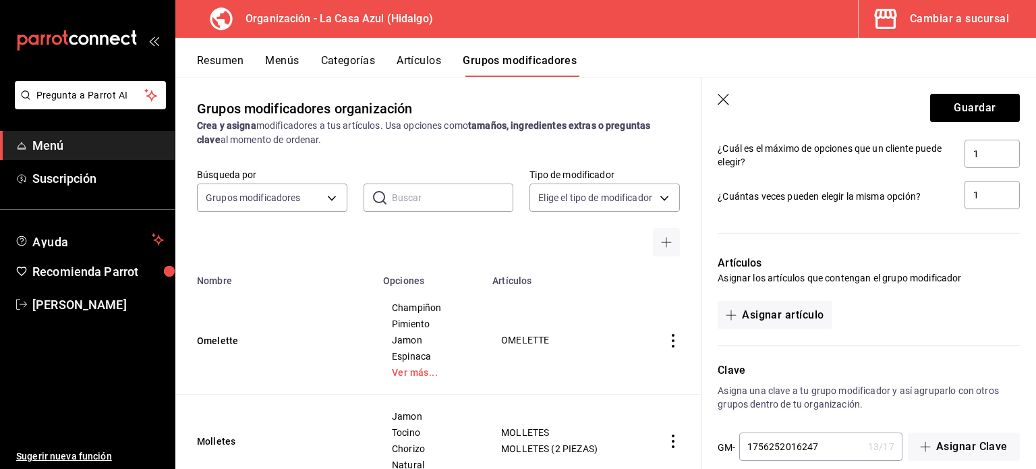
scroll to position [772, 0]
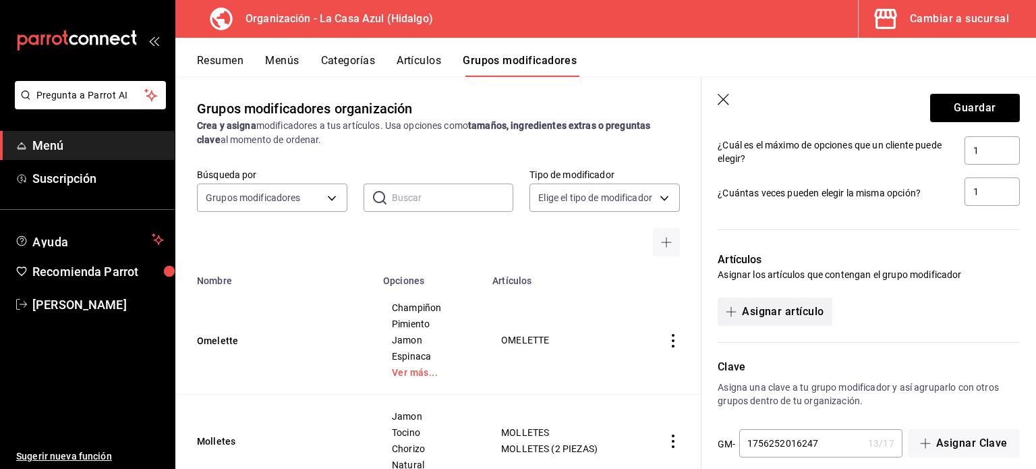
type input "Huevo Duro1"
click at [759, 312] on button "Asignar artículo" at bounding box center [775, 311] width 114 height 28
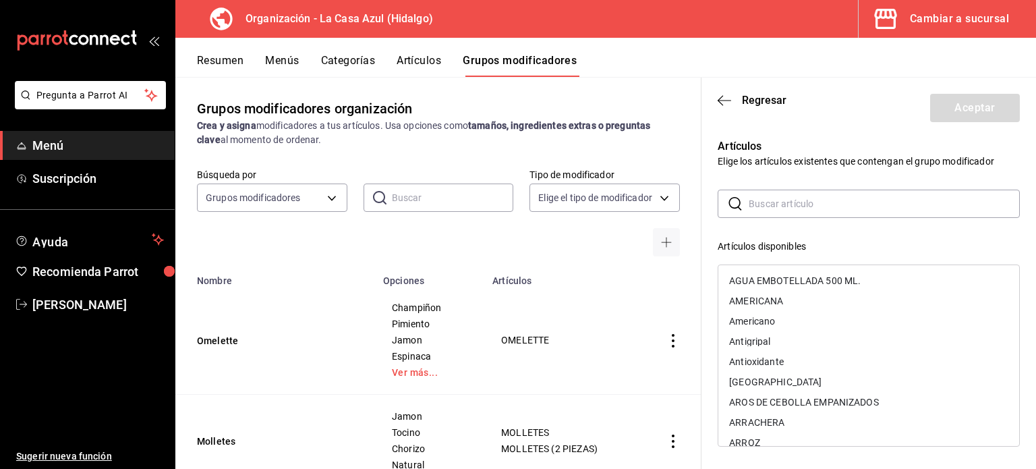
click at [780, 207] on input "text" at bounding box center [884, 203] width 271 height 27
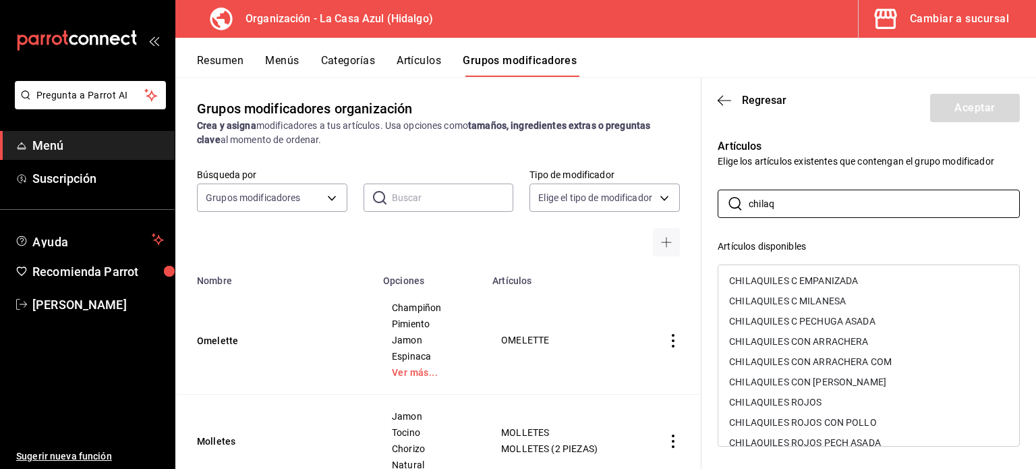
type input "chilaq"
click at [831, 280] on div "CHILAQUILES C EMPANIZADA" at bounding box center [793, 280] width 129 height 9
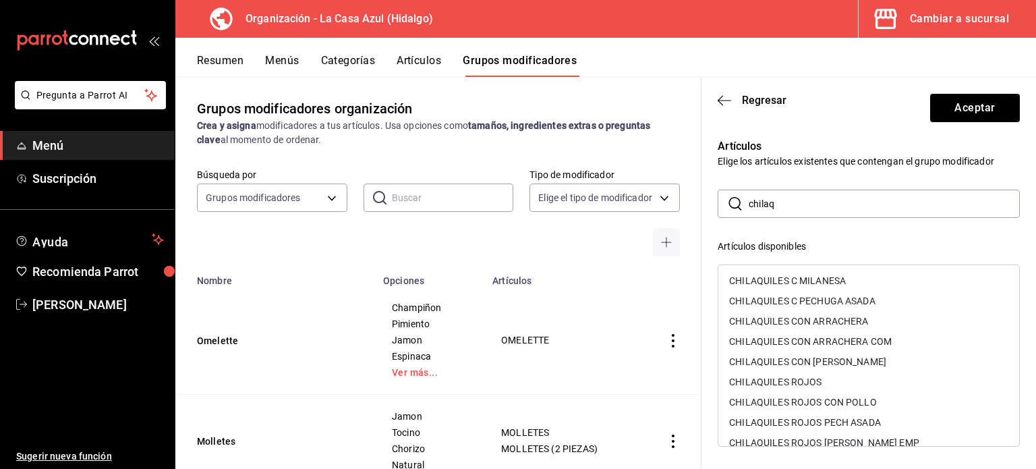
click at [831, 280] on div "CHILAQUILES C MILANESA" at bounding box center [787, 280] width 117 height 9
click at [831, 280] on div "CHILAQUILES C PECHUGA ASADA" at bounding box center [802, 280] width 146 height 9
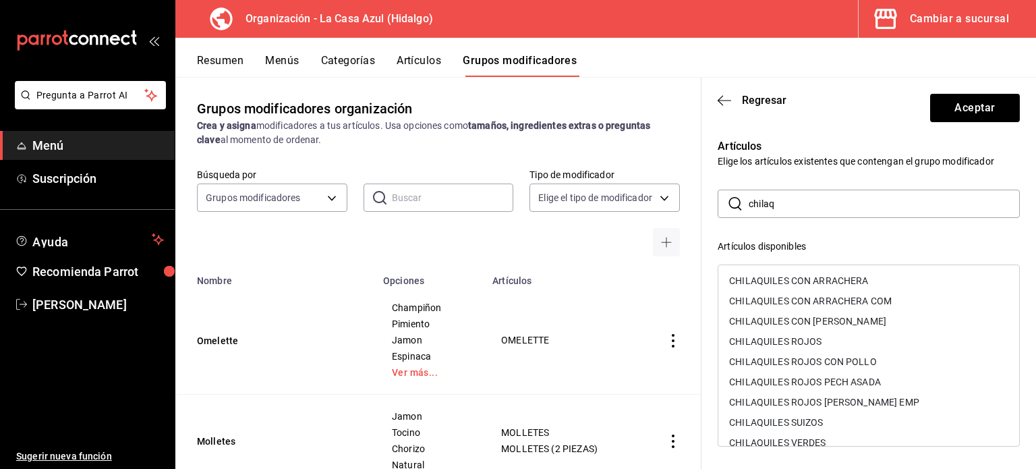
click at [833, 280] on div "CHILAQUILES CON ARRACHERA" at bounding box center [798, 280] width 139 height 9
click at [834, 280] on div "CHILAQUILES CON ARRACHERA COM" at bounding box center [810, 280] width 163 height 9
click at [834, 296] on div "CHILAQUILES CON COSTILLA ASADA" at bounding box center [807, 300] width 157 height 9
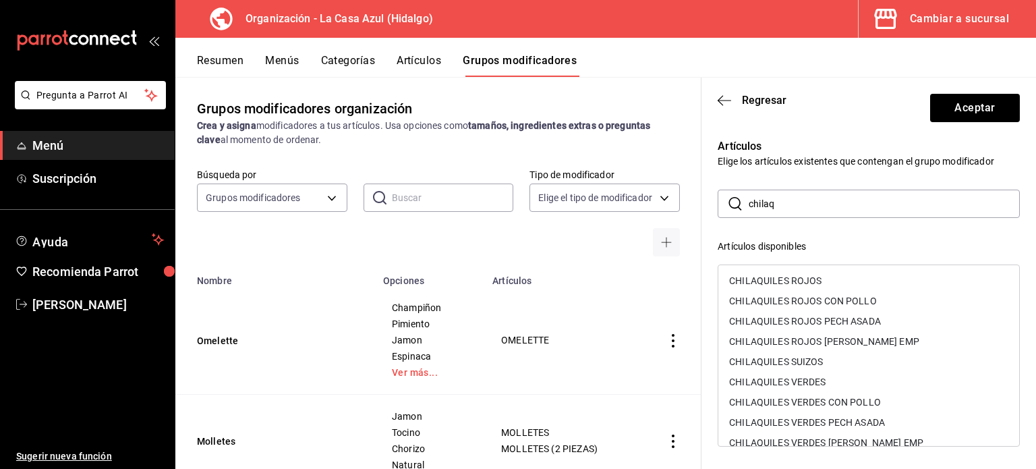
click at [834, 280] on div "CHILAQUILES ROJOS" at bounding box center [868, 280] width 301 height 20
click at [835, 280] on div "CHILAQUILES ROJOS CON POLLO" at bounding box center [803, 280] width 148 height 9
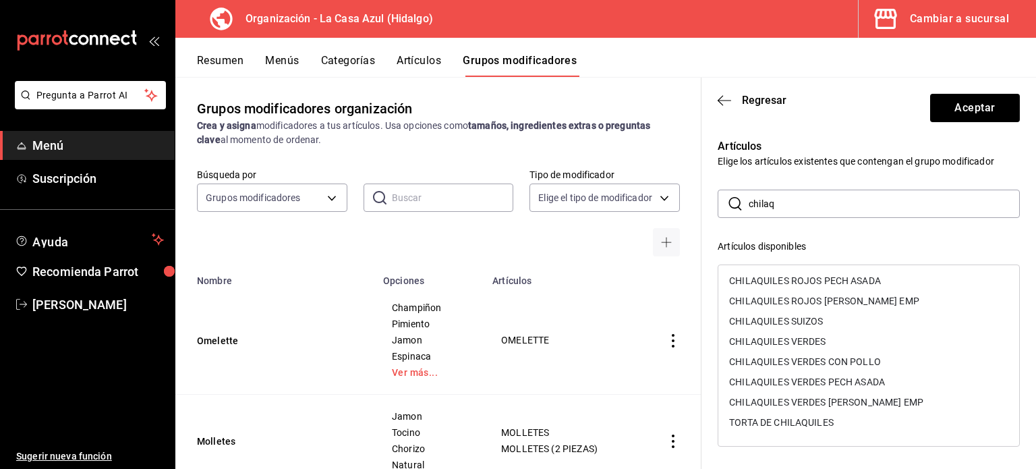
click at [835, 280] on div "CHILAQUILES ROJOS PECH ASADA" at bounding box center [805, 280] width 152 height 9
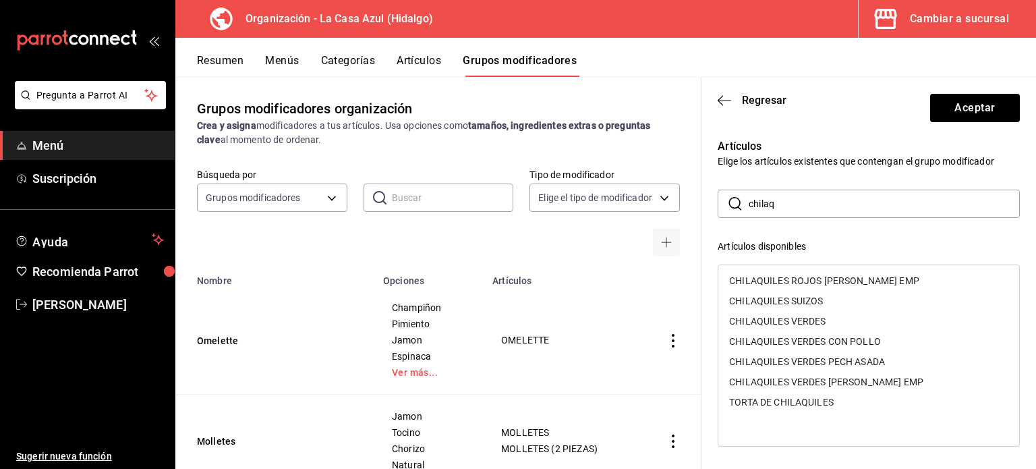
click at [835, 280] on div "CHILAQUILES ROJOS [PERSON_NAME] EMP" at bounding box center [824, 280] width 190 height 9
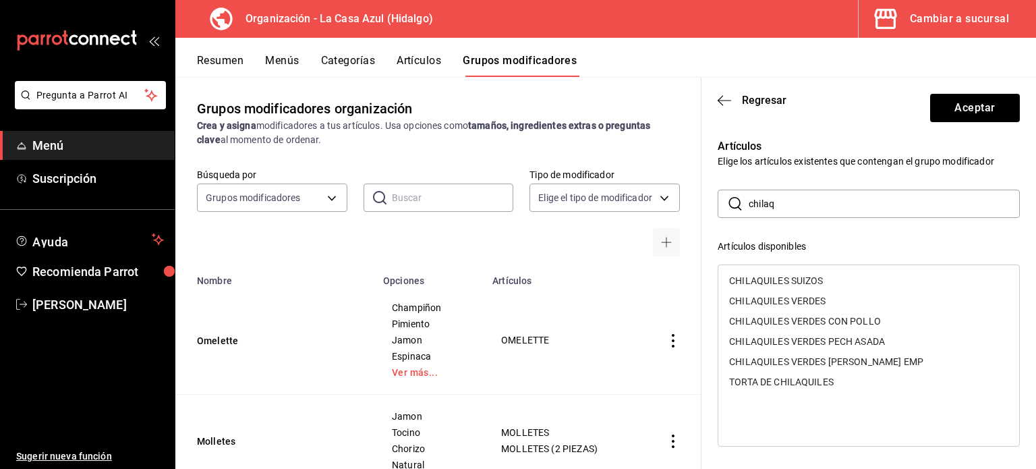
click at [835, 280] on div "CHILAQUILES SUIZOS" at bounding box center [868, 280] width 301 height 20
click at [833, 281] on div "CHILAQUILES VERDES" at bounding box center [868, 280] width 301 height 20
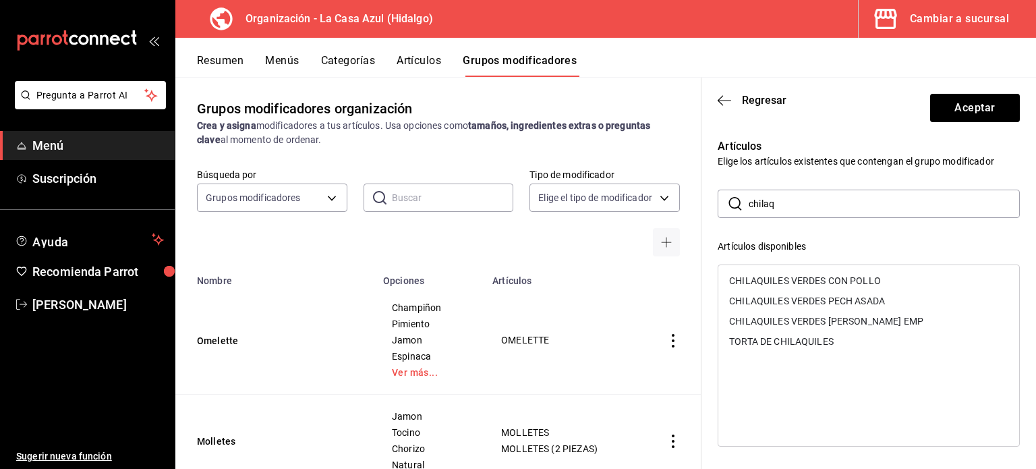
click at [833, 281] on div "CHILAQUILES VERDES CON POLLO" at bounding box center [805, 280] width 152 height 9
click at [833, 281] on div "CHILAQUILES VERDES PECH ASADA" at bounding box center [807, 280] width 156 height 9
click at [833, 281] on div "CHILAQUILES VERDES [PERSON_NAME] EMP" at bounding box center [826, 280] width 194 height 9
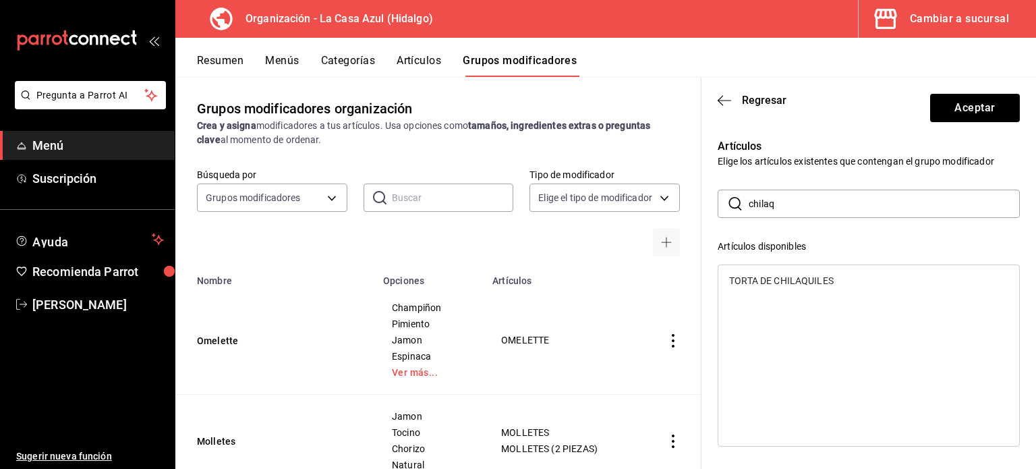
click at [833, 281] on div "TORTA DE CHILAQUILES" at bounding box center [781, 280] width 105 height 9
click at [958, 110] on button "Aceptar" at bounding box center [975, 108] width 90 height 28
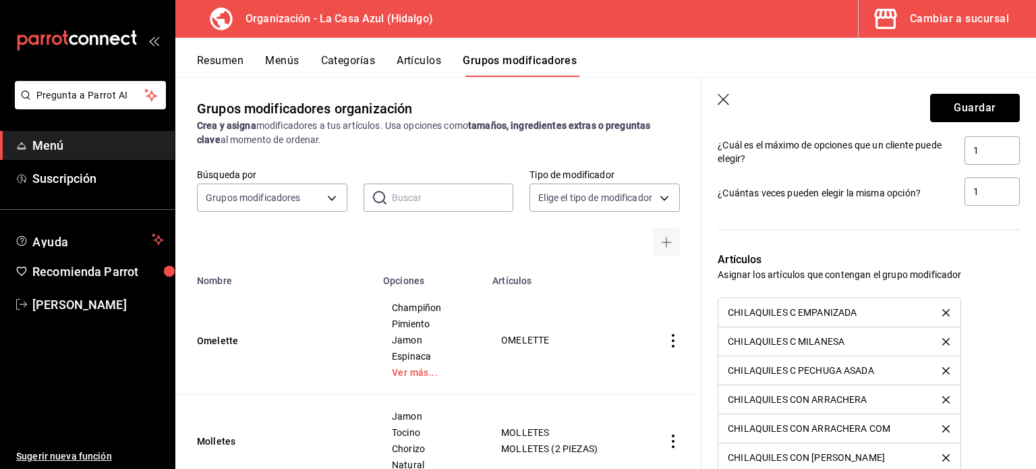
click at [958, 110] on button "Guardar" at bounding box center [975, 108] width 90 height 28
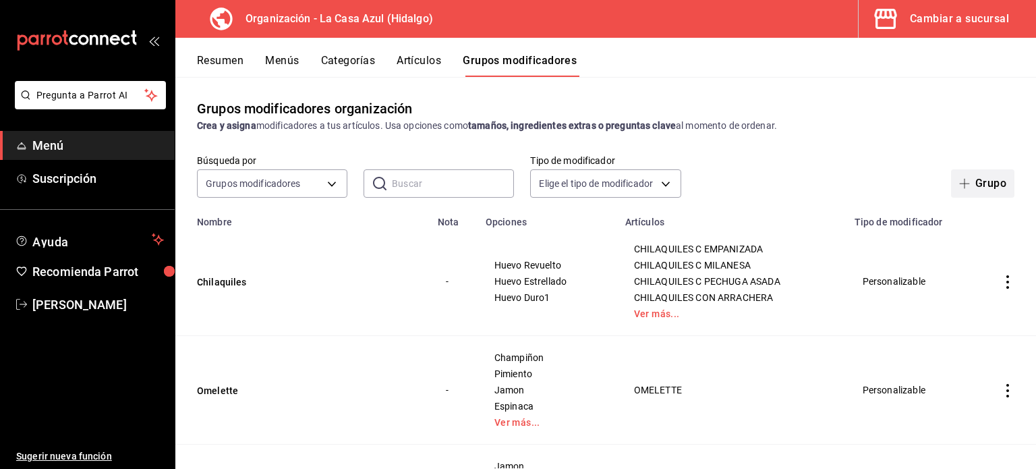
click at [980, 174] on button "Grupo" at bounding box center [982, 183] width 63 height 28
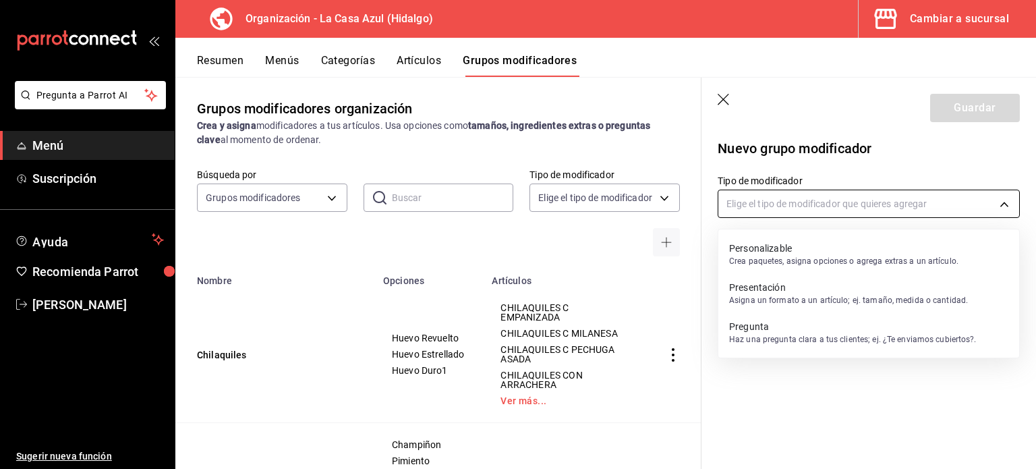
click at [900, 197] on body "Pregunta a Parrot AI Menú Suscripción Ayuda Recomienda Parrot Berenice Bustos S…" at bounding box center [518, 234] width 1036 height 469
click at [855, 208] on div at bounding box center [518, 234] width 1036 height 469
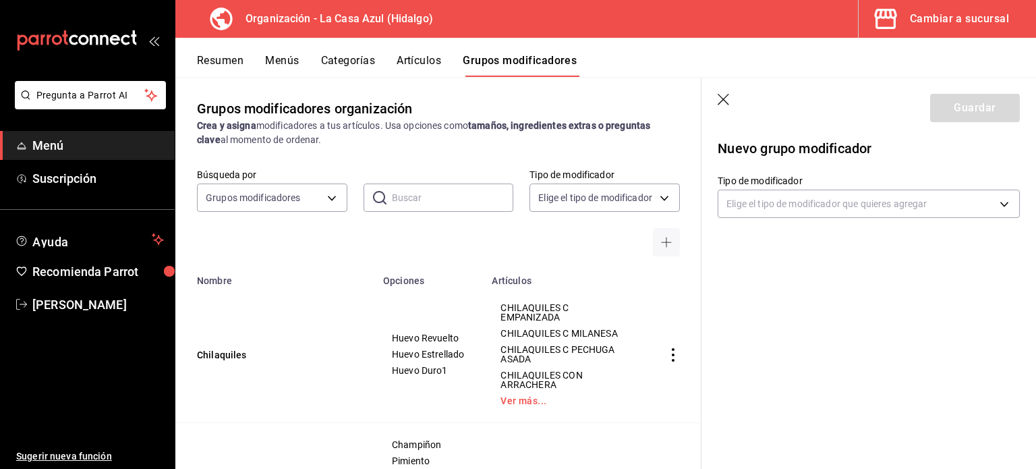
click at [855, 208] on body "Pregunta a Parrot AI Menú Suscripción Ayuda Recomienda Parrot Berenice Bustos S…" at bounding box center [518, 234] width 1036 height 469
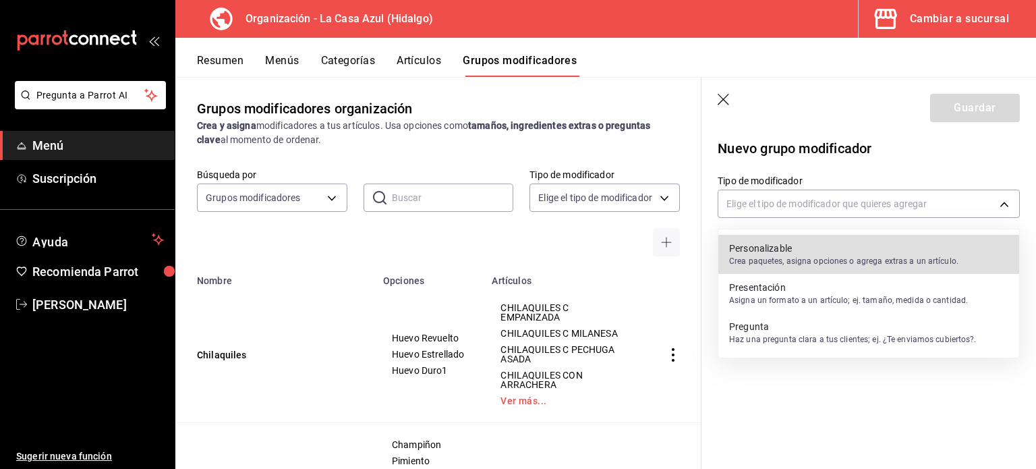
click at [813, 261] on p "Crea paquetes, asigna opciones o agrega extras a un artículo." at bounding box center [843, 261] width 229 height 12
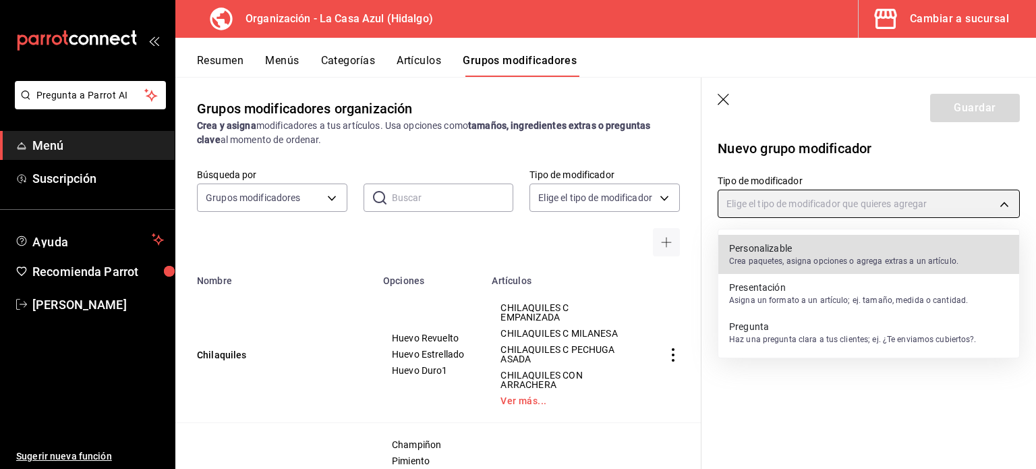
type input "CUSTOMIZABLE"
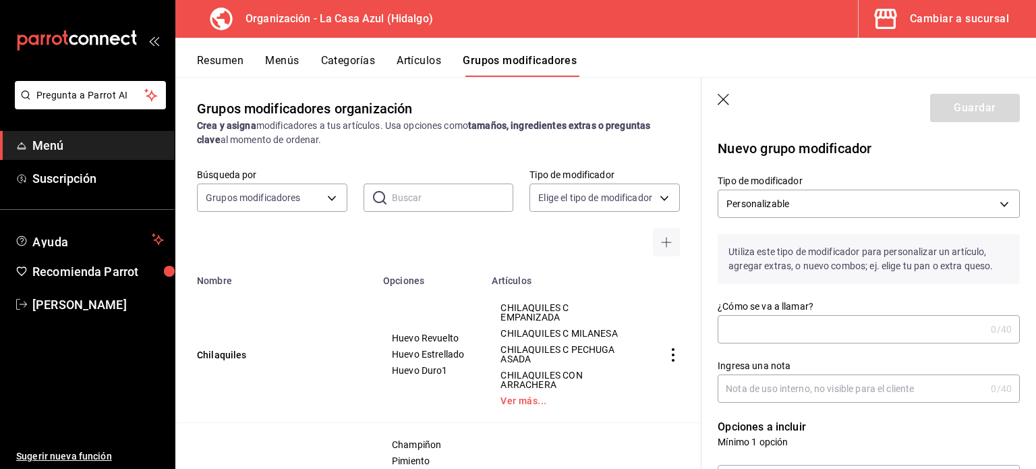
click at [764, 323] on input "¿Cómo se va a llamar?" at bounding box center [852, 329] width 268 height 27
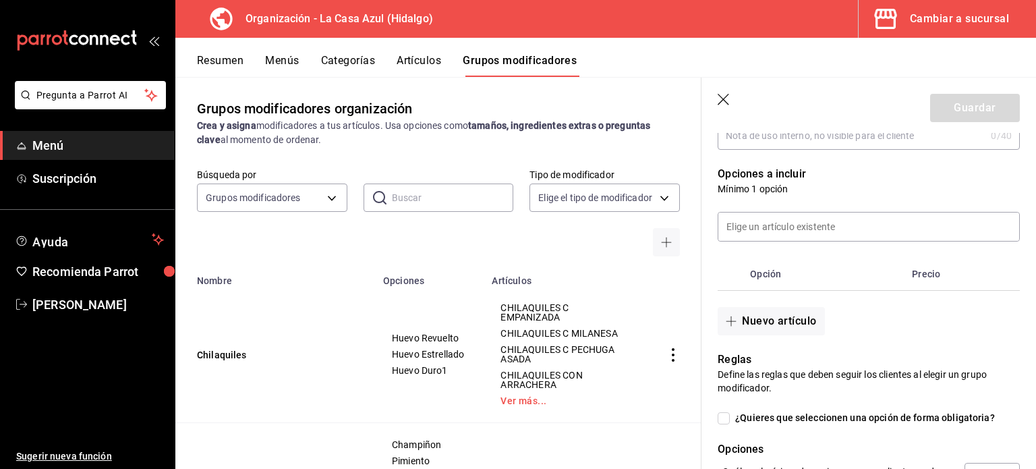
scroll to position [281, 0]
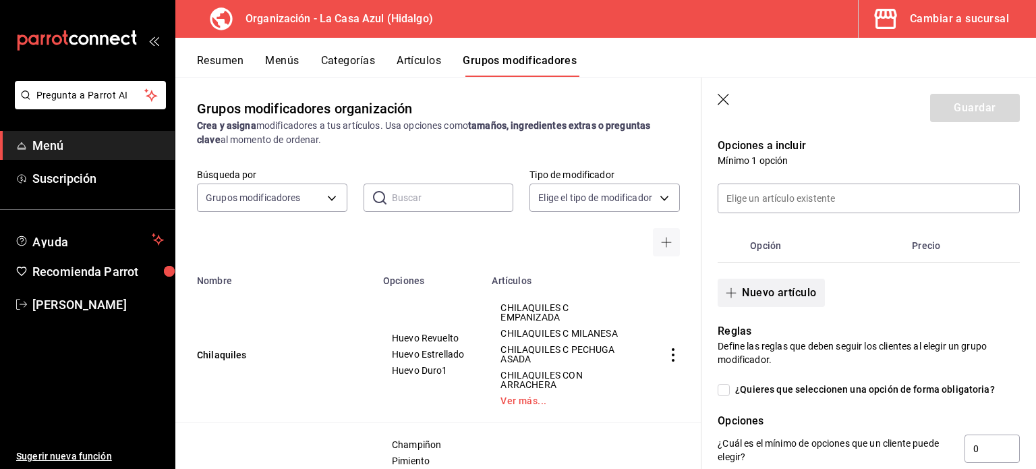
type input "Huevos al Gusto"
click at [742, 296] on button "Nuevo artículo" at bounding box center [771, 293] width 107 height 28
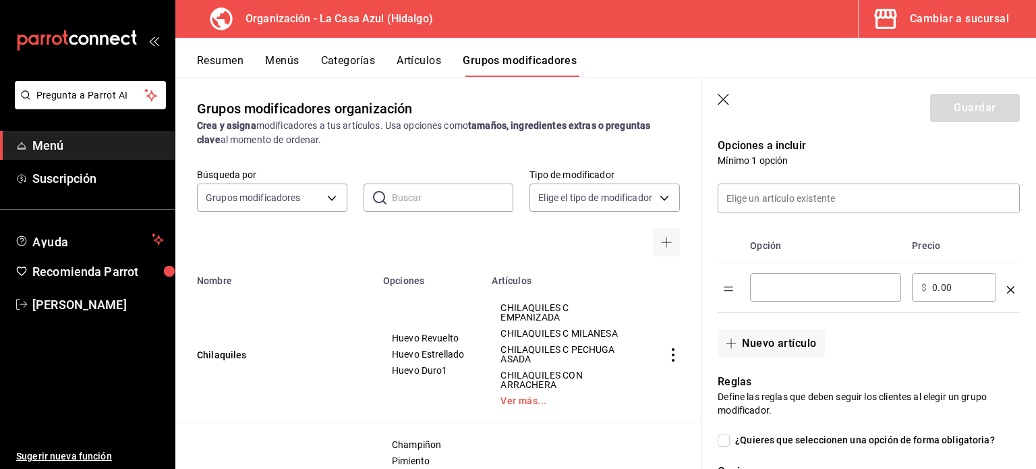
click at [774, 296] on td "​" at bounding box center [825, 287] width 162 height 51
click at [771, 293] on input "optionsTable" at bounding box center [825, 287] width 132 height 13
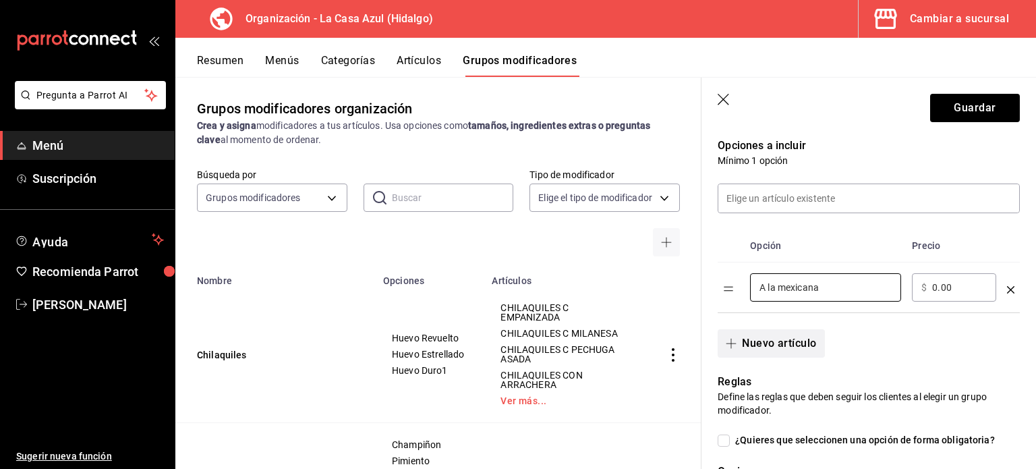
type input "A la mexicana"
click at [745, 342] on button "Nuevo artículo" at bounding box center [771, 343] width 107 height 28
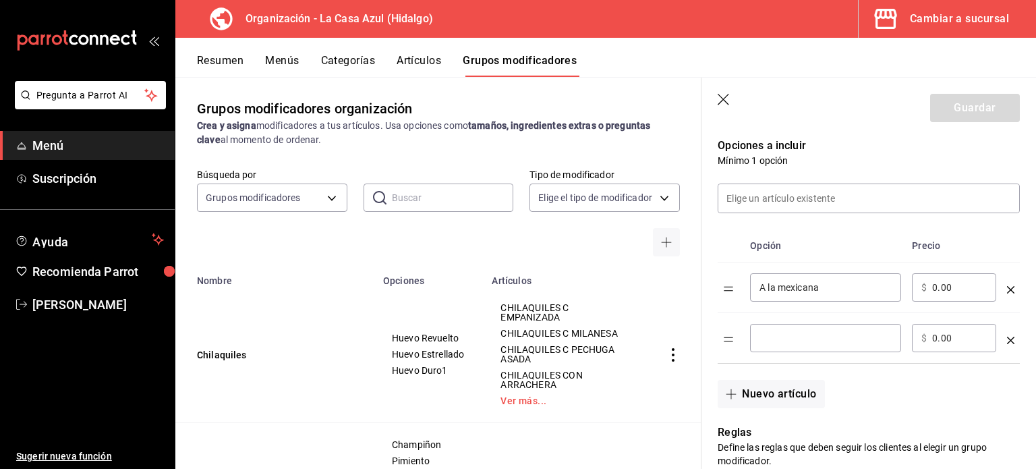
click at [757, 343] on div "​" at bounding box center [825, 338] width 151 height 28
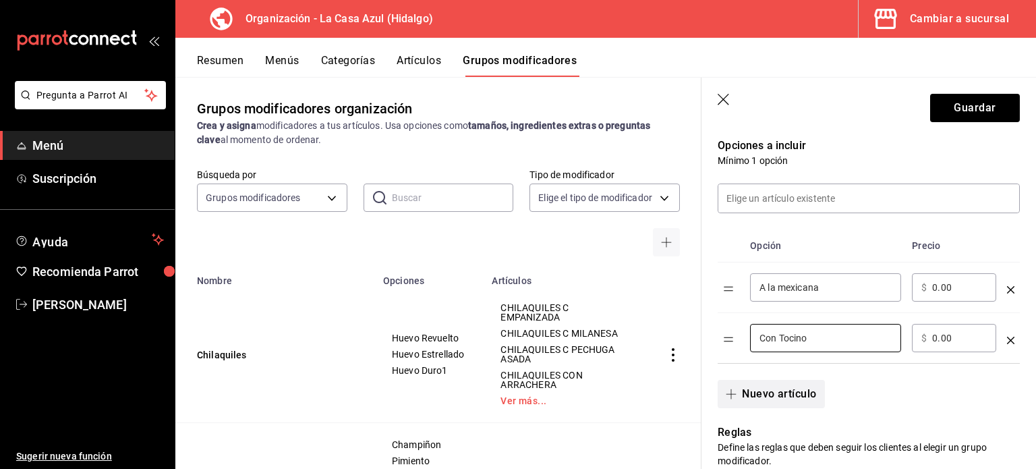
type input "Con Tocino"
click at [758, 392] on button "Nuevo artículo" at bounding box center [771, 394] width 107 height 28
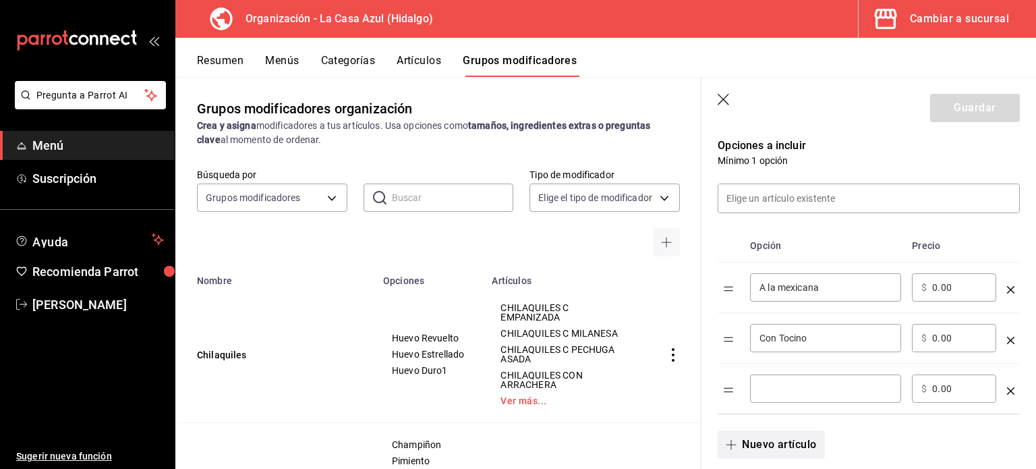
click at [758, 392] on div "​" at bounding box center [825, 388] width 151 height 28
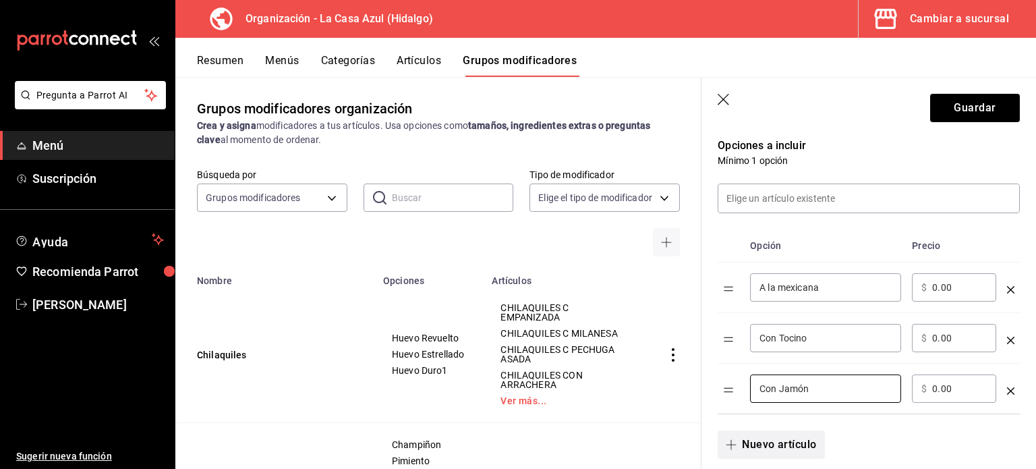
type input "Con Jamón"
click at [769, 444] on button "Nuevo artículo" at bounding box center [771, 444] width 107 height 28
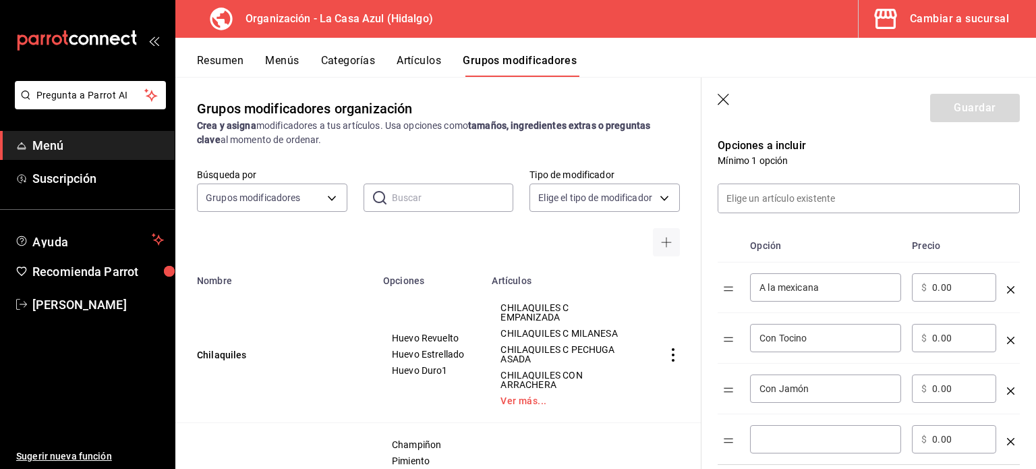
click at [771, 441] on input "optionsTable" at bounding box center [825, 438] width 132 height 13
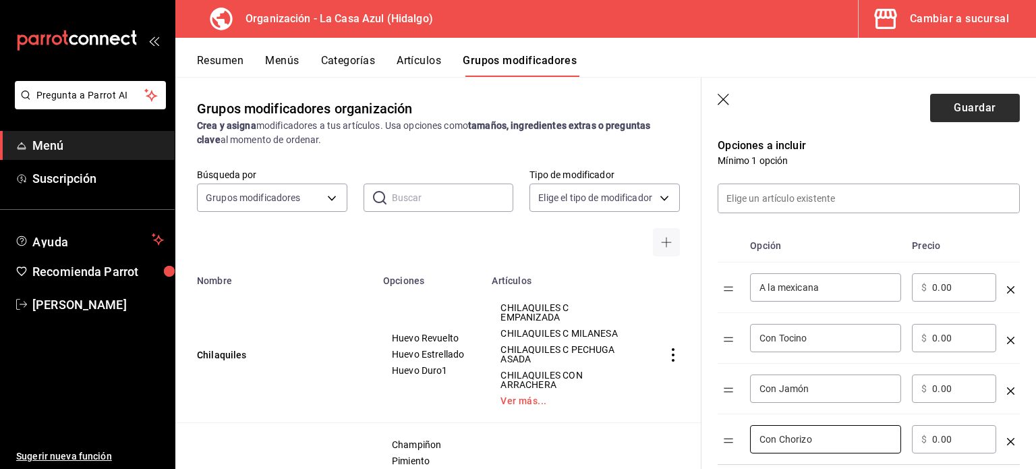
type input "Con Chorizo"
click at [958, 115] on button "Guardar" at bounding box center [975, 108] width 90 height 28
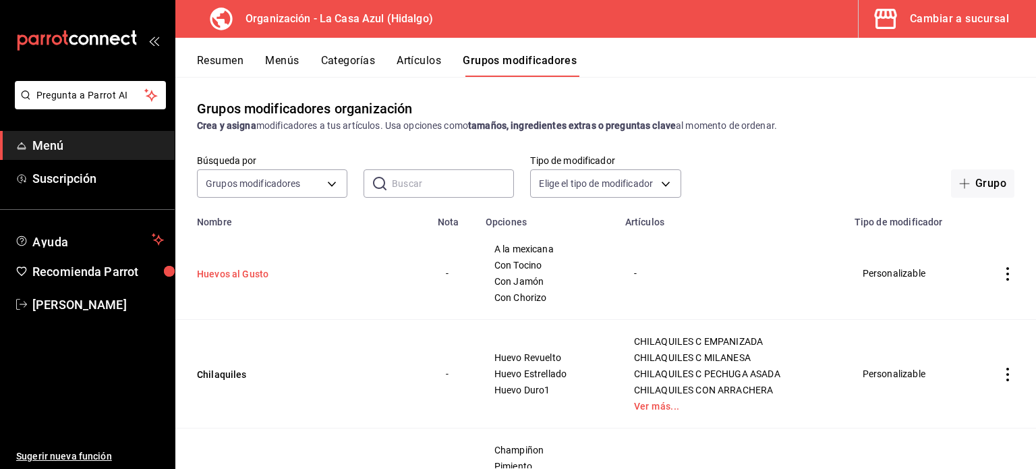
click at [240, 277] on button "Huevos al Gusto" at bounding box center [278, 273] width 162 height 13
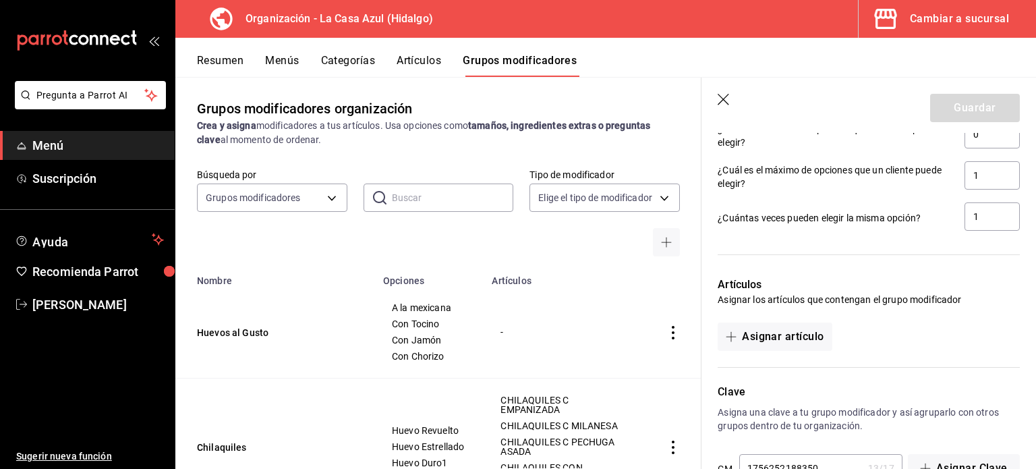
scroll to position [868, 0]
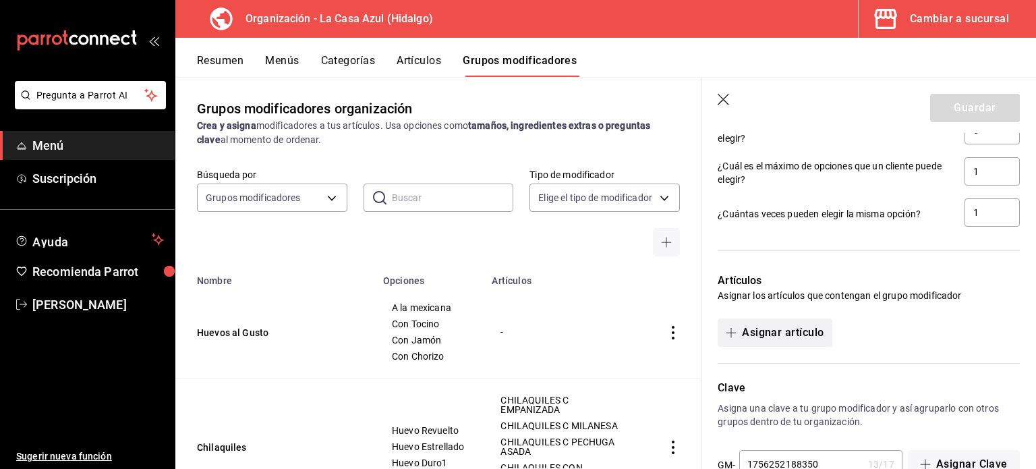
click at [782, 338] on button "Asignar artículo" at bounding box center [775, 332] width 114 height 28
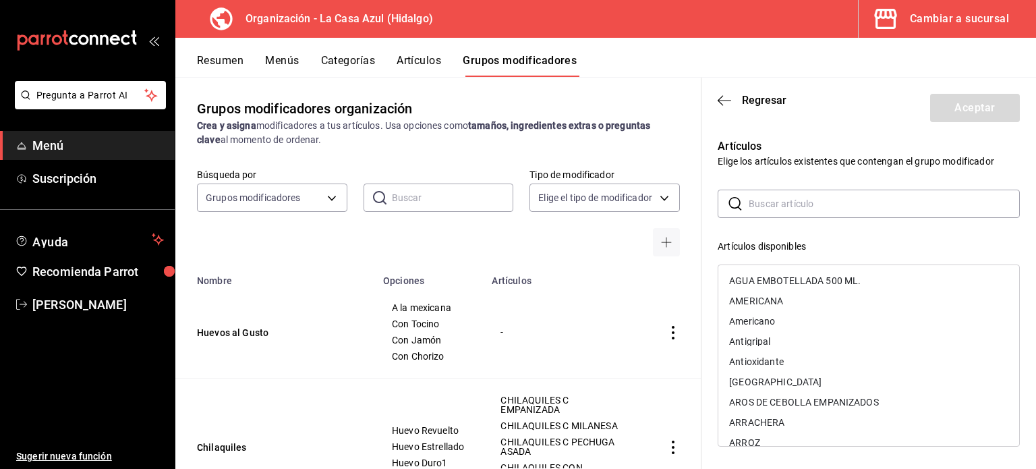
drag, startPoint x: 782, startPoint y: 338, endPoint x: 796, endPoint y: 199, distance: 139.6
click at [796, 199] on input "text" at bounding box center [884, 203] width 271 height 27
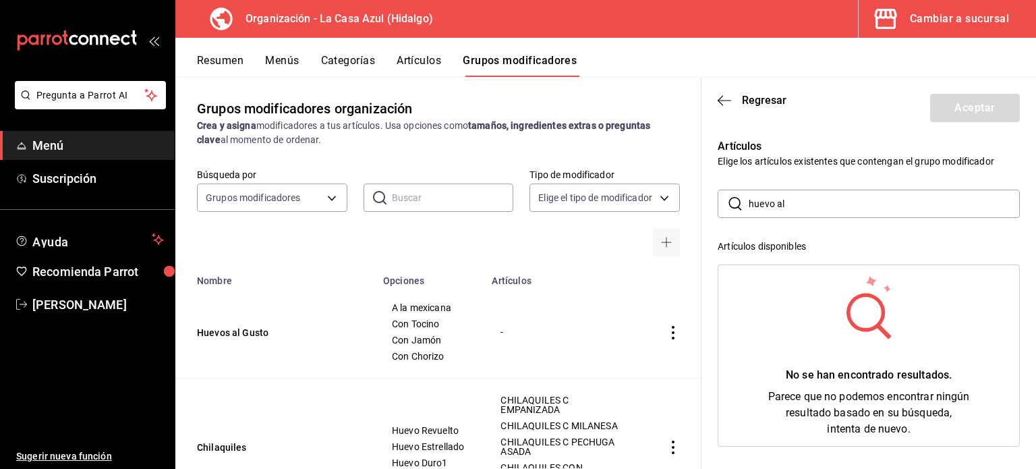
click at [796, 199] on input "huevo al" at bounding box center [884, 203] width 271 height 27
type input "huevo al"
click at [724, 96] on icon "button" at bounding box center [724, 100] width 13 height 12
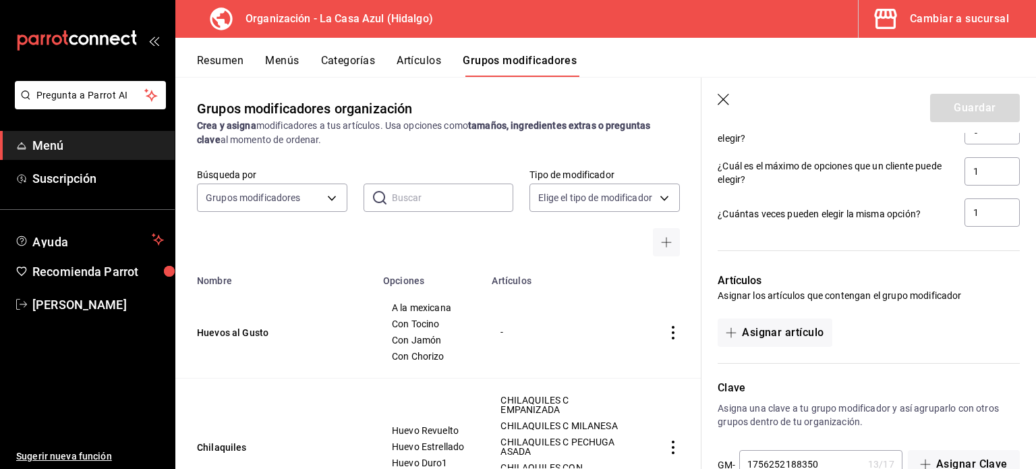
scroll to position [904, 0]
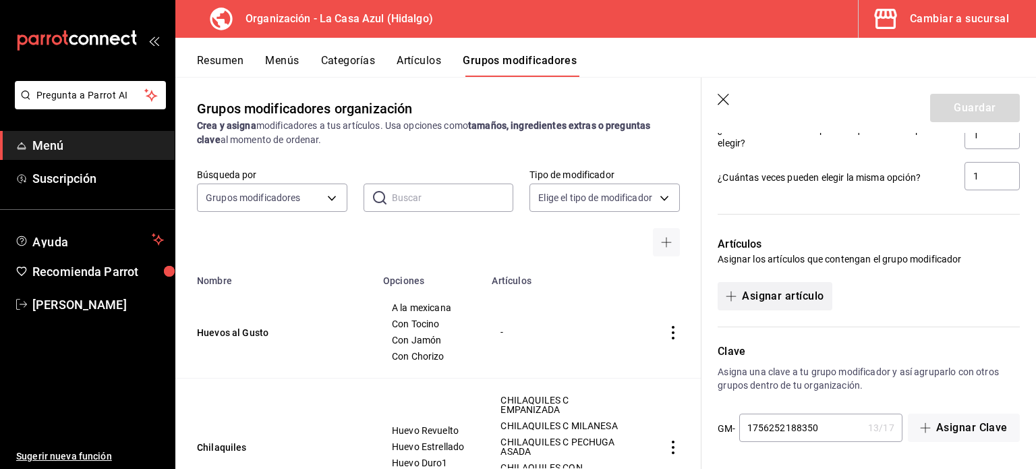
click at [750, 295] on button "Asignar artículo" at bounding box center [775, 296] width 114 height 28
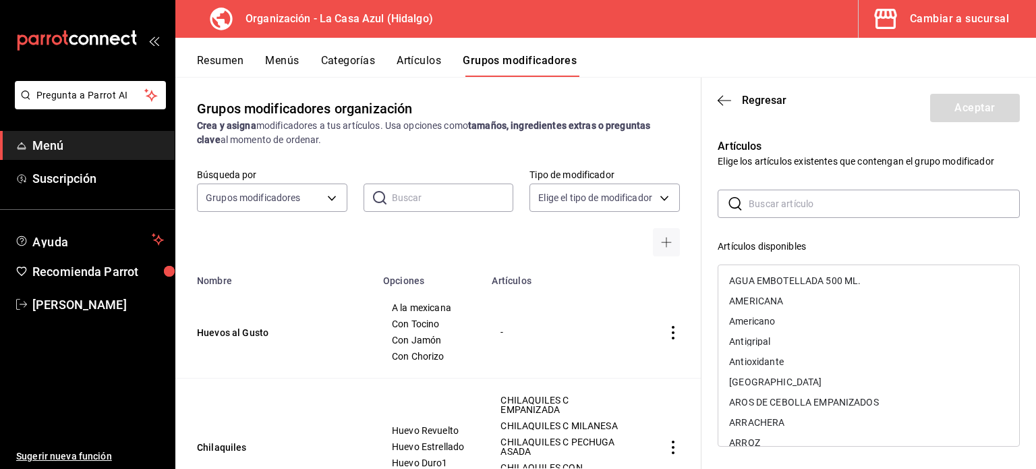
click at [749, 196] on input "text" at bounding box center [884, 203] width 271 height 27
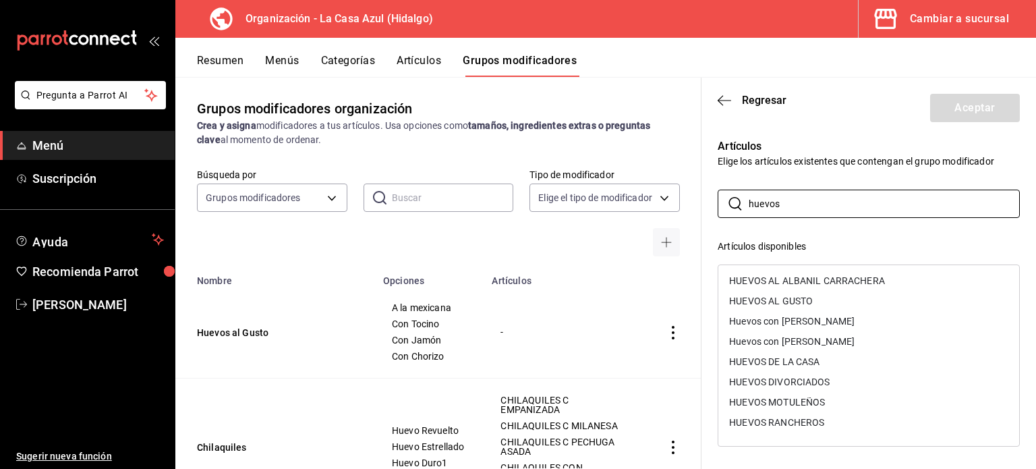
type input "huevos"
click at [757, 296] on div "HUEVOS AL GUSTO" at bounding box center [771, 300] width 84 height 9
click at [757, 316] on div "Huevos con [PERSON_NAME]" at bounding box center [791, 320] width 125 height 9
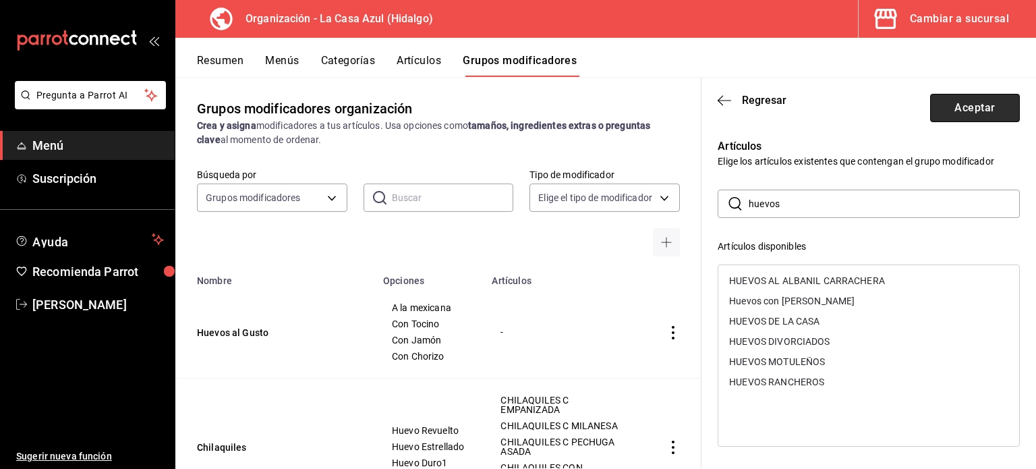
click at [935, 107] on button "Aceptar" at bounding box center [975, 108] width 90 height 28
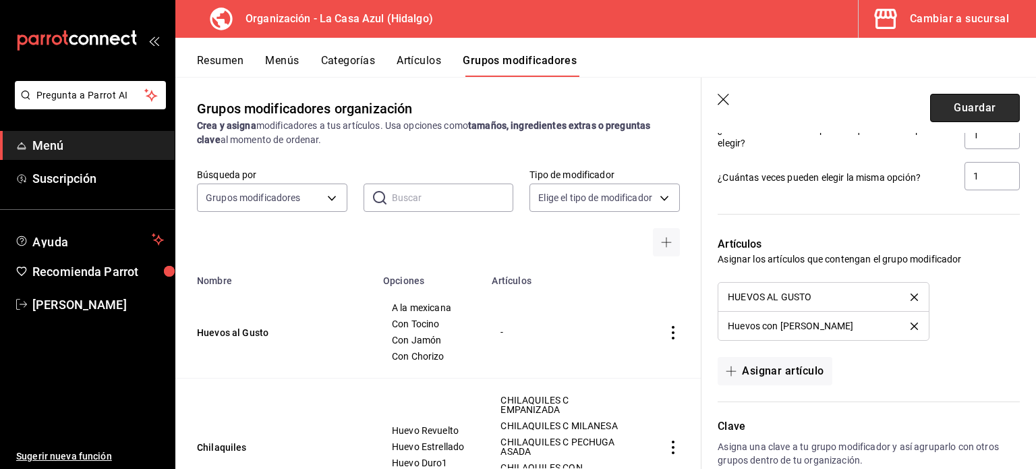
click at [968, 117] on button "Guardar" at bounding box center [975, 108] width 90 height 28
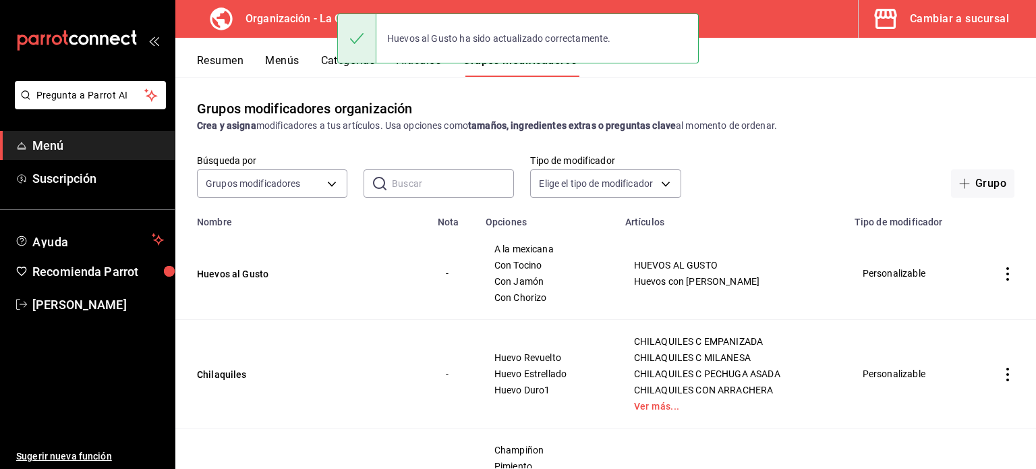
click at [279, 59] on button "Menús" at bounding box center [282, 65] width 34 height 23
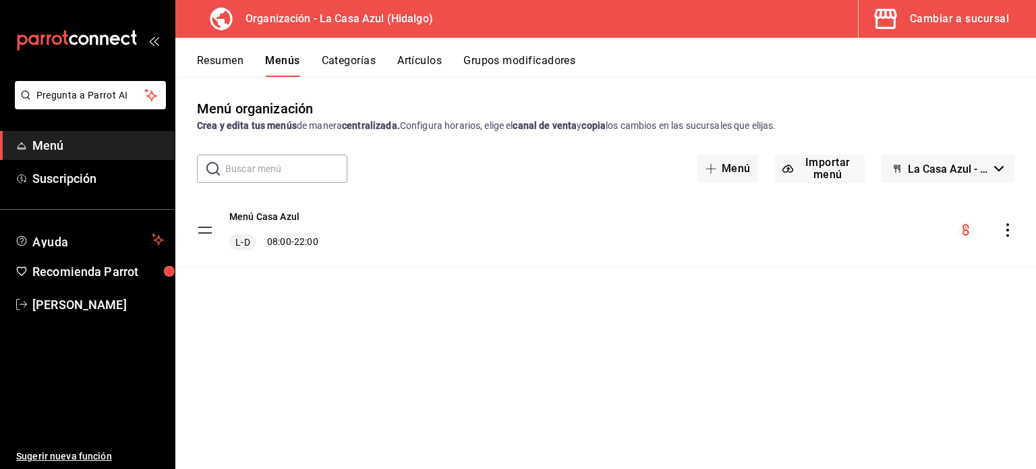
click at [1006, 227] on icon "actions" at bounding box center [1007, 229] width 13 height 13
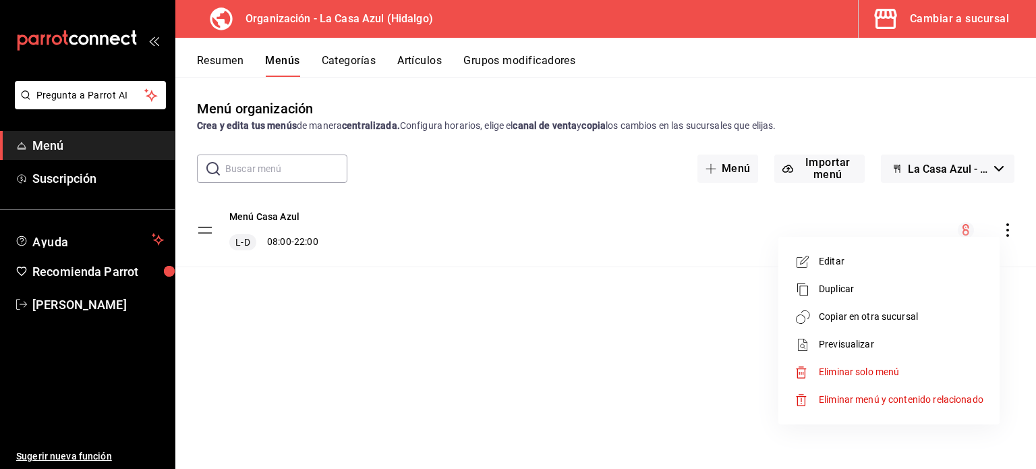
click at [896, 315] on span "Copiar en otra sucursal" at bounding box center [901, 317] width 165 height 14
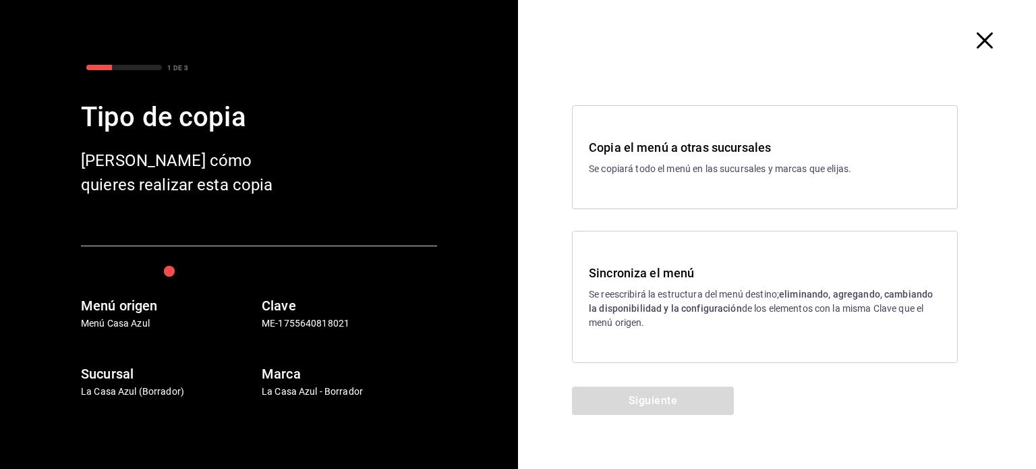
click at [650, 310] on strong "eliminando, agregando, cambiando la disponibilidad y la configuración" at bounding box center [761, 301] width 344 height 25
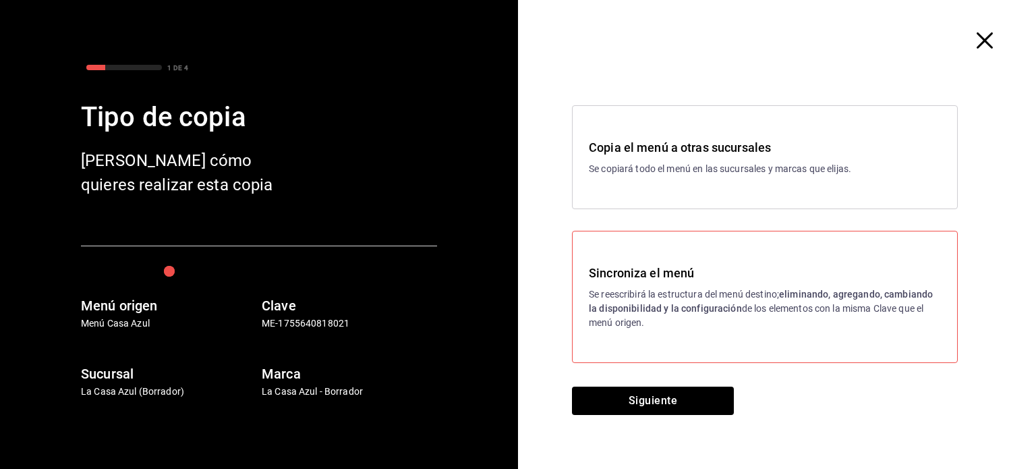
click at [650, 310] on strong "eliminando, agregando, cambiando la disponibilidad y la configuración" at bounding box center [761, 301] width 344 height 25
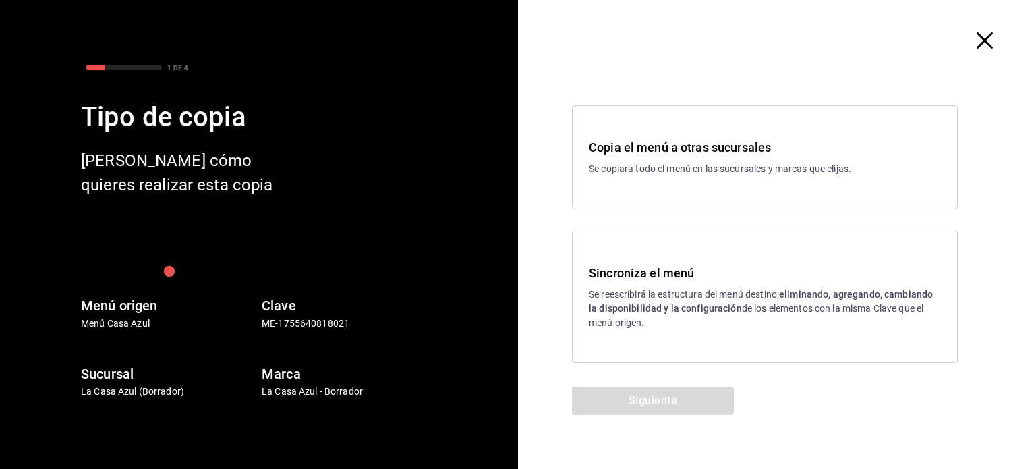
click at [650, 310] on strong "eliminando, agregando, cambiando la disponibilidad y la configuración" at bounding box center [761, 301] width 344 height 25
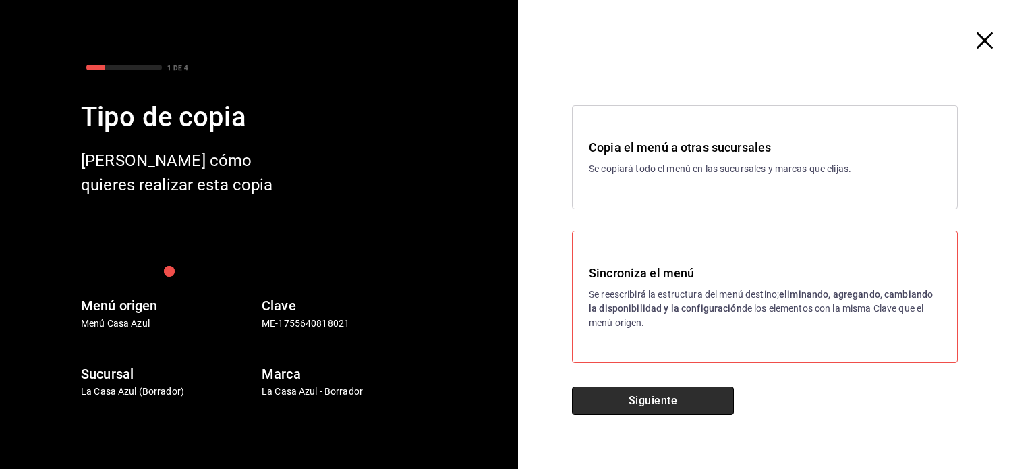
click at [645, 399] on button "Siguiente" at bounding box center [653, 400] width 162 height 28
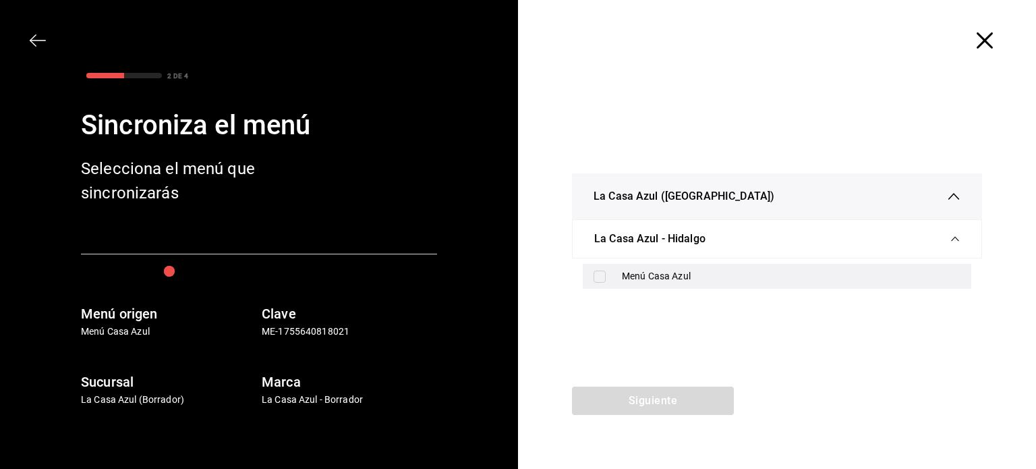
click at [607, 282] on label at bounding box center [602, 276] width 18 height 12
click at [606, 282] on input "checkbox" at bounding box center [599, 276] width 12 height 12
click at [601, 270] on input "checkbox" at bounding box center [599, 276] width 12 height 12
checkbox input "true"
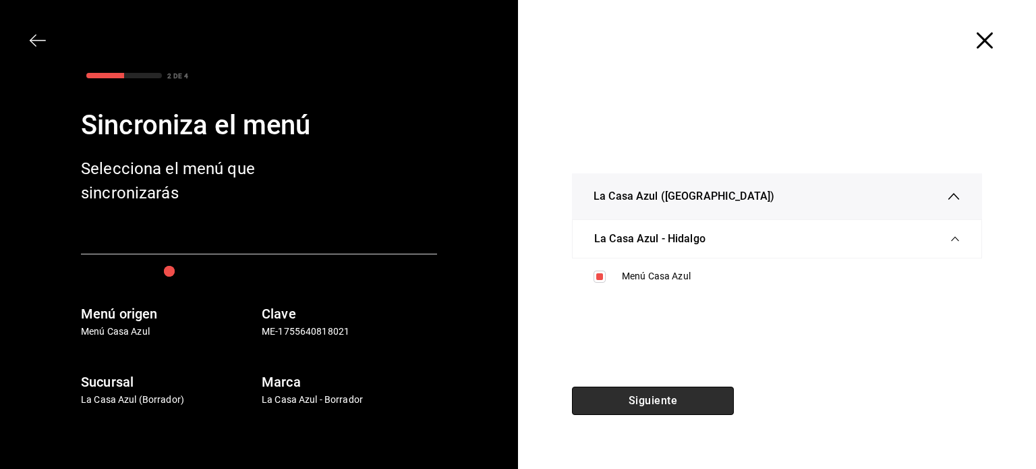
click at [609, 394] on button "Siguiente" at bounding box center [653, 400] width 162 height 28
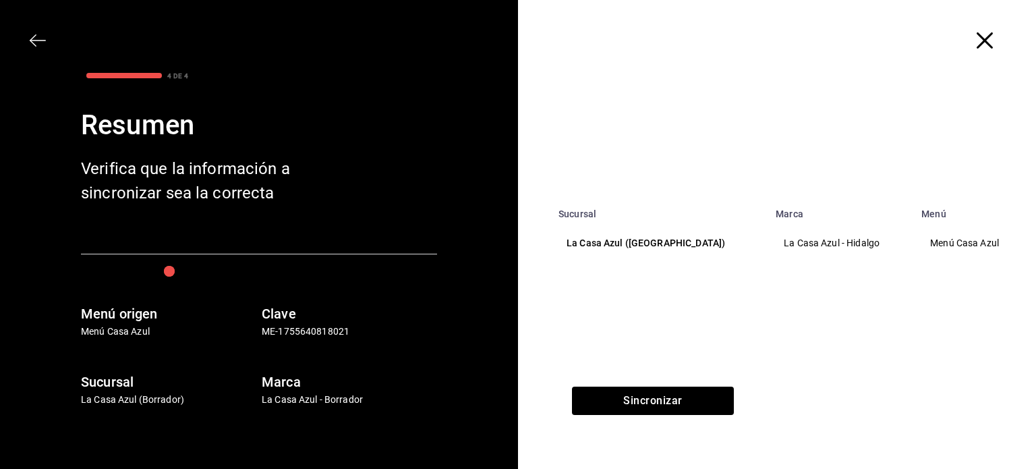
click at [656, 247] on p "La Casa Azul ([GEOGRAPHIC_DATA])" at bounding box center [658, 243] width 185 height 14
click at [618, 245] on p "La Casa Azul ([GEOGRAPHIC_DATA])" at bounding box center [658, 243] width 185 height 14
click at [784, 246] on p "La Casa Azul - Hidalgo" at bounding box center [840, 243] width 113 height 14
click at [628, 407] on button "Sincronizar" at bounding box center [653, 400] width 162 height 28
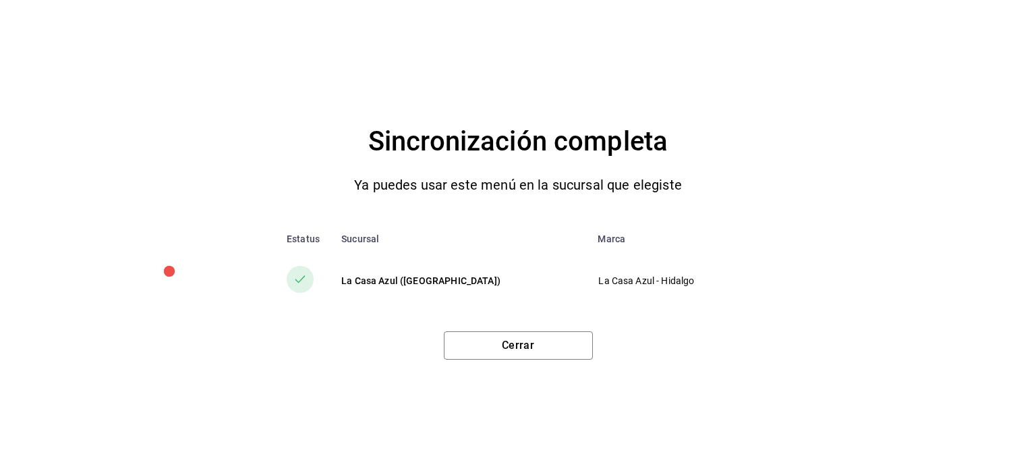
click at [628, 407] on div "Sincronización completa Ya puedes usar este menú en la sucursal que elegiste Es…" at bounding box center [518, 234] width 1036 height 469
click at [523, 350] on button "Cerrar" at bounding box center [518, 345] width 149 height 28
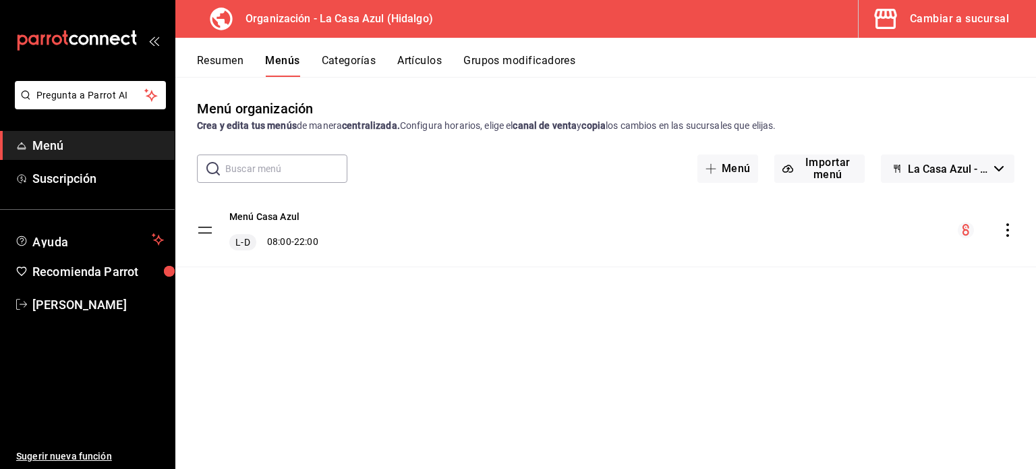
click at [509, 60] on button "Grupos modificadores" at bounding box center [519, 65] width 112 height 23
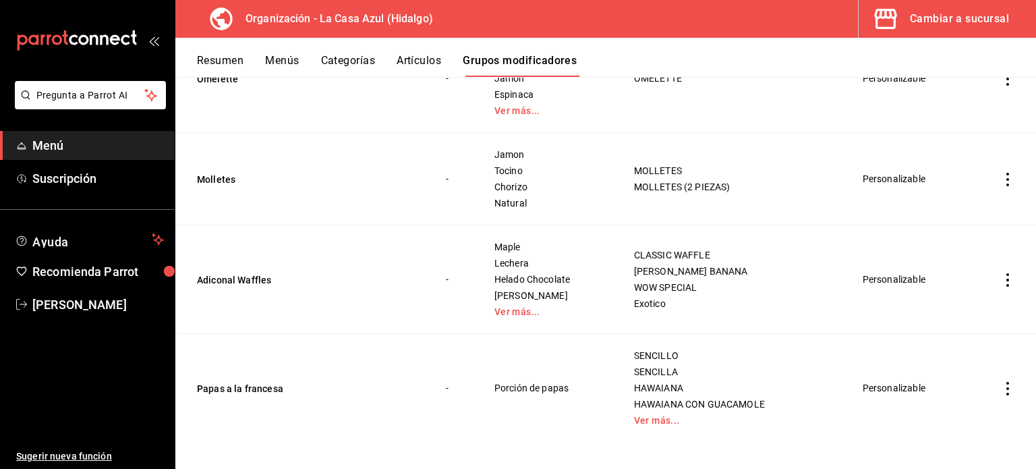
scroll to position [405, 0]
click at [217, 274] on button "Adiconal Waffles" at bounding box center [278, 278] width 162 height 13
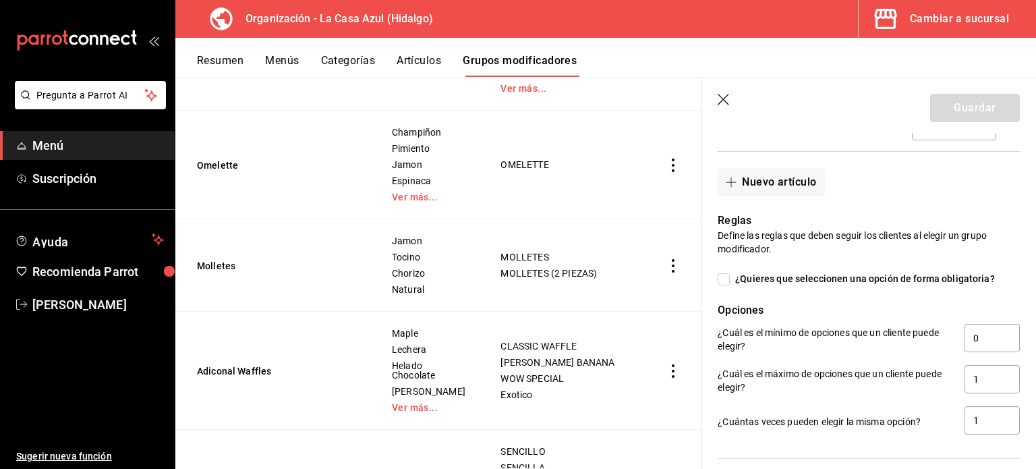
scroll to position [860, 0]
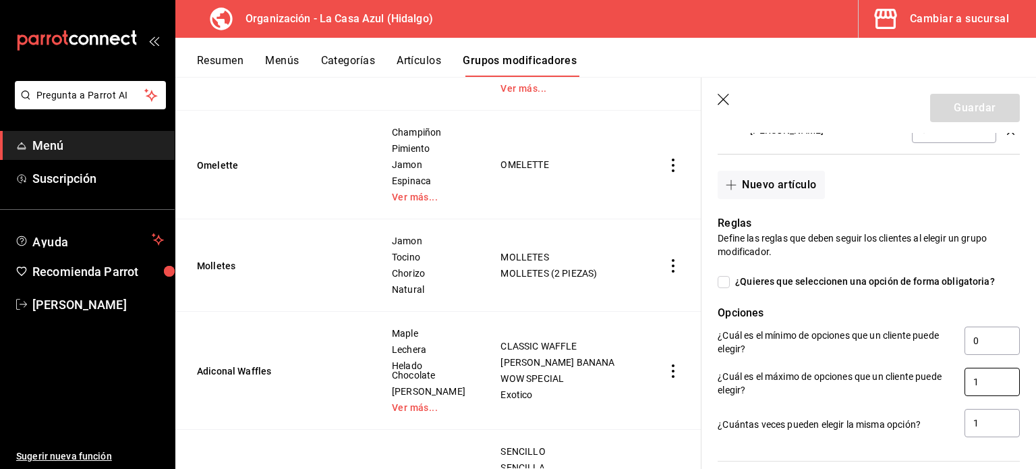
click at [987, 379] on input "1" at bounding box center [991, 382] width 55 height 28
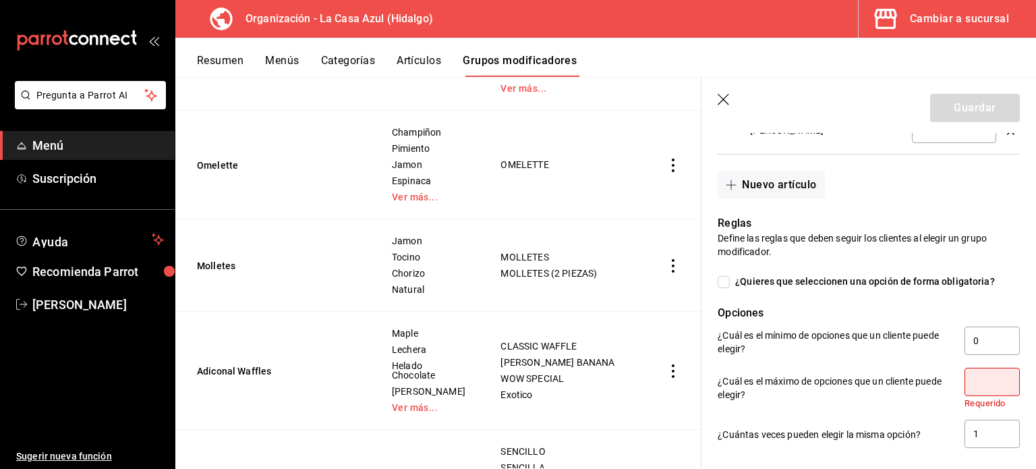
type input "4"
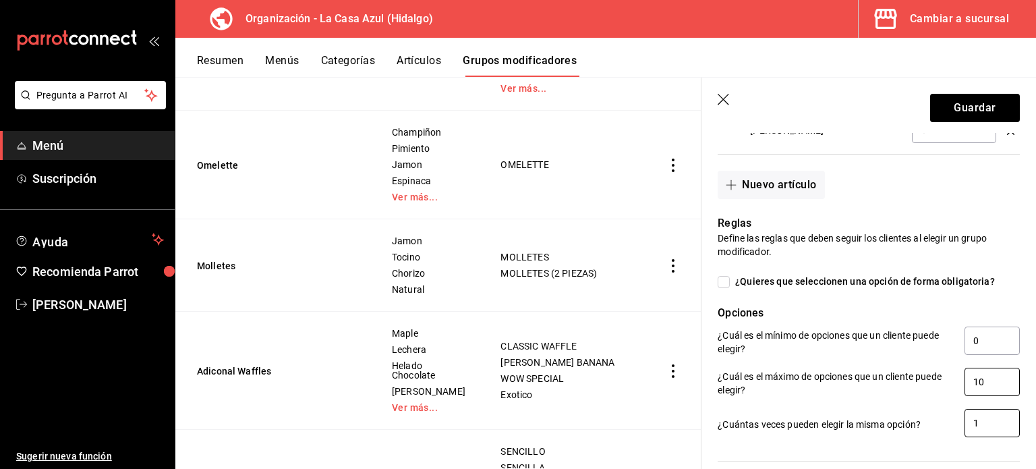
type input "10"
click at [976, 430] on input "1" at bounding box center [991, 423] width 55 height 28
type input "10"
click at [966, 107] on button "Guardar" at bounding box center [975, 108] width 90 height 28
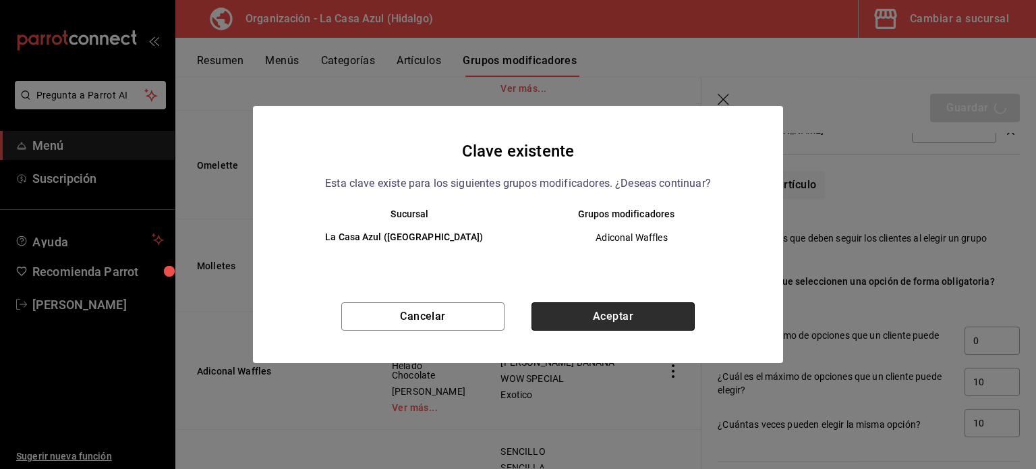
click at [632, 305] on button "Aceptar" at bounding box center [612, 316] width 163 height 28
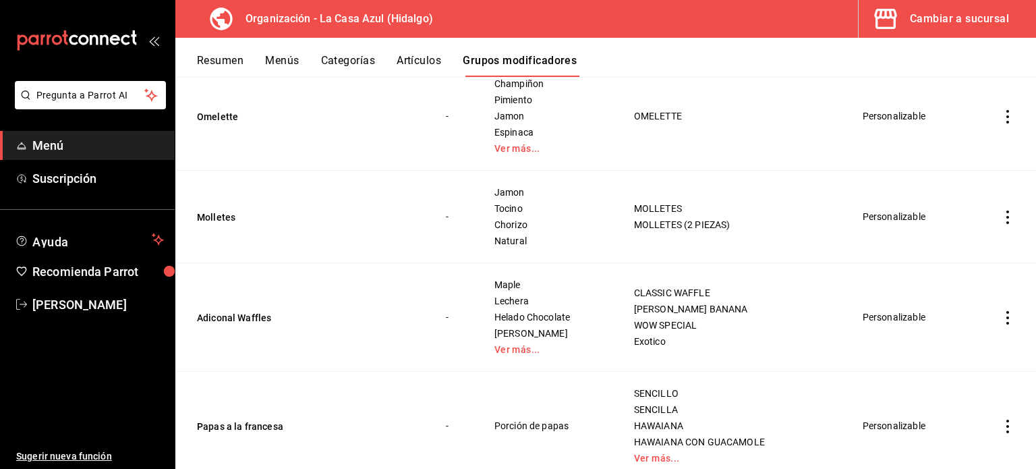
scroll to position [409, 0]
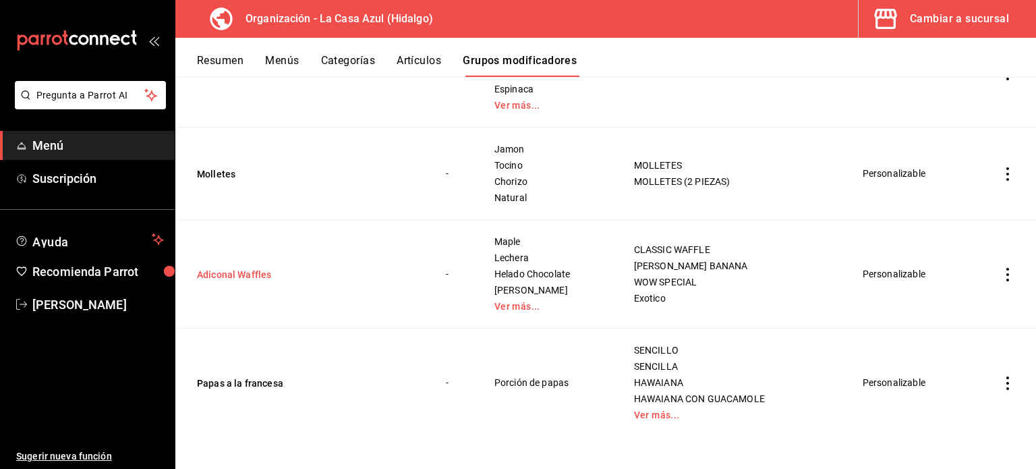
click at [274, 270] on button "Adiconal Waffles" at bounding box center [278, 274] width 162 height 13
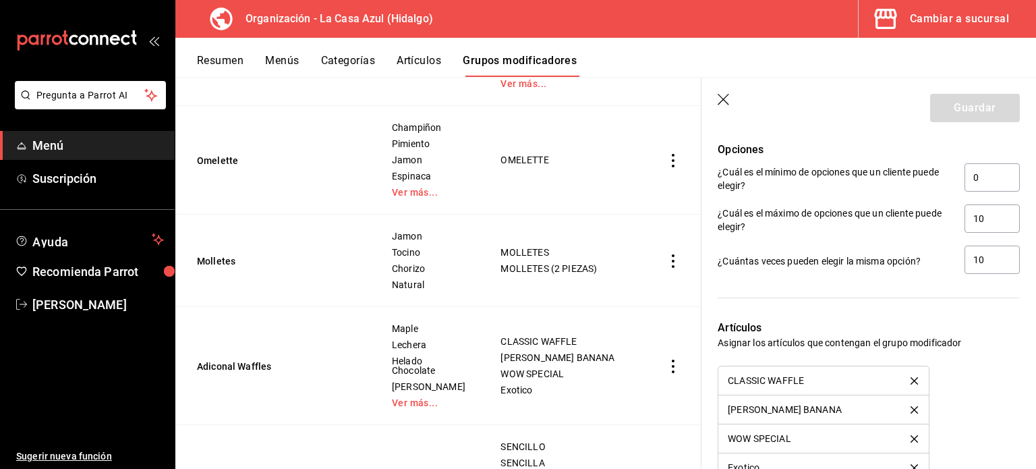
scroll to position [1020, 0]
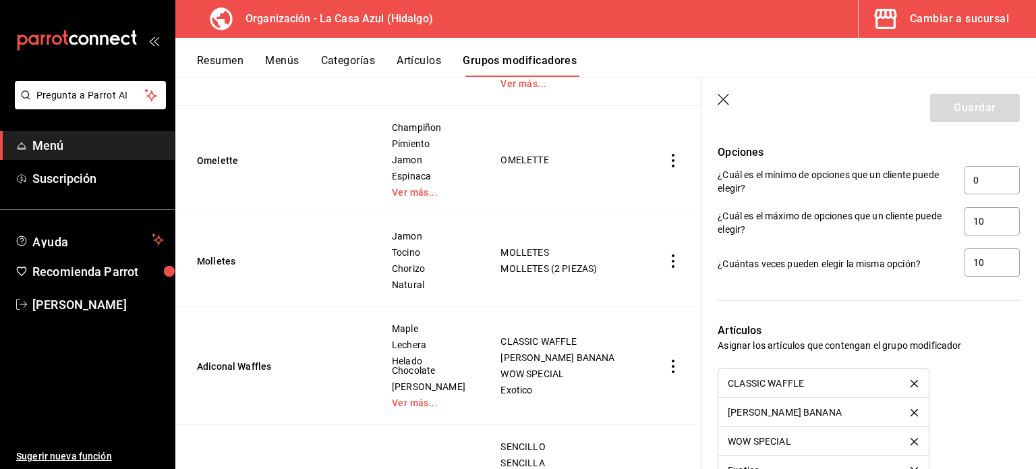
click at [726, 100] on icon "button" at bounding box center [724, 100] width 13 height 13
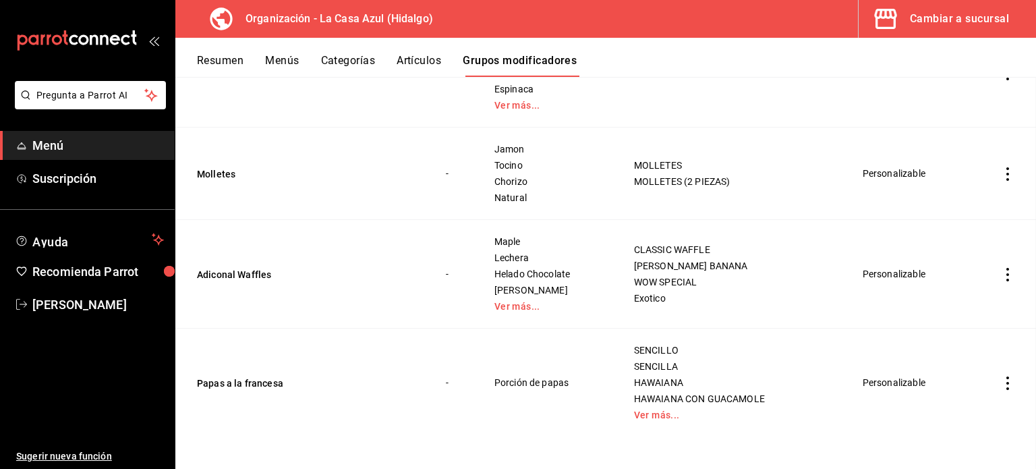
scroll to position [405, 0]
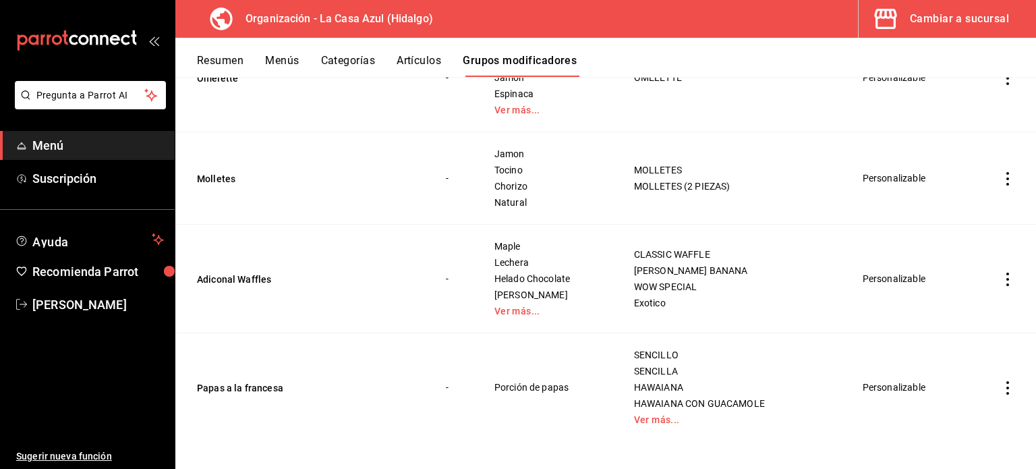
click at [214, 165] on td "Molletes" at bounding box center [302, 178] width 254 height 92
click at [214, 167] on td "Molletes" at bounding box center [302, 178] width 254 height 92
click at [221, 180] on button "Molletes" at bounding box center [278, 178] width 162 height 13
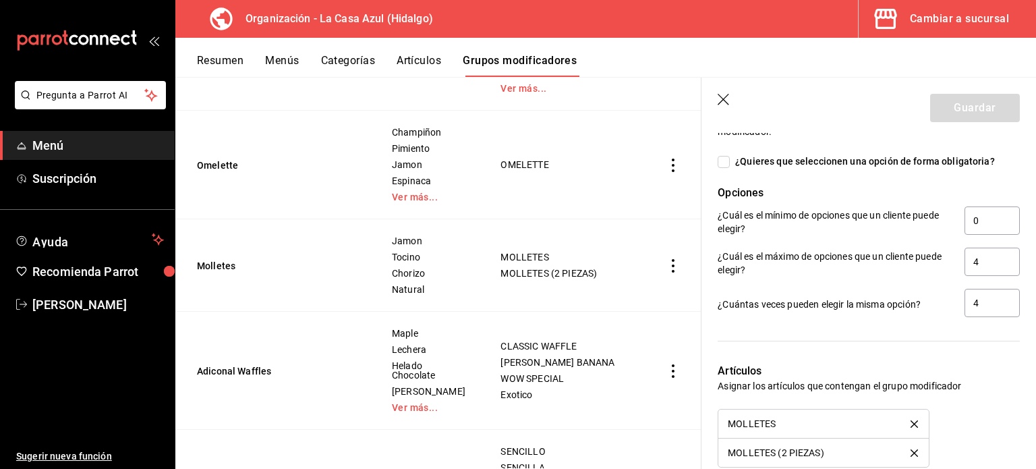
scroll to position [745, 0]
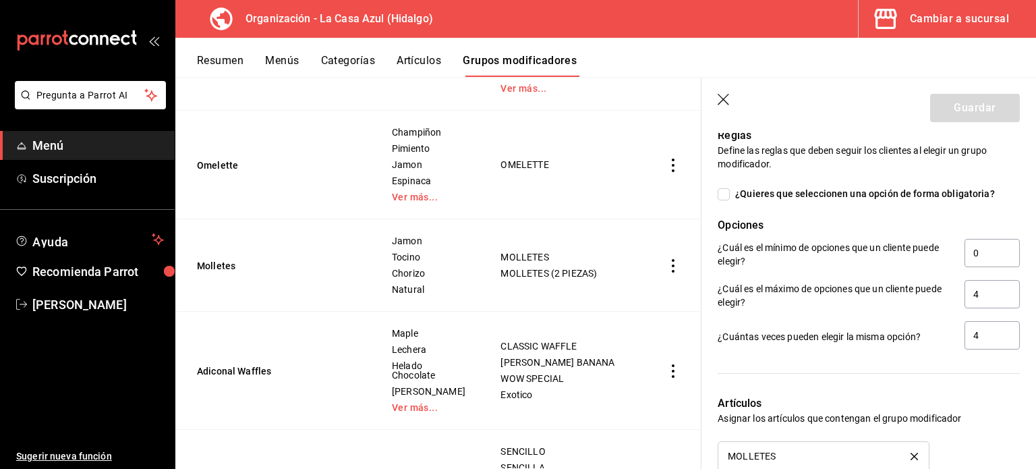
click at [724, 97] on icon "button" at bounding box center [724, 100] width 13 height 13
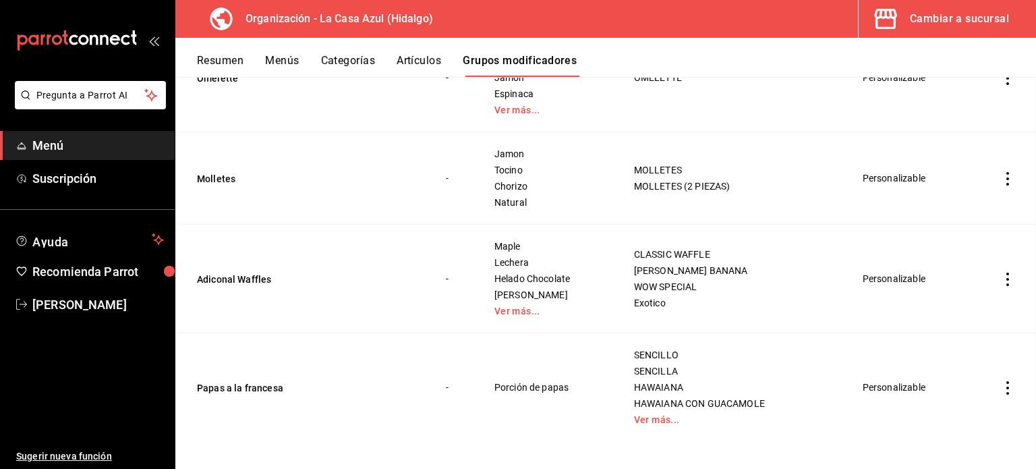
scroll to position [399, 0]
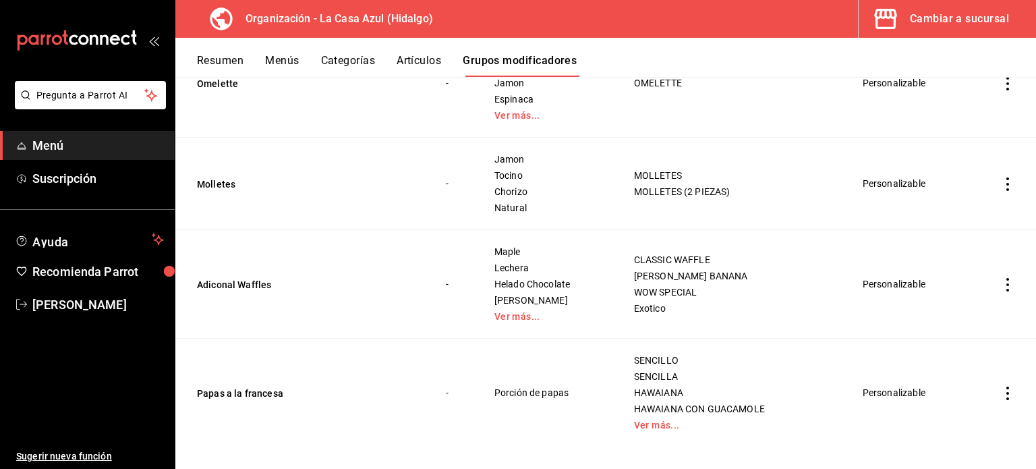
click at [262, 167] on td "Molletes" at bounding box center [302, 184] width 254 height 92
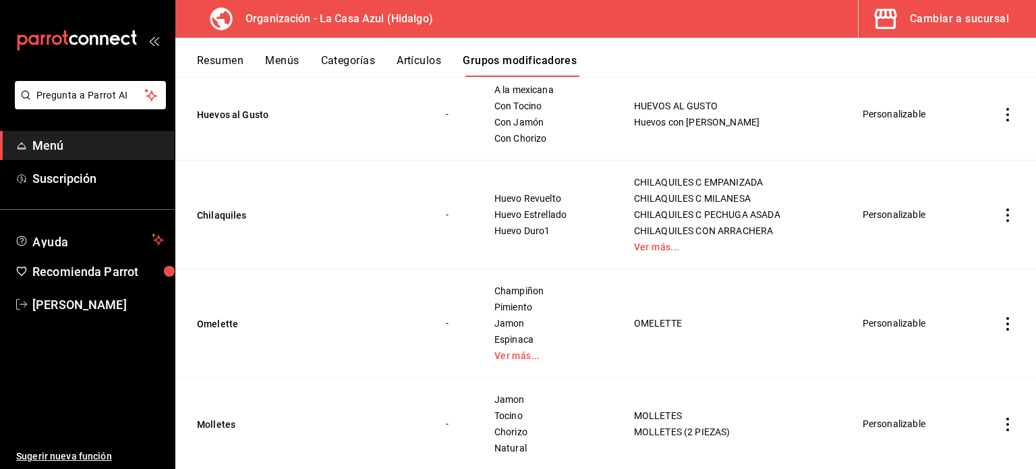
scroll to position [156, 0]
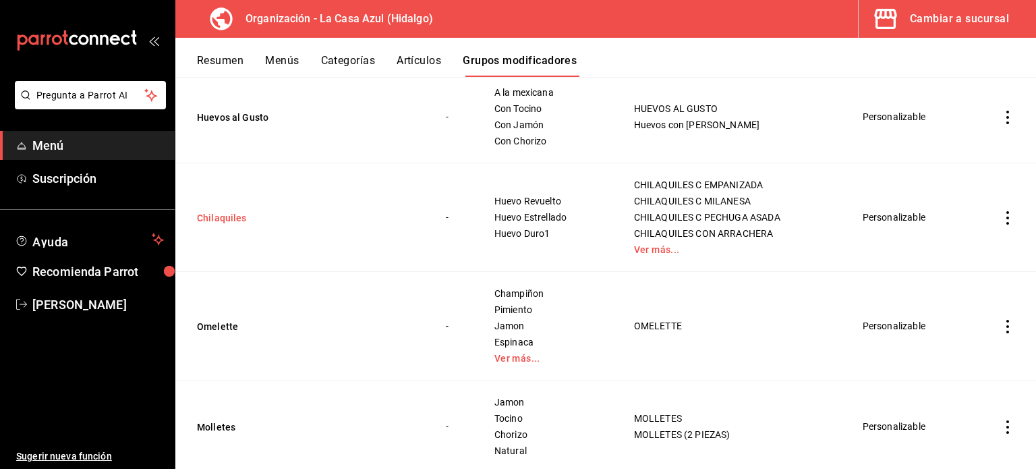
click at [218, 218] on button "Chilaquiles" at bounding box center [278, 217] width 162 height 13
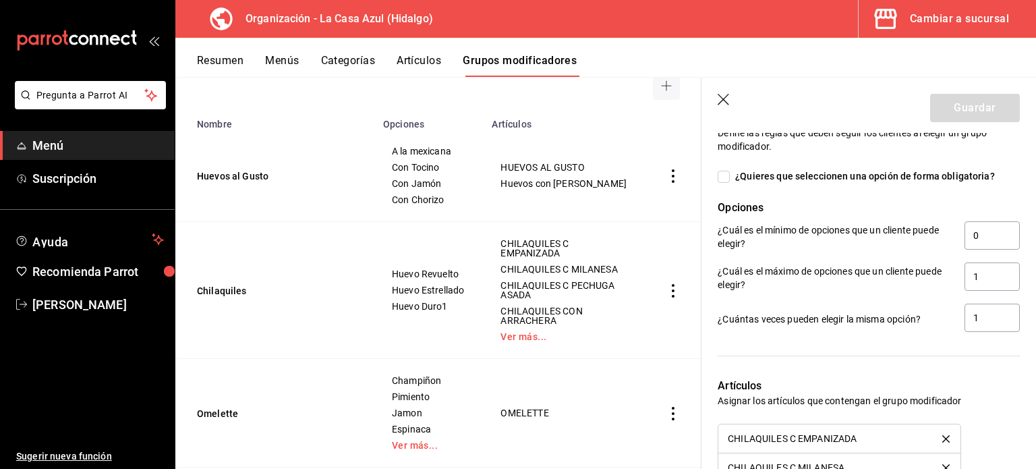
scroll to position [689, 0]
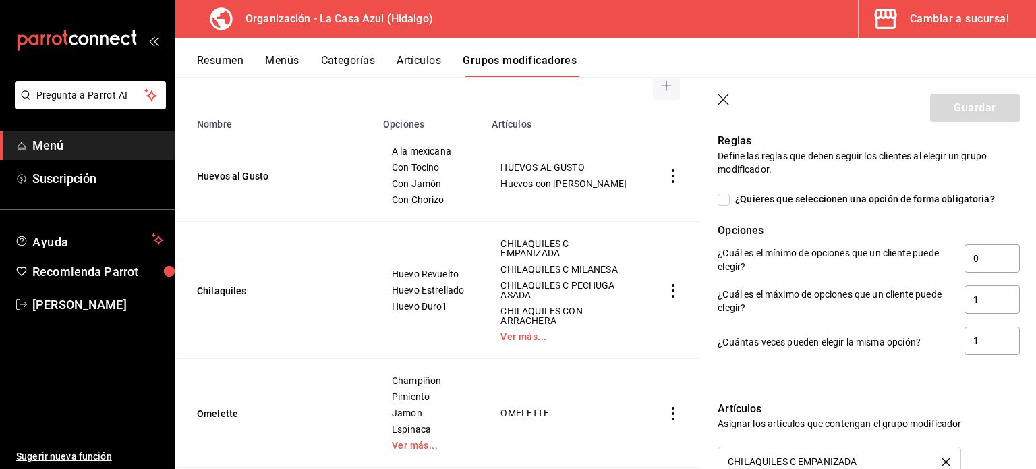
click at [979, 323] on div "¿Cuántas veces pueden elegir la misma opción? 1" at bounding box center [863, 336] width 313 height 41
click at [979, 307] on input "1" at bounding box center [991, 299] width 55 height 28
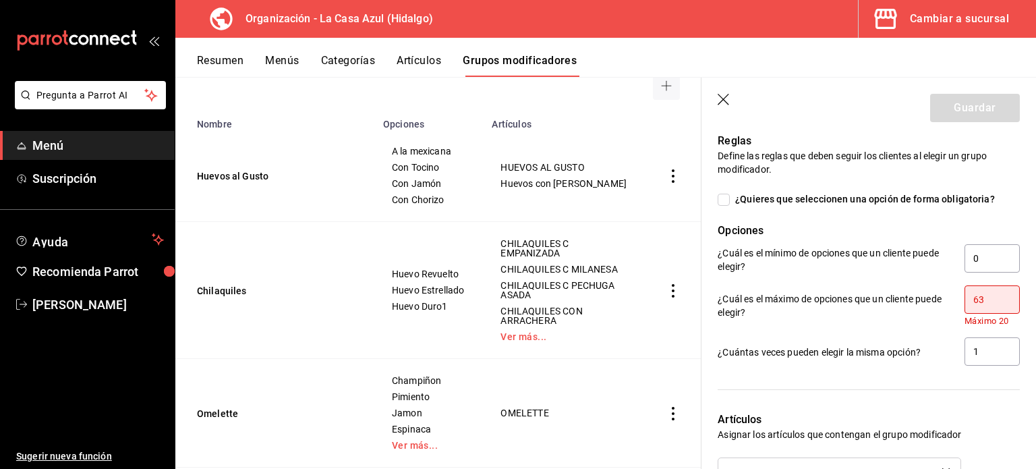
type input "6"
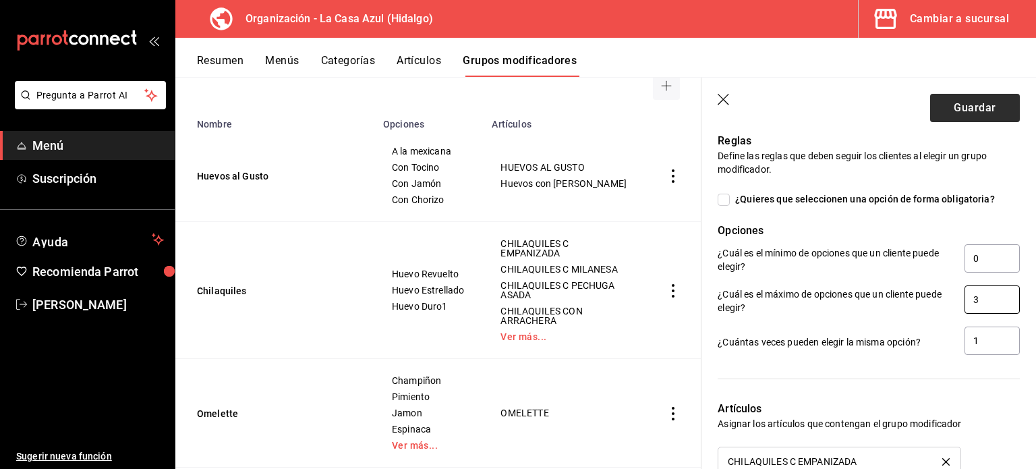
type input "3"
click at [962, 111] on button "Guardar" at bounding box center [975, 108] width 90 height 28
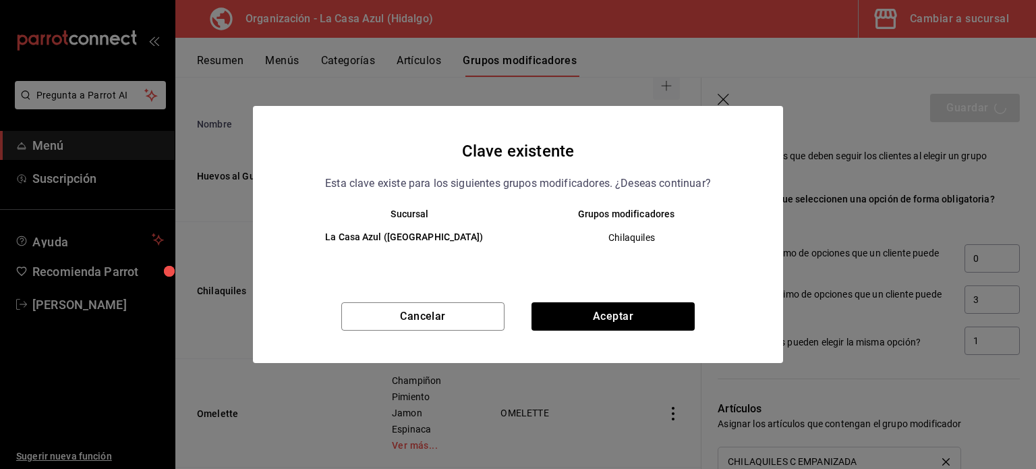
click at [643, 331] on div "Cancelar Aceptar" at bounding box center [518, 332] width 530 height 61
click at [643, 325] on button "Aceptar" at bounding box center [612, 316] width 163 height 28
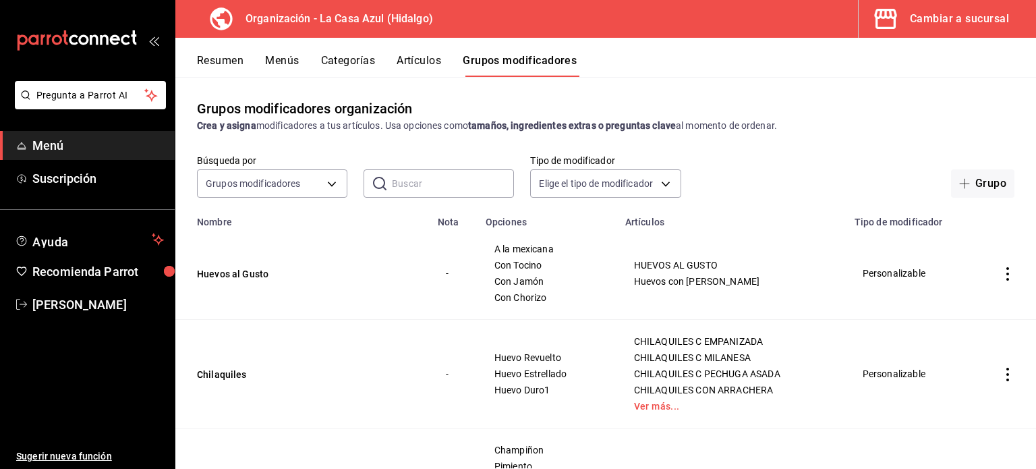
click at [276, 52] on div "Resumen Menús Categorías Artículos Grupos modificadores" at bounding box center [605, 57] width 860 height 39
click at [281, 64] on button "Menús" at bounding box center [282, 65] width 34 height 23
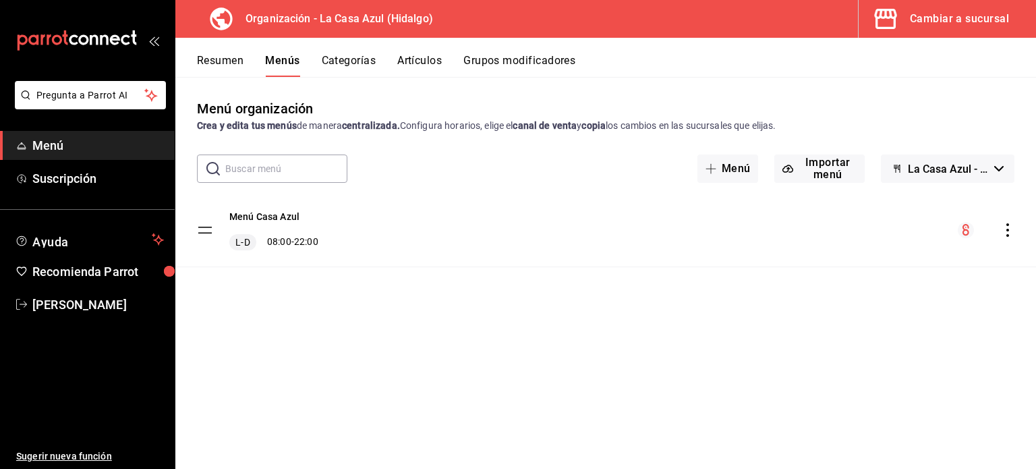
click at [1011, 236] on icon "actions" at bounding box center [1007, 229] width 13 height 13
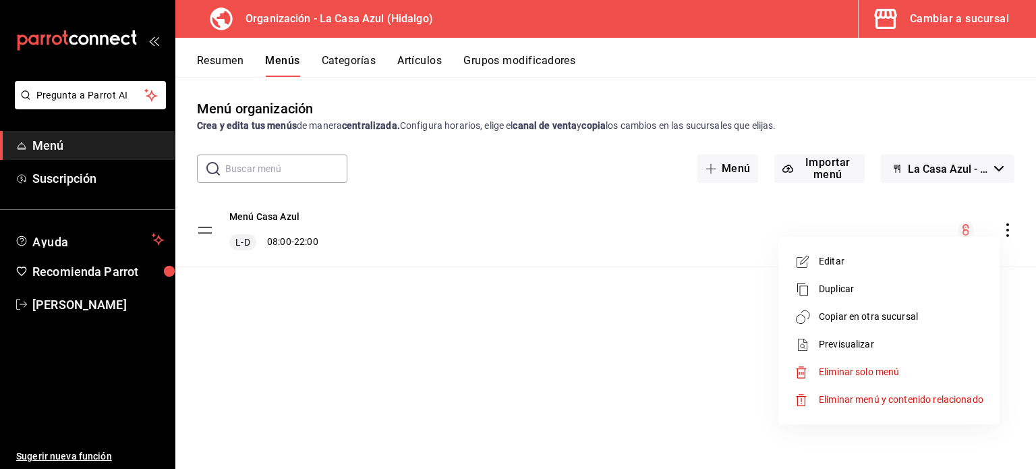
click at [882, 327] on li "Copiar en otra sucursal" at bounding box center [889, 317] width 210 height 28
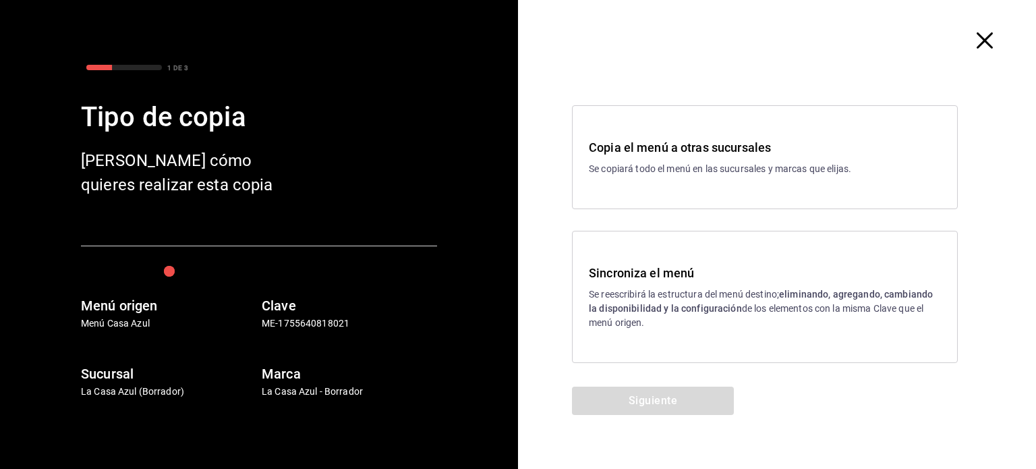
click at [741, 287] on p "Se reescribirá la estructura del menú destino; eliminando, agregando, cambiando…" at bounding box center [765, 308] width 352 height 42
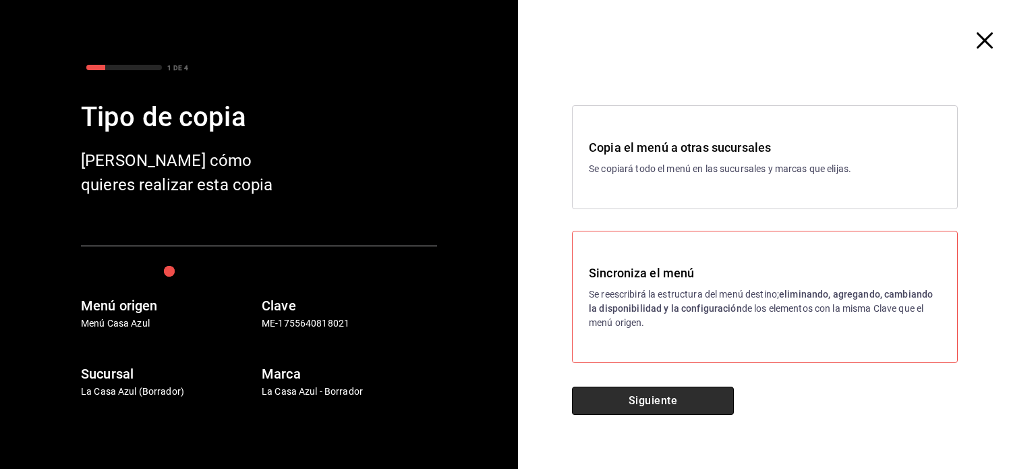
click at [617, 410] on button "Siguiente" at bounding box center [653, 400] width 162 height 28
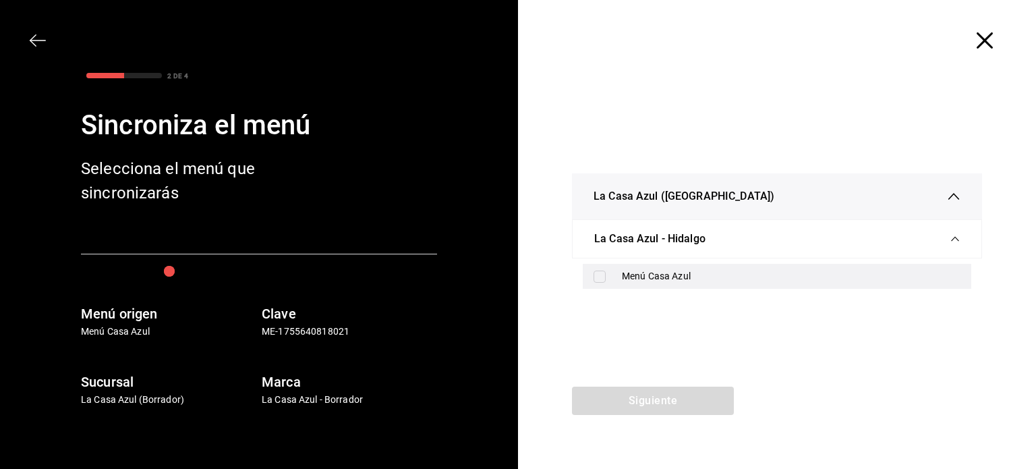
click at [616, 282] on div "Menú Casa Azul" at bounding box center [777, 276] width 388 height 25
checkbox input "true"
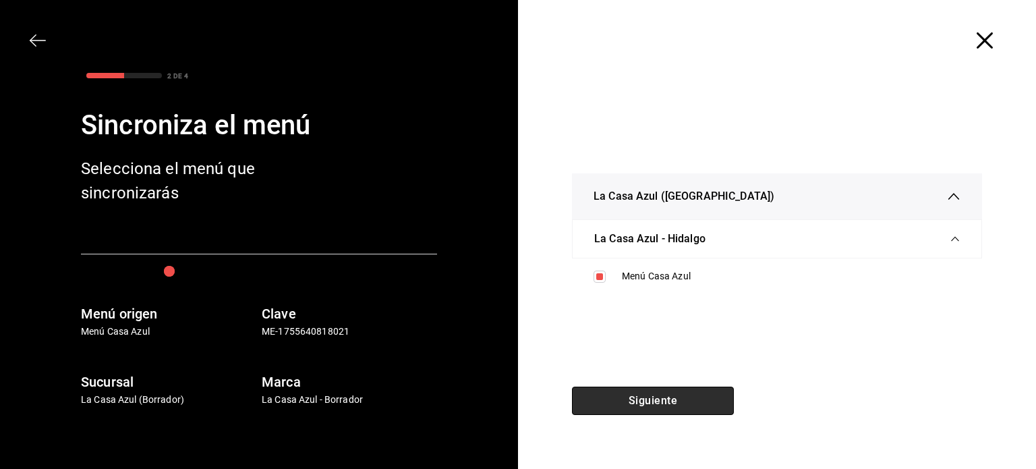
click at [696, 407] on button "Siguiente" at bounding box center [653, 400] width 162 height 28
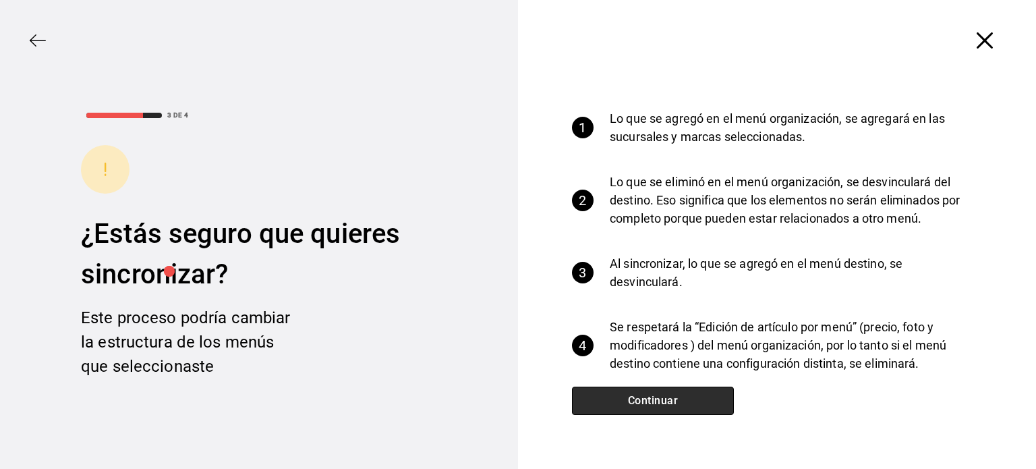
click at [696, 407] on button "Continuar" at bounding box center [653, 400] width 162 height 28
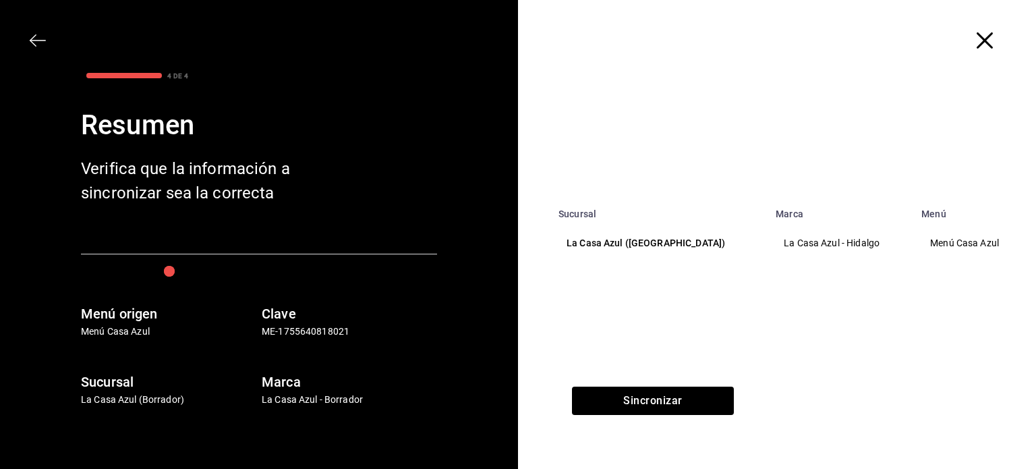
click at [43, 44] on icon "button" at bounding box center [38, 40] width 16 height 16
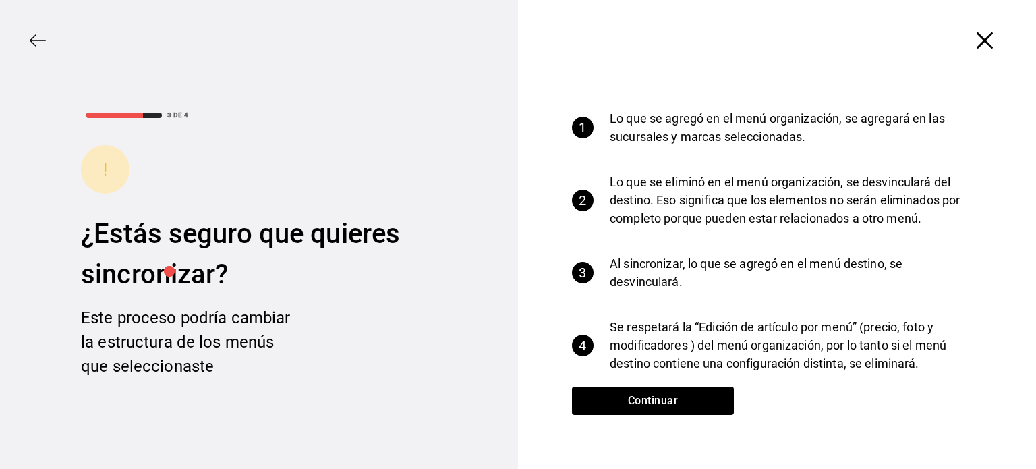
click at [43, 42] on icon "button" at bounding box center [38, 40] width 16 height 16
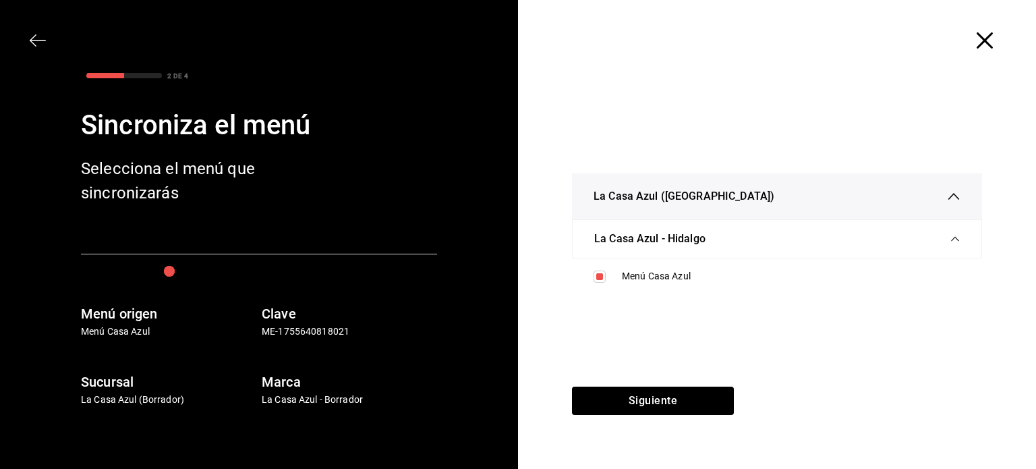
click at [43, 42] on icon "button" at bounding box center [38, 40] width 16 height 16
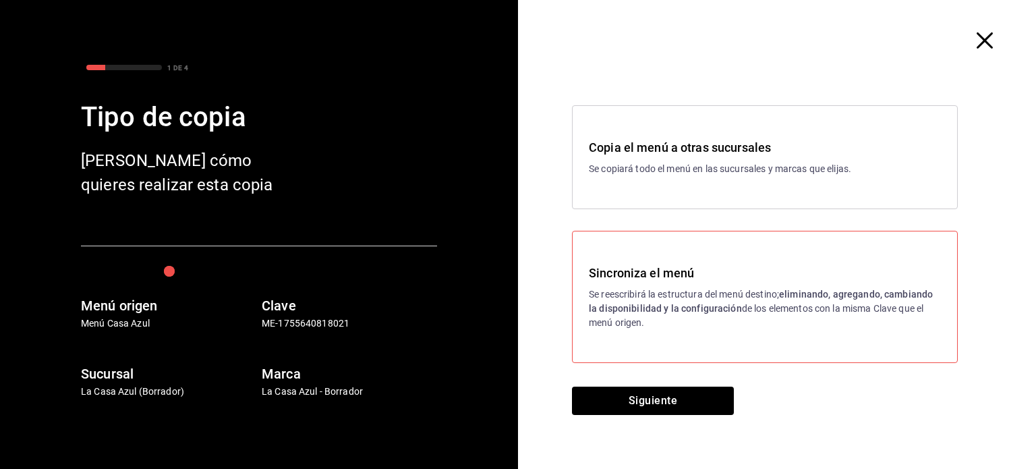
click at [642, 315] on p "Se reescribirá la estructura del menú destino; eliminando, agregando, cambiando…" at bounding box center [765, 308] width 352 height 42
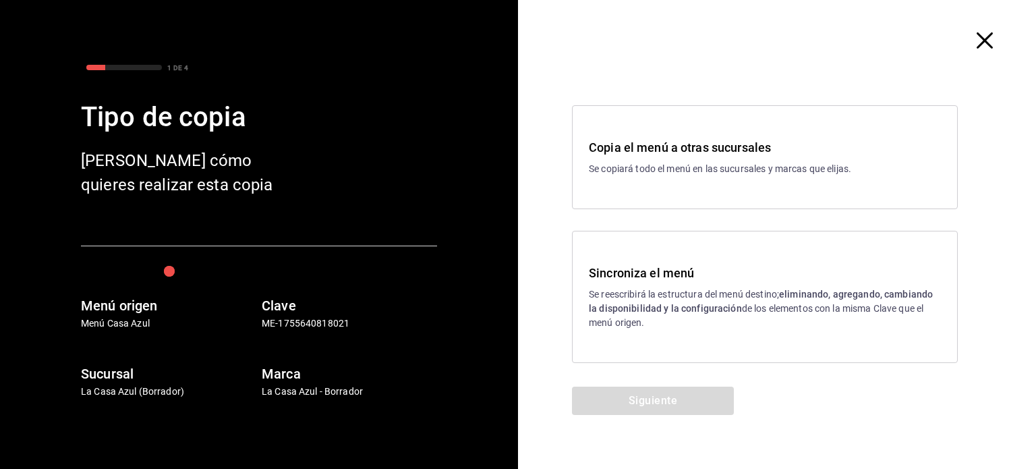
click at [639, 343] on div "Sincroniza el menú Se reescribirá la estructura del menú destino; eliminando, a…" at bounding box center [765, 297] width 386 height 132
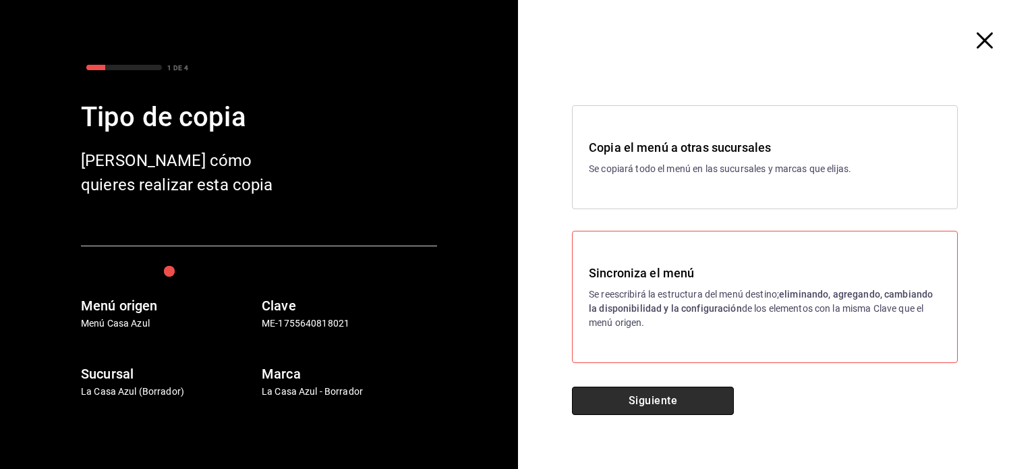
click at [631, 399] on button "Siguiente" at bounding box center [653, 400] width 162 height 28
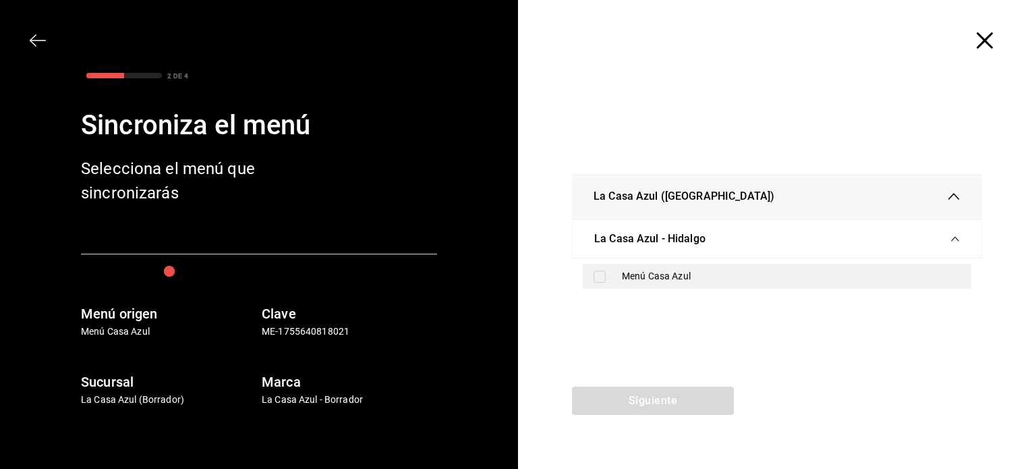
click at [603, 279] on input "checkbox" at bounding box center [599, 276] width 12 height 12
checkbox input "true"
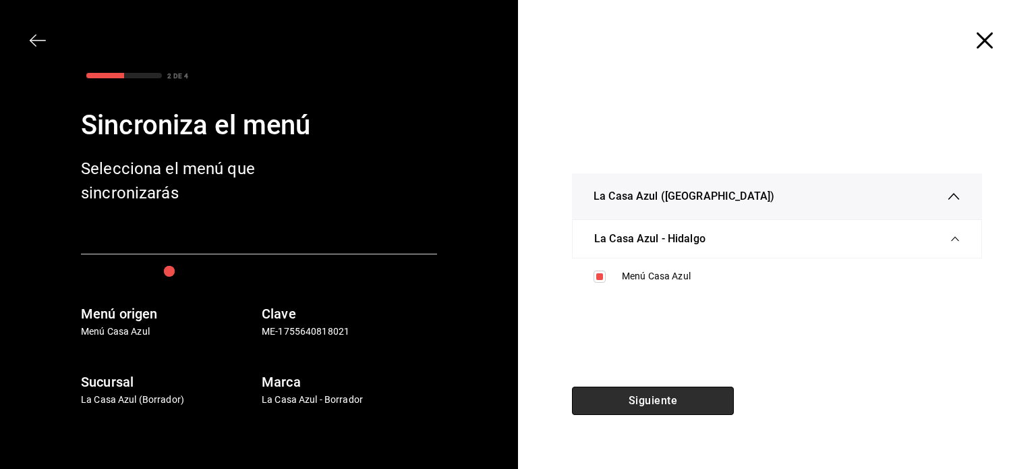
click at [622, 413] on button "Siguiente" at bounding box center [653, 400] width 162 height 28
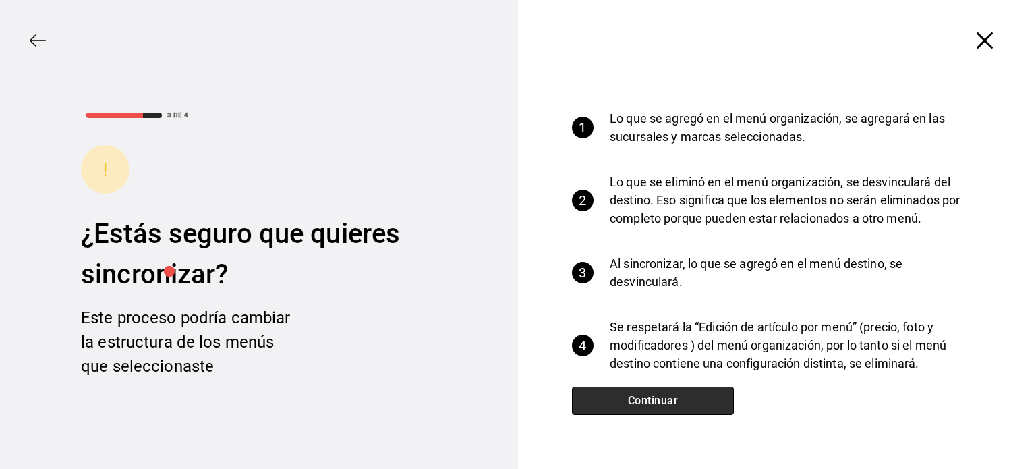
click at [624, 409] on button "Continuar" at bounding box center [653, 400] width 162 height 28
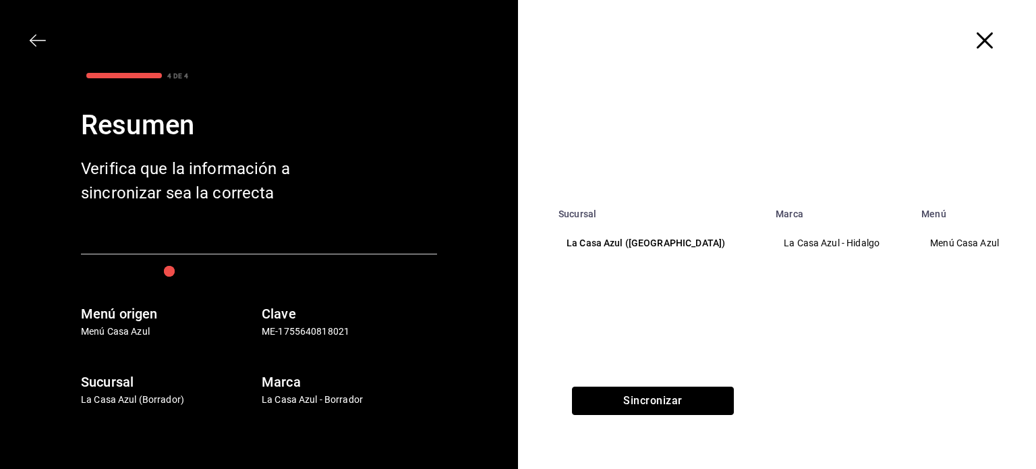
drag, startPoint x: 624, startPoint y: 408, endPoint x: 642, endPoint y: 300, distance: 109.3
click at [639, 329] on div "Sucursal Marca Menú La Casa Azul (Hidalgo) La Casa Azul - Hidalgo Menú Casa Azu…" at bounding box center [777, 234] width 518 height 469
click at [614, 240] on p "La Casa Azul ([GEOGRAPHIC_DATA])" at bounding box center [658, 243] width 185 height 14
click at [639, 393] on button "Sincronizar" at bounding box center [653, 400] width 162 height 28
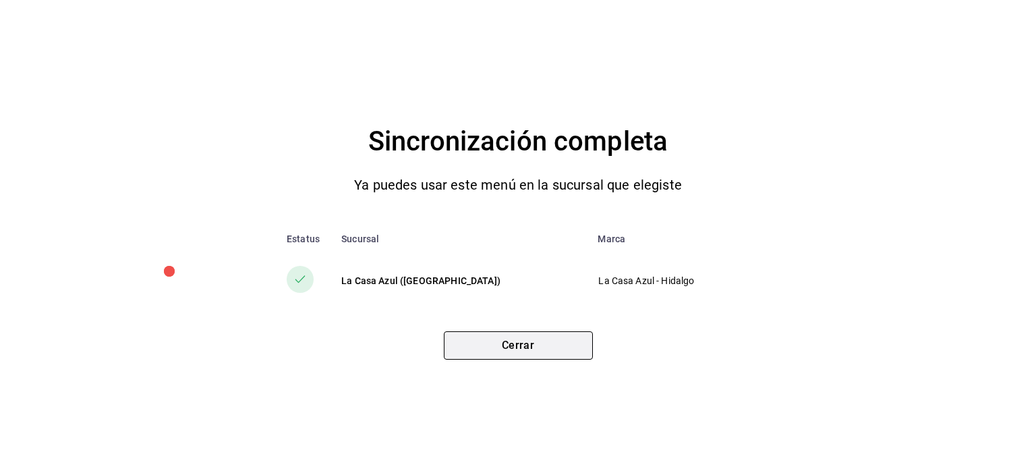
click at [558, 359] on button "Cerrar" at bounding box center [518, 345] width 149 height 28
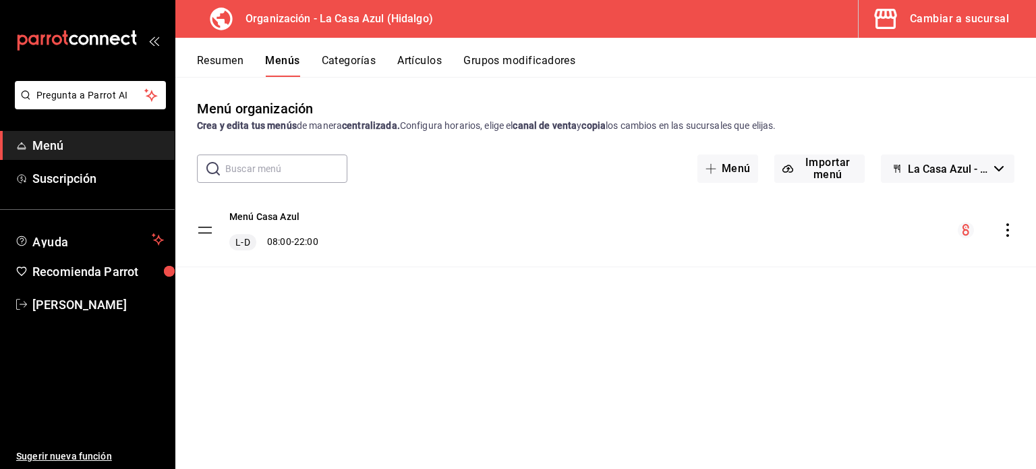
click at [428, 59] on button "Artículos" at bounding box center [419, 65] width 45 height 23
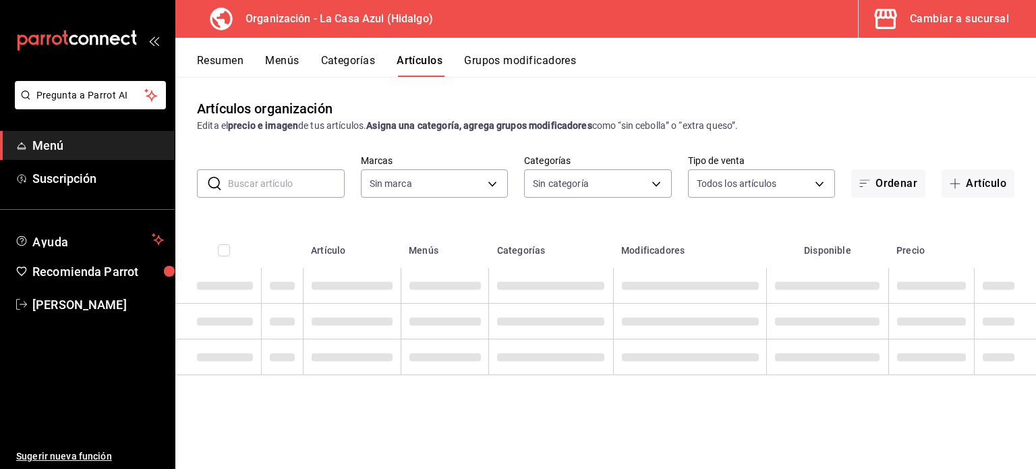
click at [500, 69] on button "Grupos modificadores" at bounding box center [520, 65] width 112 height 23
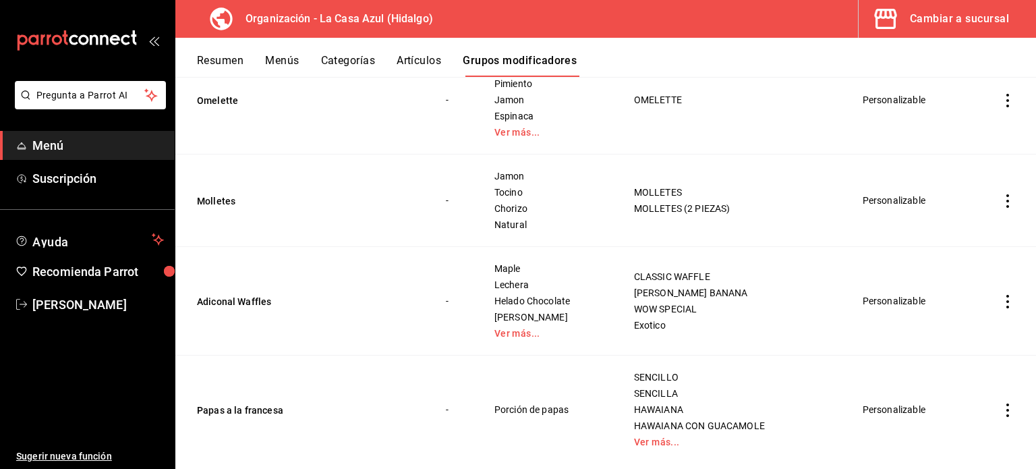
scroll to position [409, 0]
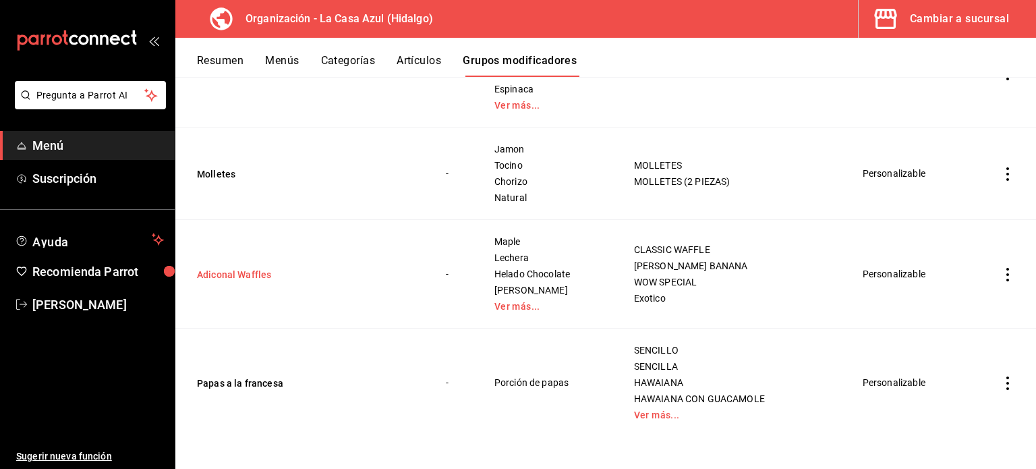
click at [244, 280] on button "Adiconal Waffles" at bounding box center [278, 274] width 162 height 13
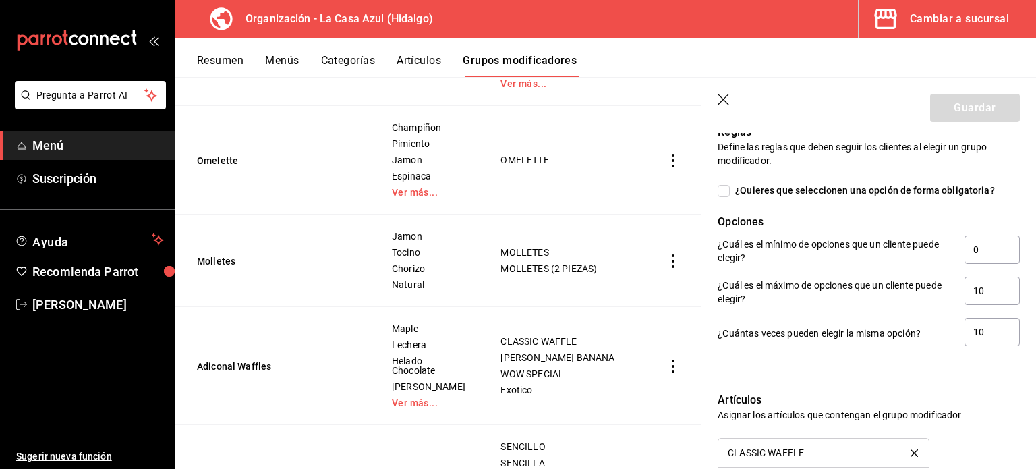
scroll to position [954, 0]
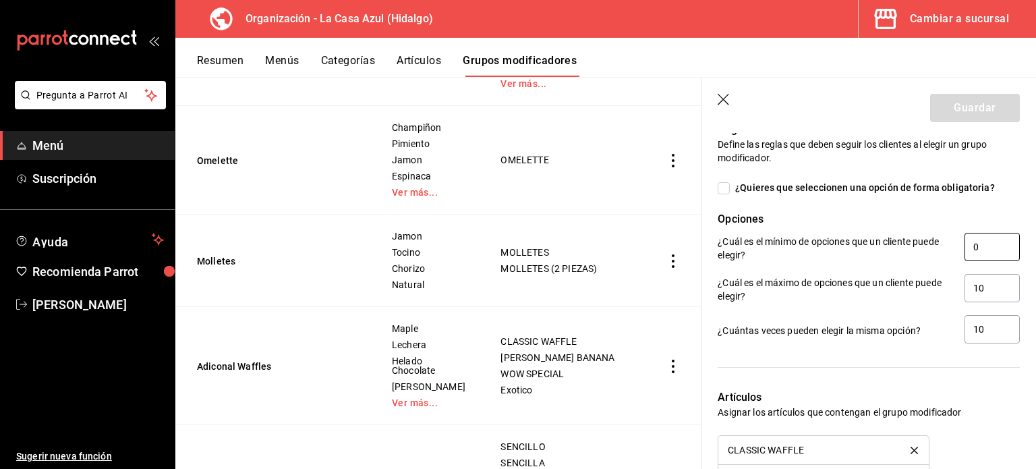
click at [978, 252] on input "0" at bounding box center [991, 247] width 55 height 28
click at [952, 274] on div "¿Cuál es el máximo de opciones que un cliente puede elegir? 10" at bounding box center [869, 289] width 302 height 30
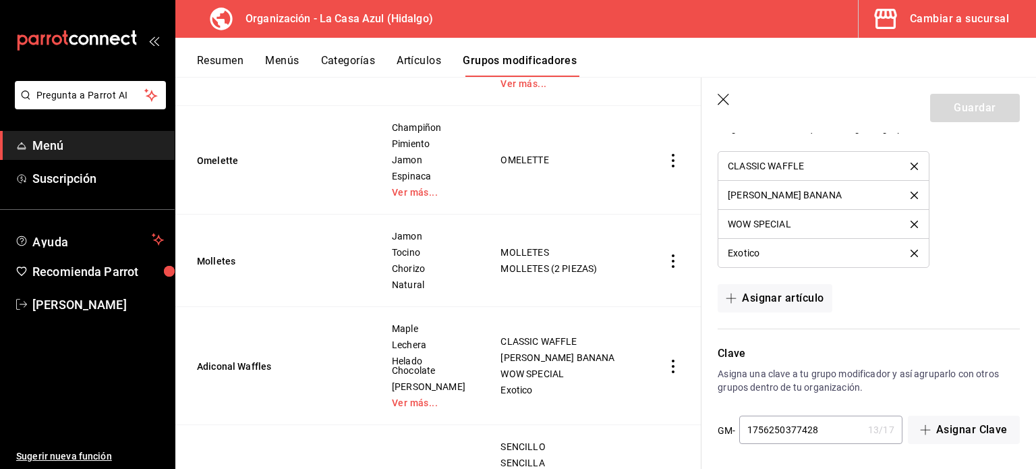
scroll to position [1238, 0]
click at [823, 421] on input "1756250377428" at bounding box center [800, 428] width 123 height 27
type input "17562503774282"
click at [945, 99] on button "Guardar" at bounding box center [975, 108] width 90 height 28
click at [945, 99] on div "Guardar" at bounding box center [975, 108] width 90 height 28
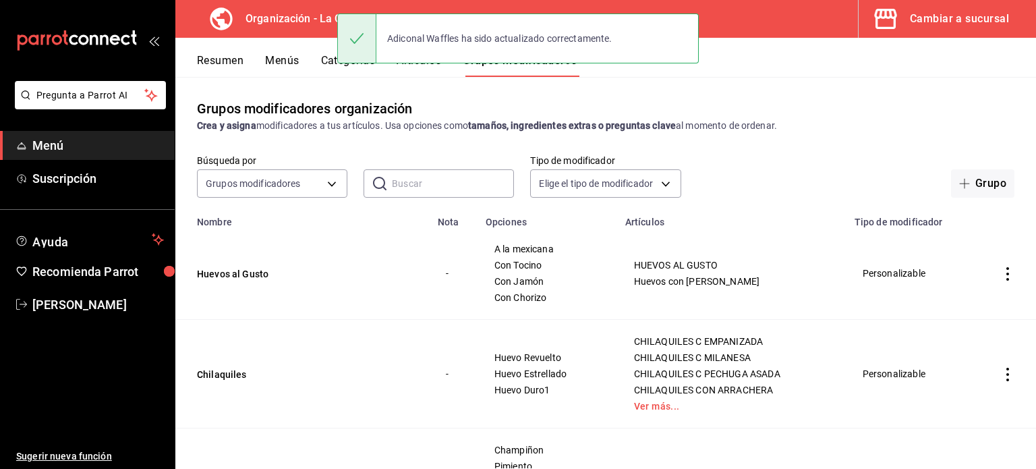
click at [278, 61] on button "Menús" at bounding box center [282, 65] width 34 height 23
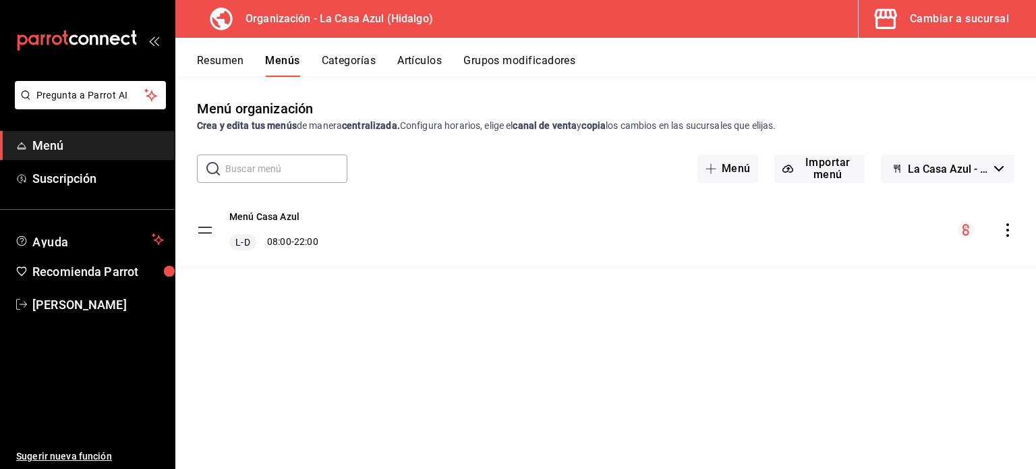
click at [1015, 233] on div "Menú Casa Azul L-D 08:00 - 22:00" at bounding box center [605, 230] width 860 height 73
click at [1006, 229] on icon "actions" at bounding box center [1007, 229] width 13 height 13
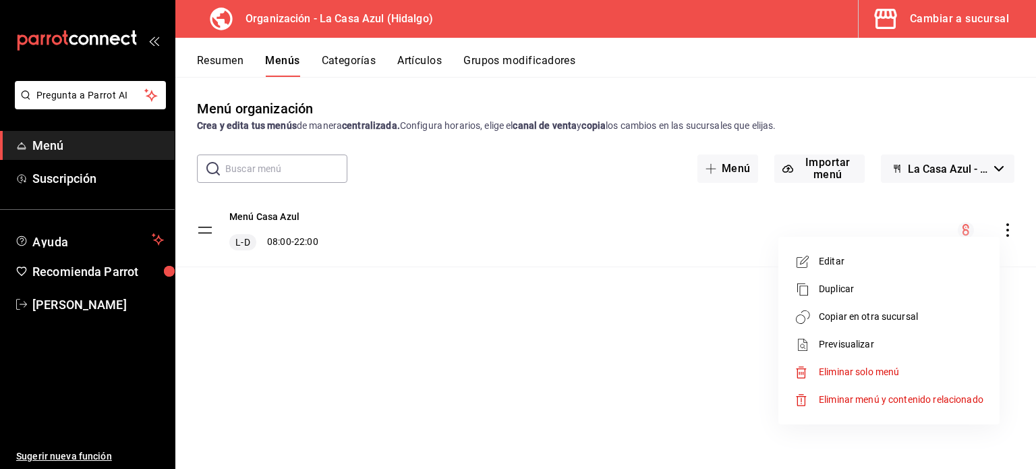
click at [896, 320] on span "Copiar en otra sucursal" at bounding box center [901, 317] width 165 height 14
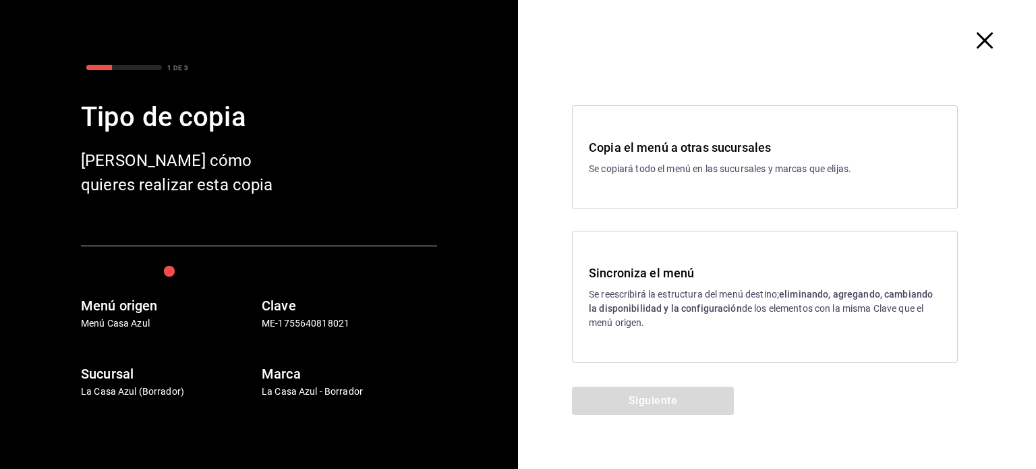
click at [629, 282] on div "Sincroniza el menú Se reescribirá la estructura del menú destino; eliminando, a…" at bounding box center [765, 297] width 352 height 66
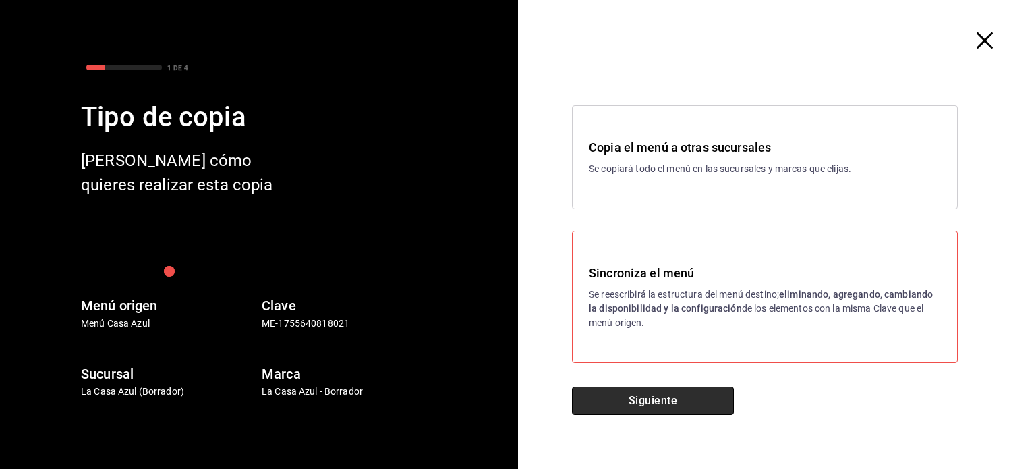
click at [634, 407] on button "Siguiente" at bounding box center [653, 400] width 162 height 28
click at [634, 407] on div "Siguiente" at bounding box center [653, 427] width 270 height 82
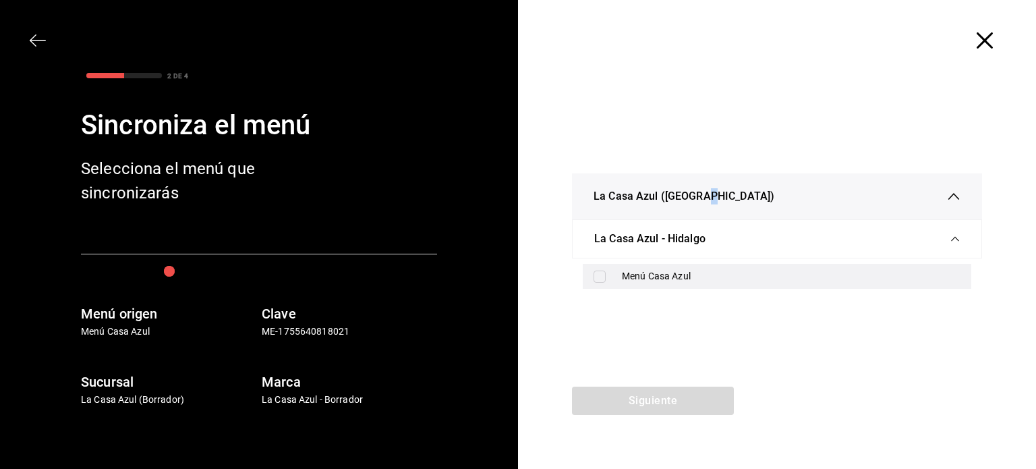
click at [603, 272] on input "checkbox" at bounding box center [599, 276] width 12 height 12
checkbox input "true"
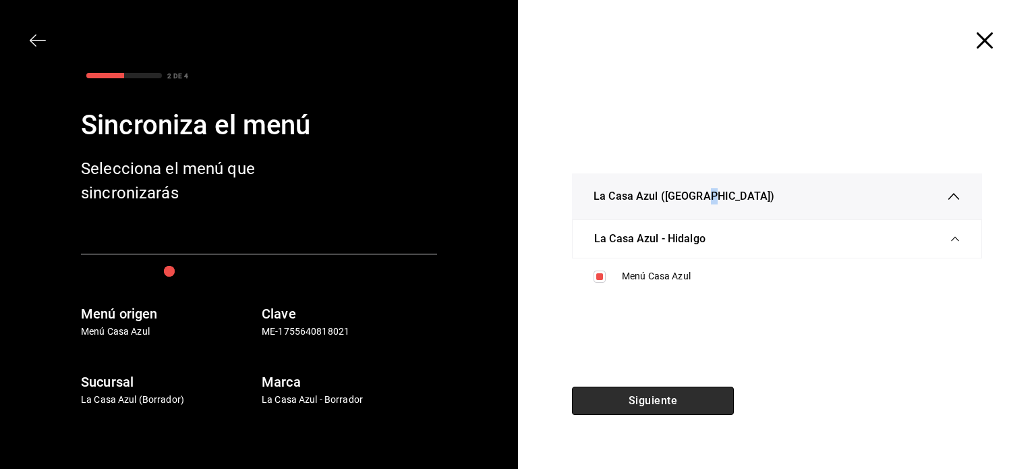
click at [613, 393] on button "Siguiente" at bounding box center [653, 400] width 162 height 28
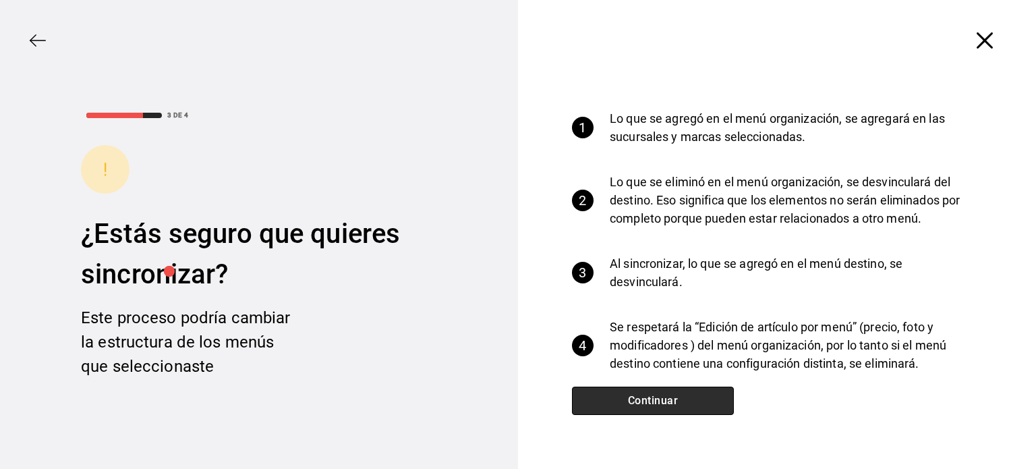
click at [613, 393] on button "Continuar" at bounding box center [653, 400] width 162 height 28
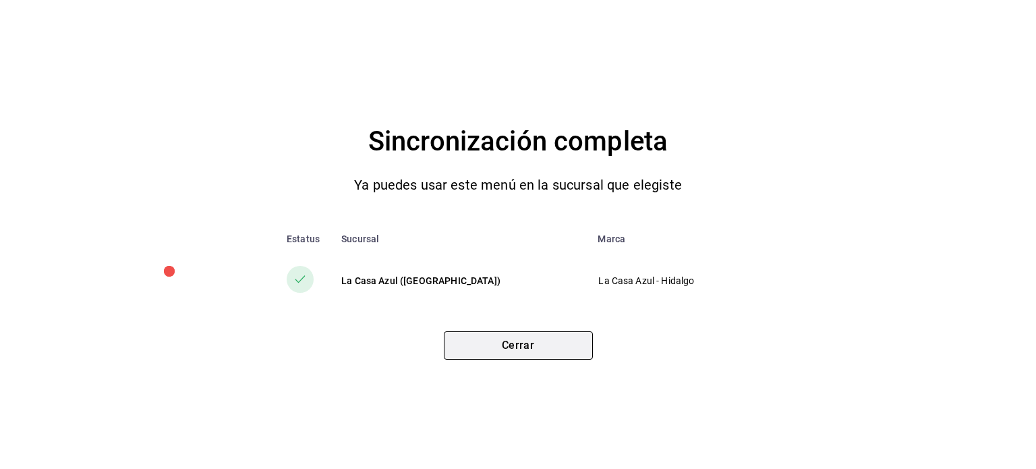
click at [538, 345] on button "Cerrar" at bounding box center [518, 345] width 149 height 28
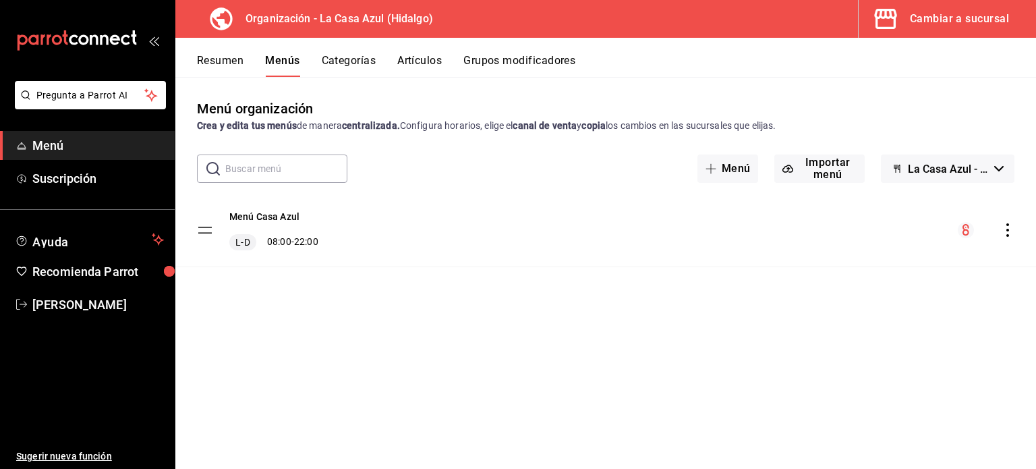
click at [549, 63] on button "Grupos modificadores" at bounding box center [519, 65] width 112 height 23
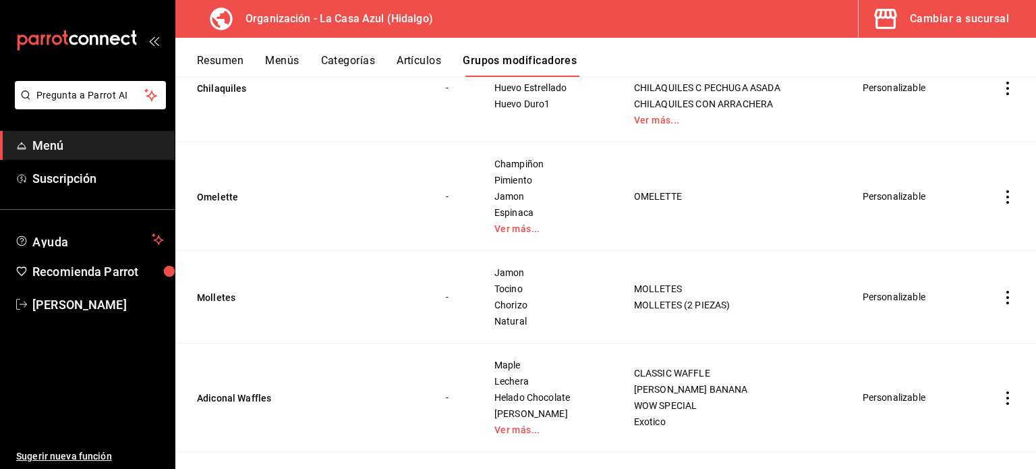
scroll to position [283, 0]
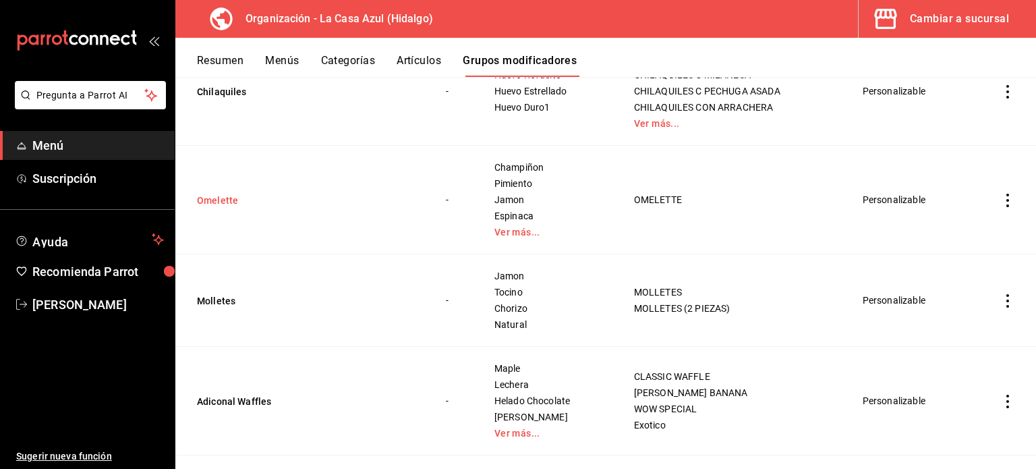
click at [206, 200] on button "Omelette" at bounding box center [278, 200] width 162 height 13
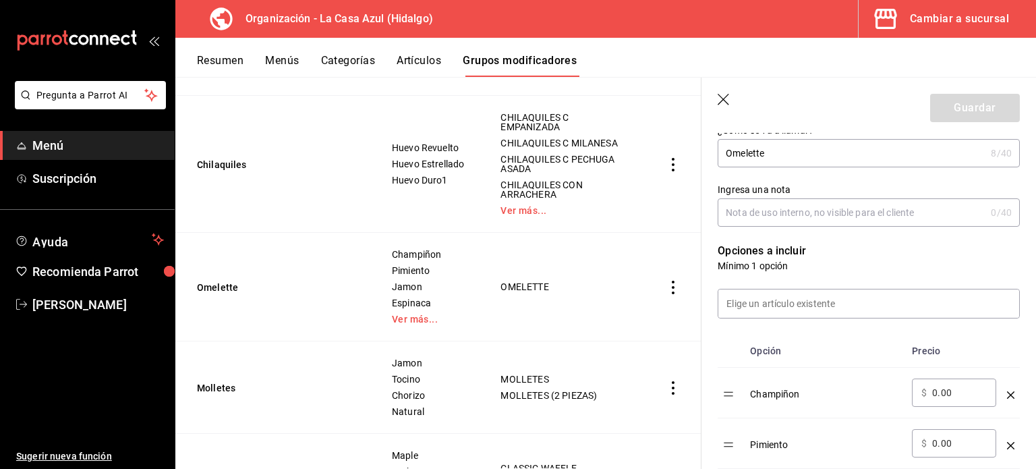
scroll to position [262, 0]
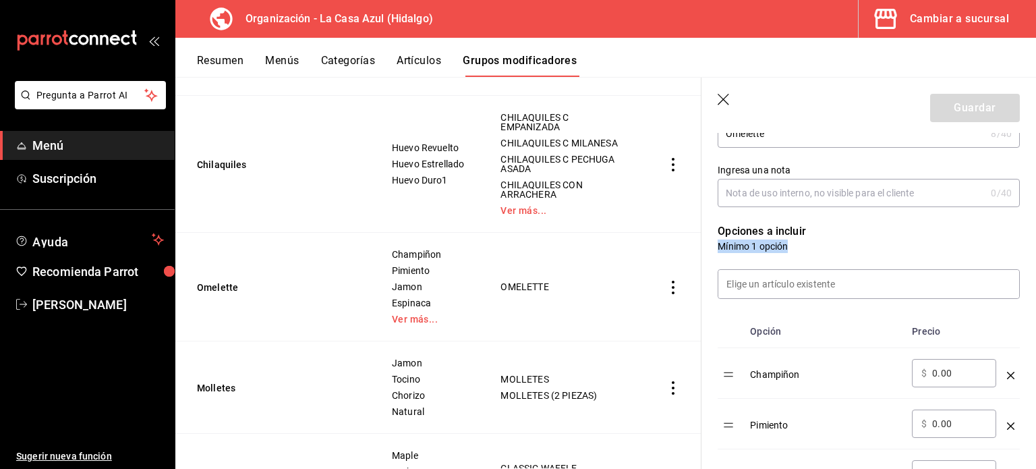
drag, startPoint x: 1017, startPoint y: 223, endPoint x: 1035, endPoint y: 295, distance: 73.8
click at [1035, 295] on section "Guardar Editar grupo modificador Los cambios realizados en este grupo modificad…" at bounding box center [868, 273] width 334 height 391
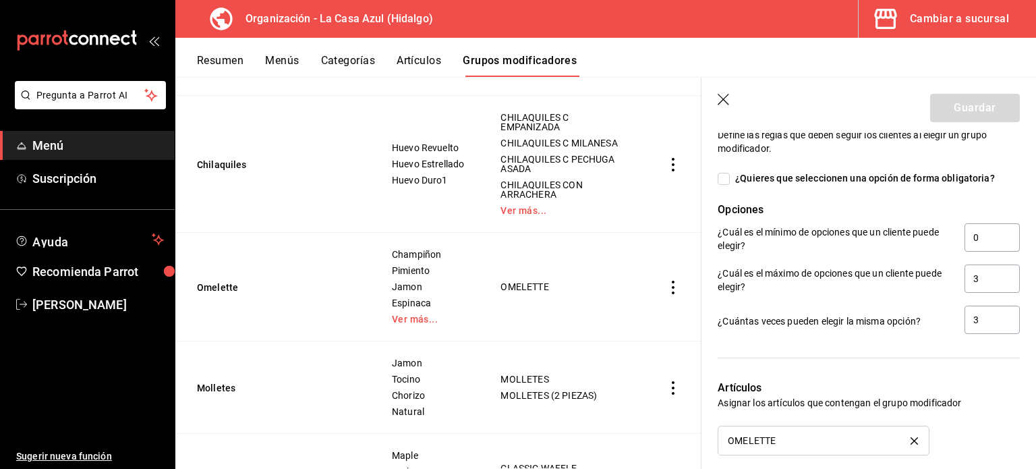
scroll to position [1101, 0]
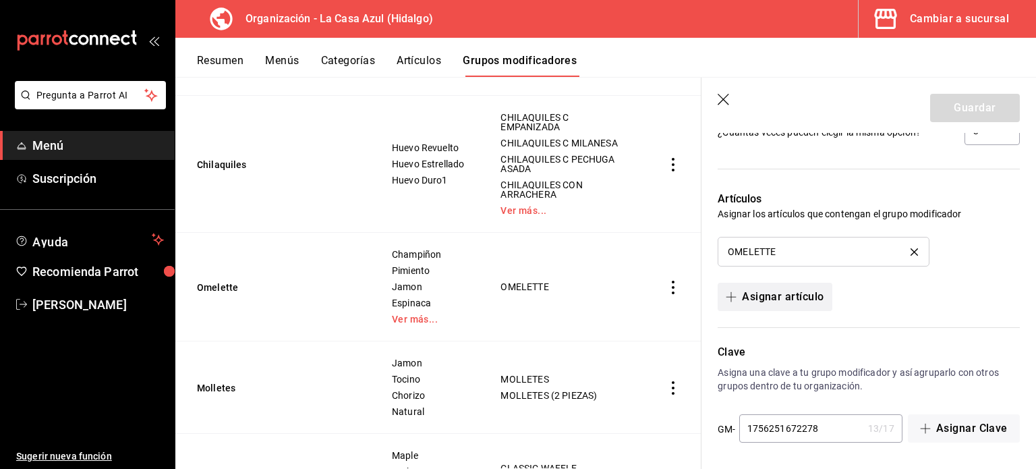
click at [776, 307] on button "Asignar artículo" at bounding box center [775, 297] width 114 height 28
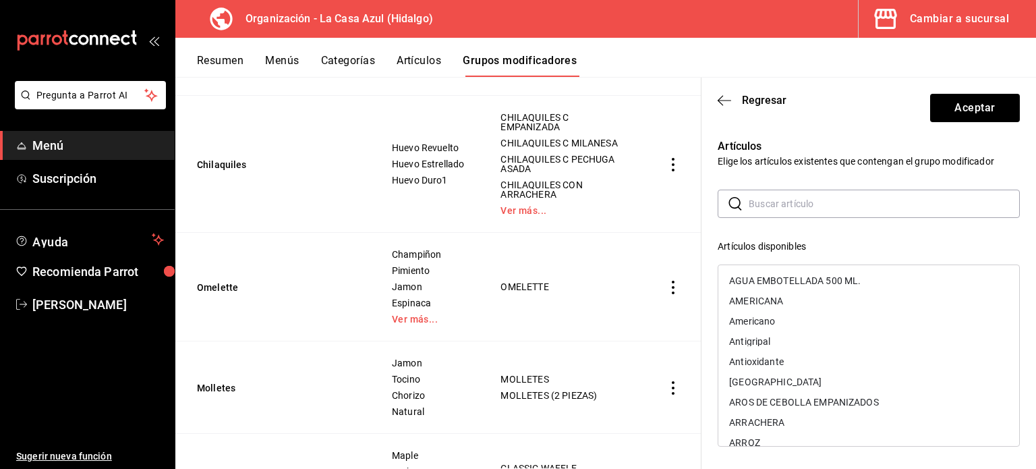
click at [782, 199] on input "text" at bounding box center [884, 203] width 271 height 27
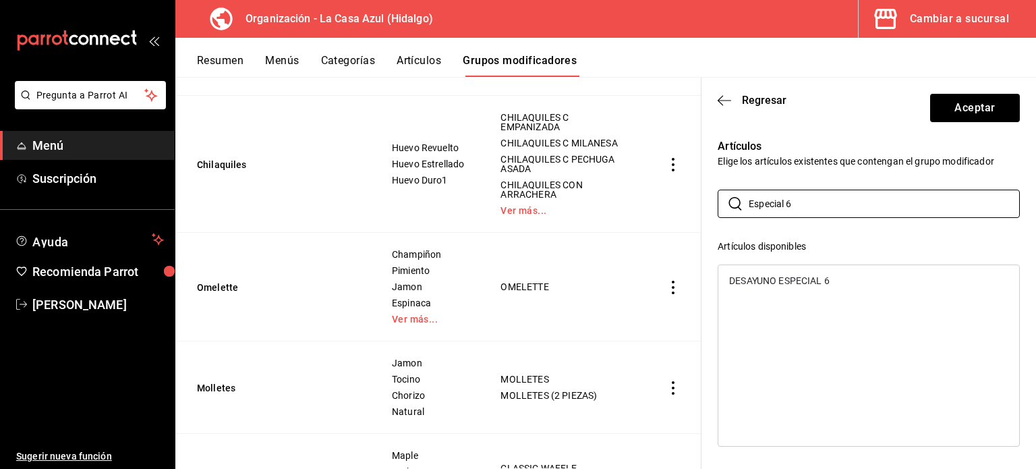
type input "Especial 6"
click at [773, 284] on div "DESAYUNO ESPECIAL 6" at bounding box center [779, 280] width 100 height 9
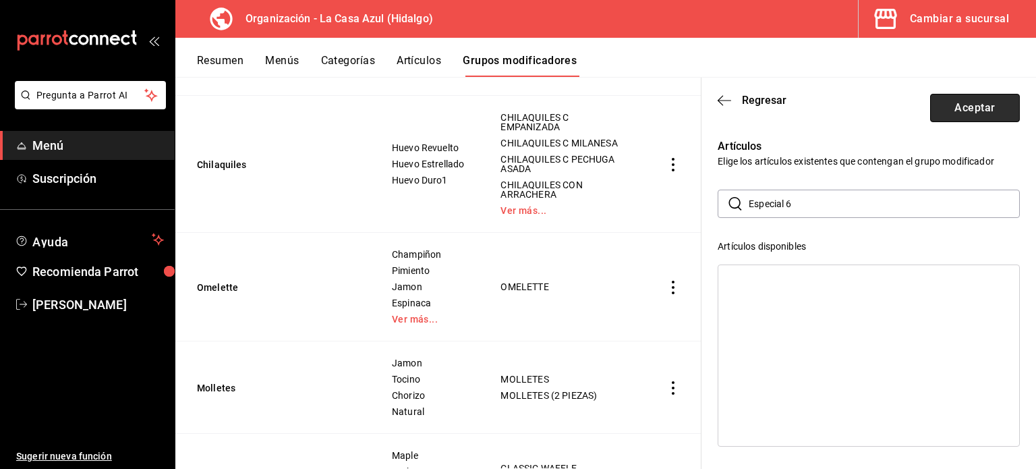
click at [930, 112] on button "Aceptar" at bounding box center [975, 108] width 90 height 28
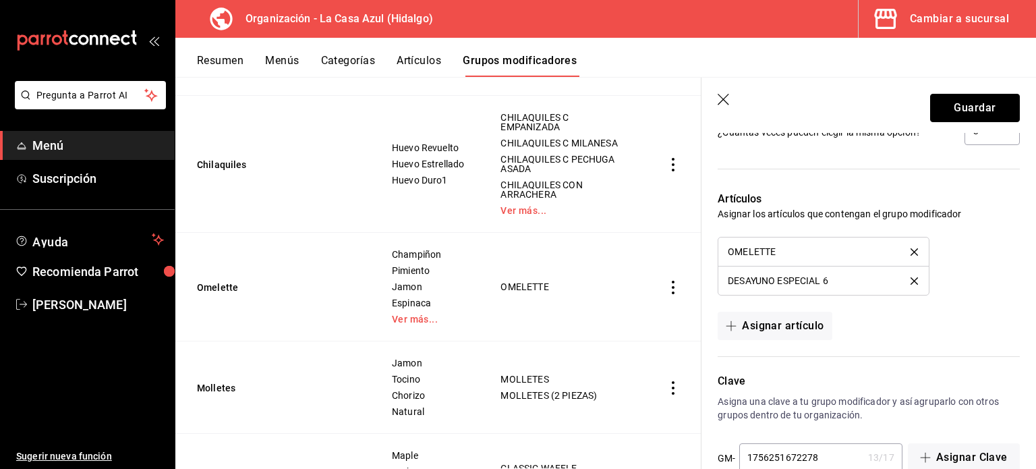
click at [930, 112] on button "Guardar" at bounding box center [975, 108] width 90 height 28
click at [930, 112] on div "Guardar" at bounding box center [975, 108] width 90 height 28
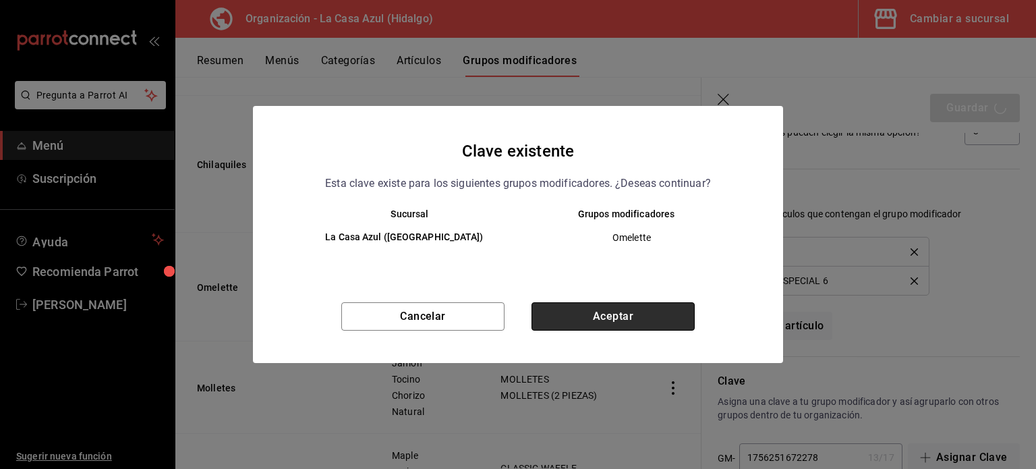
click at [581, 319] on button "Aceptar" at bounding box center [612, 316] width 163 height 28
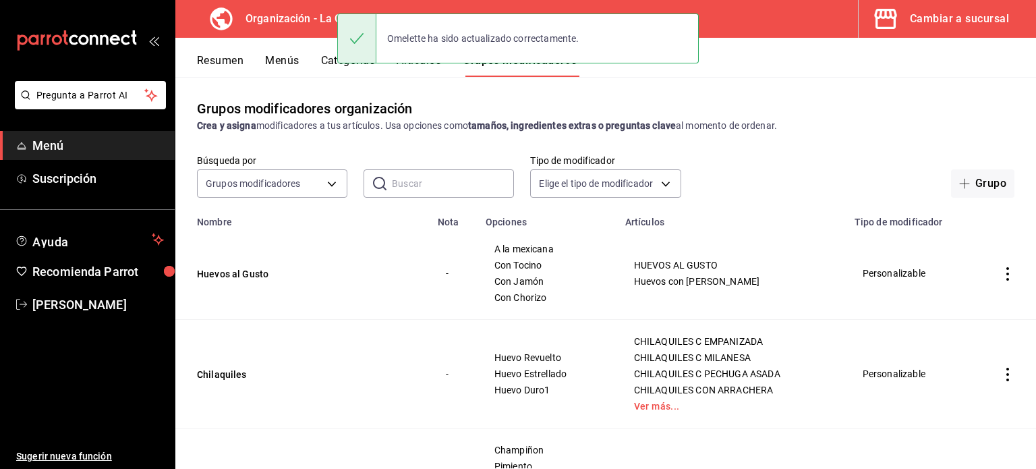
click at [284, 64] on button "Menús" at bounding box center [282, 65] width 34 height 23
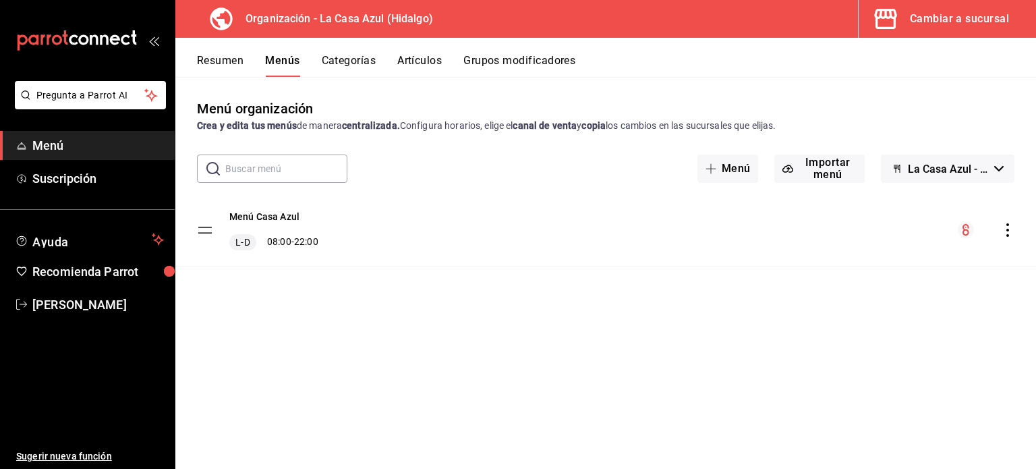
click at [213, 66] on button "Resumen" at bounding box center [220, 65] width 47 height 23
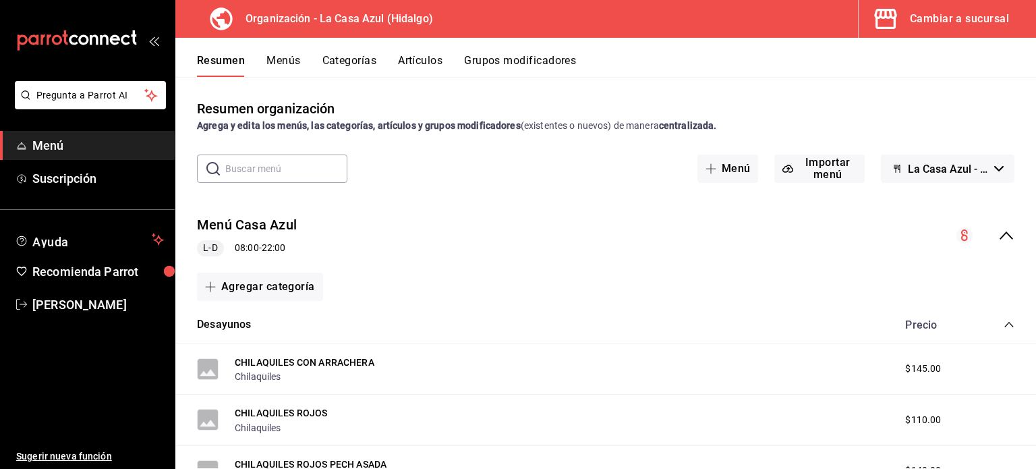
click at [293, 180] on input "text" at bounding box center [286, 168] width 122 height 27
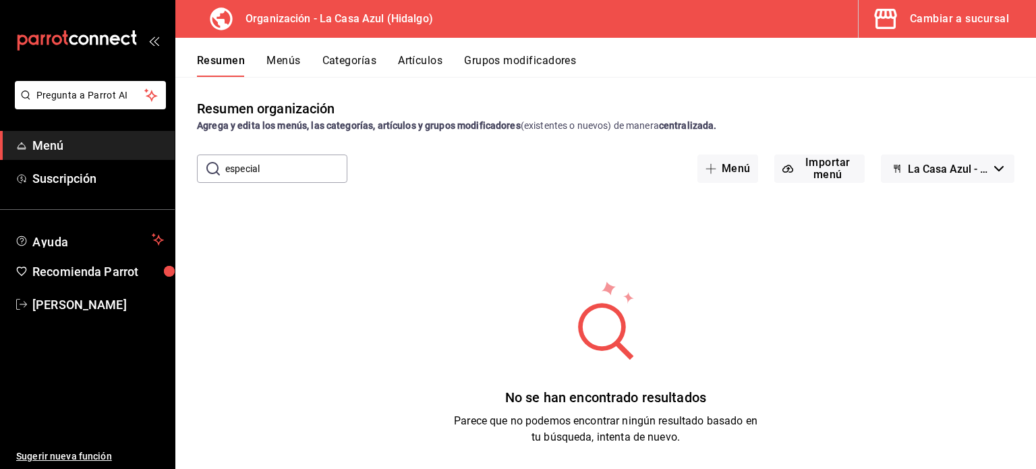
type input "Especial 6"
click at [421, 61] on button "Artículos" at bounding box center [420, 65] width 45 height 23
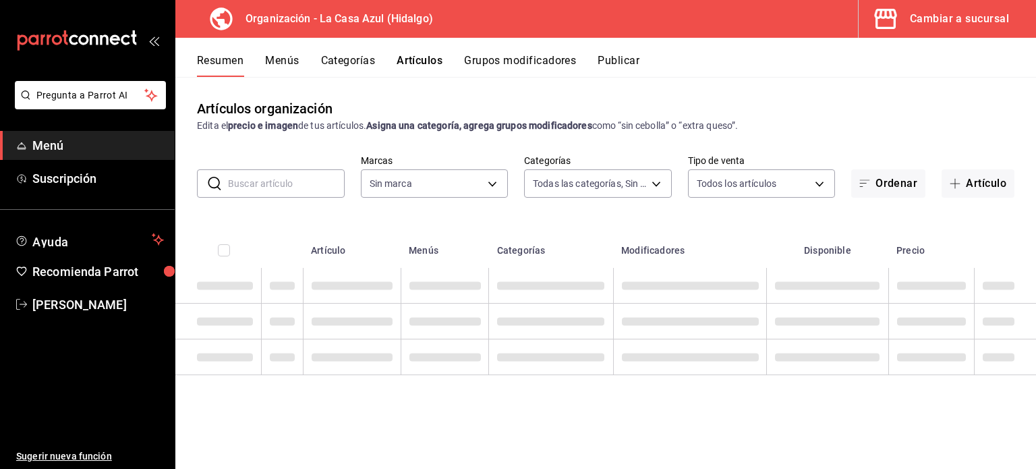
click at [281, 194] on input "text" at bounding box center [286, 183] width 117 height 27
click at [281, 185] on input "text" at bounding box center [286, 183] width 117 height 27
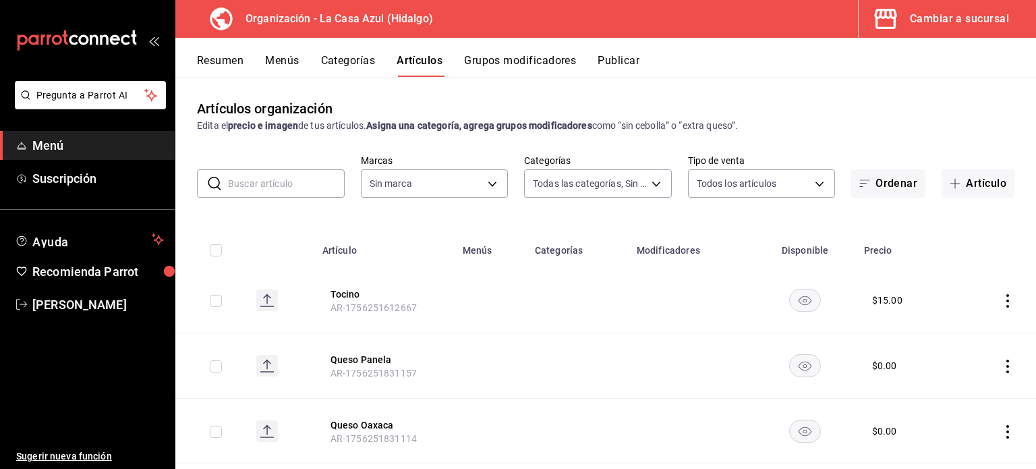
type input "eeda0fa9-b62b-4a2d-b8d7-db32ef59bf90,6614dff9-764a-407d-9ae4-02cf15176119,32a06…"
type input "Es"
type input "404aea9f-4b63-4237-b219-64d01b0e4e23"
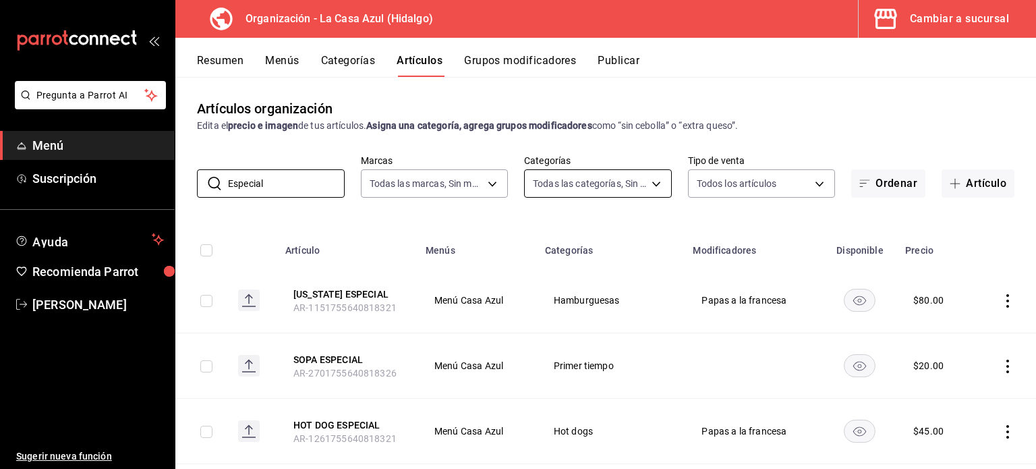
type input "Especial"
click at [646, 185] on body "Pregunta a Parrot AI Menú Suscripción Ayuda Recomienda Parrot Berenice Bustos S…" at bounding box center [518, 234] width 1036 height 469
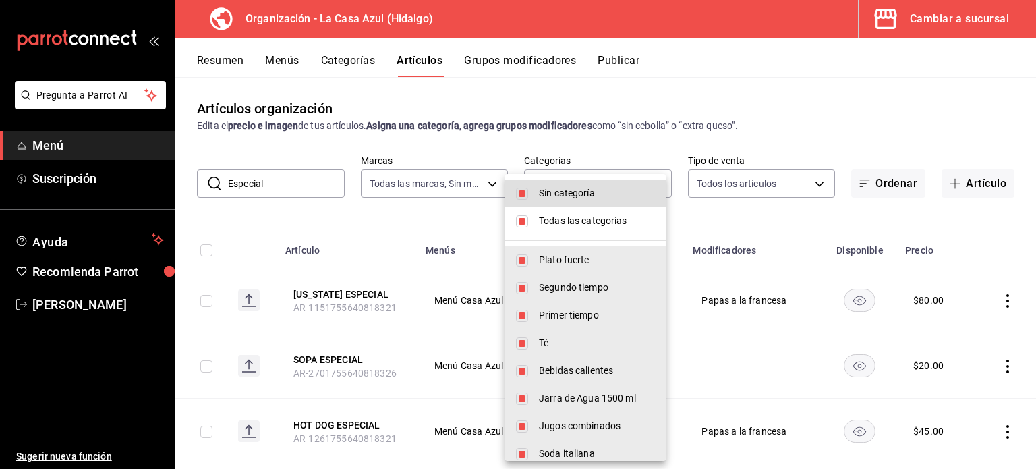
click at [525, 231] on li "Todas las categorías" at bounding box center [585, 221] width 160 height 28
checkbox input "false"
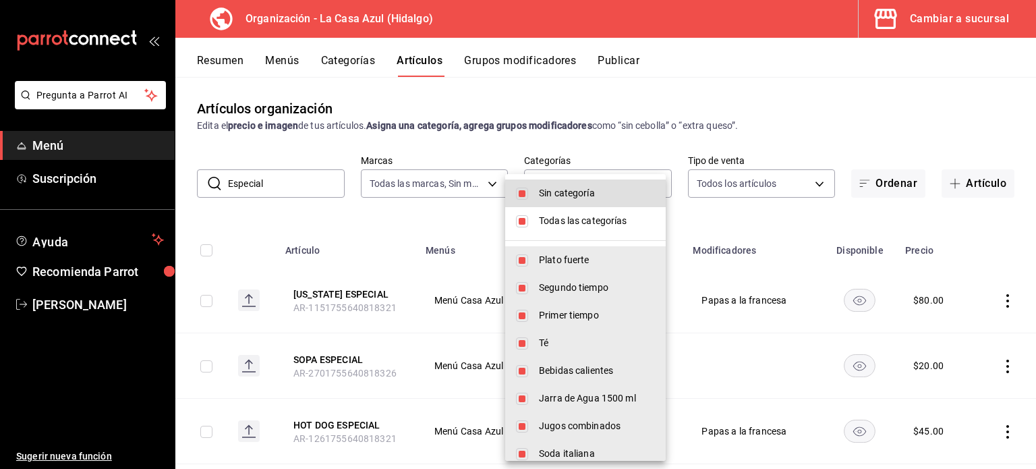
checkbox input "false"
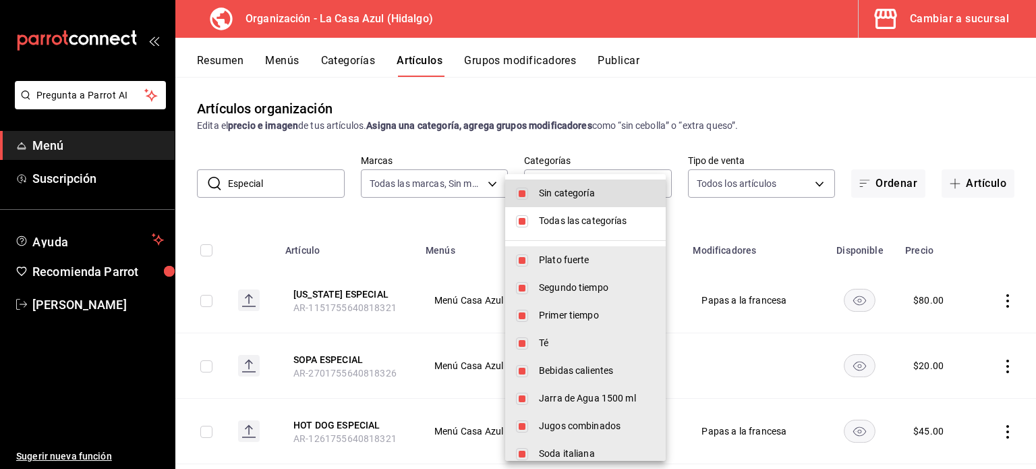
checkbox input "false"
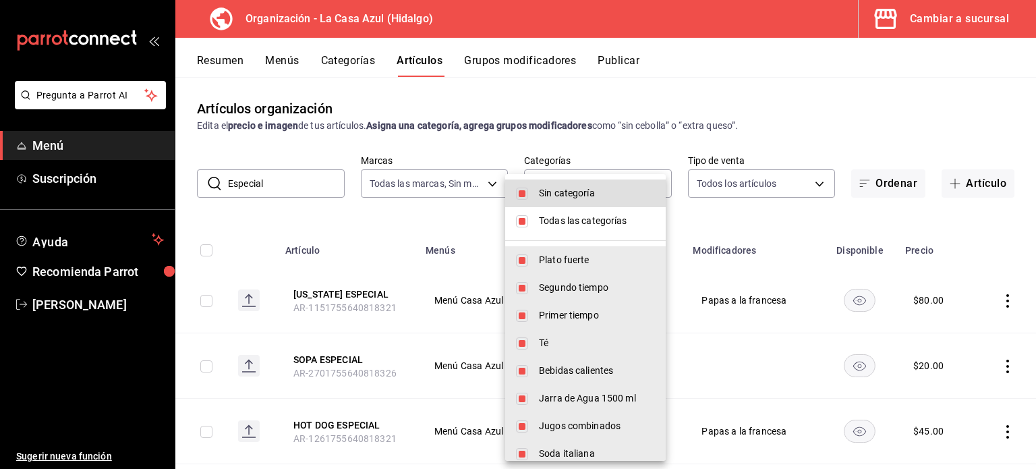
checkbox input "false"
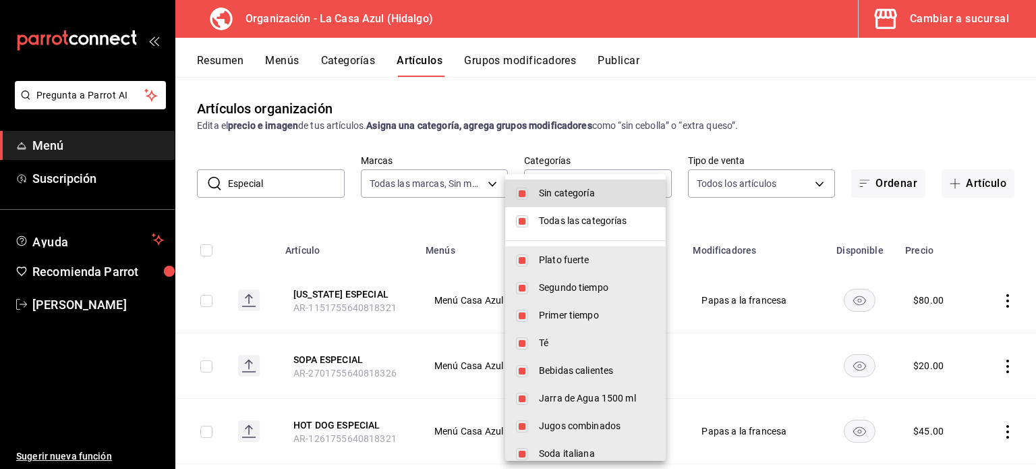
checkbox input "false"
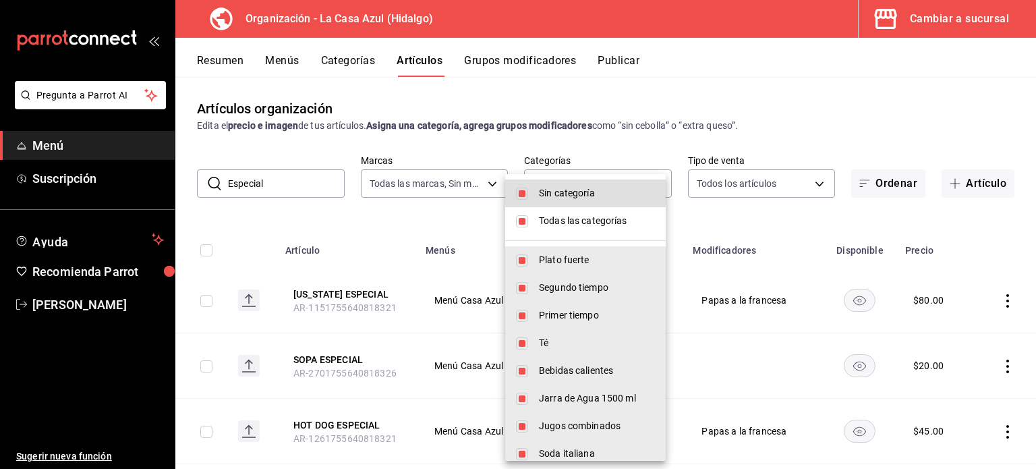
checkbox input "false"
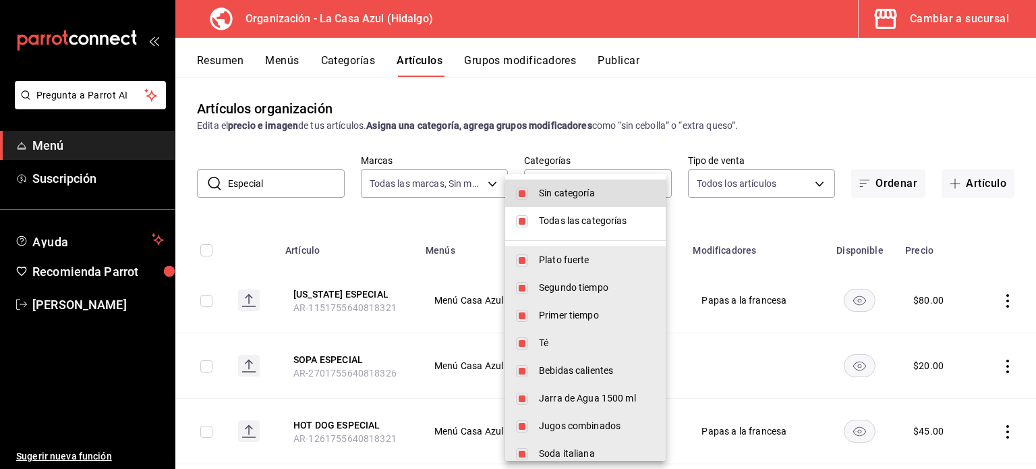
checkbox input "false"
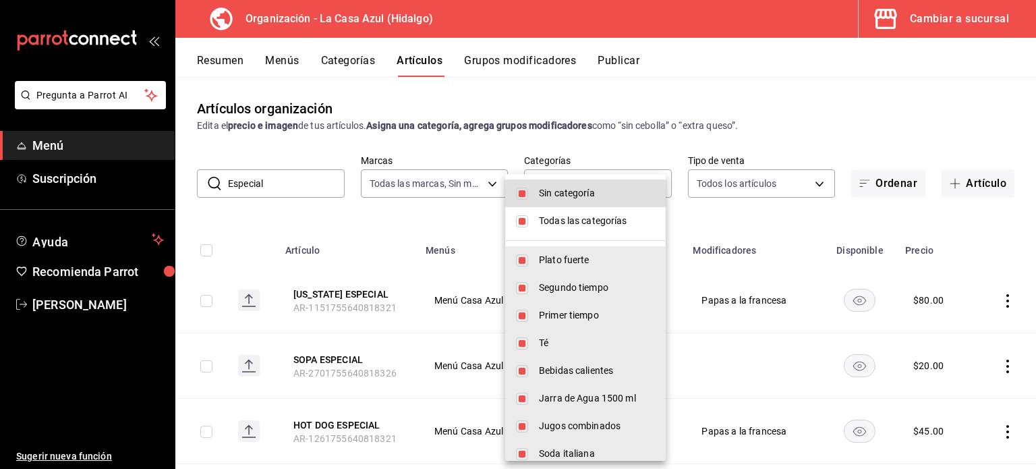
checkbox input "false"
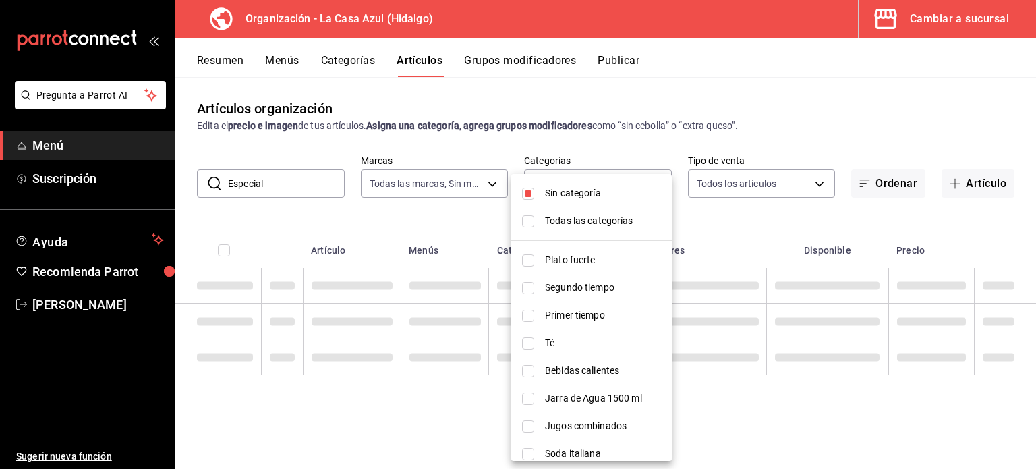
click at [535, 200] on li "Sin categoría" at bounding box center [591, 193] width 160 height 28
checkbox input "false"
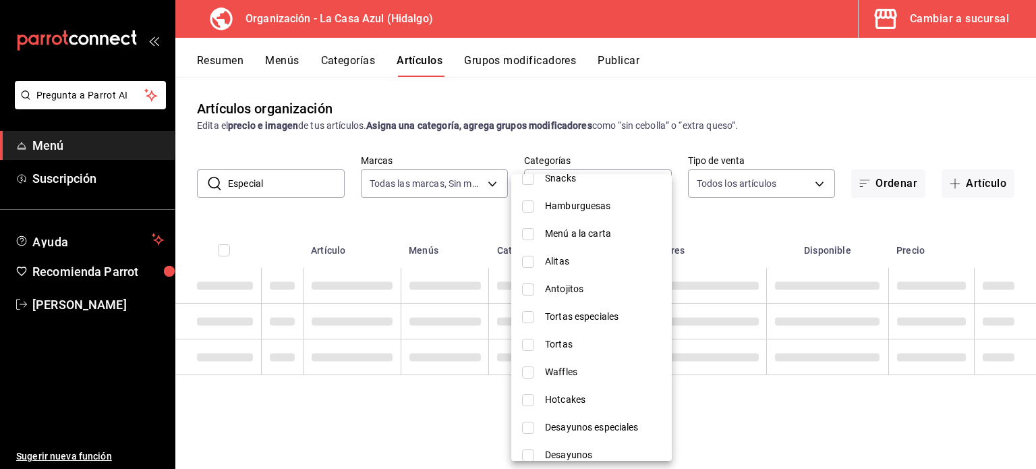
scroll to position [722, 0]
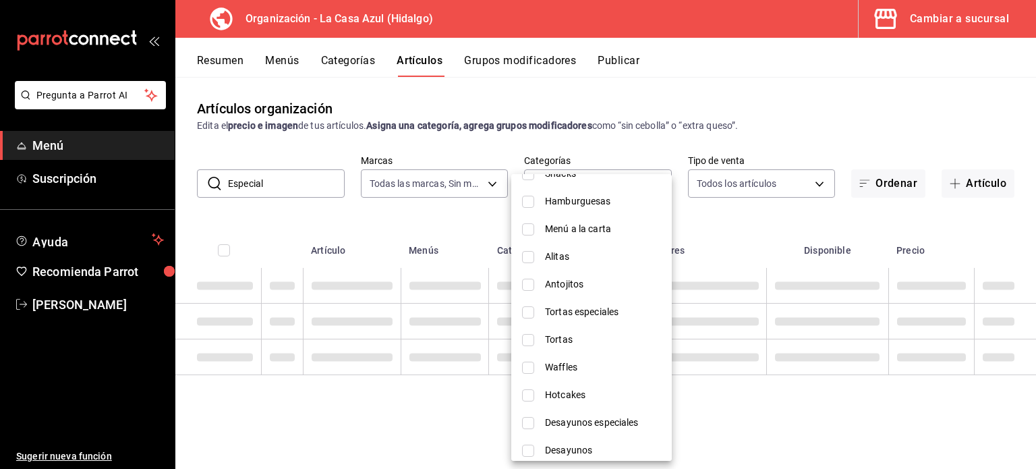
click at [599, 422] on span "Desayunos especiales" at bounding box center [603, 422] width 116 height 14
type input "7670a473-0bd0-4737-8b36-4099164342b4"
checkbox input "true"
click at [467, 218] on div at bounding box center [518, 234] width 1036 height 469
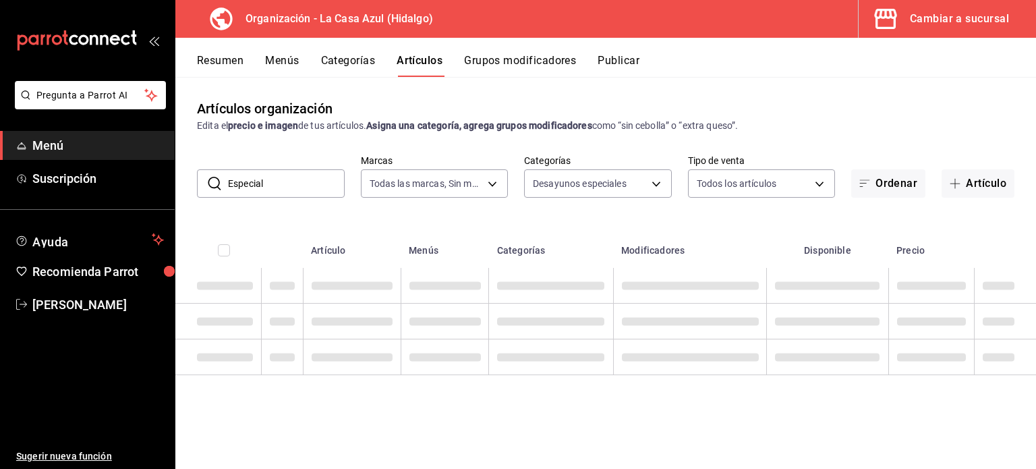
click at [314, 186] on input "Especial" at bounding box center [286, 183] width 117 height 27
type input "E"
click at [643, 158] on label "Categorías" at bounding box center [598, 160] width 148 height 9
click at [653, 173] on body "Pregunta a Parrot AI Menú Suscripción Ayuda Recomienda Parrot Berenice Bustos S…" at bounding box center [518, 234] width 1036 height 469
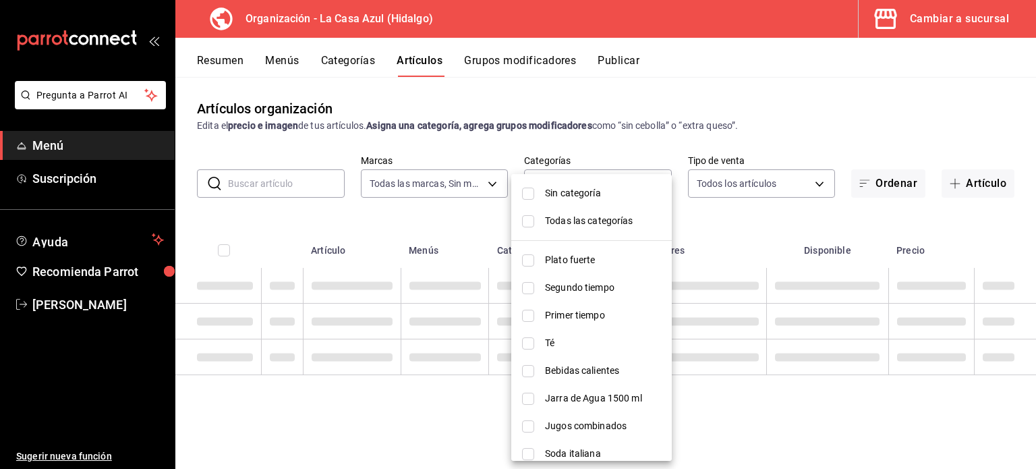
click at [581, 196] on span "Sin categoría" at bounding box center [603, 193] width 116 height 14
checkbox input "true"
click at [533, 221] on input "checkbox" at bounding box center [528, 221] width 12 height 12
checkbox input "true"
type input "eeda0fa9-b62b-4a2d-b8d7-db32ef59bf90,6614dff9-764a-407d-9ae4-02cf15176119,32a06…"
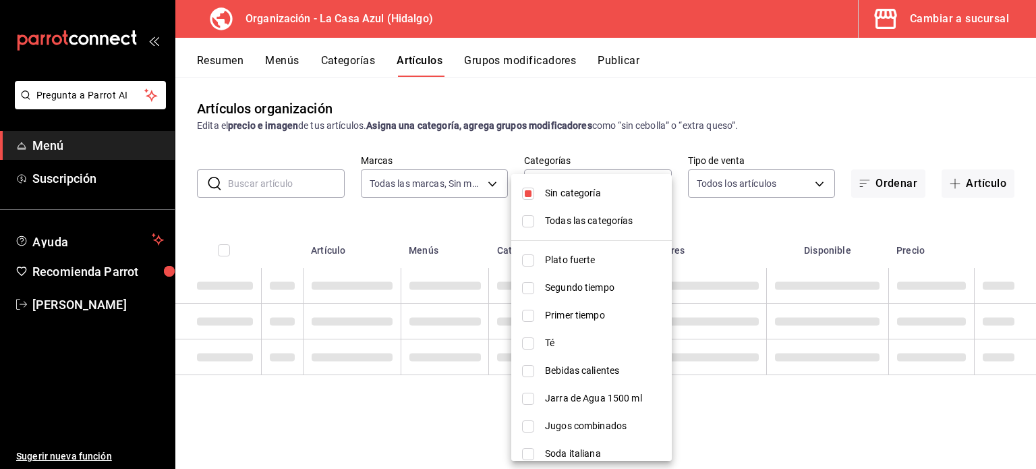
checkbox input "true"
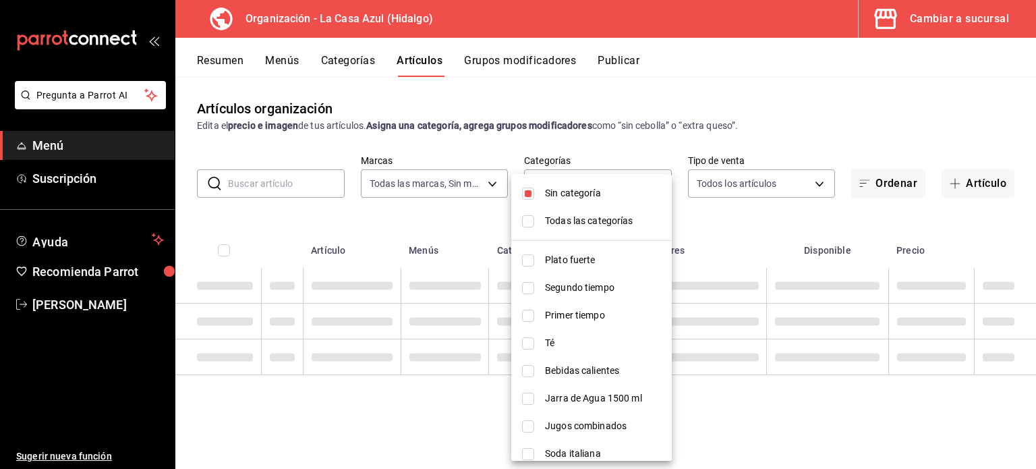
checkbox input "true"
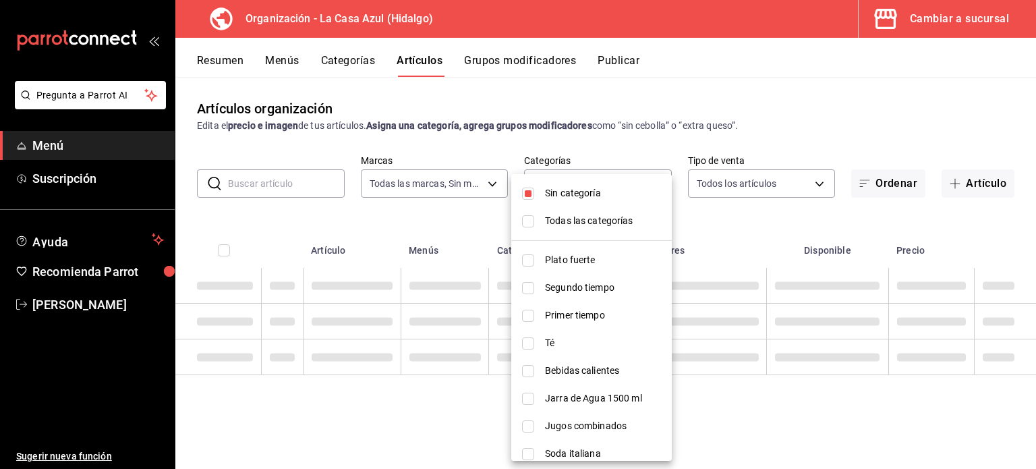
checkbox input "true"
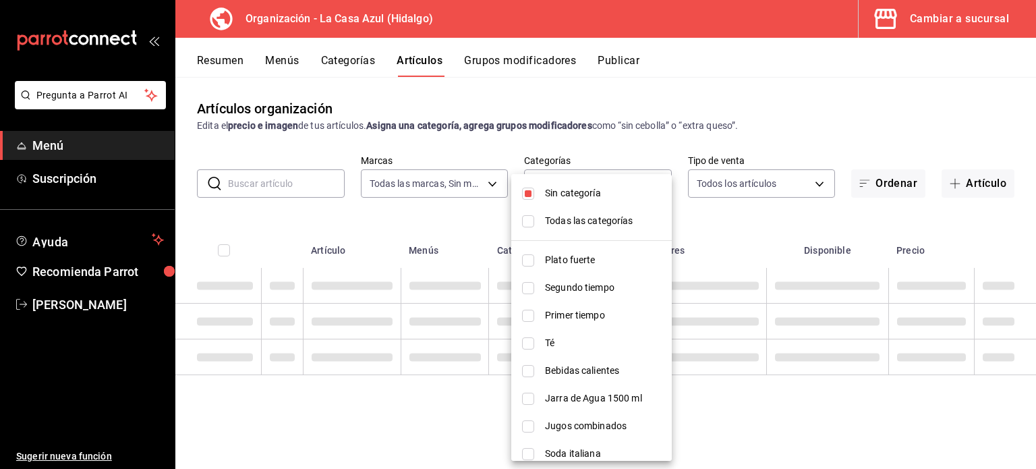
checkbox input "true"
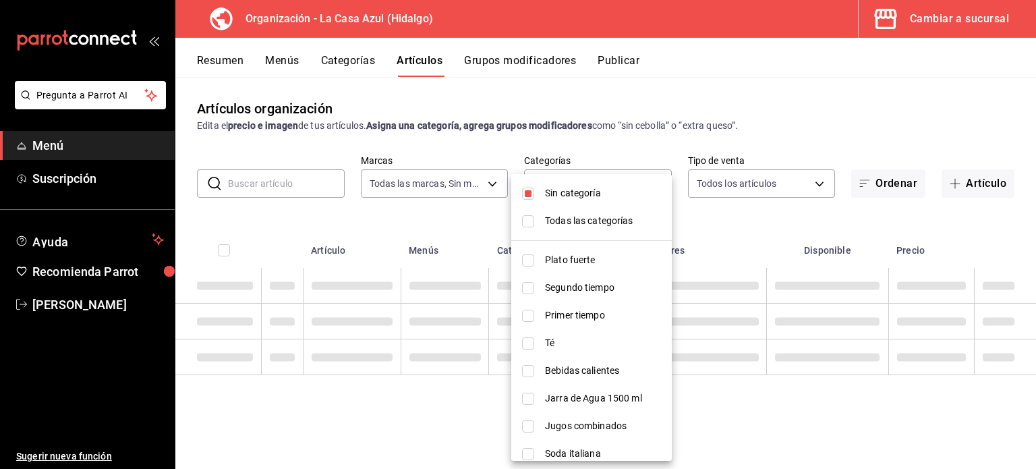
checkbox input "true"
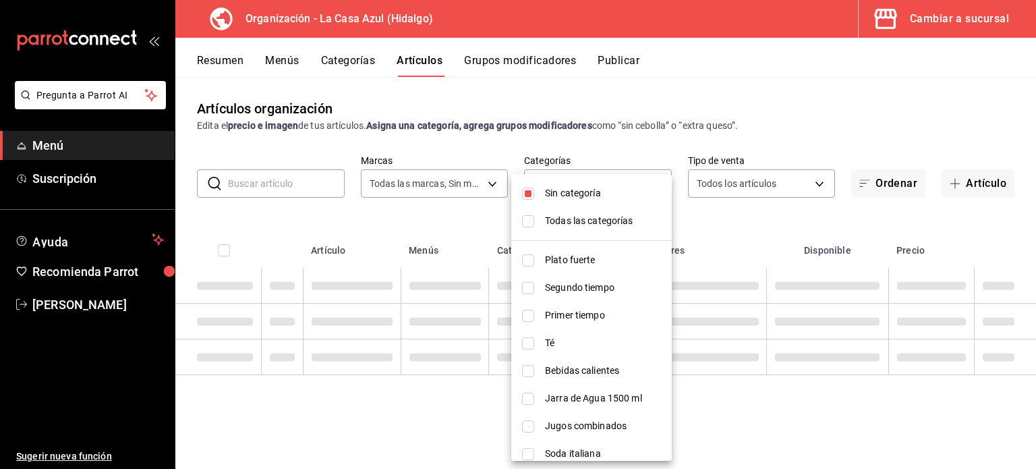
checkbox input "true"
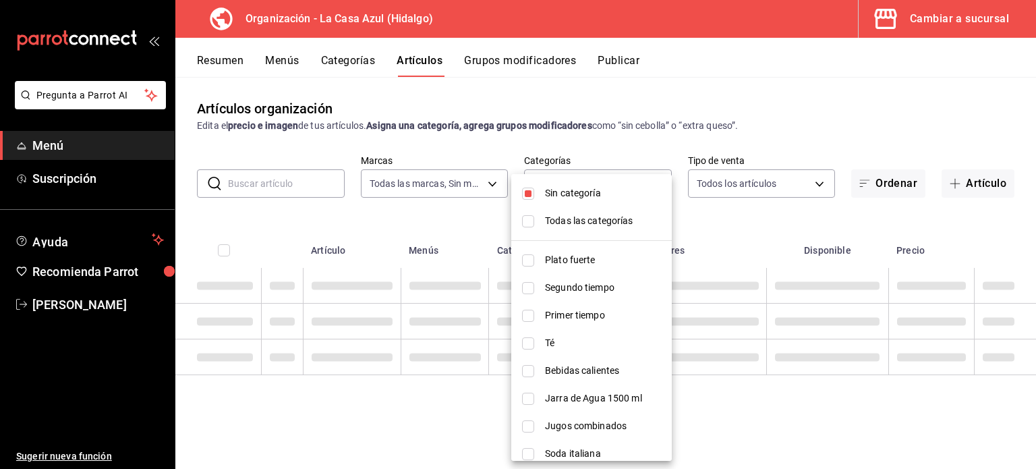
checkbox input "true"
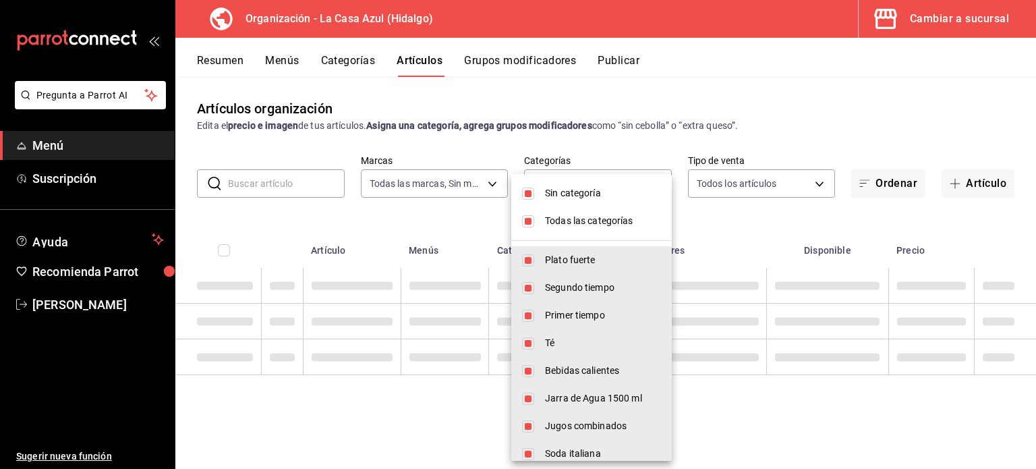
click at [533, 220] on input "checkbox" at bounding box center [528, 221] width 12 height 12
checkbox input "false"
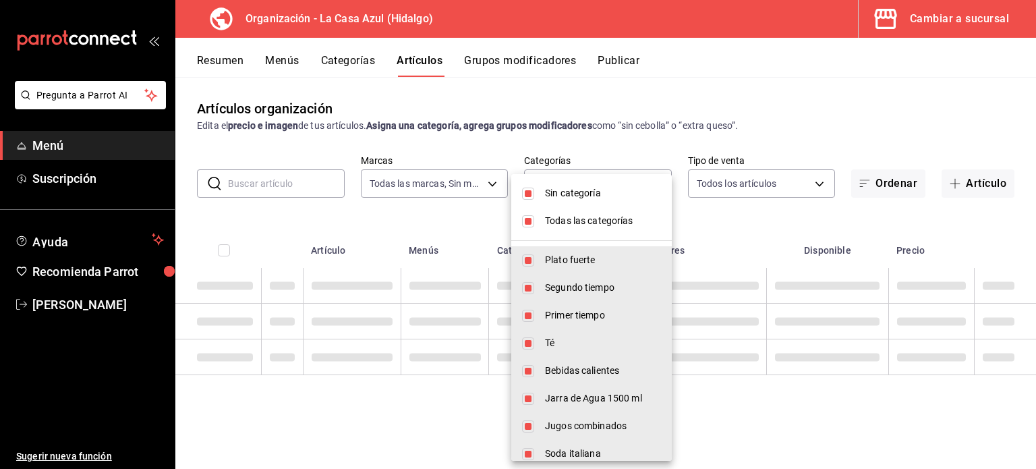
checkbox input "false"
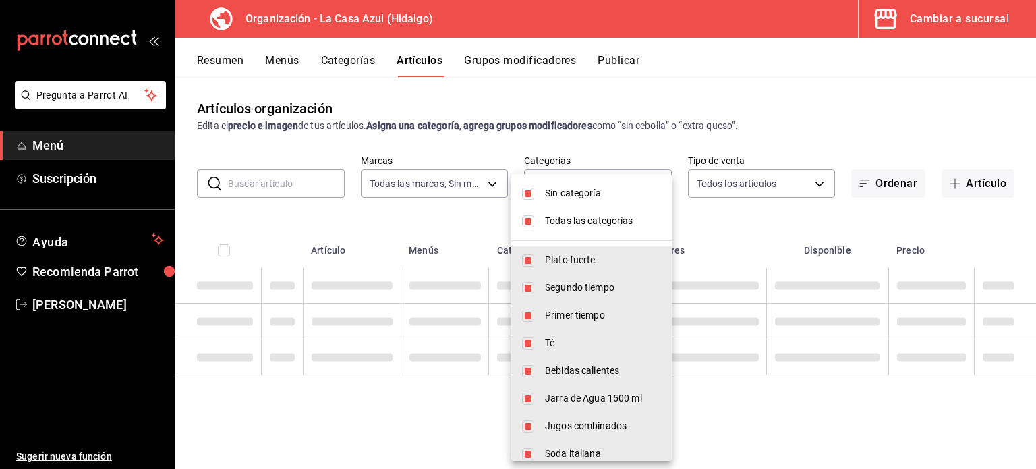
checkbox input "false"
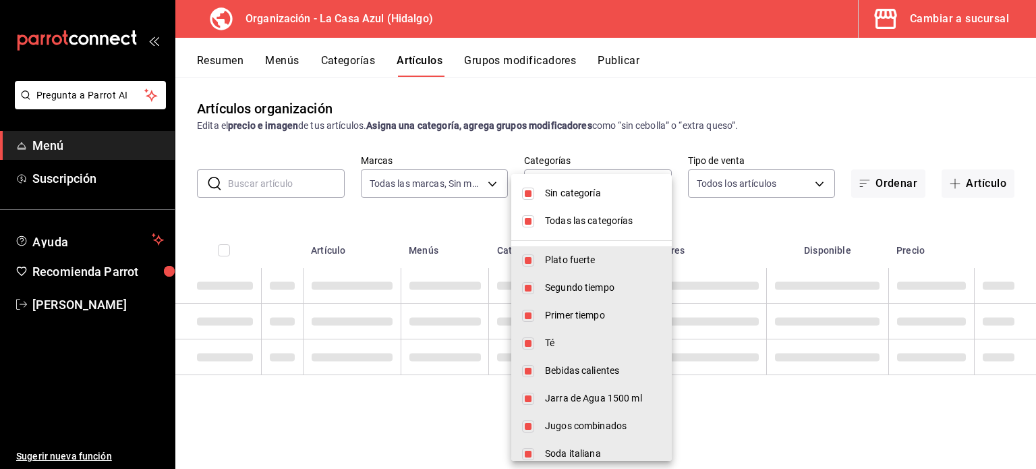
checkbox input "false"
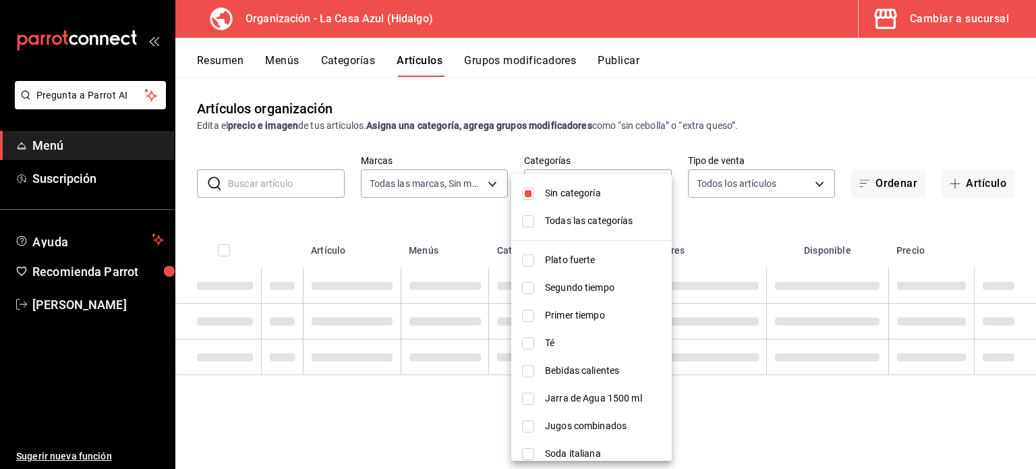
click at [533, 197] on input "checkbox" at bounding box center [528, 193] width 12 height 12
drag, startPoint x: 687, startPoint y: 217, endPoint x: 715, endPoint y: 394, distance: 178.9
click at [715, 394] on div at bounding box center [518, 234] width 1036 height 469
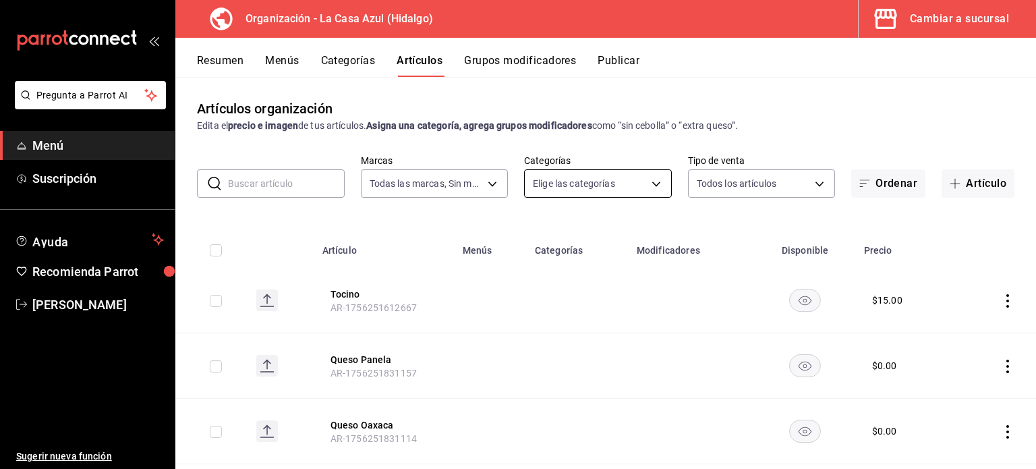
click at [633, 180] on body "Pregunta a Parrot AI Menú Suscripción Ayuda Recomienda Parrot Berenice Bustos S…" at bounding box center [518, 234] width 1036 height 469
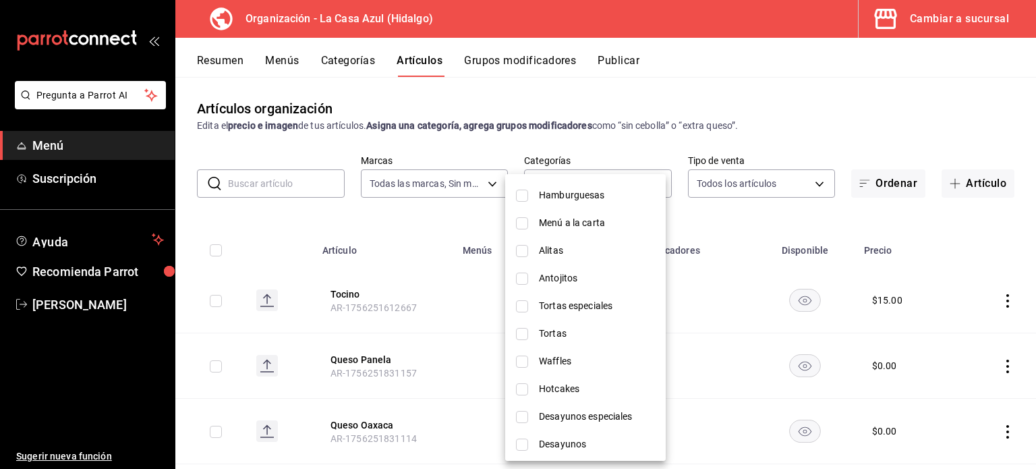
scroll to position [730, 0]
click at [577, 421] on li "Desayunos especiales" at bounding box center [585, 415] width 160 height 28
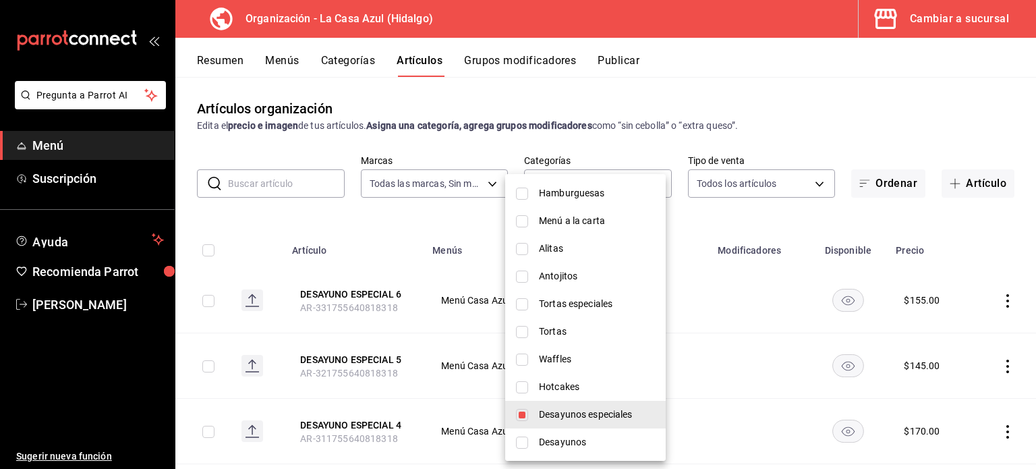
click at [327, 280] on div at bounding box center [518, 234] width 1036 height 469
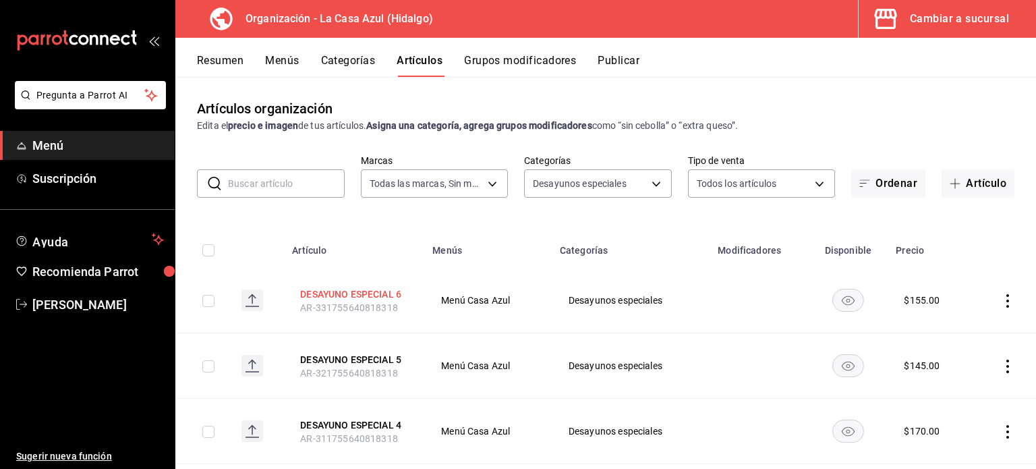
click at [334, 294] on button "DESAYUNO ESPECIAL 6" at bounding box center [354, 293] width 108 height 13
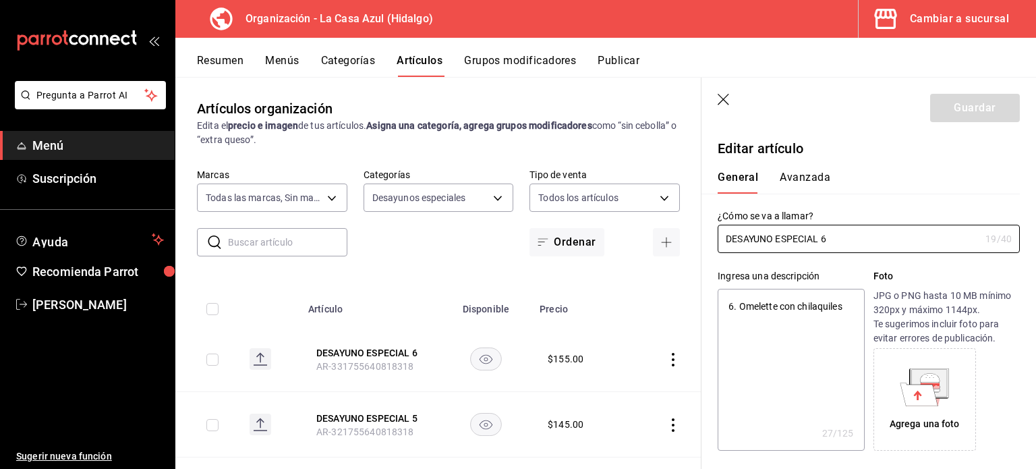
click at [816, 176] on button "Avanzada" at bounding box center [805, 182] width 51 height 23
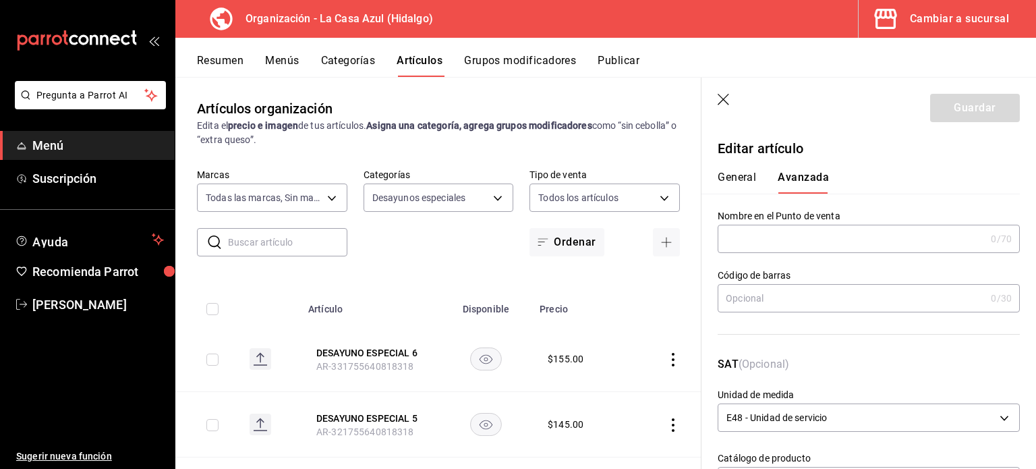
click at [742, 172] on button "General" at bounding box center [737, 182] width 38 height 23
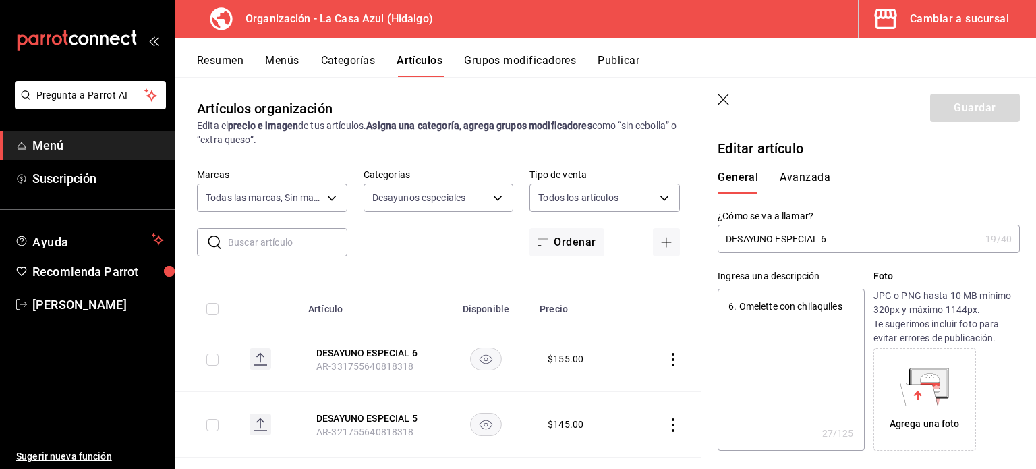
click at [537, 62] on button "Grupos modificadores" at bounding box center [520, 65] width 112 height 23
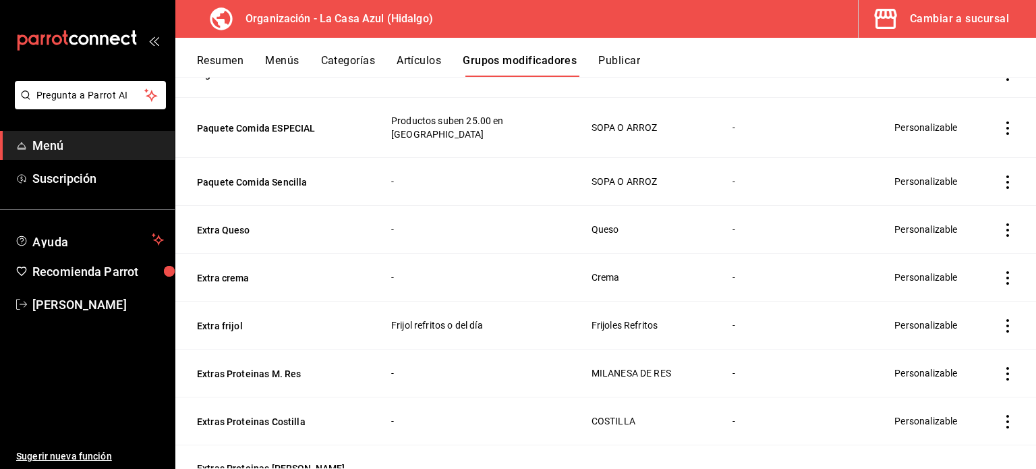
scroll to position [995, 0]
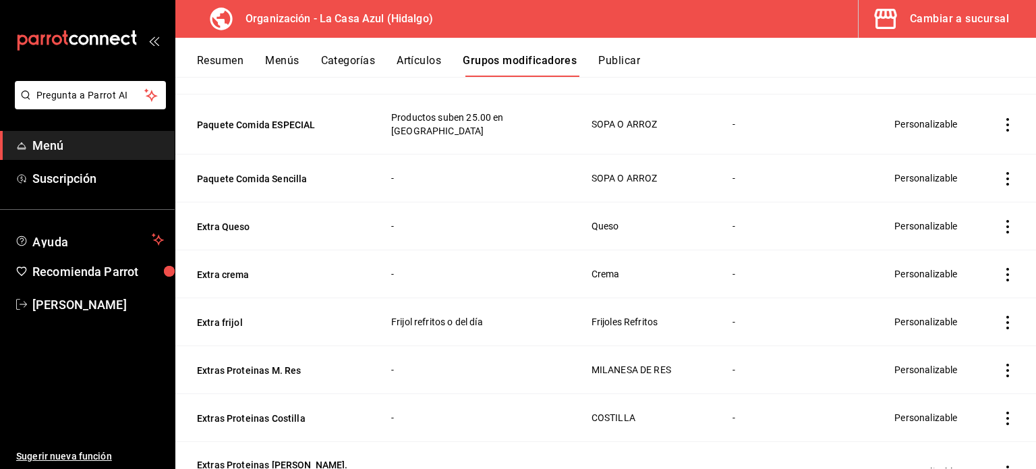
click at [1004, 202] on td "simple table" at bounding box center [1007, 226] width 57 height 48
click at [1006, 220] on icon "actions" at bounding box center [1007, 226] width 3 height 13
click at [944, 280] on span "Eliminar" at bounding box center [956, 281] width 34 height 11
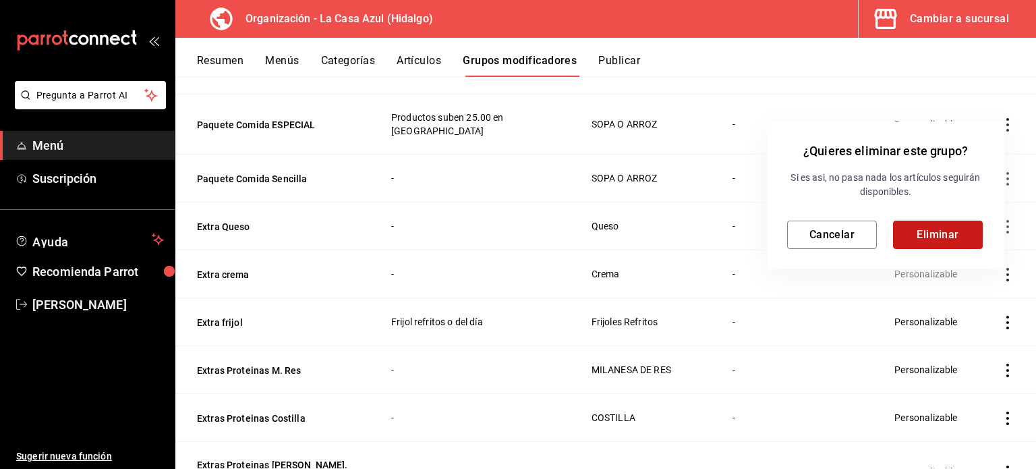
click at [927, 224] on button "Eliminar" at bounding box center [938, 235] width 90 height 28
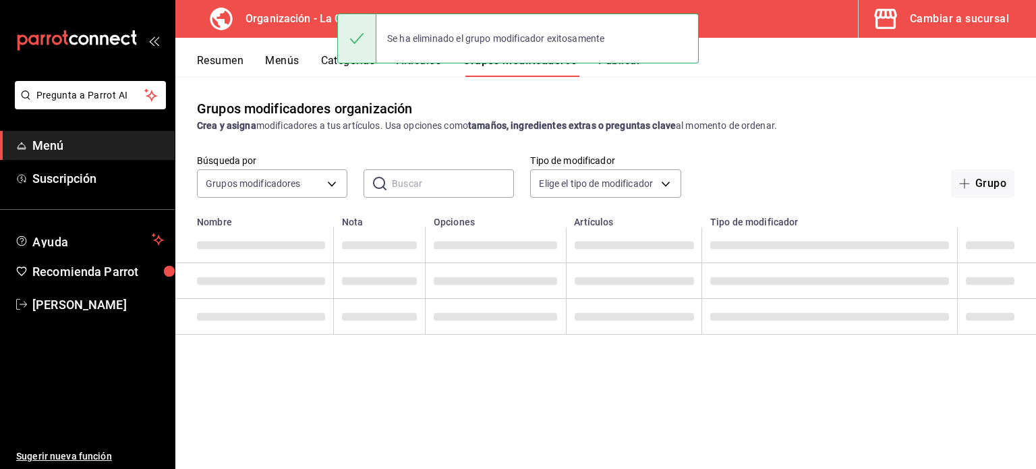
scroll to position [0, 0]
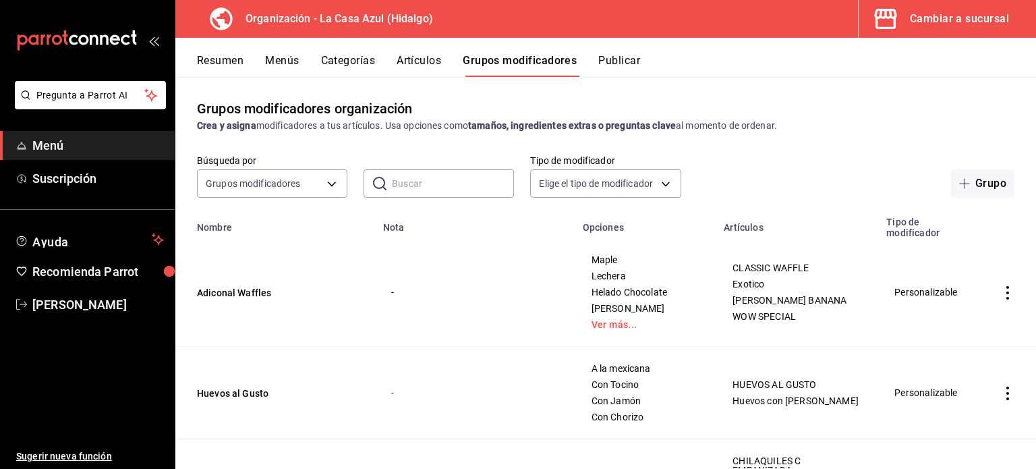
click at [360, 63] on button "Categorías" at bounding box center [348, 65] width 55 height 23
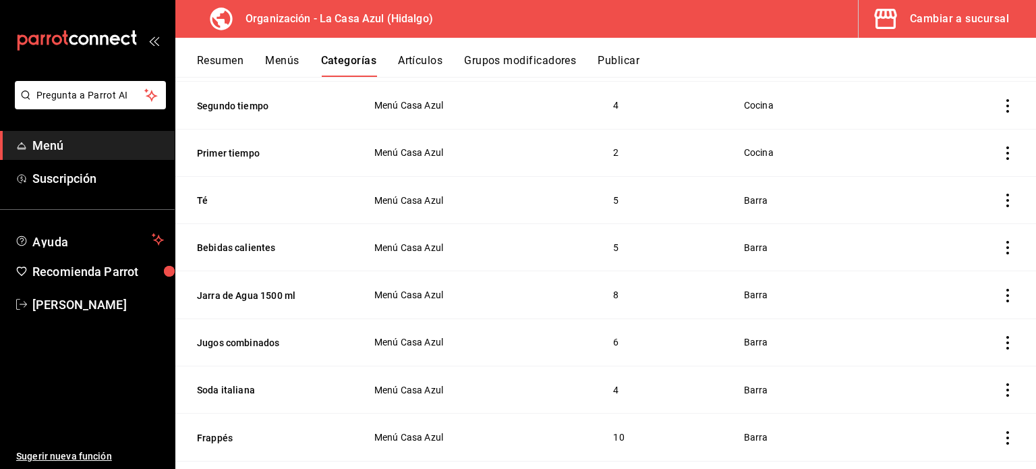
scroll to position [176, 0]
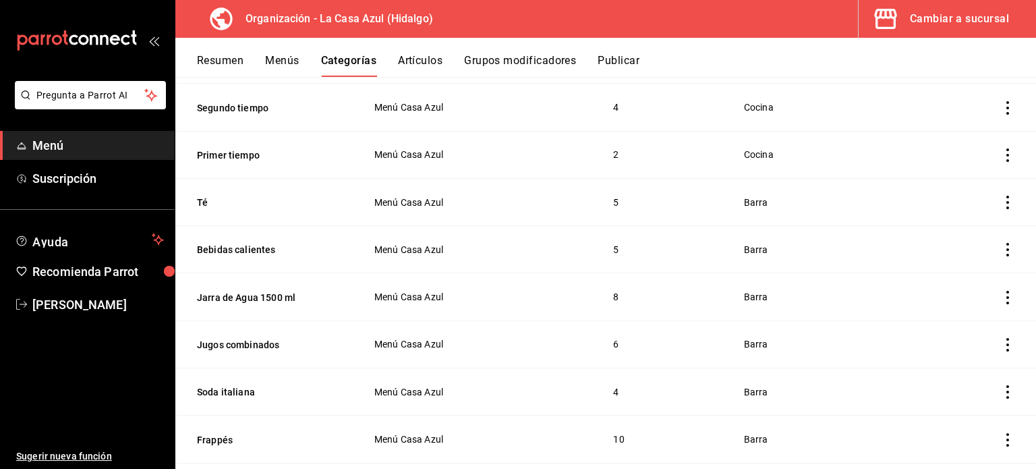
click at [1006, 198] on icon "actions" at bounding box center [1007, 202] width 3 height 13
click at [223, 391] on div at bounding box center [518, 234] width 1036 height 469
click at [256, 389] on button "Soda italiana" at bounding box center [264, 391] width 135 height 13
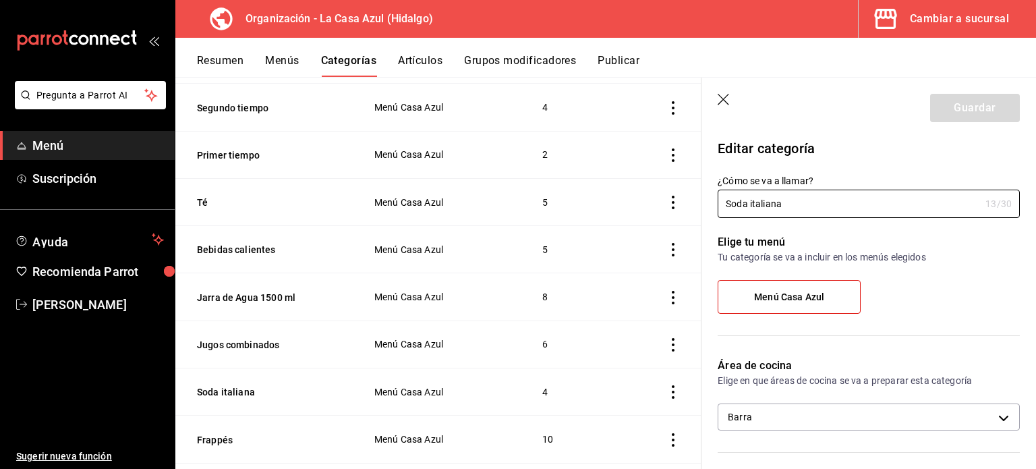
click at [761, 284] on label "Menú Casa Azul" at bounding box center [789, 297] width 142 height 32
click at [0, 0] on input "Menú Casa Azul" at bounding box center [0, 0] width 0 height 0
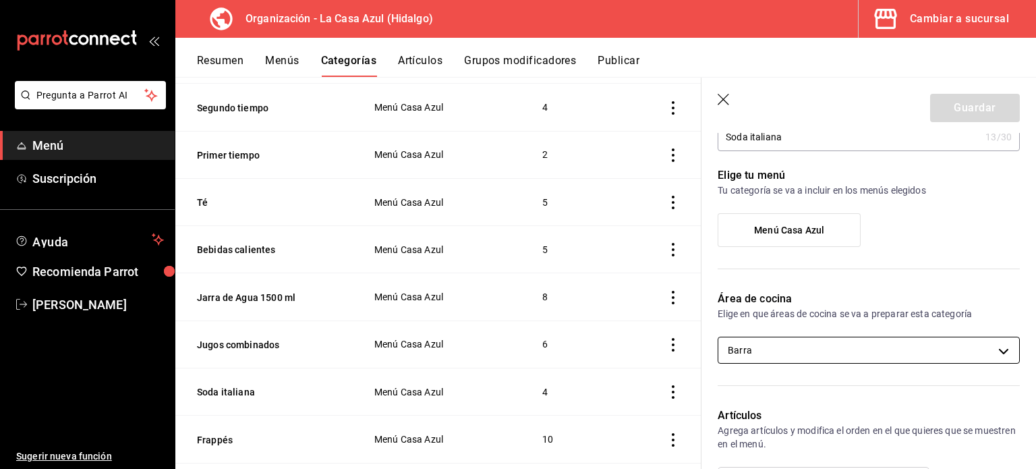
click at [987, 350] on body "Pregunta a Parrot AI Menú Suscripción Ayuda Recomienda Parrot Berenice Bustos S…" at bounding box center [518, 234] width 1036 height 469
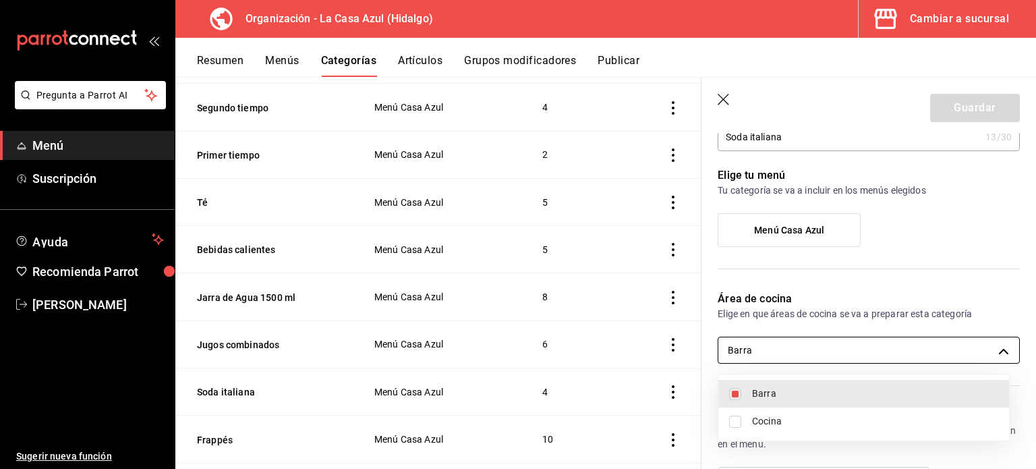
click at [987, 350] on div at bounding box center [518, 234] width 1036 height 469
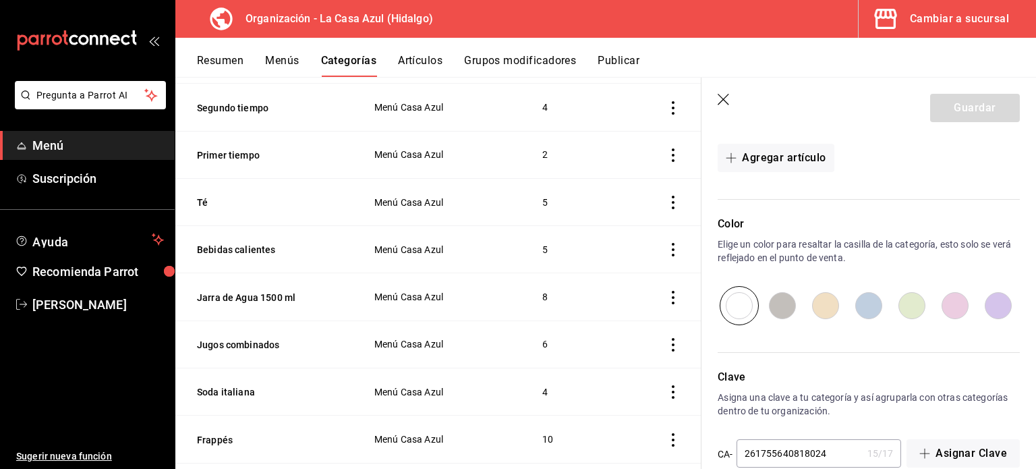
scroll to position [548, 0]
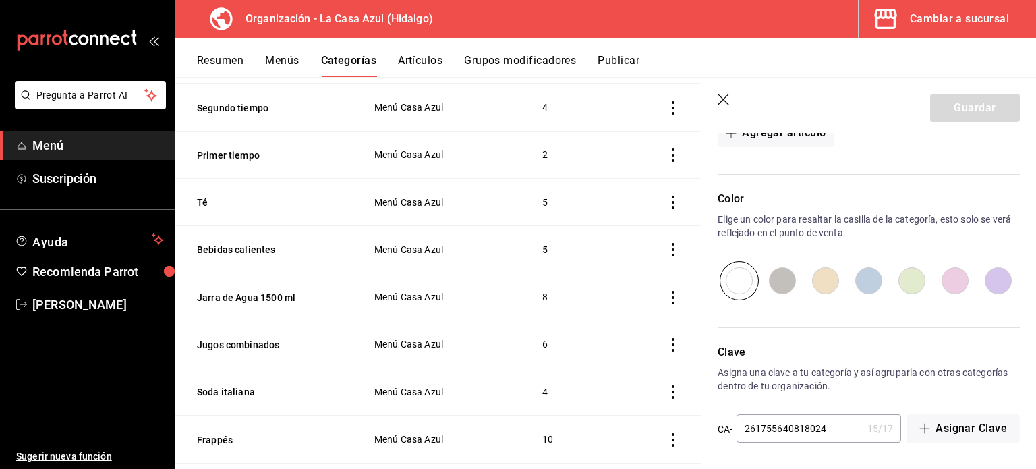
click at [939, 286] on input "radio" at bounding box center [954, 280] width 43 height 39
click at [828, 429] on input "261755640818024" at bounding box center [798, 428] width 125 height 27
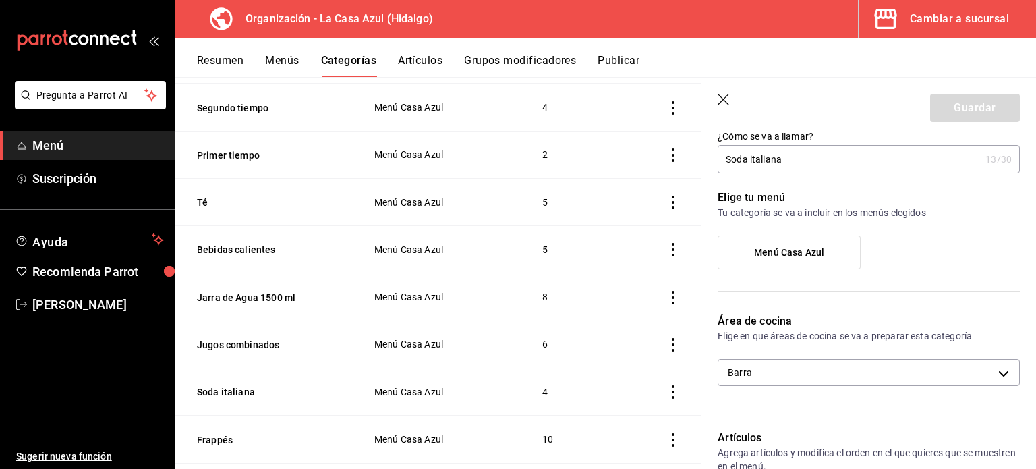
scroll to position [50, 0]
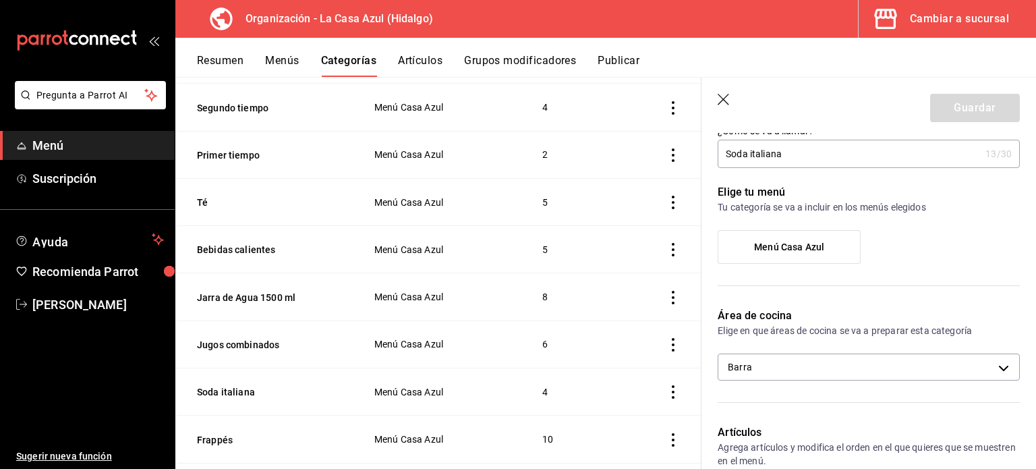
click at [879, 134] on label "¿Cómo se va a llamar?" at bounding box center [869, 130] width 302 height 9
click at [879, 140] on input "Soda italiana" at bounding box center [849, 153] width 262 height 27
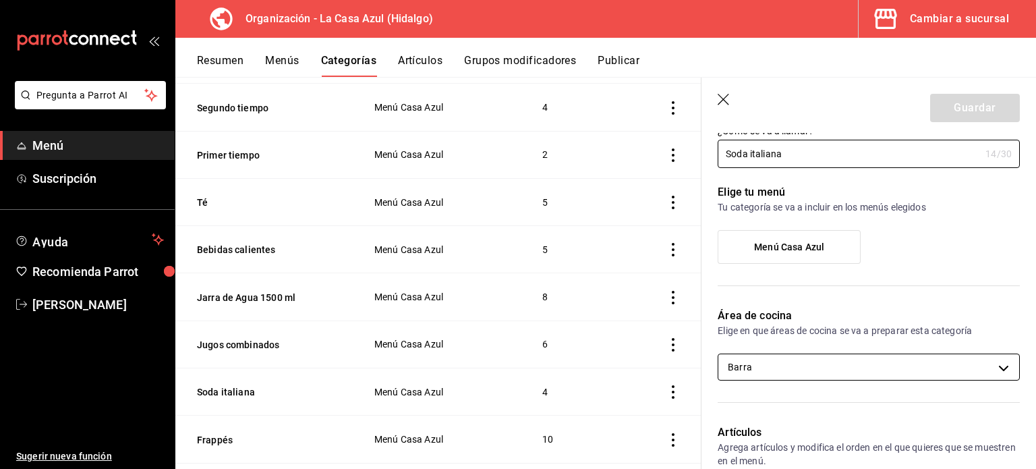
click at [911, 376] on body "Pregunta a Parrot AI Menú Suscripción Ayuda Recomienda Parrot Berenice Bustos S…" at bounding box center [518, 234] width 1036 height 469
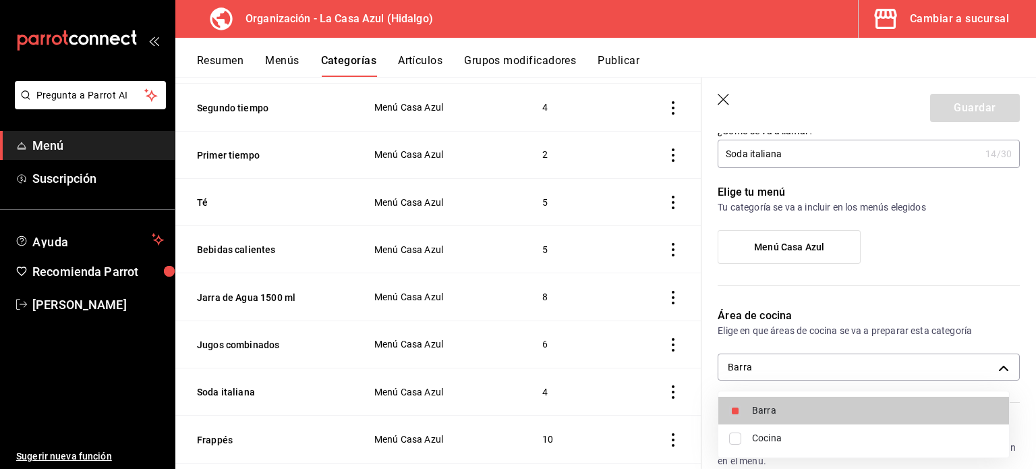
click at [731, 432] on input "checkbox" at bounding box center [735, 438] width 12 height 12
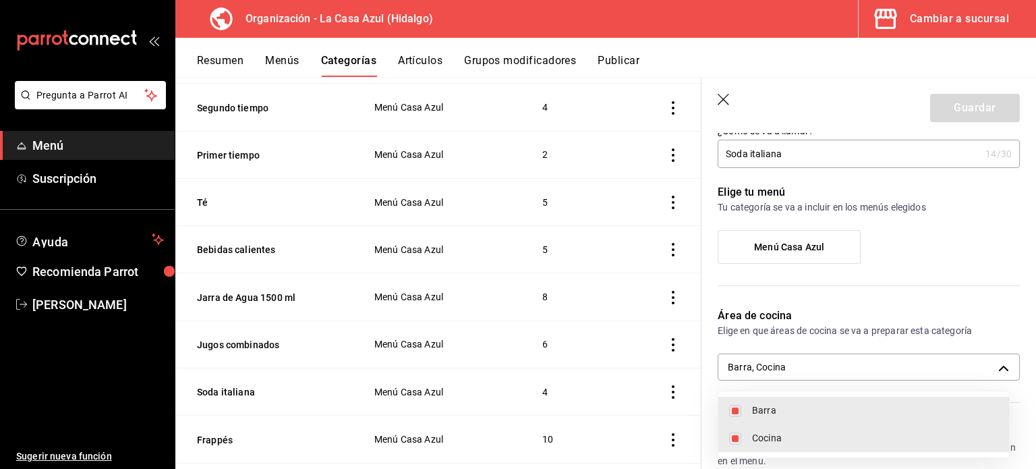
click at [731, 434] on input "checkbox" at bounding box center [735, 438] width 12 height 12
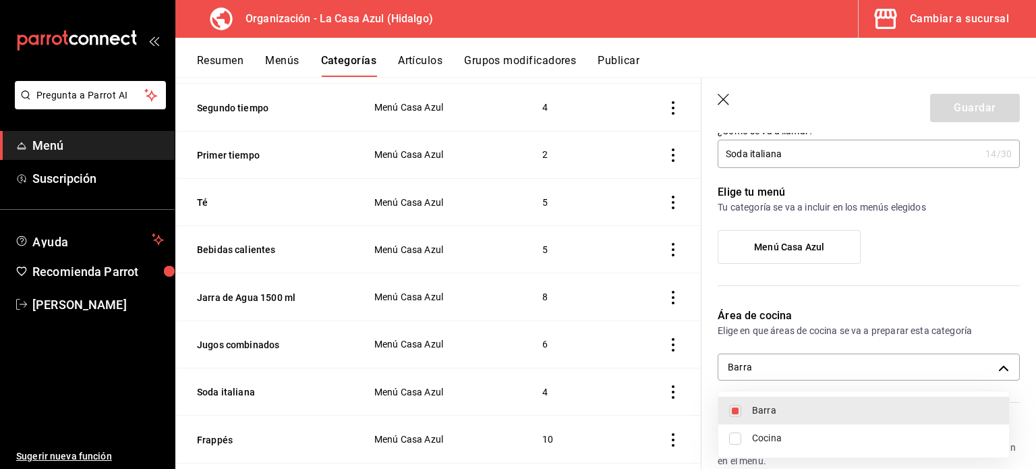
drag, startPoint x: 1035, startPoint y: 177, endPoint x: 1035, endPoint y: 247, distance: 69.5
click at [1035, 247] on div at bounding box center [518, 234] width 1036 height 469
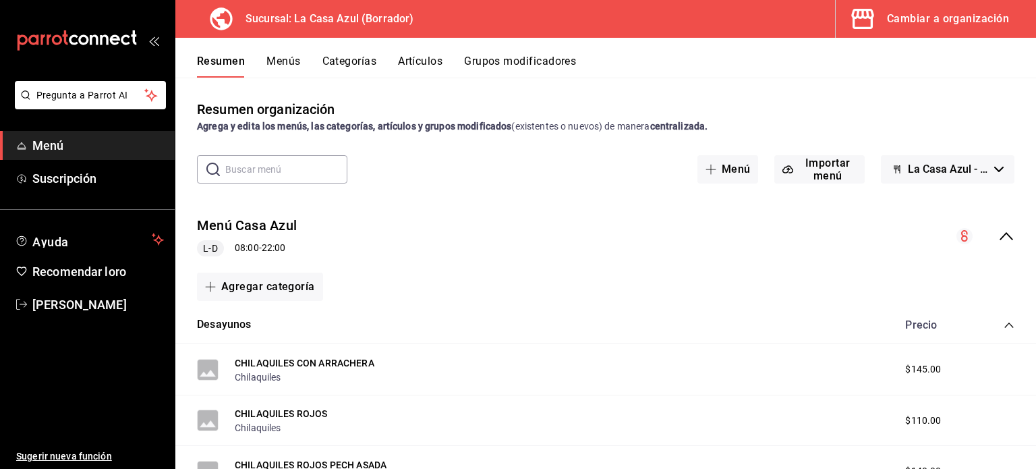
click at [949, 20] on font "Cambiar a organización" at bounding box center [948, 18] width 122 height 13
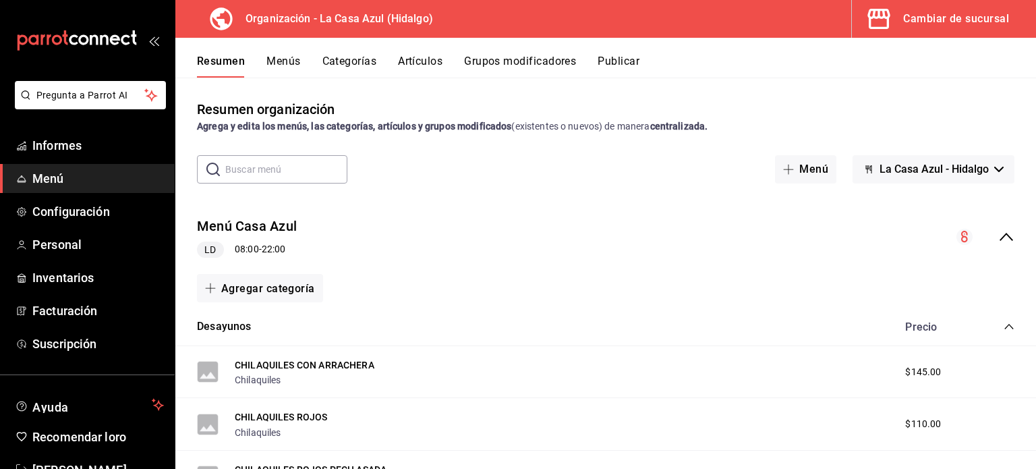
click at [510, 61] on font "Grupos modificadores" at bounding box center [520, 61] width 112 height 13
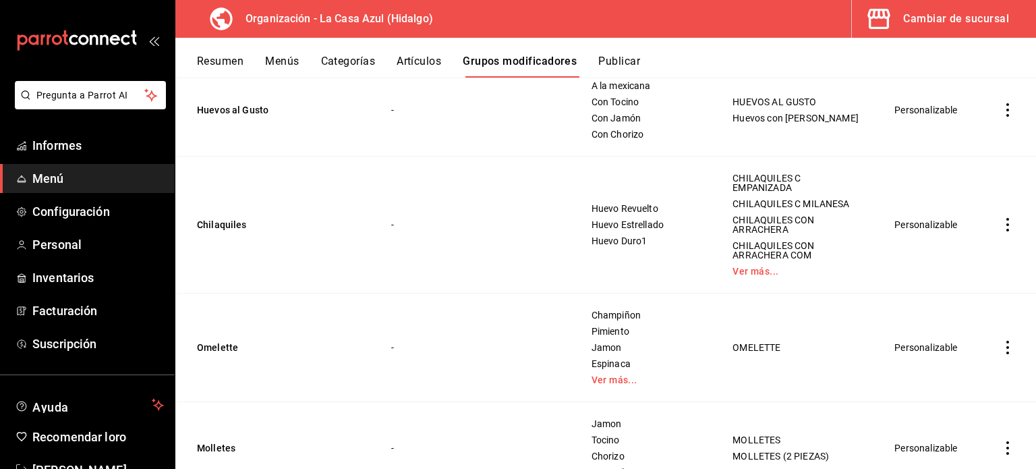
scroll to position [295, 0]
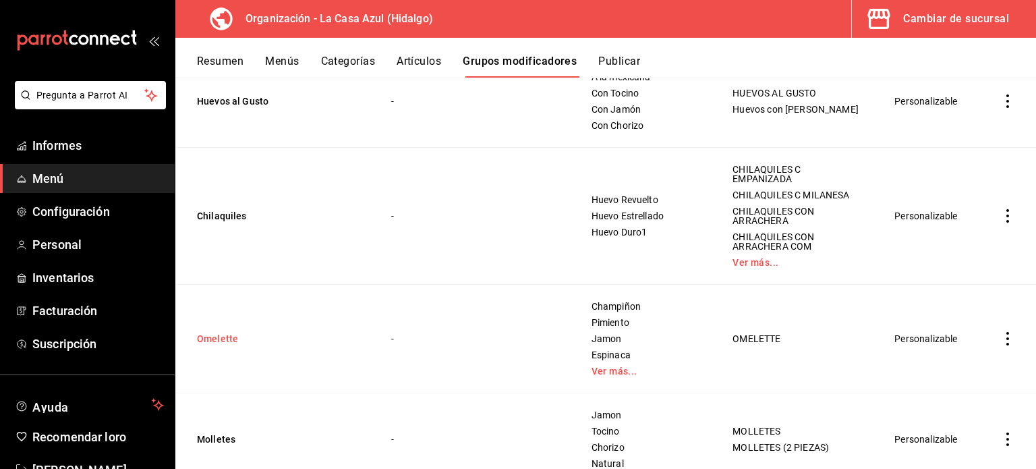
click at [238, 332] on button "Omelette" at bounding box center [278, 338] width 162 height 13
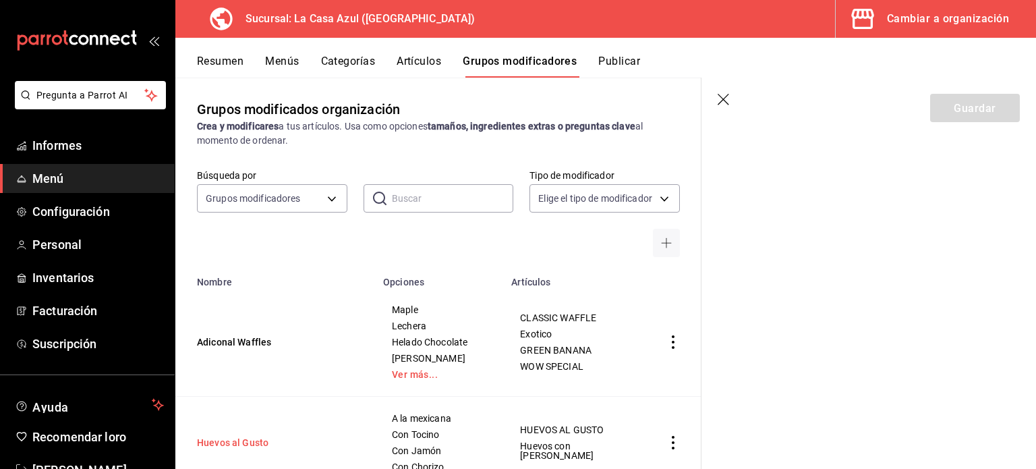
click at [209, 442] on button "Huevos al Gusto" at bounding box center [278, 442] width 162 height 13
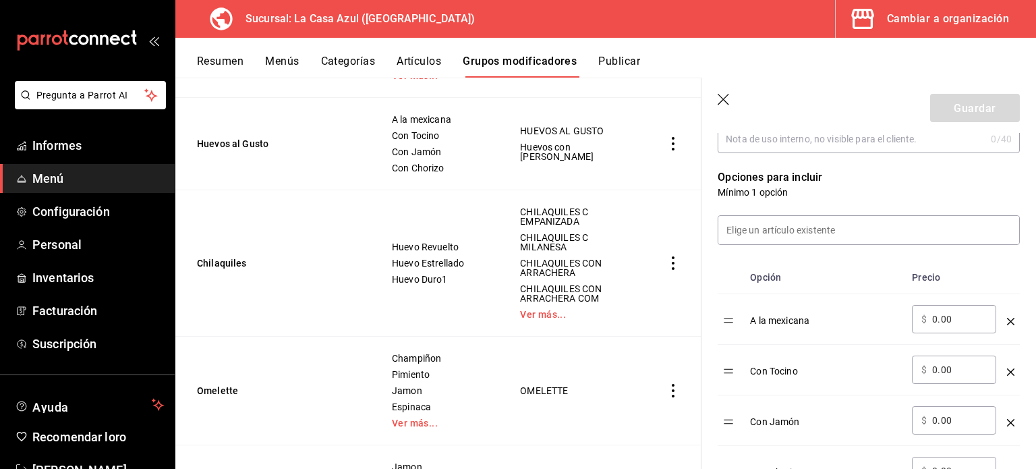
scroll to position [305, 0]
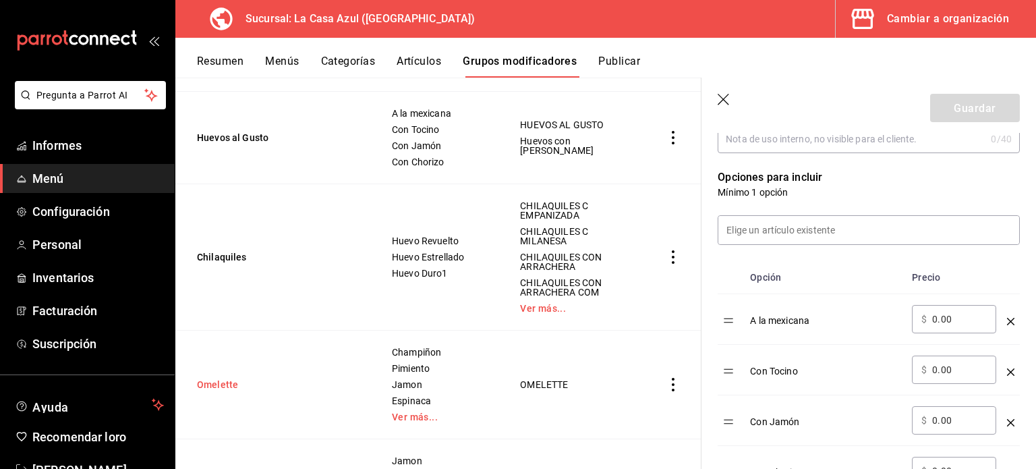
click at [223, 381] on button "Omelette" at bounding box center [278, 384] width 162 height 13
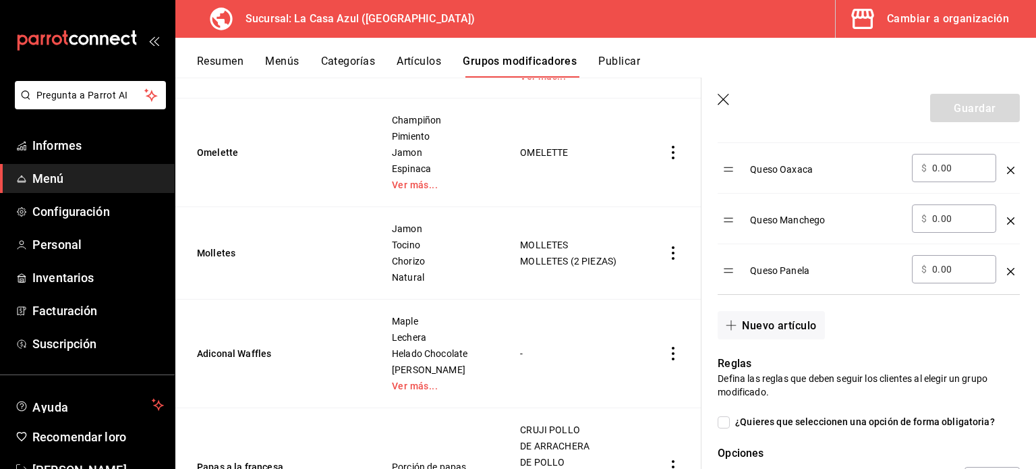
scroll to position [539, 0]
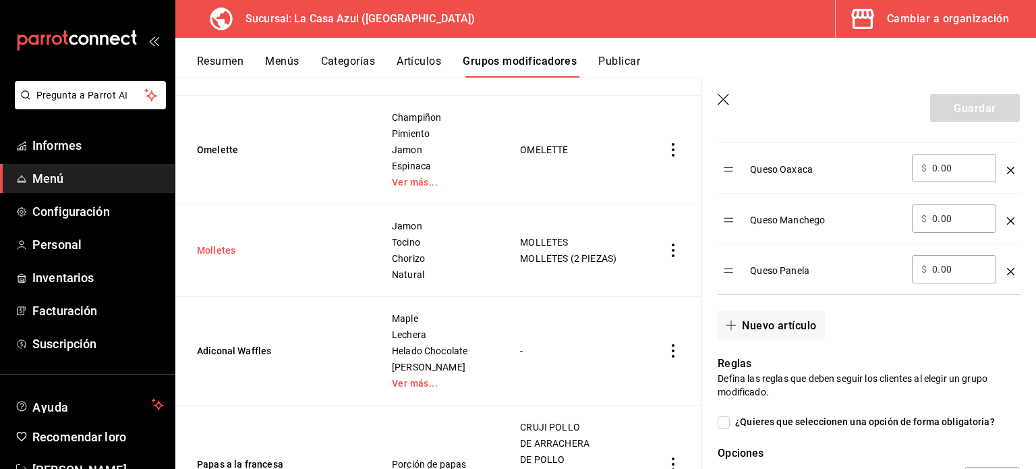
click at [227, 248] on button "Molletes" at bounding box center [278, 249] width 162 height 13
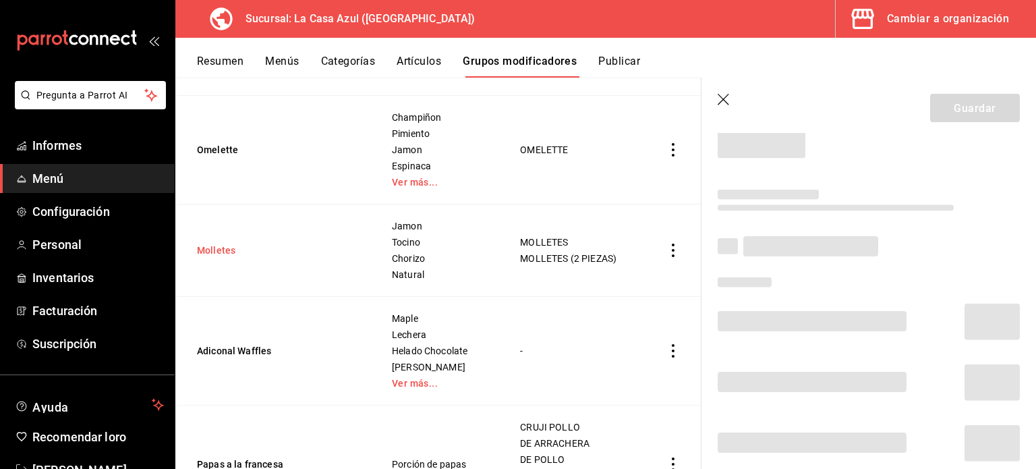
scroll to position [45, 0]
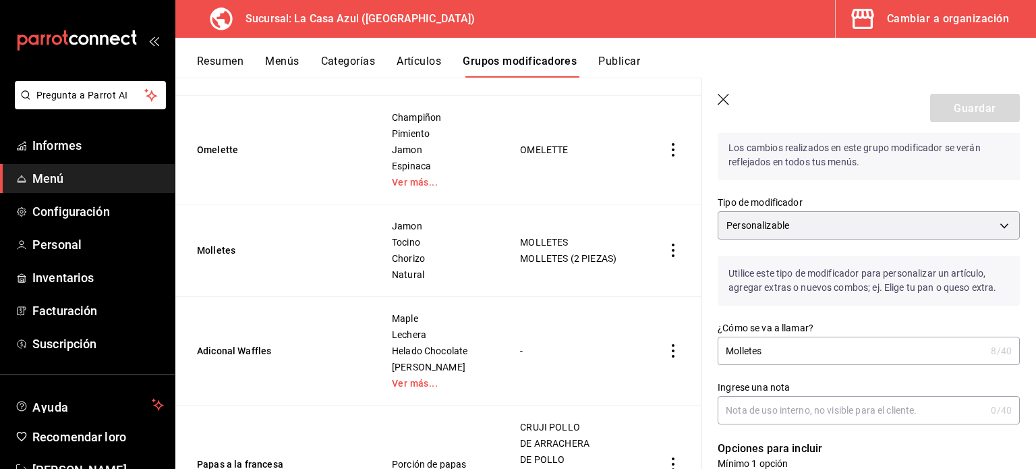
click at [720, 95] on icon "button" at bounding box center [724, 100] width 13 height 13
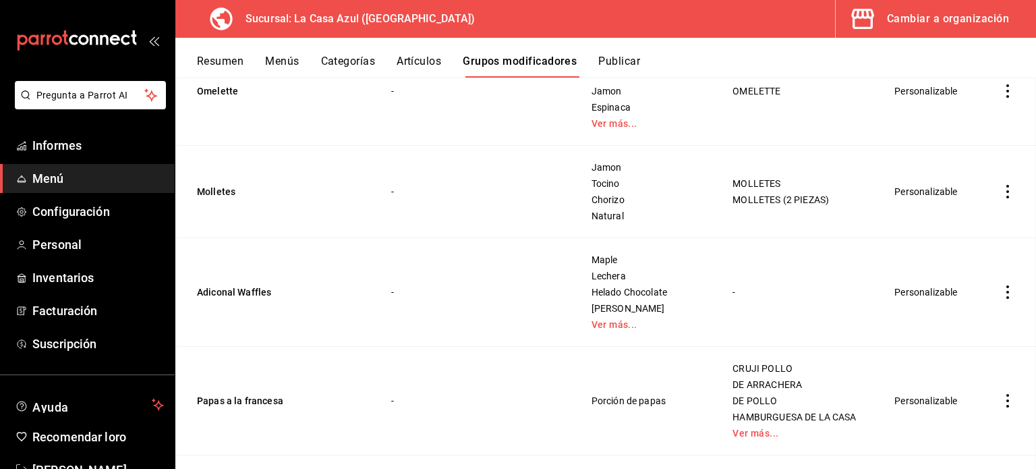
click at [289, 59] on font "Menús" at bounding box center [282, 61] width 34 height 13
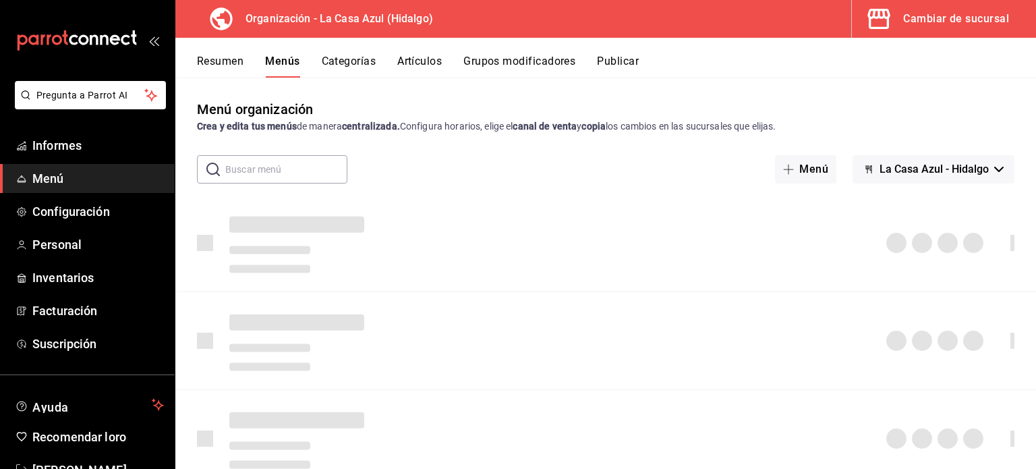
click at [430, 59] on font "Artículos" at bounding box center [419, 61] width 45 height 13
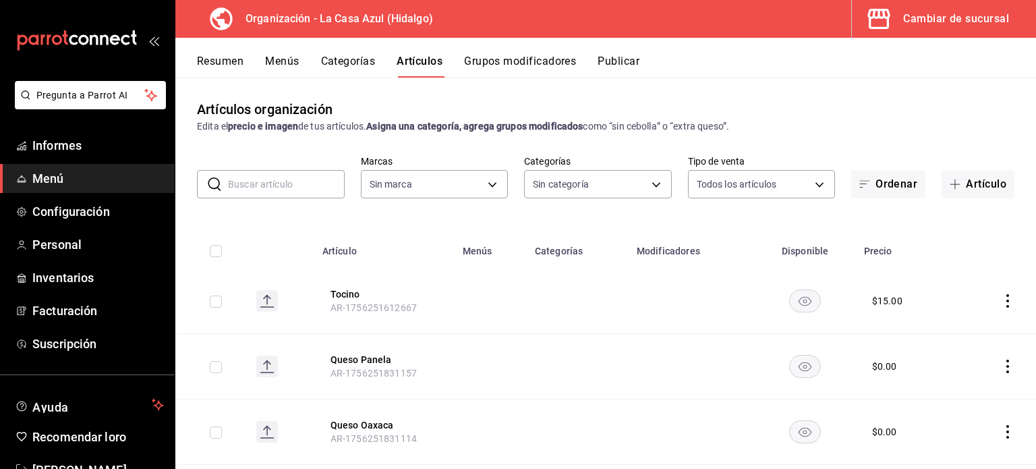
type input "404aea9f-4b63-4237-b219-64d01b0e4e23"
type input "eeda0fa9-b62b-4a2d-b8d7-db32ef59bf90,6614dff9-764a-407d-9ae4-02cf15176119,32a06…"
click at [928, 22] on font "Cambiar de sucursal" at bounding box center [956, 18] width 106 height 13
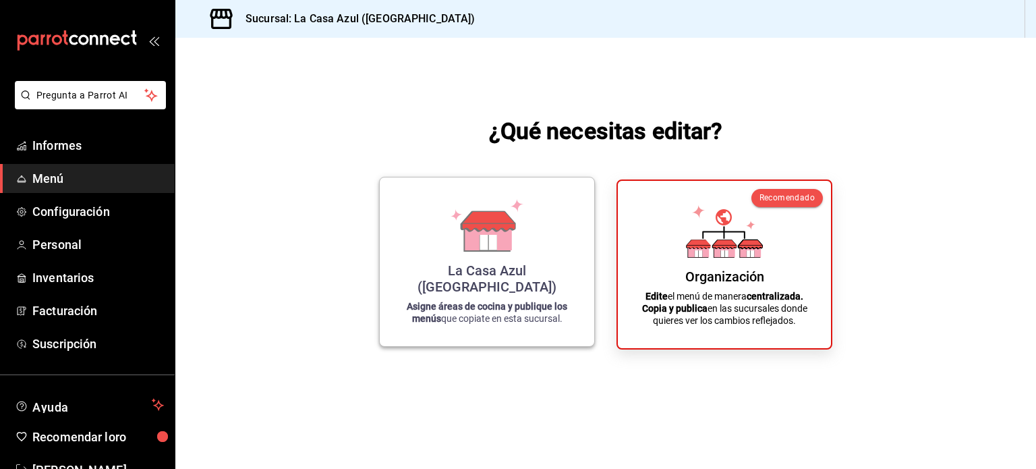
click at [585, 312] on div "La Casa Azul ([GEOGRAPHIC_DATA]) Asigne áreas de cocina y publique los menús qu…" at bounding box center [487, 262] width 216 height 170
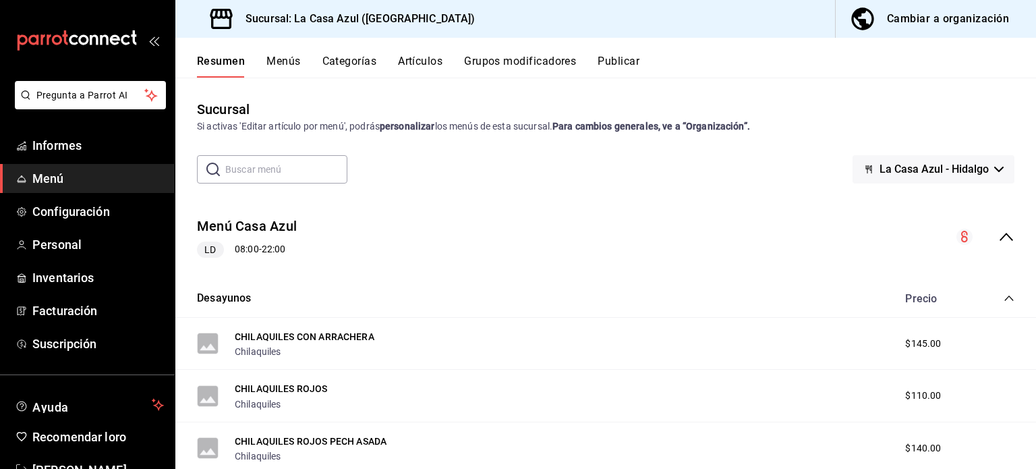
click at [353, 61] on font "Categorías" at bounding box center [349, 61] width 55 height 13
